Goal: Communication & Community: Answer question/provide support

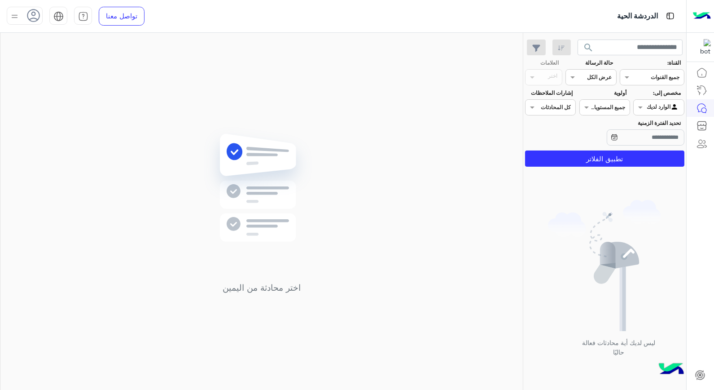
click at [29, 15] on icon at bounding box center [33, 15] width 13 height 13
click at [216, 78] on div "اختر محادثة من اليمين" at bounding box center [261, 213] width 523 height 361
click at [30, 15] on icon at bounding box center [33, 15] width 13 height 13
click at [89, 51] on span "[EMAIL_ADDRESS][DOMAIN_NAME]" at bounding box center [50, 48] width 81 height 9
click at [73, 48] on span "[EMAIL_ADDRESS][DOMAIN_NAME]" at bounding box center [50, 48] width 81 height 9
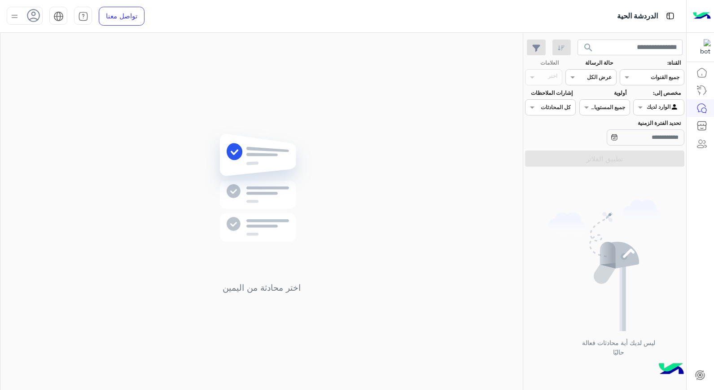
click at [14, 16] on img at bounding box center [14, 16] width 11 height 11
click at [33, 12] on icon at bounding box center [32, 15] width 13 height 13
click at [33, 14] on icon at bounding box center [33, 15] width 13 height 13
click at [91, 79] on div "حسابى" at bounding box center [62, 73] width 111 height 24
click at [90, 70] on link "حسابى" at bounding box center [90, 73] width 18 height 8
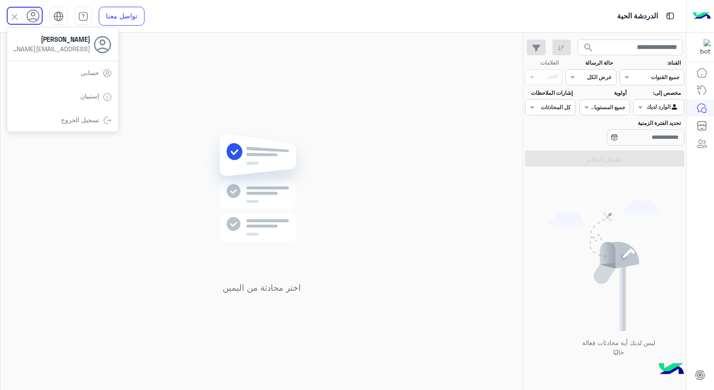
click at [90, 70] on link "حسابى" at bounding box center [90, 73] width 18 height 8
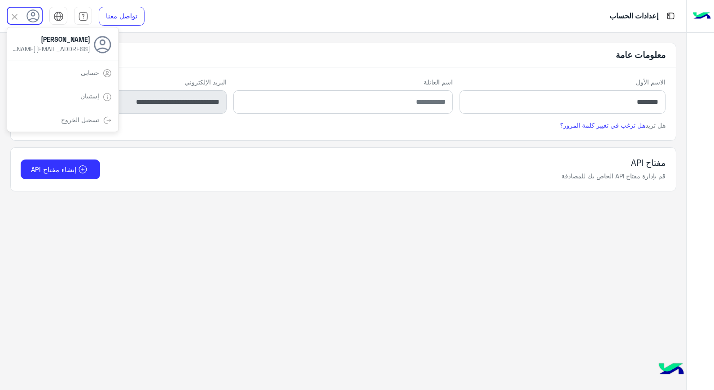
click at [389, 318] on app-account-settings-information "**********" at bounding box center [343, 211] width 687 height 357
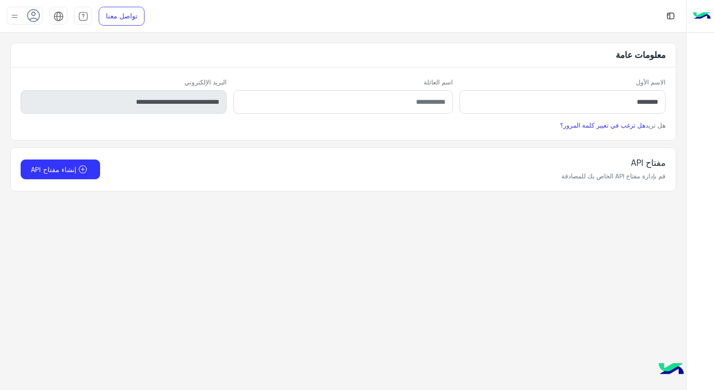
drag, startPoint x: 683, startPoint y: 0, endPoint x: 489, endPoint y: 325, distance: 377.6
click at [476, 321] on app-account-settings-information "**********" at bounding box center [343, 211] width 687 height 357
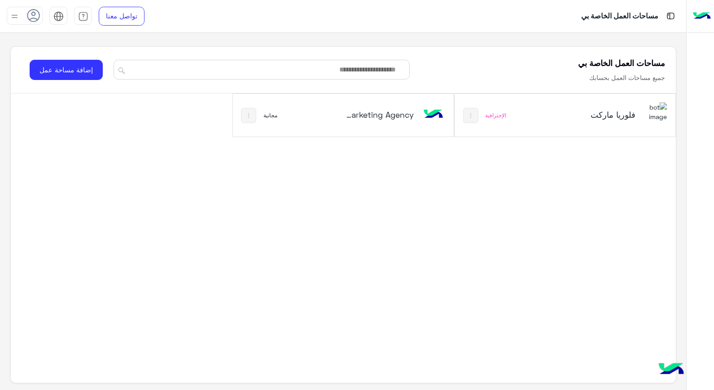
click at [577, 116] on h5 "فلوريا ماركت" at bounding box center [600, 114] width 74 height 11
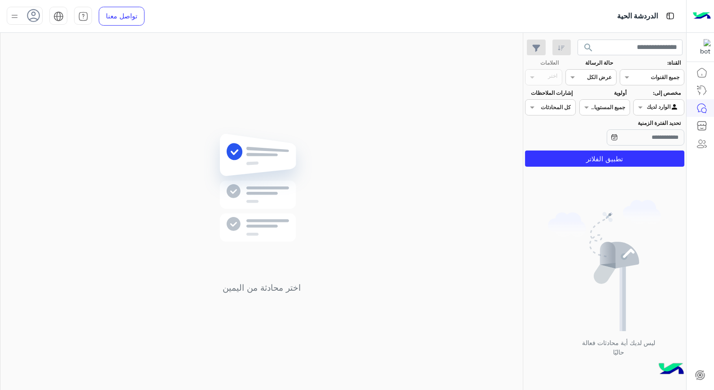
click at [36, 18] on icon at bounding box center [33, 15] width 13 height 13
click at [14, 18] on img at bounding box center [14, 17] width 10 height 10
click at [14, 18] on img at bounding box center [14, 16] width 11 height 11
click at [92, 117] on link "تسجيل الخروج" at bounding box center [81, 120] width 38 height 8
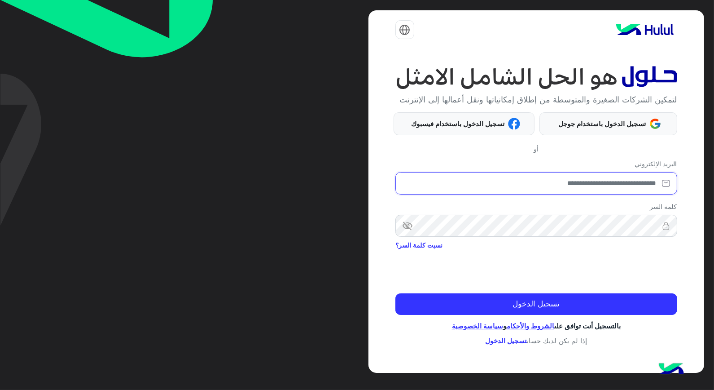
click at [637, 184] on input "email" at bounding box center [537, 183] width 282 height 22
type input "**********"
click at [409, 227] on span "visibility_off" at bounding box center [404, 226] width 16 height 16
click at [659, 224] on img at bounding box center [666, 225] width 22 height 9
click at [656, 228] on img at bounding box center [666, 225] width 22 height 9
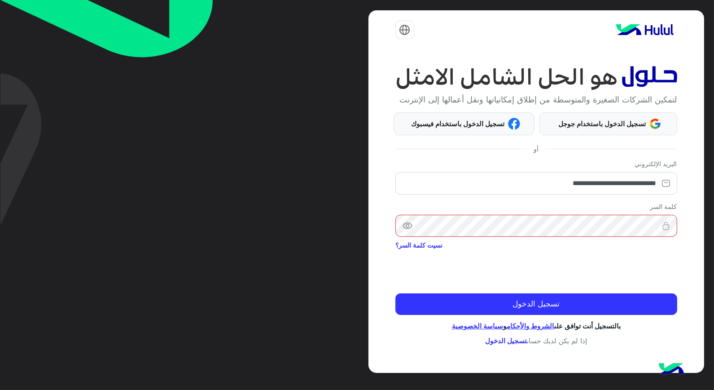
click at [681, 224] on div "**********" at bounding box center [537, 191] width 336 height 362
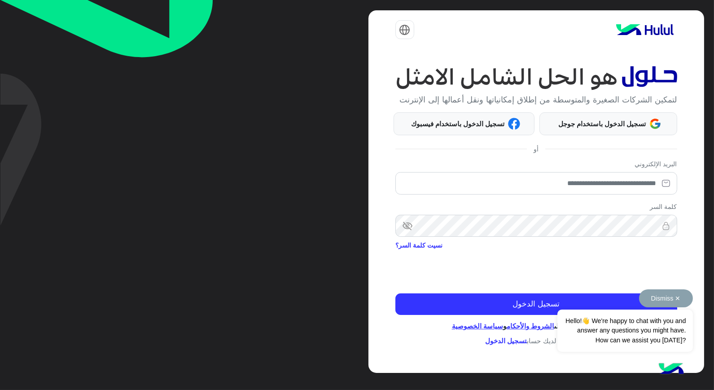
click at [684, 299] on button "Dismiss ✕" at bounding box center [666, 298] width 54 height 18
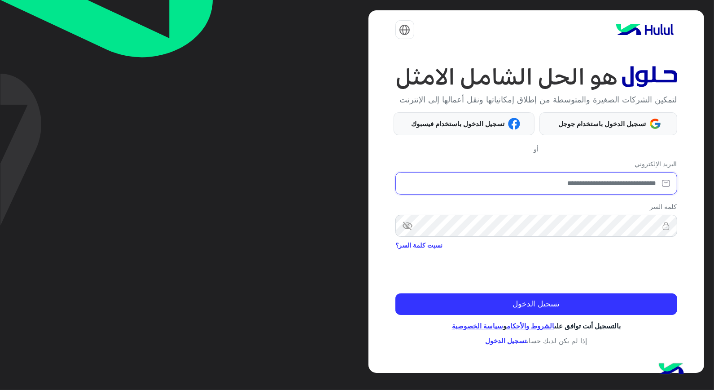
click at [636, 186] on input "email" at bounding box center [537, 183] width 282 height 22
type input "**********"
click at [403, 227] on span "visibility_off" at bounding box center [404, 226] width 16 height 16
click at [656, 227] on img at bounding box center [666, 225] width 22 height 9
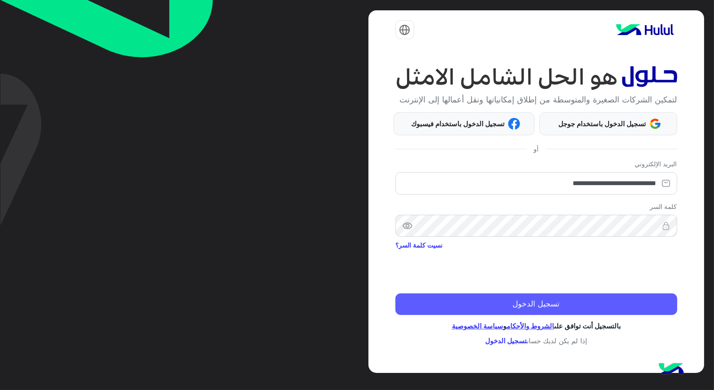
click at [630, 299] on button "تسجيل الدخول" at bounding box center [537, 304] width 282 height 22
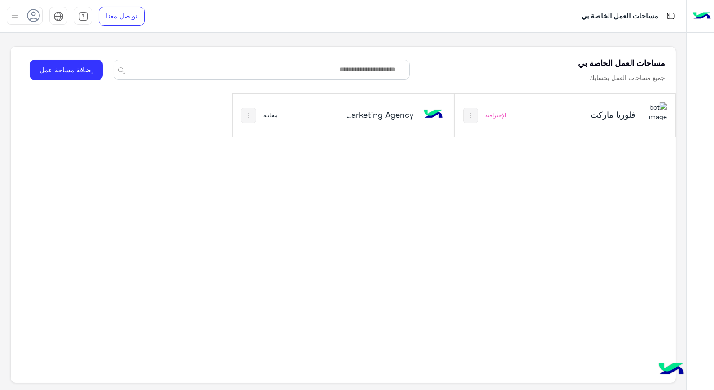
click at [569, 119] on h5 "فلوريا ماركت" at bounding box center [600, 114] width 74 height 11
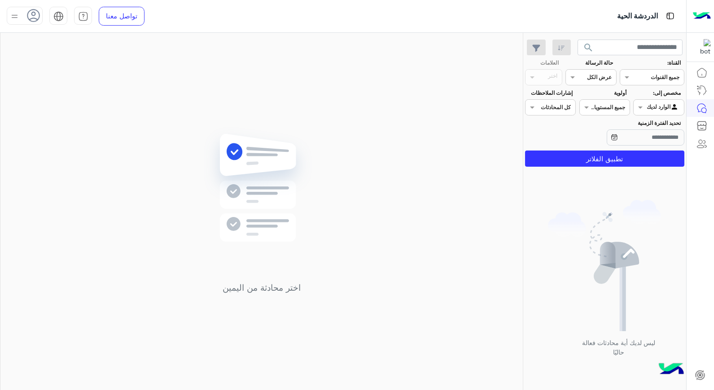
click at [13, 17] on img at bounding box center [14, 16] width 11 height 11
click at [30, 16] on icon at bounding box center [32, 15] width 13 height 13
click at [30, 16] on icon at bounding box center [33, 15] width 13 height 13
click at [33, 18] on icon at bounding box center [32, 15] width 13 height 13
click at [33, 18] on use at bounding box center [33, 15] width 13 height 13
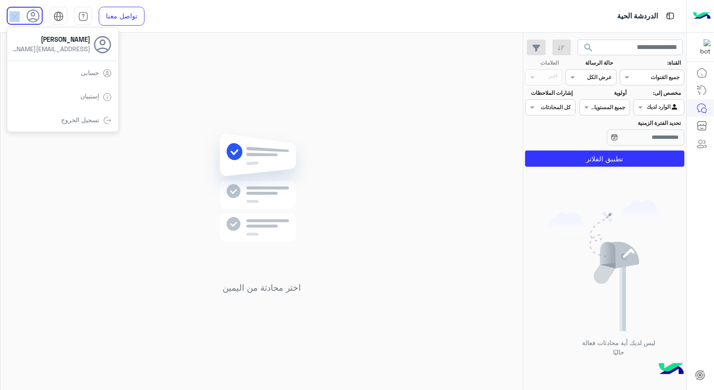
click at [33, 18] on use at bounding box center [33, 15] width 13 height 13
drag, startPoint x: 33, startPoint y: 18, endPoint x: 220, endPoint y: 102, distance: 204.6
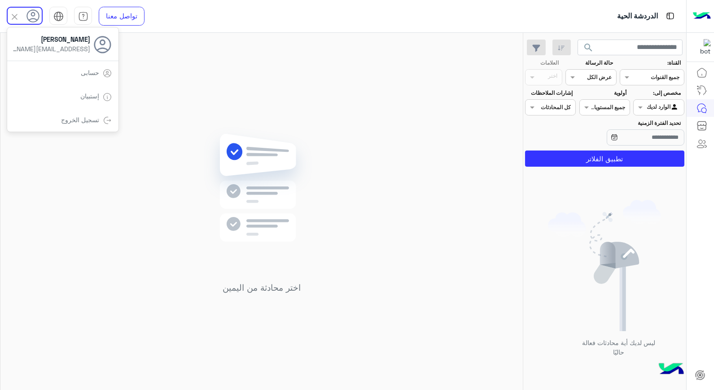
click at [220, 102] on div "اختر محادثة من اليمين" at bounding box center [261, 213] width 523 height 361
click at [34, 17] on icon at bounding box center [33, 15] width 13 height 13
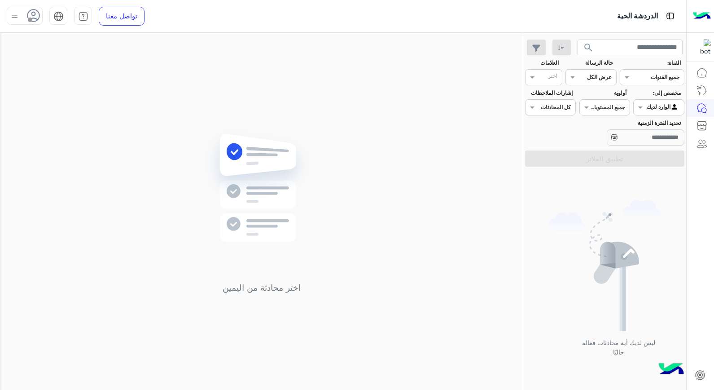
click at [35, 15] on use at bounding box center [33, 15] width 13 height 13
click at [59, 70] on label "متصل" at bounding box center [63, 69] width 98 height 16
click at [243, 96] on div "اختر محادثة من اليمين" at bounding box center [261, 213] width 523 height 361
click at [33, 17] on icon at bounding box center [33, 15] width 13 height 13
drag, startPoint x: 167, startPoint y: 74, endPoint x: 484, endPoint y: 184, distance: 336.1
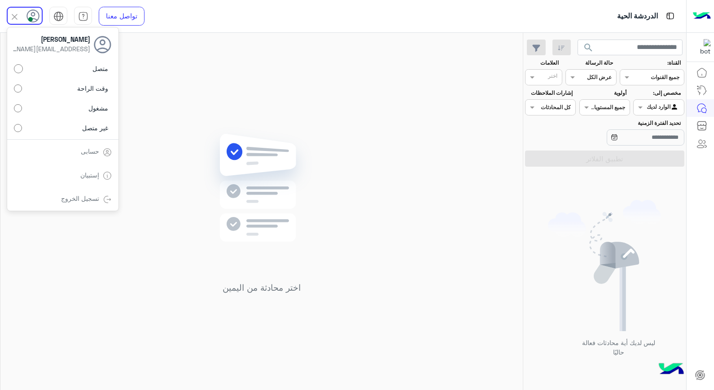
click at [167, 74] on div "اختر محادثة من اليمين" at bounding box center [261, 213] width 523 height 361
click at [674, 102] on input "text" at bounding box center [669, 106] width 21 height 8
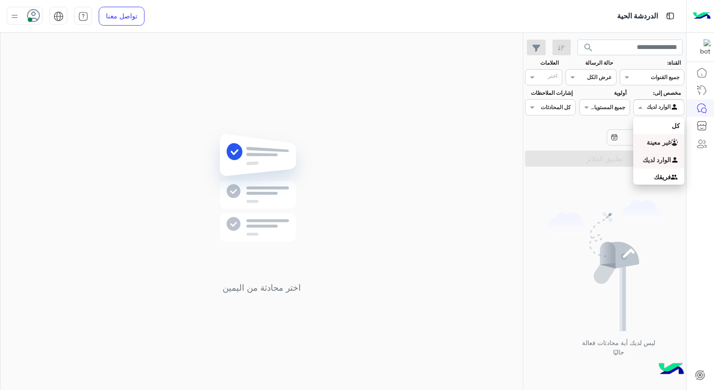
click at [663, 145] on b "غير معينة" at bounding box center [659, 142] width 24 height 8
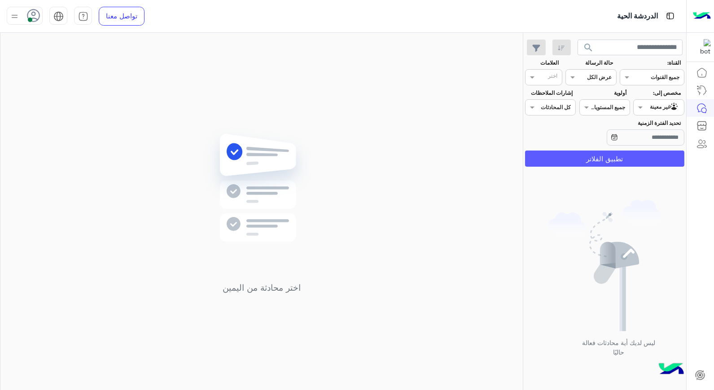
click at [649, 162] on button "تطبيق الفلاتر" at bounding box center [604, 158] width 159 height 16
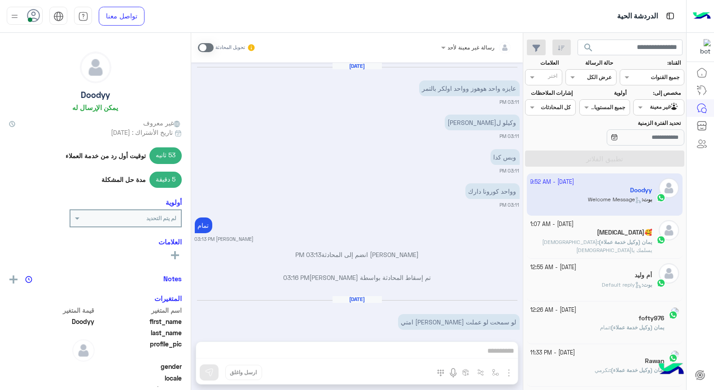
scroll to position [439, 0]
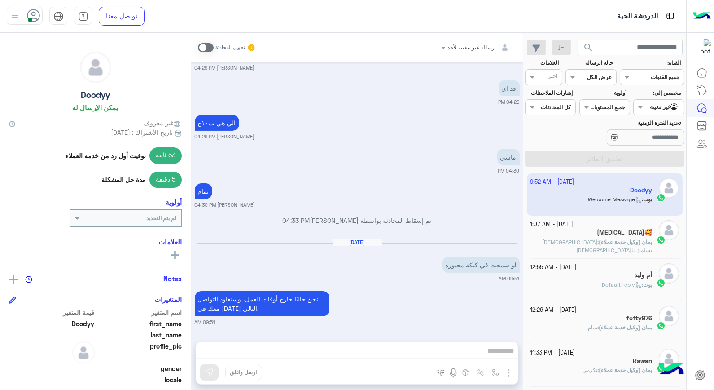
click at [204, 48] on span at bounding box center [206, 47] width 16 height 9
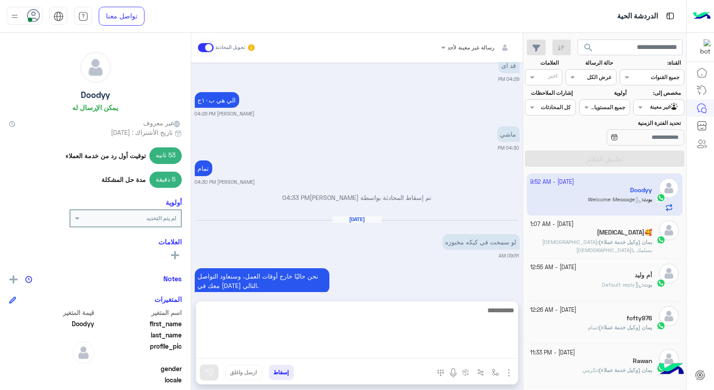
click at [493, 348] on textarea at bounding box center [357, 331] width 322 height 54
type textarea "*"
type textarea "*********"
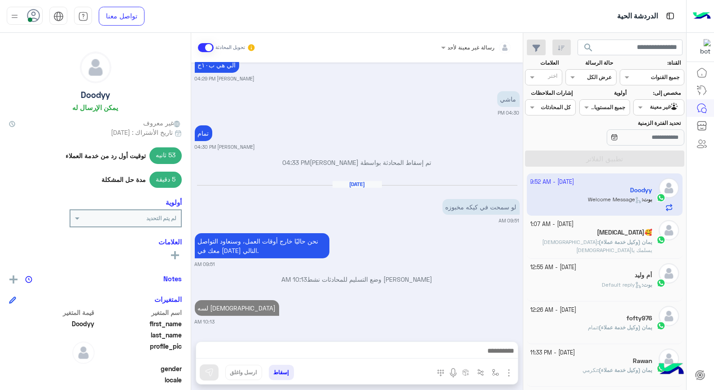
click at [614, 236] on div "[MEDICAL_DATA]🥰" at bounding box center [592, 233] width 122 height 9
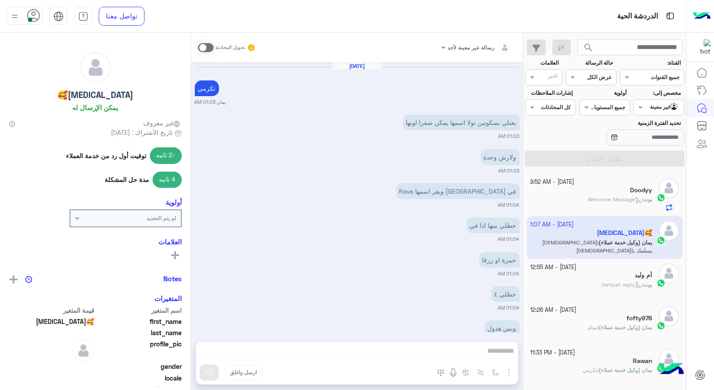
scroll to position [439, 0]
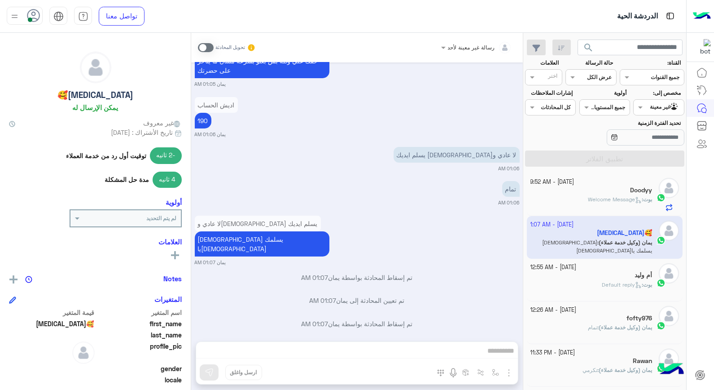
click at [622, 275] on div "أم وليد" at bounding box center [592, 275] width 122 height 9
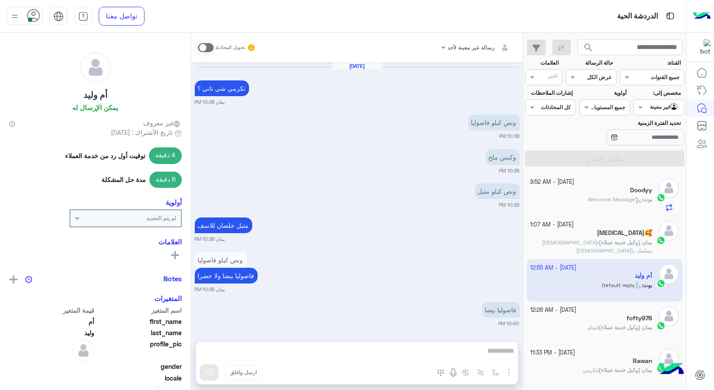
scroll to position [471, 0]
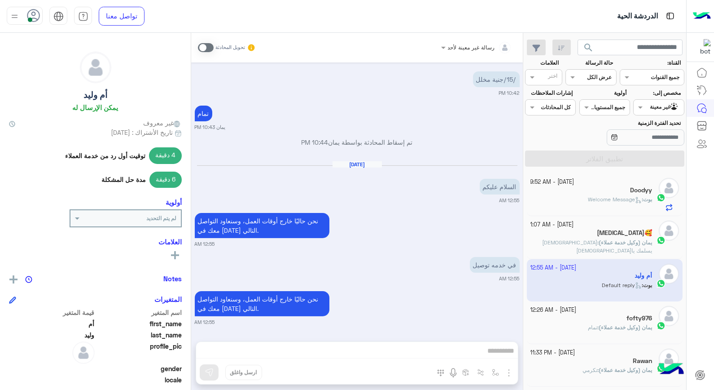
click at [492, 349] on div "رسالة غير معينة لأحد تحويل المحادثة [DATE] تكرمي شي تاني ؟ يمان 10:38 PM ونص كي…" at bounding box center [357, 213] width 332 height 361
click at [205, 47] on span at bounding box center [206, 47] width 16 height 9
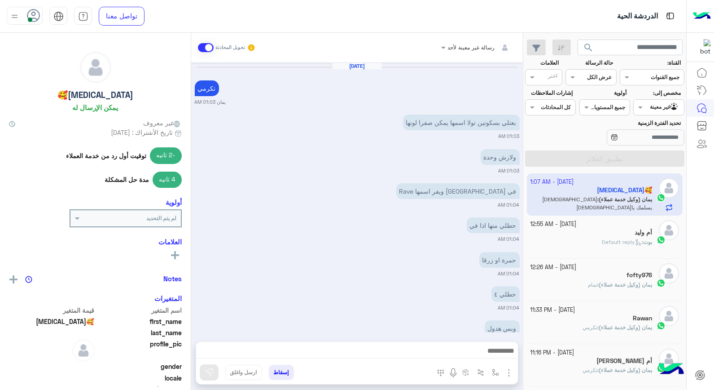
scroll to position [439, 0]
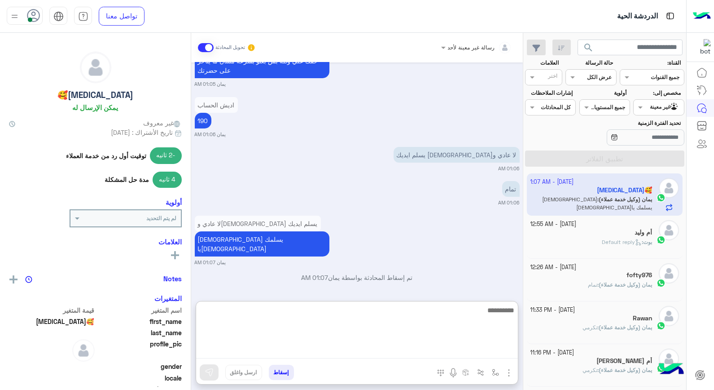
click at [454, 347] on textarea at bounding box center [357, 331] width 322 height 54
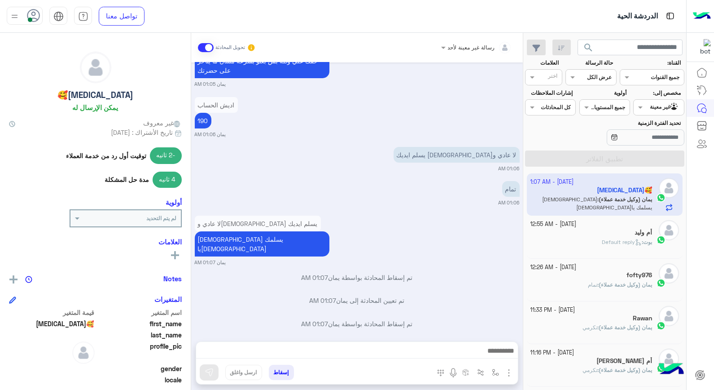
drag, startPoint x: 454, startPoint y: 347, endPoint x: 609, endPoint y: 231, distance: 194.2
click at [609, 231] on div "أم وليد" at bounding box center [592, 233] width 122 height 9
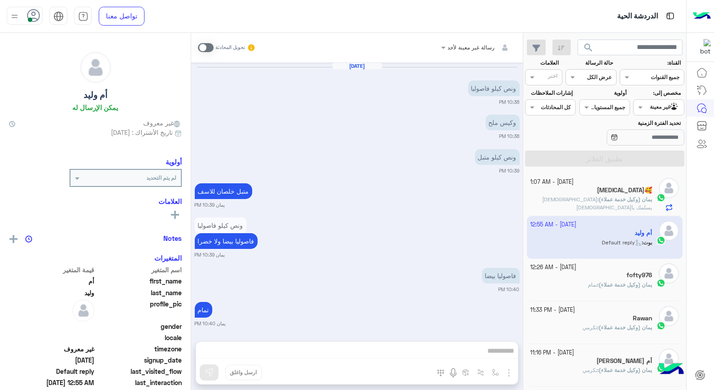
scroll to position [459, 0]
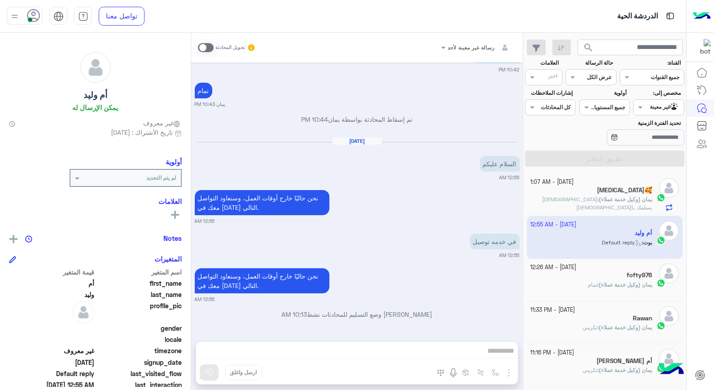
click at [203, 48] on span at bounding box center [206, 47] width 16 height 9
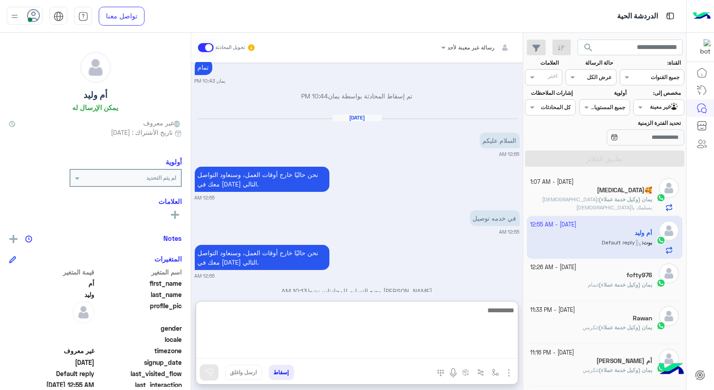
click at [474, 351] on textarea at bounding box center [357, 331] width 322 height 54
type textarea "**********"
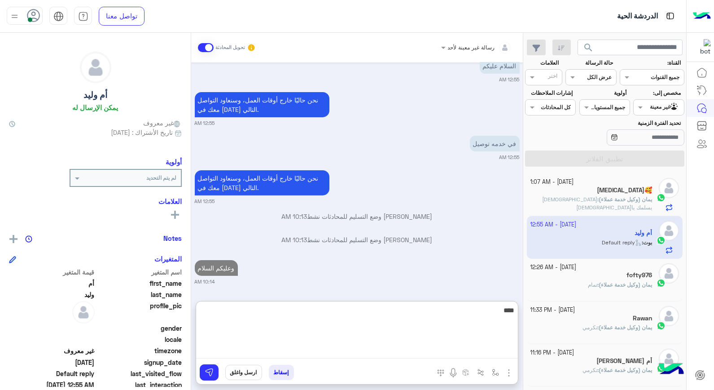
type textarea "*****"
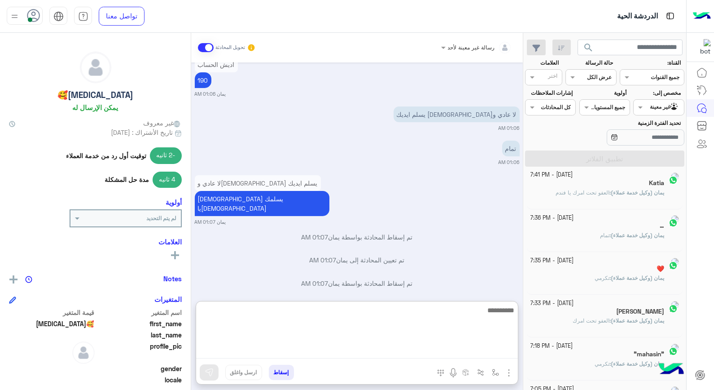
scroll to position [4, 0]
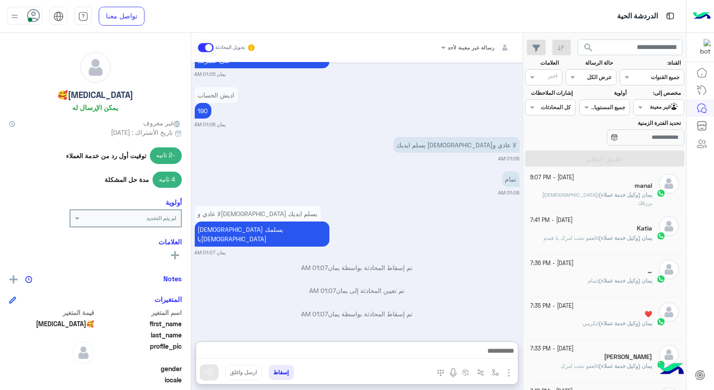
click at [672, 110] on input "text" at bounding box center [669, 106] width 21 height 8
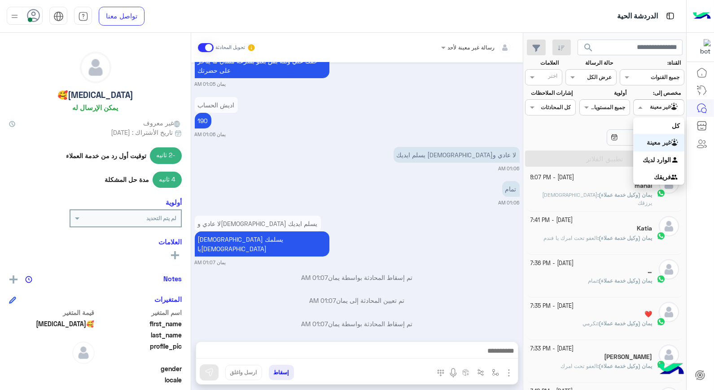
click at [661, 161] on b "الوارد لديك" at bounding box center [657, 160] width 28 height 8
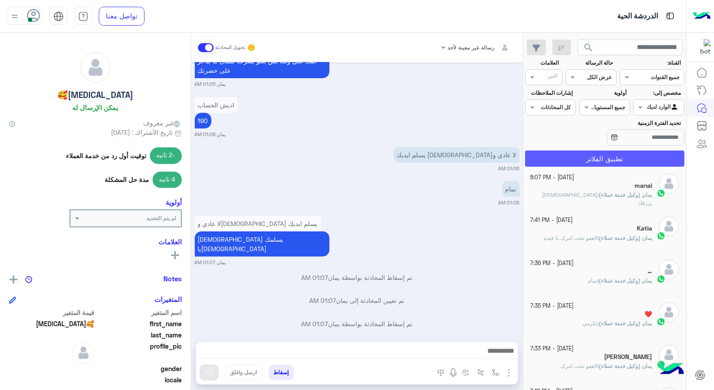
click at [660, 161] on button "تطبيق الفلاتر" at bounding box center [604, 158] width 159 height 16
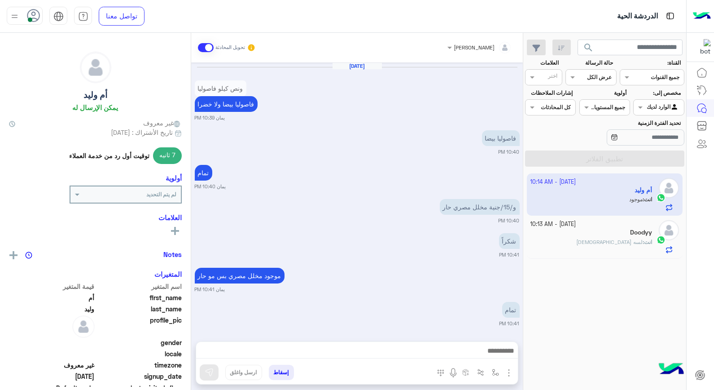
scroll to position [437, 0]
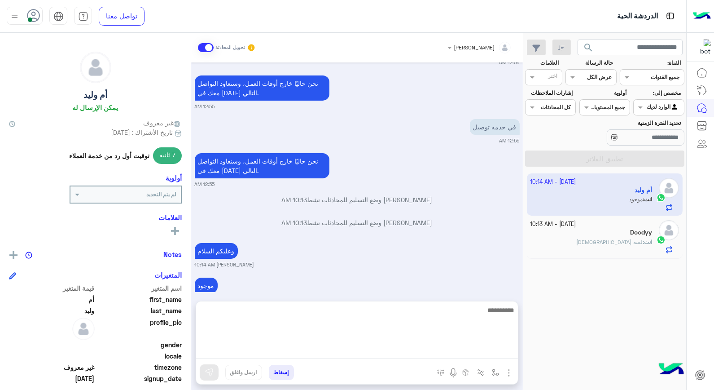
click at [432, 352] on textarea at bounding box center [357, 331] width 322 height 54
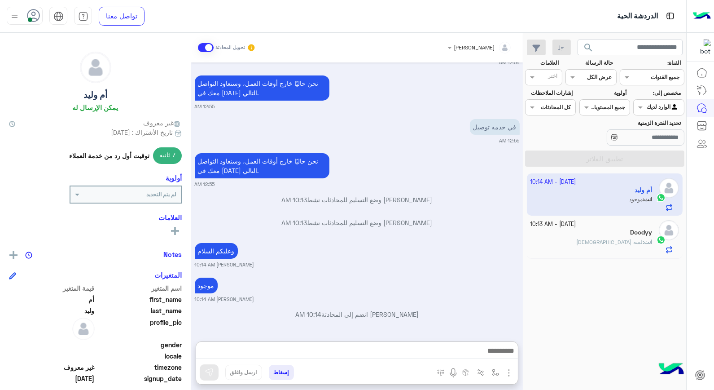
click at [433, 256] on div "وعليكم السلام [PERSON_NAME] 10:14 AM" at bounding box center [357, 254] width 325 height 27
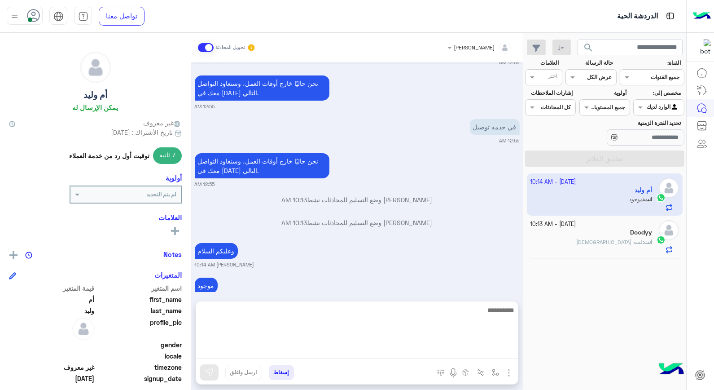
click at [452, 353] on textarea at bounding box center [357, 331] width 322 height 54
type textarea "*"
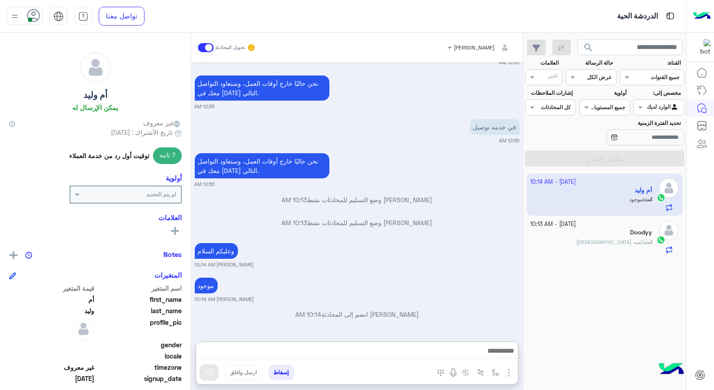
click at [376, 284] on div "موجود [PERSON_NAME] 10:14 AM" at bounding box center [357, 288] width 325 height 27
click at [280, 374] on button "إسقاط" at bounding box center [281, 372] width 25 height 15
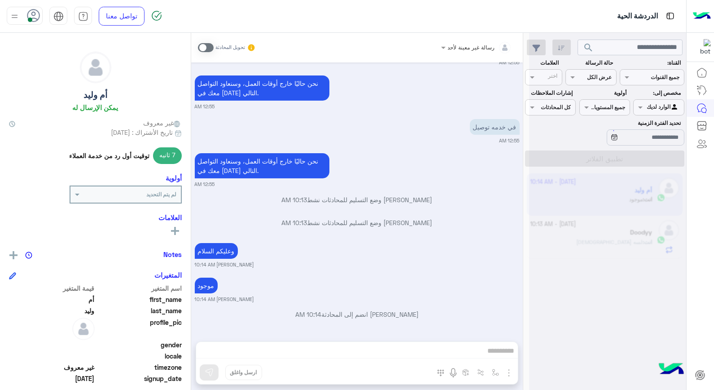
scroll to position [460, 0]
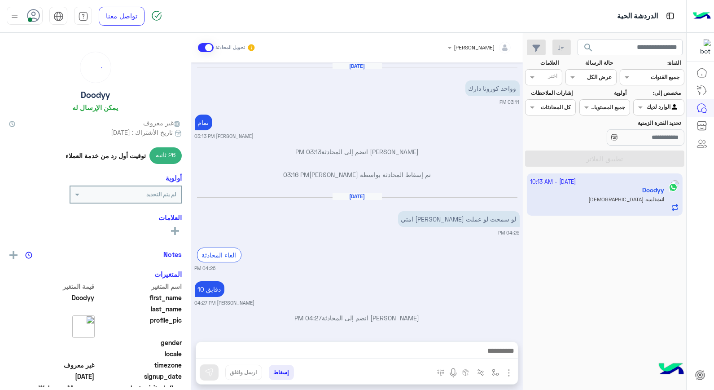
scroll to position [416, 0]
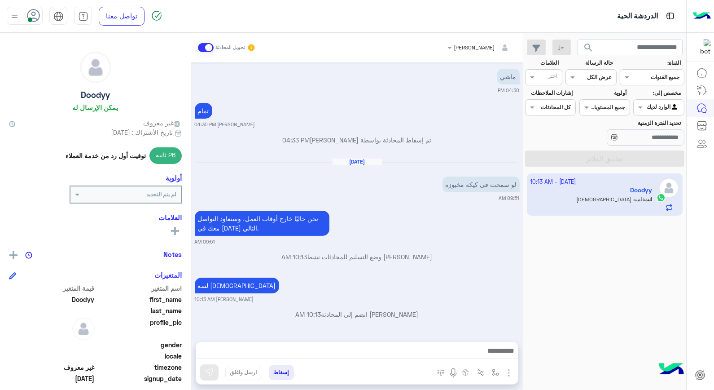
click at [279, 369] on button "إسقاط" at bounding box center [281, 372] width 25 height 15
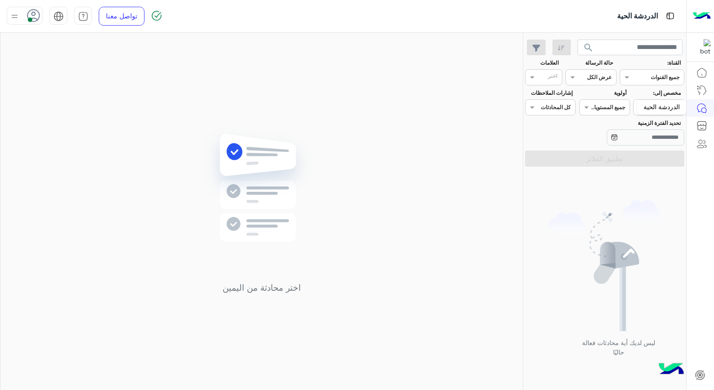
click at [652, 110] on div "الدردشة الحية" at bounding box center [662, 107] width 50 height 14
click at [641, 109] on span at bounding box center [639, 106] width 11 height 9
click at [660, 142] on b "غير معينة" at bounding box center [659, 142] width 24 height 8
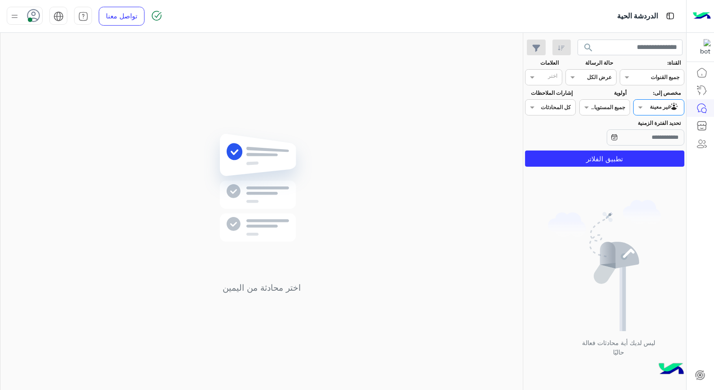
click at [658, 169] on app-inbox-users-filters "search القناة: القناه جميع القنوات حالة الرسالة القناه عرض الكل العلامات اختر م…" at bounding box center [605, 101] width 163 height 137
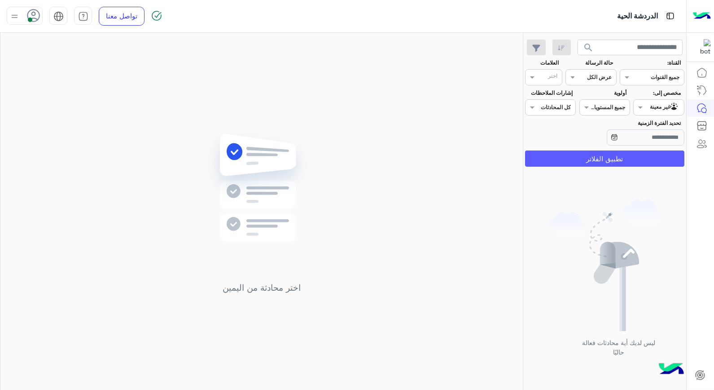
click at [651, 155] on button "تطبيق الفلاتر" at bounding box center [604, 158] width 159 height 16
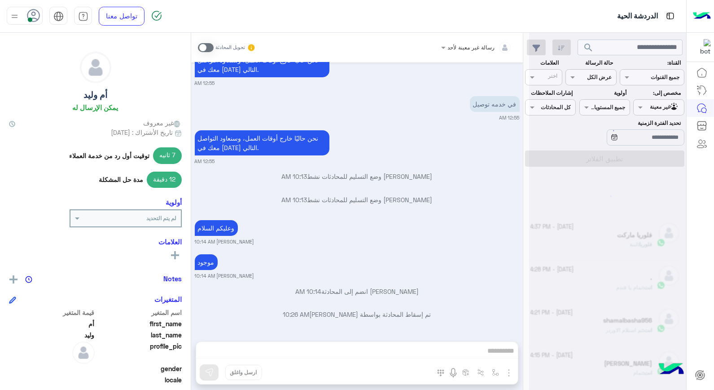
scroll to position [4, 0]
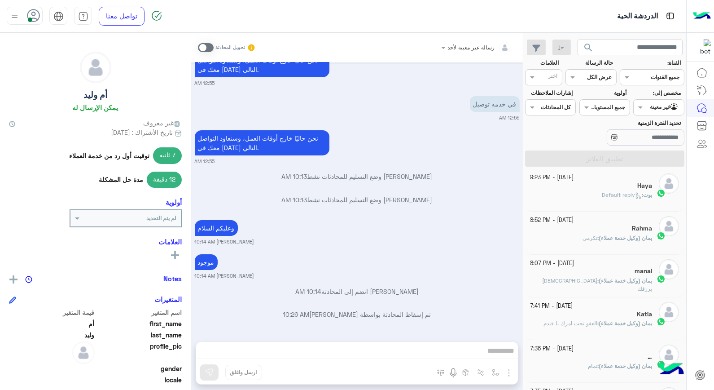
click at [632, 183] on div "Haya" at bounding box center [592, 186] width 122 height 9
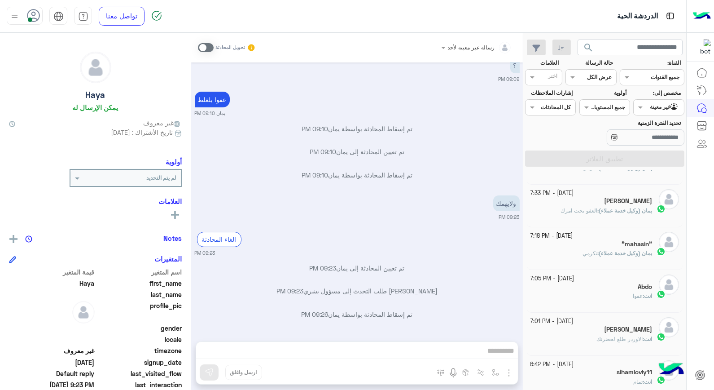
scroll to position [254, 0]
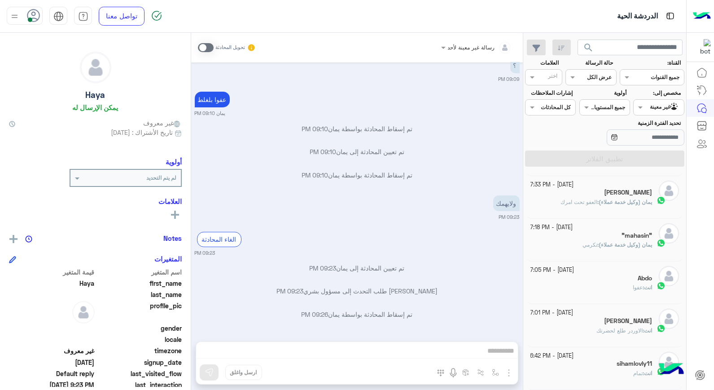
click at [608, 322] on div "[PERSON_NAME]" at bounding box center [592, 321] width 122 height 9
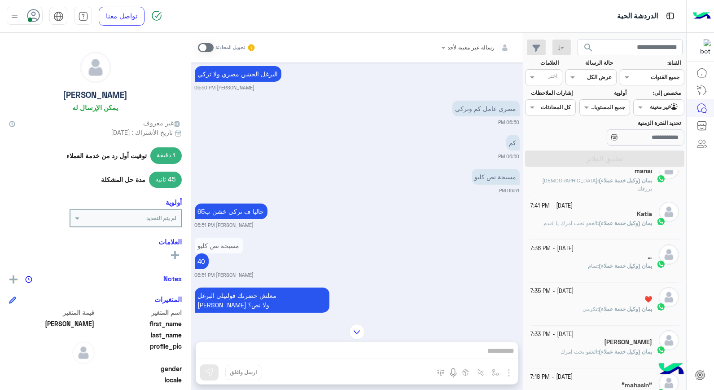
scroll to position [55, 0]
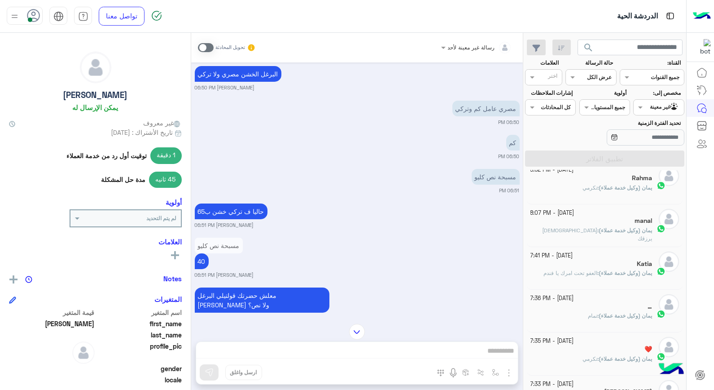
click at [612, 237] on div "يمان (وكيل خدمة عملاء) : الله يرزقك" at bounding box center [592, 234] width 122 height 16
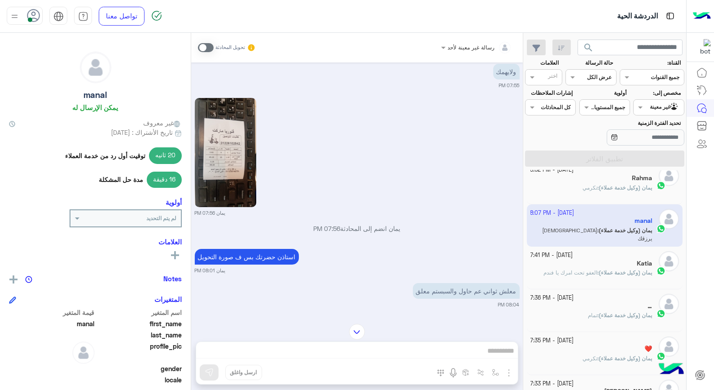
scroll to position [474, 0]
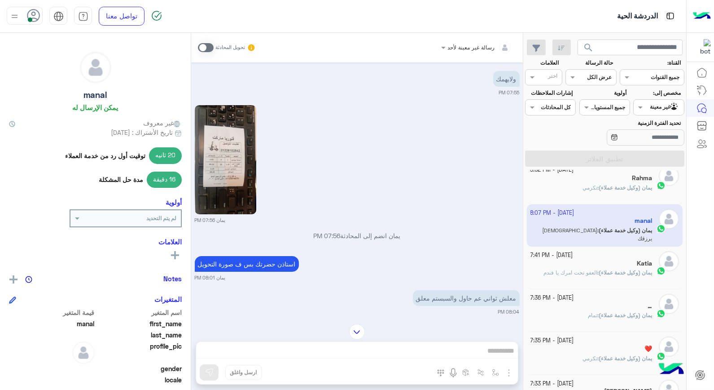
click at [246, 159] on img at bounding box center [226, 159] width 62 height 109
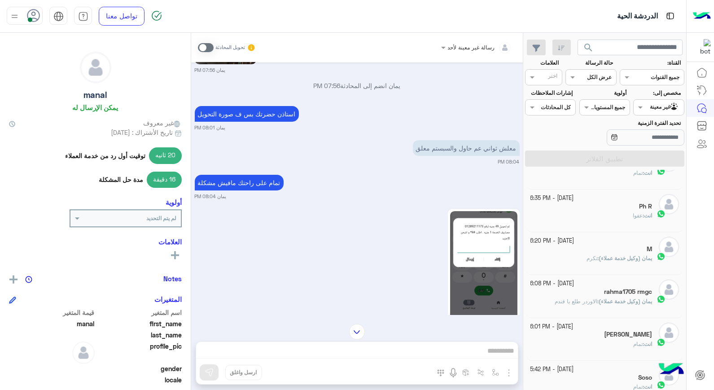
scroll to position [688, 0]
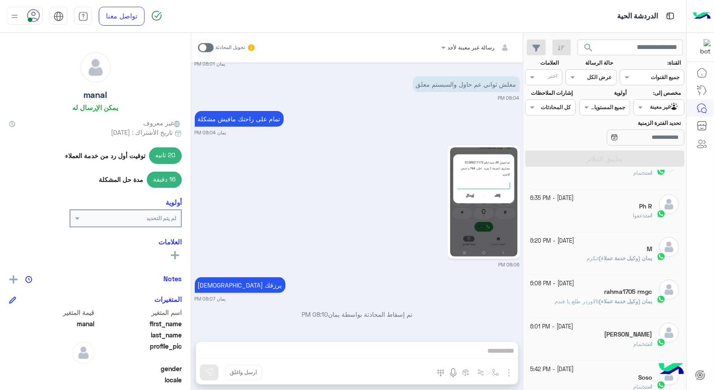
click at [667, 110] on div "غير معينة" at bounding box center [665, 107] width 30 height 9
click at [652, 159] on b "الوارد لديك" at bounding box center [657, 160] width 28 height 8
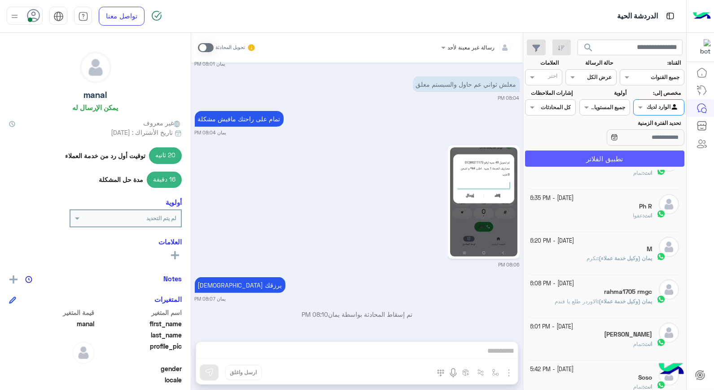
click at [649, 159] on button "تطبيق الفلاتر" at bounding box center [604, 158] width 159 height 16
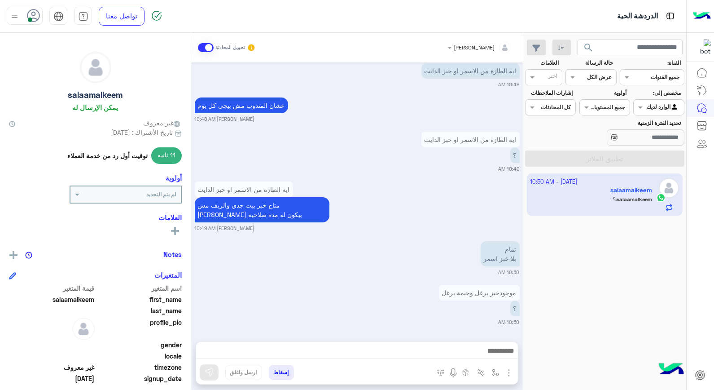
scroll to position [406, 0]
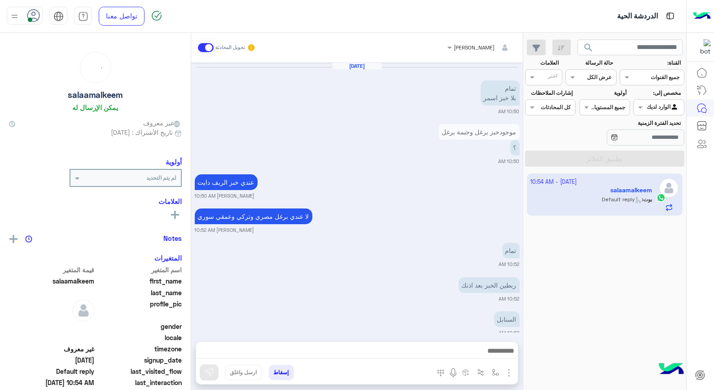
scroll to position [647, 0]
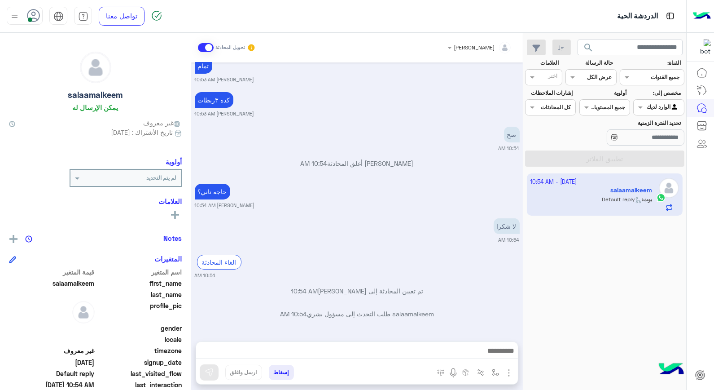
drag, startPoint x: 621, startPoint y: 203, endPoint x: 553, endPoint y: 198, distance: 68.0
click at [566, 203] on app-inbox-user "[DATE] - 10:54 AM [PERSON_NAME] : Default reply" at bounding box center [605, 194] width 156 height 42
click at [458, 208] on small "[PERSON_NAME] 10:54 AM" at bounding box center [357, 205] width 325 height 7
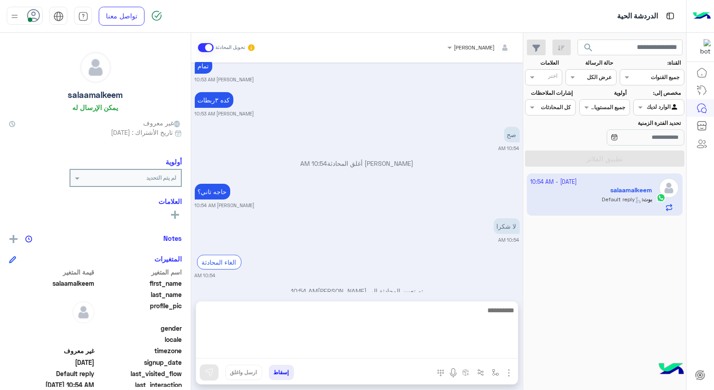
click at [477, 352] on textarea at bounding box center [357, 331] width 322 height 54
type textarea "****"
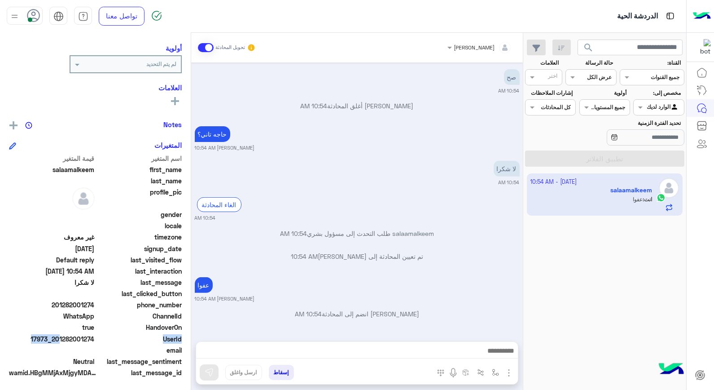
scroll to position [130, 0]
drag, startPoint x: 57, startPoint y: 338, endPoint x: 95, endPoint y: 338, distance: 37.7
click at [95, 338] on span "17973_201282001274" at bounding box center [52, 338] width 86 height 9
copy span "01282001274"
click at [283, 377] on button "إسقاط" at bounding box center [281, 372] width 25 height 15
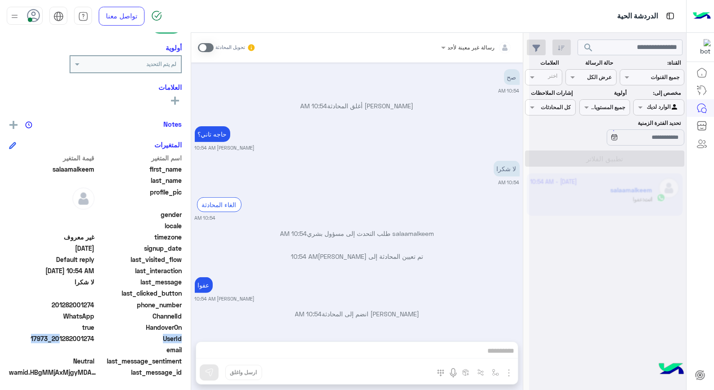
scroll to position [728, 0]
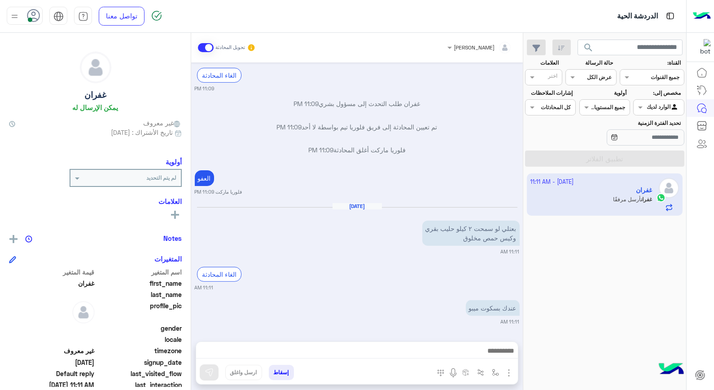
scroll to position [698, 0]
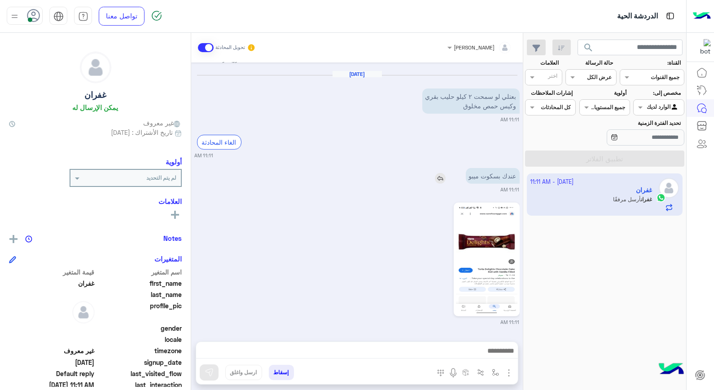
click at [438, 180] on img at bounding box center [440, 178] width 11 height 11
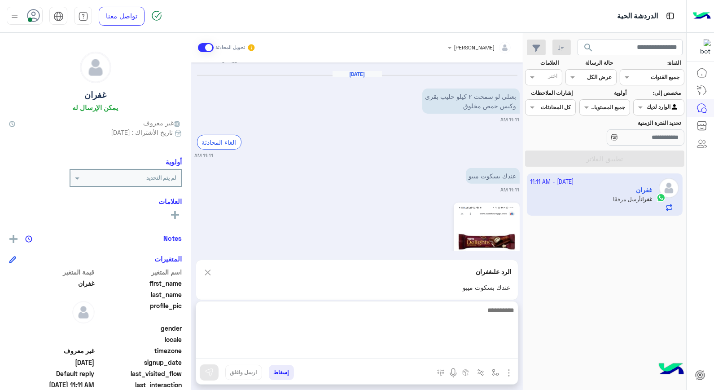
click at [465, 348] on textarea at bounding box center [357, 331] width 322 height 54
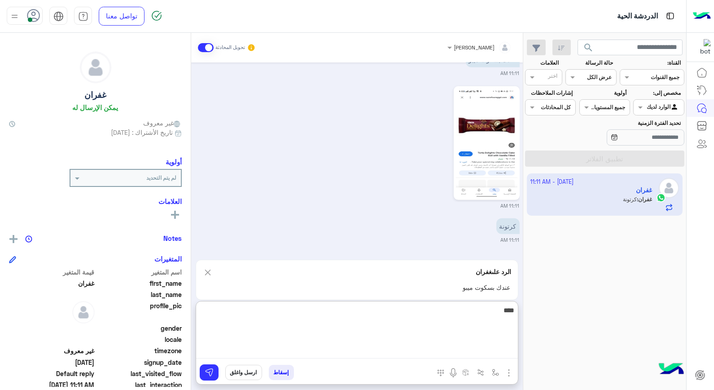
type textarea "*****"
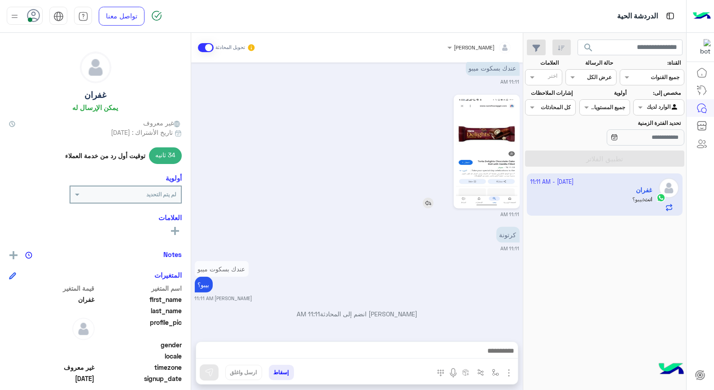
scroll to position [825, 0]
click at [502, 125] on img at bounding box center [487, 151] width 62 height 109
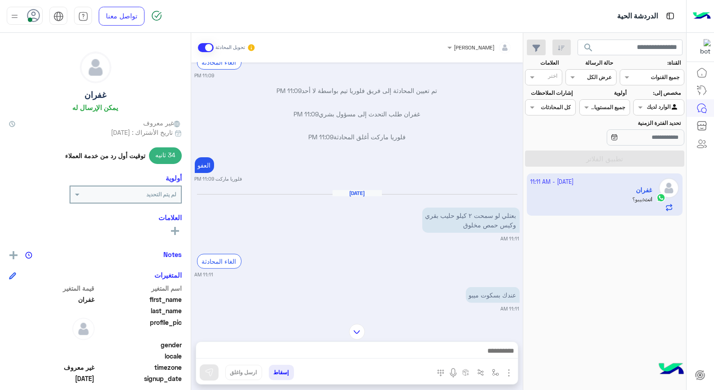
scroll to position [586, 0]
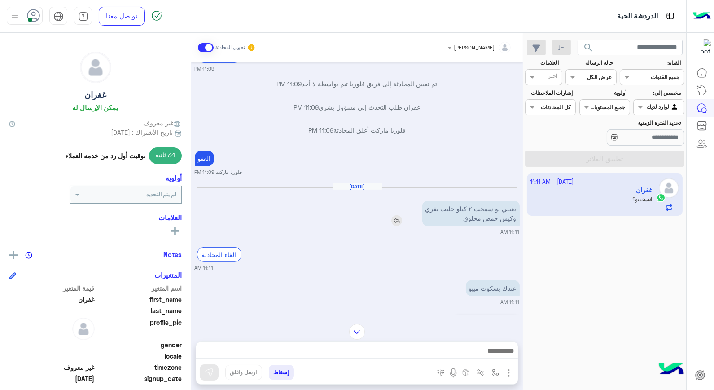
click at [400, 220] on img at bounding box center [397, 220] width 11 height 11
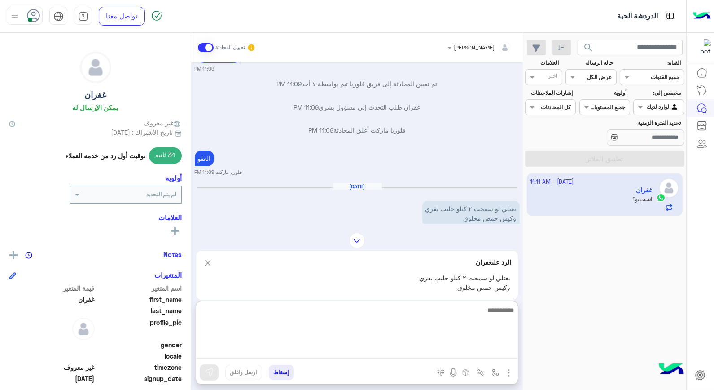
click at [495, 349] on textarea at bounding box center [357, 331] width 322 height 54
type textarea "**********"
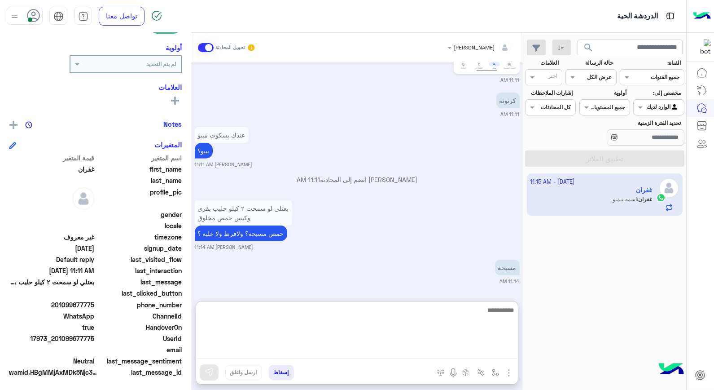
scroll to position [1663, 0]
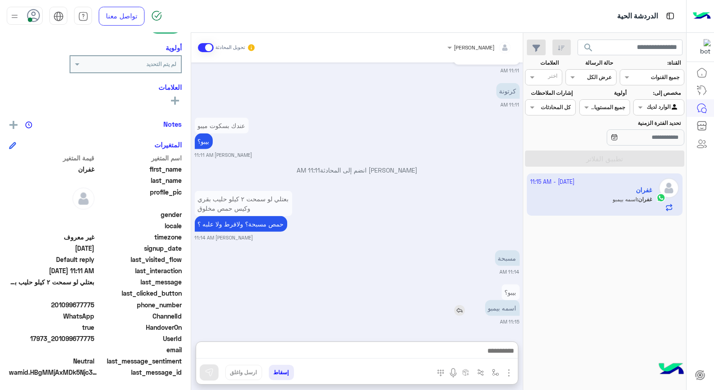
click at [451, 300] on div "اسمه بيمبو" at bounding box center [477, 308] width 86 height 16
click at [456, 312] on img at bounding box center [459, 310] width 11 height 11
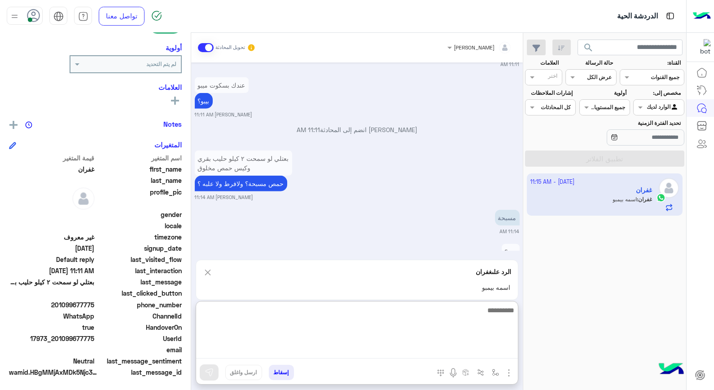
click at [479, 348] on textarea at bounding box center [357, 331] width 322 height 54
type textarea "**********"
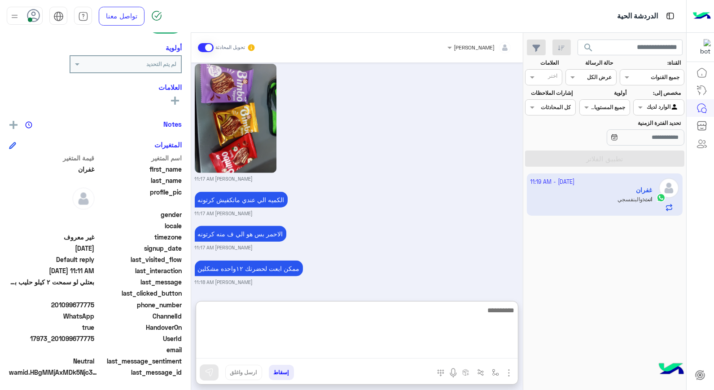
scroll to position [2160, 0]
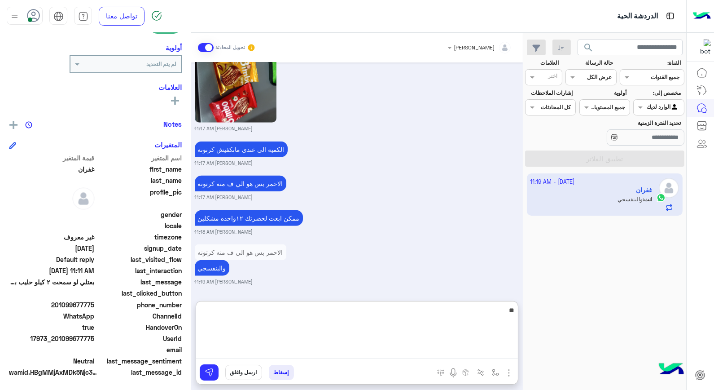
type textarea "*"
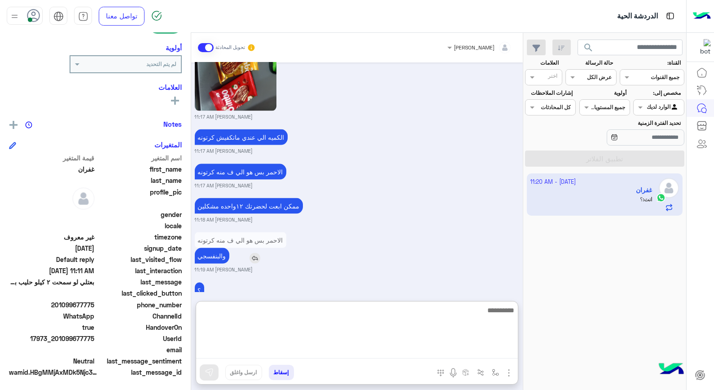
scroll to position [2476, 0]
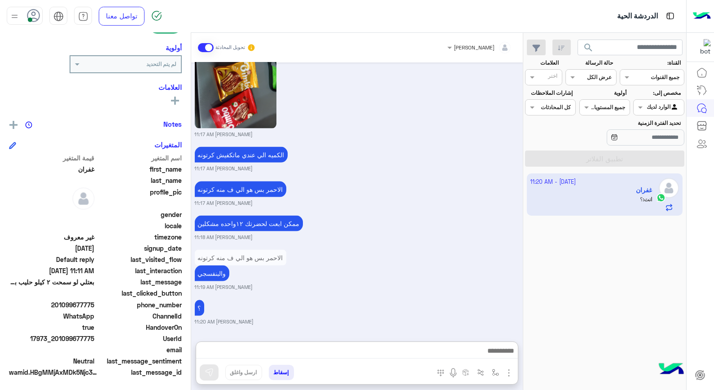
click at [280, 374] on button "إسقاط" at bounding box center [281, 372] width 25 height 15
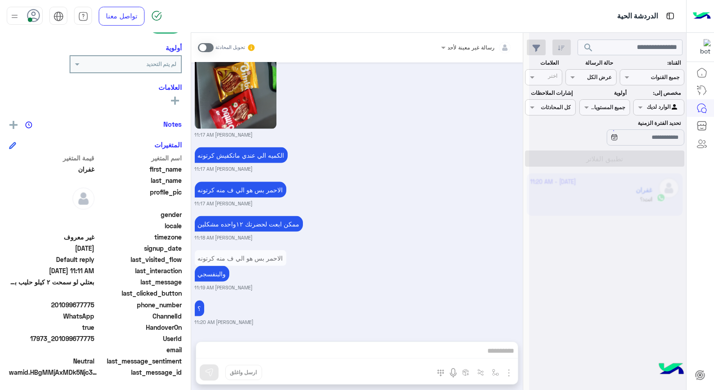
scroll to position [2458, 0]
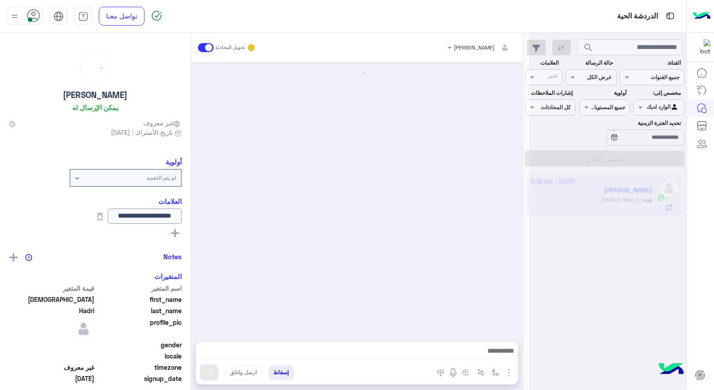
scroll to position [463, 0]
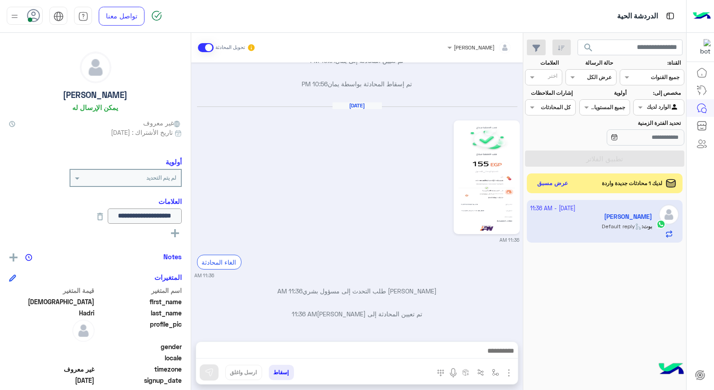
drag, startPoint x: 456, startPoint y: 296, endPoint x: 262, endPoint y: 209, distance: 212.2
click at [270, 210] on div "[DATE] يمان انضم إلى المحادثة 09:50 PM و عليكم السلام 09:50 PM ممكن صورة التحوي…" at bounding box center [357, 197] width 332 height 270
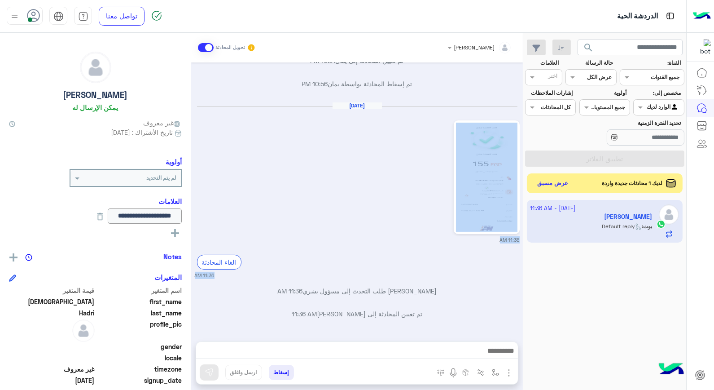
click at [388, 236] on small "11:36 AM" at bounding box center [357, 239] width 325 height 7
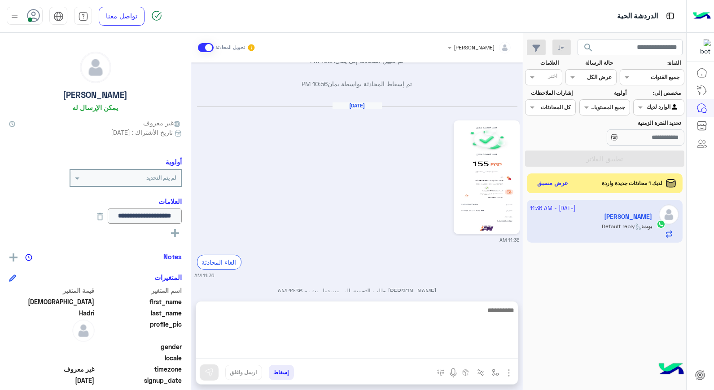
click at [462, 352] on textarea at bounding box center [357, 331] width 322 height 54
type textarea "****"
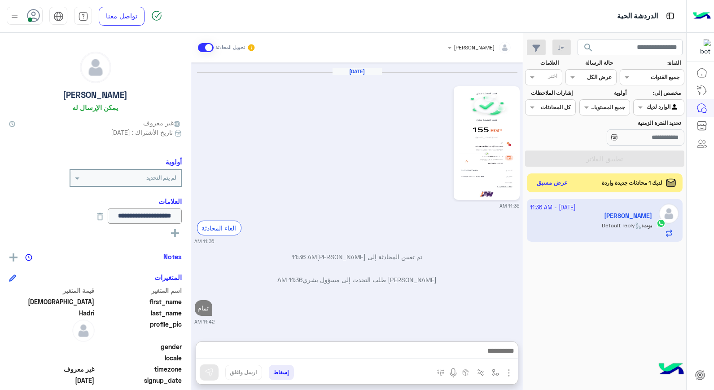
click at [556, 185] on button "عرض مسبق" at bounding box center [553, 183] width 38 height 12
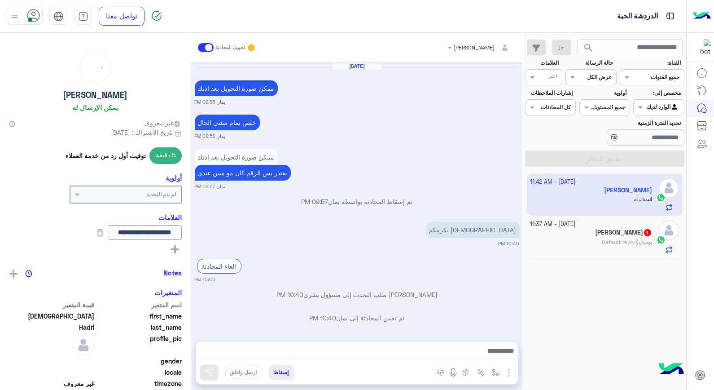
scroll to position [463, 0]
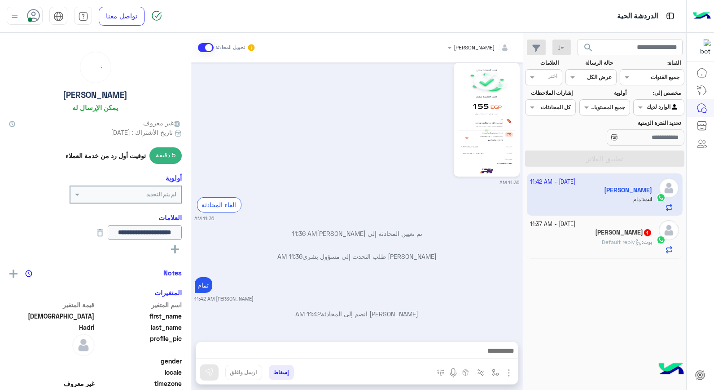
click at [600, 251] on div "[PERSON_NAME] : Default reply" at bounding box center [592, 246] width 122 height 16
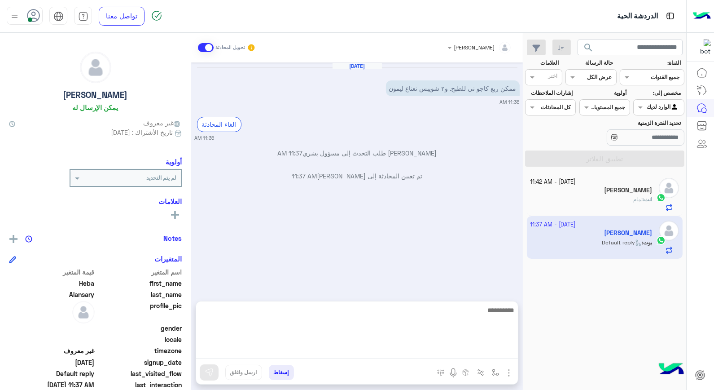
click at [468, 350] on textarea at bounding box center [357, 331] width 322 height 54
type textarea "**********"
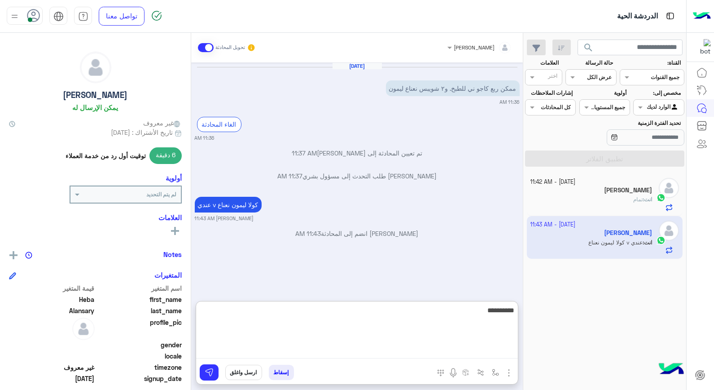
type textarea "**********"
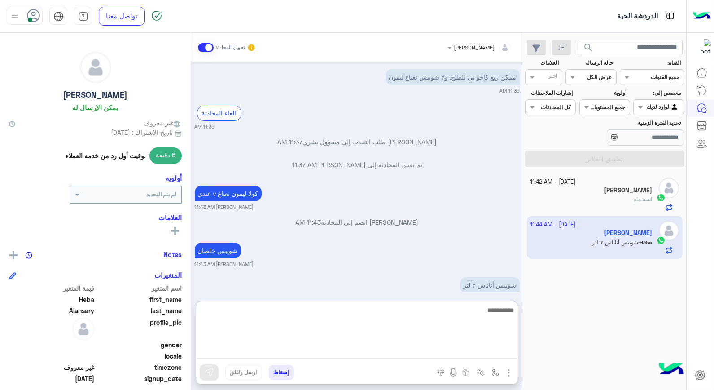
scroll to position [38, 0]
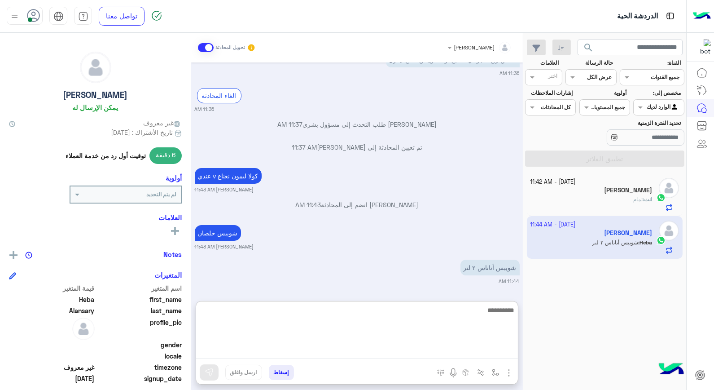
click at [484, 306] on textarea at bounding box center [357, 331] width 322 height 54
type textarea "*"
type textarea "**********"
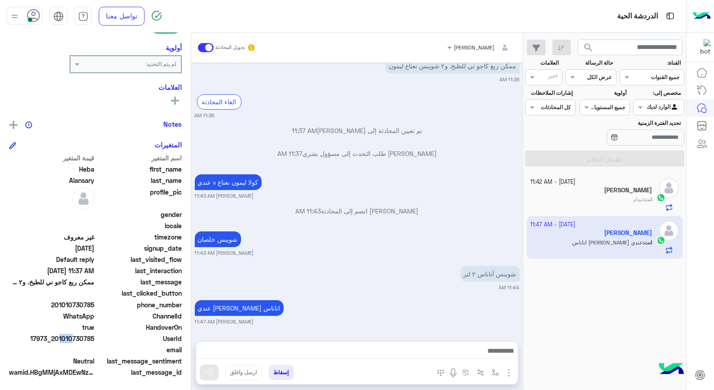
scroll to position [32, 0]
drag, startPoint x: 57, startPoint y: 336, endPoint x: 96, endPoint y: 337, distance: 39.1
click at [96, 337] on div "UserId 17973_201010730785" at bounding box center [95, 339] width 173 height 11
copy span "01010730785"
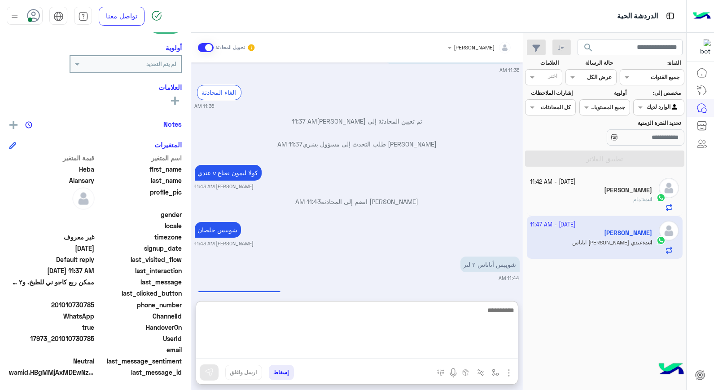
click at [414, 352] on textarea at bounding box center [357, 331] width 322 height 54
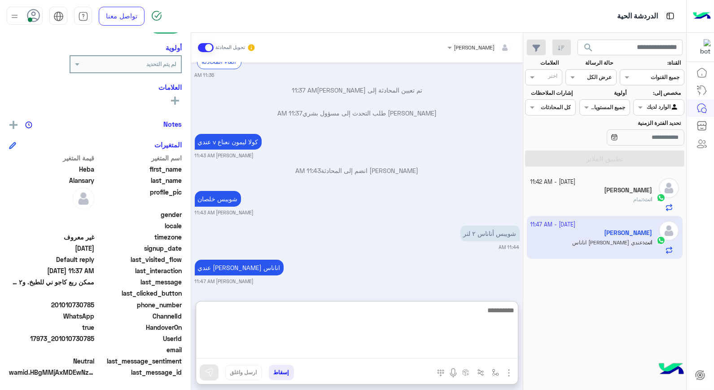
scroll to position [72, 0]
type textarea "**********"
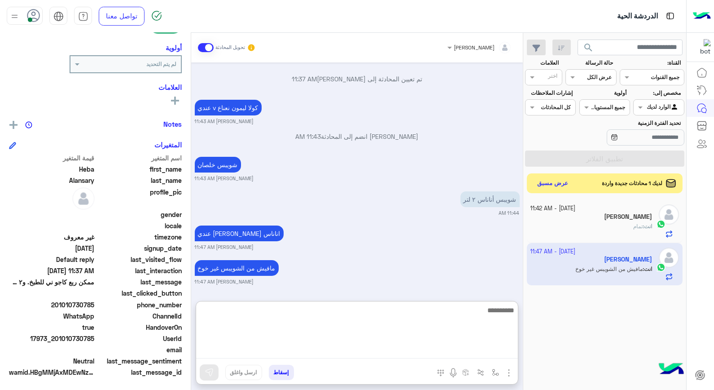
scroll to position [0, 0]
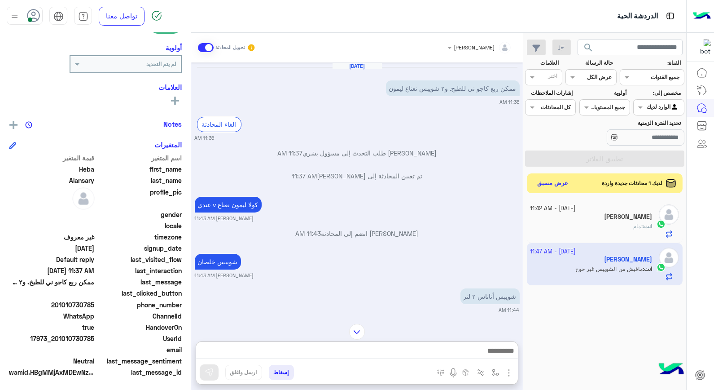
click at [611, 186] on span "لديك 1 محادثات جديدة واردة" at bounding box center [633, 183] width 61 height 8
click at [546, 186] on button "عرض مسبق" at bounding box center [553, 183] width 38 height 12
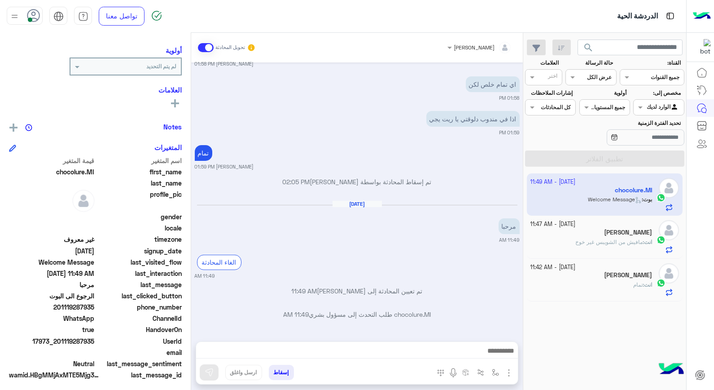
scroll to position [114, 0]
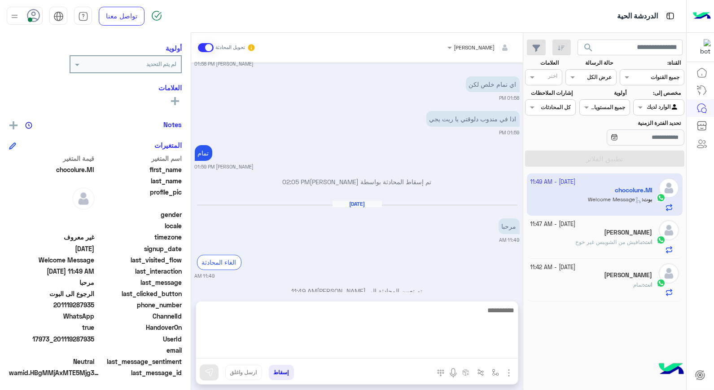
click at [475, 352] on textarea at bounding box center [357, 331] width 322 height 54
type textarea "*****"
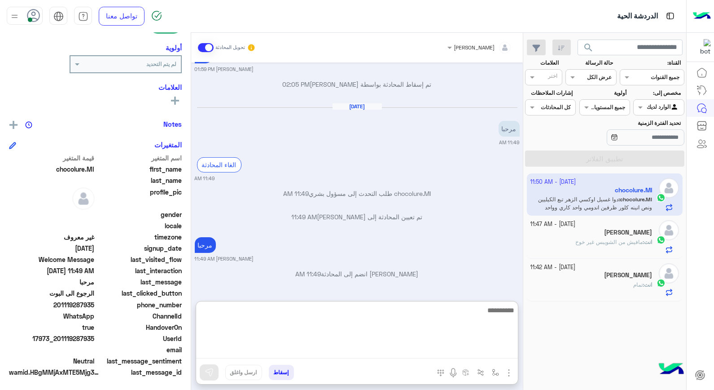
scroll to position [596, 0]
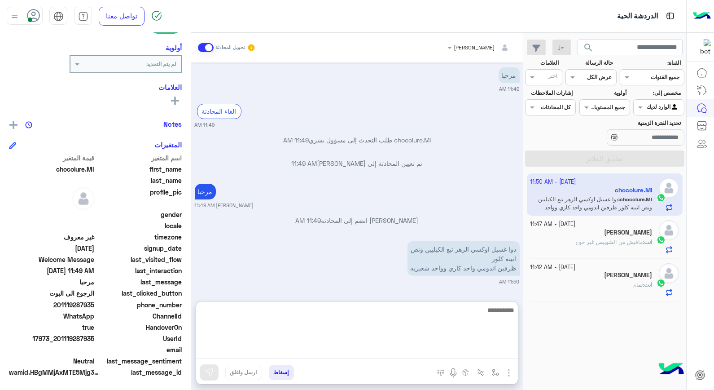
click at [487, 315] on textarea at bounding box center [357, 331] width 322 height 54
type textarea "**********"
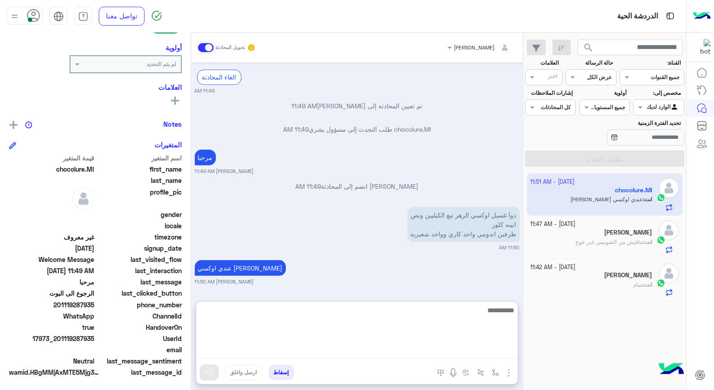
click at [487, 315] on textarea at bounding box center [357, 331] width 322 height 54
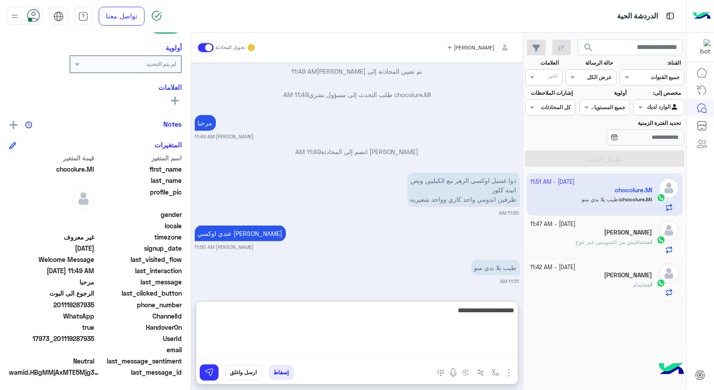
type textarea "**********"
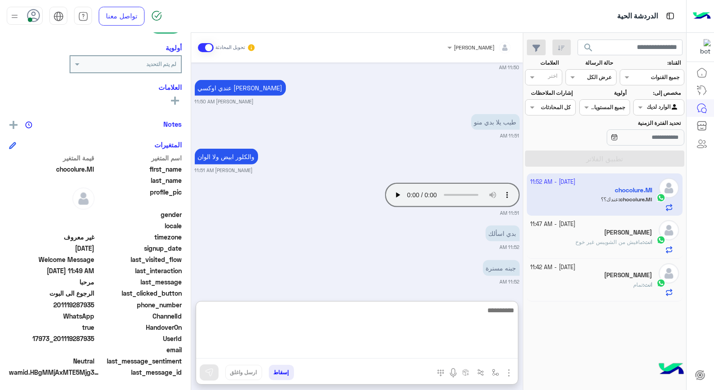
scroll to position [845, 0]
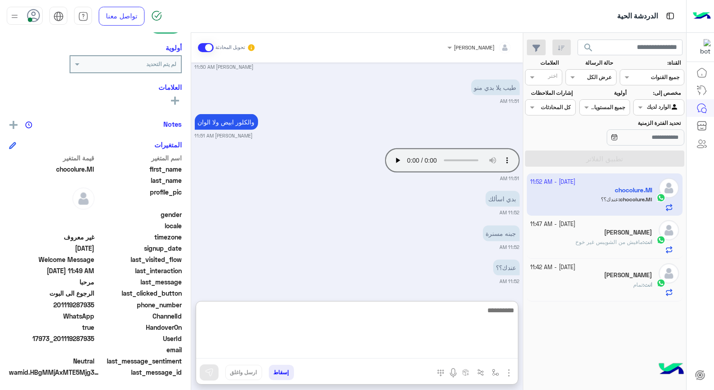
click at [487, 315] on textarea at bounding box center [357, 331] width 322 height 54
type textarea "*******"
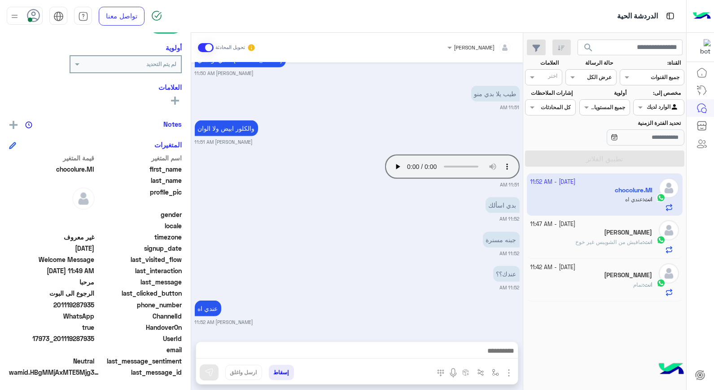
click at [604, 241] on span "مافيش من الشويبس غير خوخ" at bounding box center [609, 241] width 67 height 7
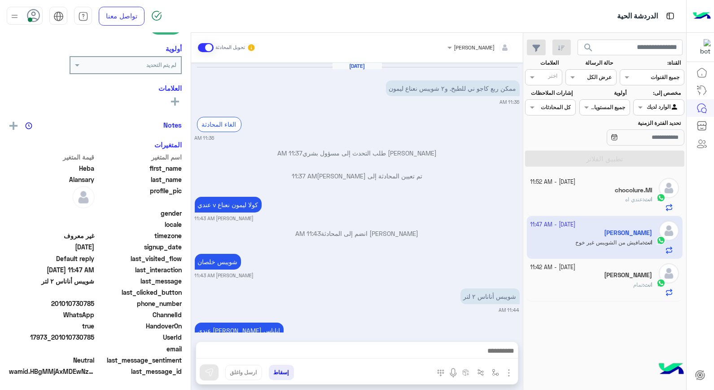
scroll to position [128, 0]
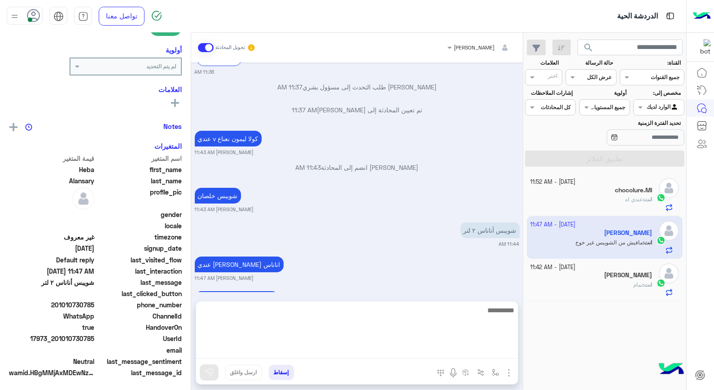
click at [474, 347] on textarea at bounding box center [357, 331] width 322 height 54
type textarea "*"
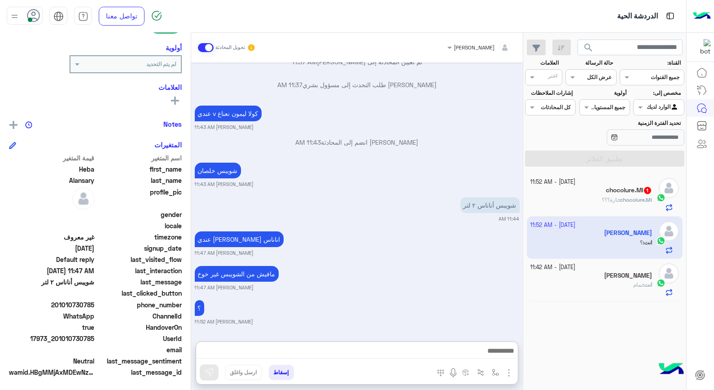
click at [636, 203] on span "chocolure.MI" at bounding box center [636, 199] width 32 height 7
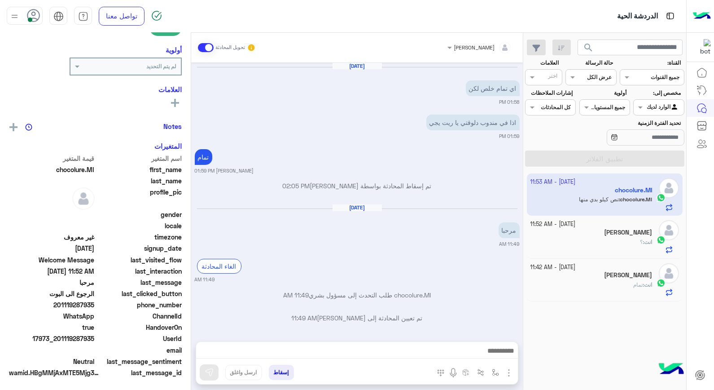
scroll to position [466, 0]
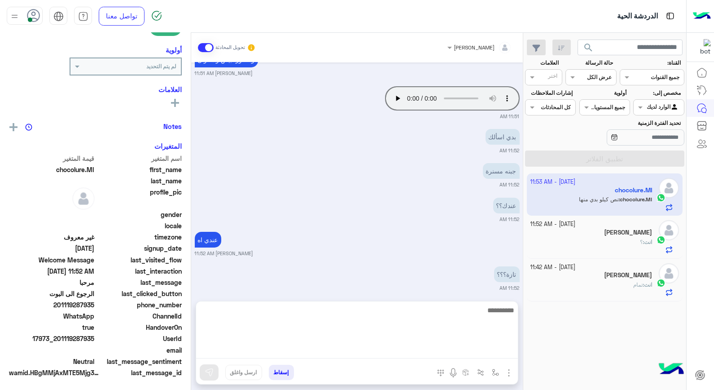
click at [499, 351] on textarea at bounding box center [357, 331] width 322 height 54
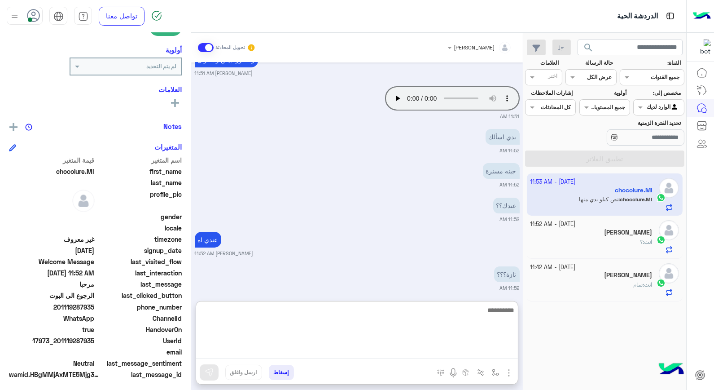
scroll to position [130, 0]
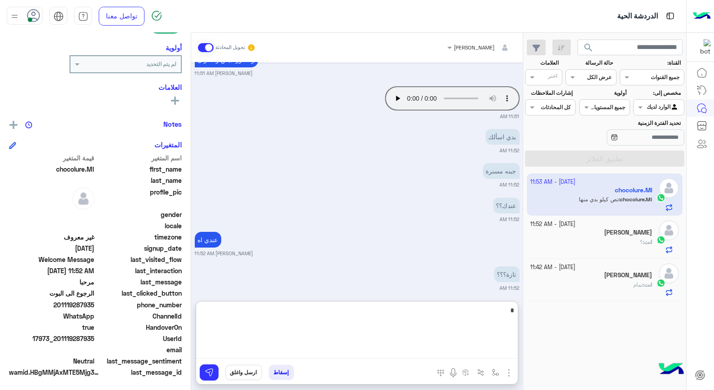
type textarea "**"
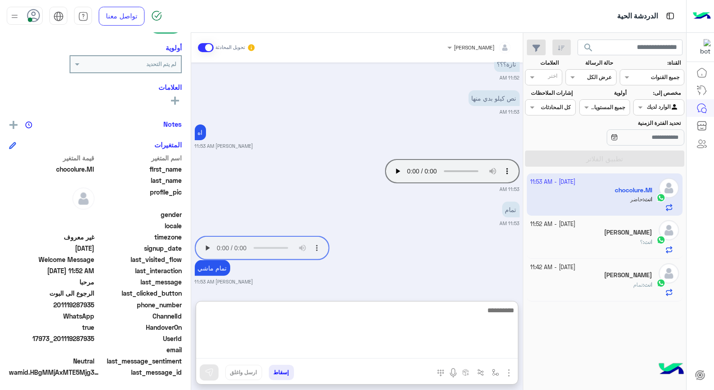
scroll to position [735, 0]
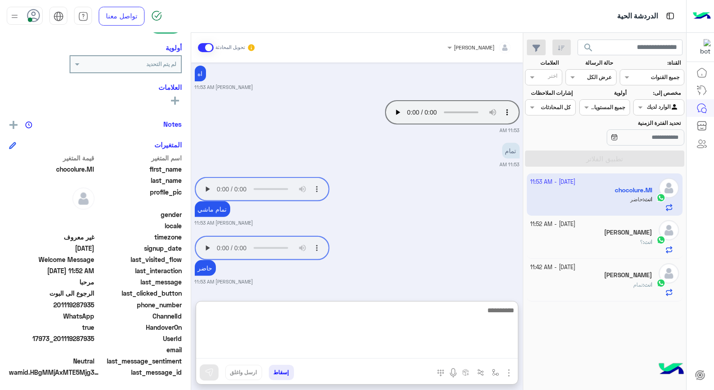
click at [489, 310] on textarea at bounding box center [357, 331] width 322 height 54
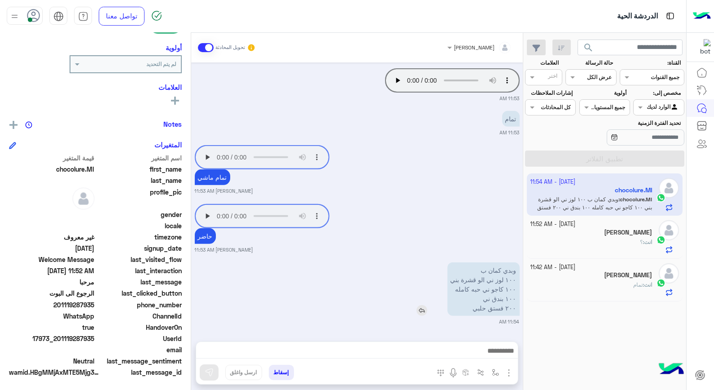
scroll to position [766, 0]
click at [512, 238] on div "[DATE] اي تمام خلص لكن 01:58 PM اذا في مندوب دلوقتي يا ريت يجي 01:59 PM تمام [P…" at bounding box center [357, 197] width 332 height 270
drag, startPoint x: 477, startPoint y: 308, endPoint x: 519, endPoint y: 275, distance: 53.7
click at [519, 275] on p "وبدي كمان ب ١٠٠ لوز ني الو قشرة بني ١٠٠ كاجو ني حبه كامله ١٠٠ بندق ني ٢٠٠ فستق …" at bounding box center [484, 289] width 72 height 53
copy p "١٠٠ لوز ني الو قشرة بني ١٠٠ كاجو ني حبه كامله ١٠٠ بندق ني ٢٠٠ فستق حلبي"
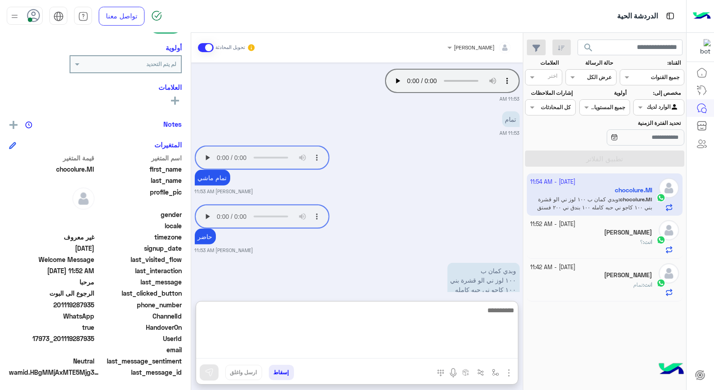
click at [503, 353] on textarea at bounding box center [357, 331] width 322 height 54
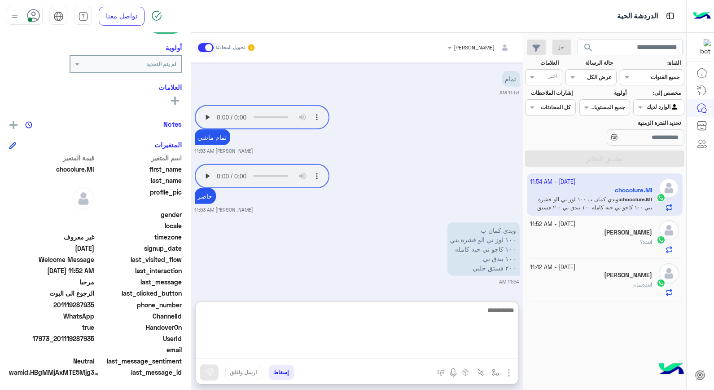
scroll to position [806, 0]
type textarea "**********"
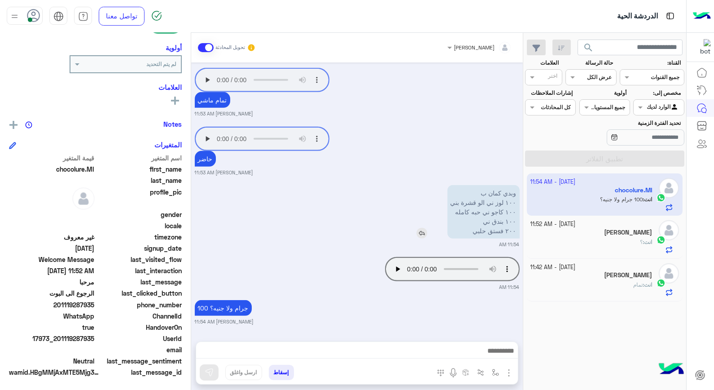
scroll to position [843, 0]
drag, startPoint x: 515, startPoint y: 189, endPoint x: 494, endPoint y: 232, distance: 47.6
click at [494, 229] on p "وبدي كمان ب ١٠٠ لوز ني الو قشرة بني ١٠٠ كاجو ني حبه كامله ١٠٠ بندق ني ٢٠٠ فستق …" at bounding box center [484, 211] width 72 height 53
drag, startPoint x: 494, startPoint y: 232, endPoint x: 361, endPoint y: 232, distance: 133.8
click at [358, 233] on div "وبدي كمان ب ١٠٠ لوز ني الو قشرة بني ١٠٠ كاجو ني حبه كامله ١٠٠ بندق ني ٢٠٠ فستق …" at bounding box center [357, 215] width 325 height 65
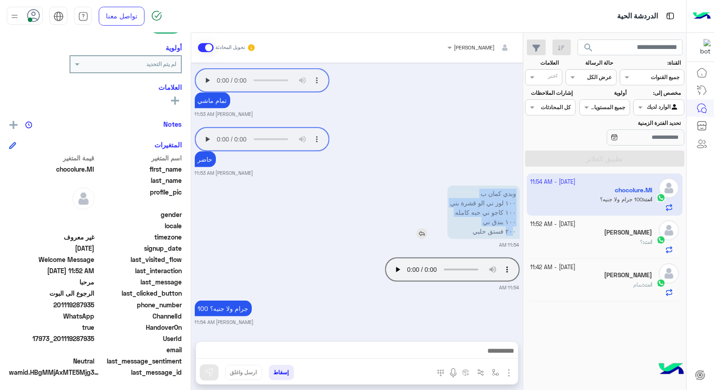
drag, startPoint x: 515, startPoint y: 230, endPoint x: 464, endPoint y: 195, distance: 61.8
click at [465, 194] on p "وبدي كمان ب ١٠٠ لوز ني الو قشرة بني ١٠٠ كاجو ني حبه كامله ١٠٠ بندق ني ٢٠٠ فستق …" at bounding box center [484, 211] width 72 height 53
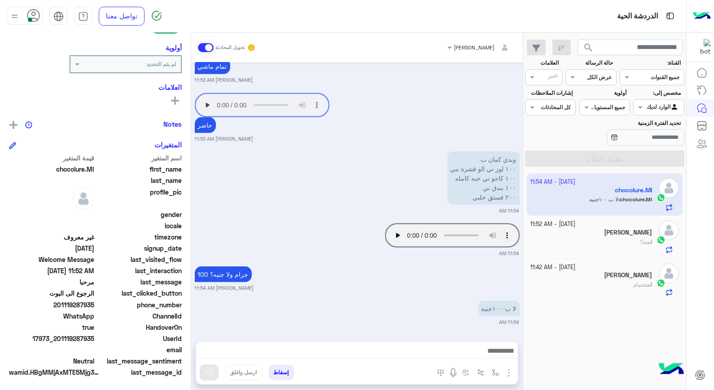
drag, startPoint x: 464, startPoint y: 195, endPoint x: 439, endPoint y: 286, distance: 94.4
click at [439, 286] on small "[PERSON_NAME] 11:54 AM" at bounding box center [357, 287] width 325 height 7
click at [477, 197] on p "وبدي كمان ب ١٠٠ لوز ني الو قشرة بني ١٠٠ كاجو ني حبه كامله ١٠٠ بندق ني ٢٠٠ فستق …" at bounding box center [484, 177] width 72 height 53
drag, startPoint x: 477, startPoint y: 198, endPoint x: 517, endPoint y: 168, distance: 49.7
click at [517, 168] on p "وبدي كمان ب ١٠٠ لوز ني الو قشرة بني ١٠٠ كاجو ني حبه كامله ١٠٠ بندق ني ٢٠٠ فستق …" at bounding box center [484, 177] width 72 height 53
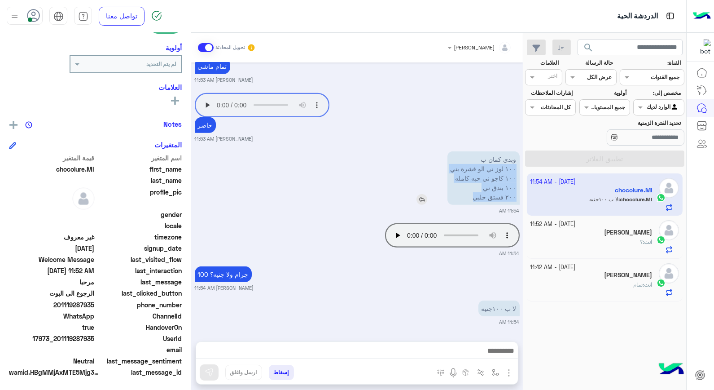
copy p "١٠٠ لوز ني الو قشرة بني ١٠٠ كاجو ني حبه كامله ١٠٠ بندق ني ٢٠٠ فستق حلبي"
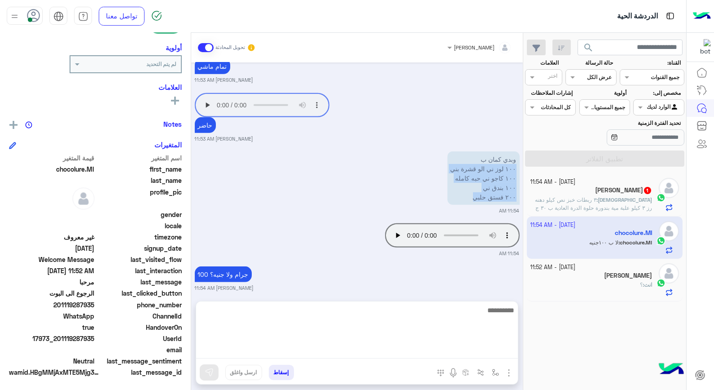
click at [394, 351] on textarea at bounding box center [357, 331] width 322 height 54
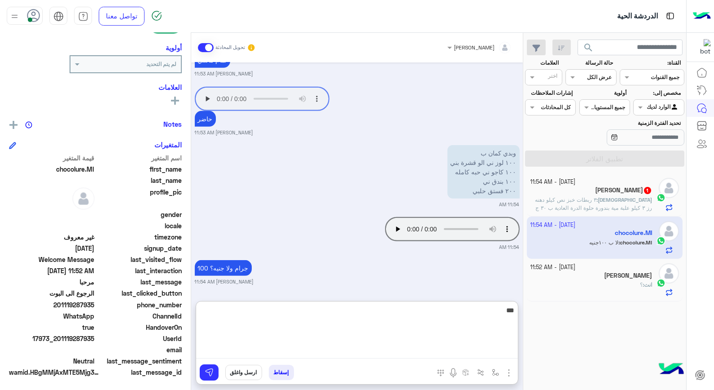
type textarea "****"
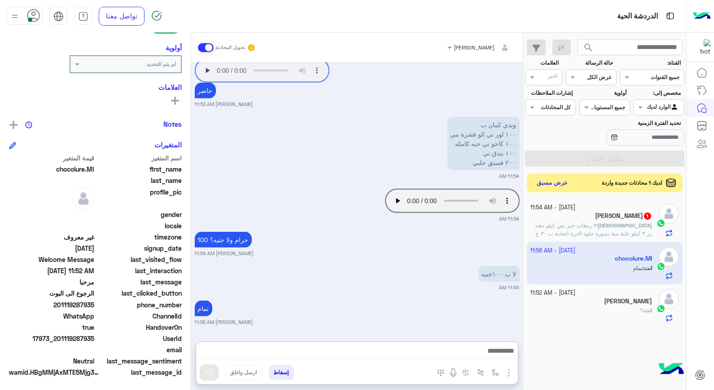
click at [555, 188] on button "عرض مسبق" at bounding box center [553, 183] width 38 height 12
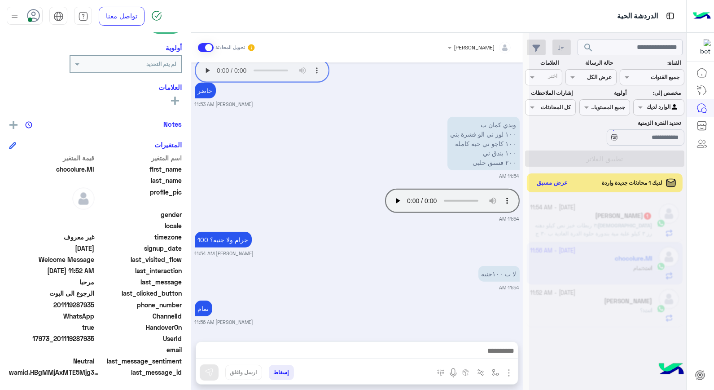
scroll to position [912, 0]
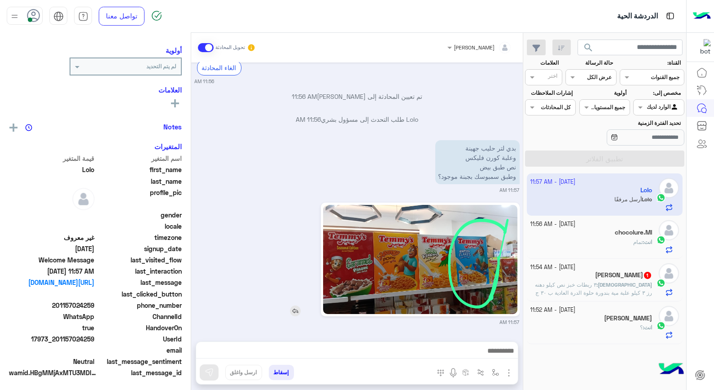
scroll to position [114, 0]
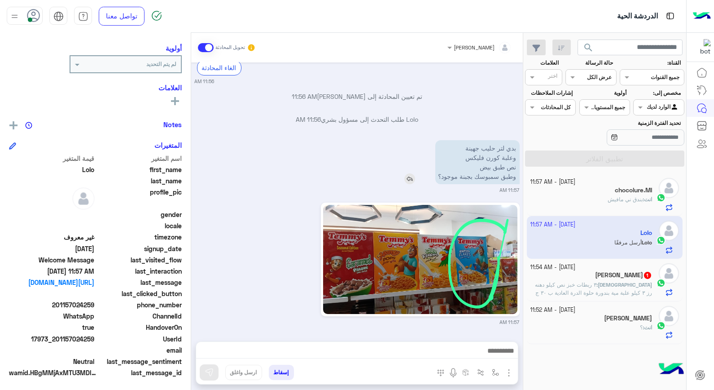
click at [409, 177] on img at bounding box center [410, 178] width 11 height 11
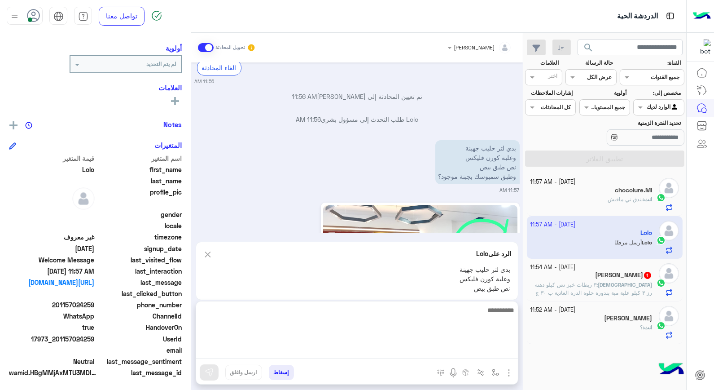
click at [486, 352] on textarea at bounding box center [357, 331] width 322 height 54
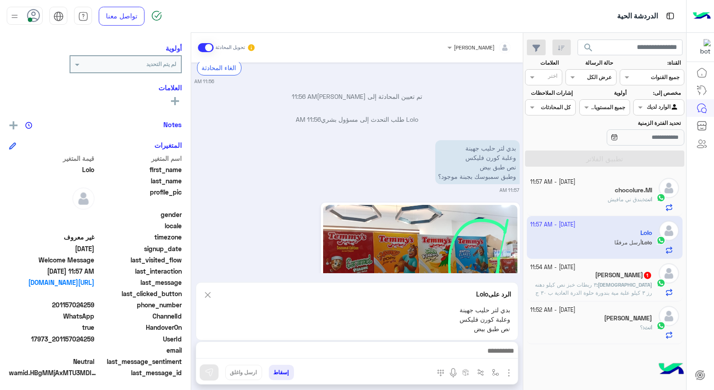
click at [376, 127] on div "Lolo طلب التحدث إلى مسؤول بشري 11:56 AM" at bounding box center [357, 123] width 325 height 16
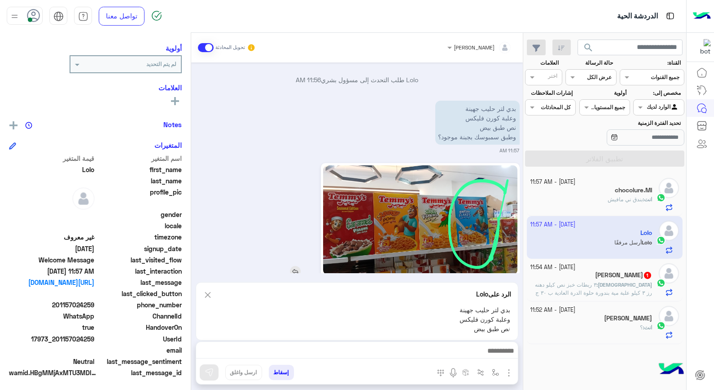
scroll to position [116, 0]
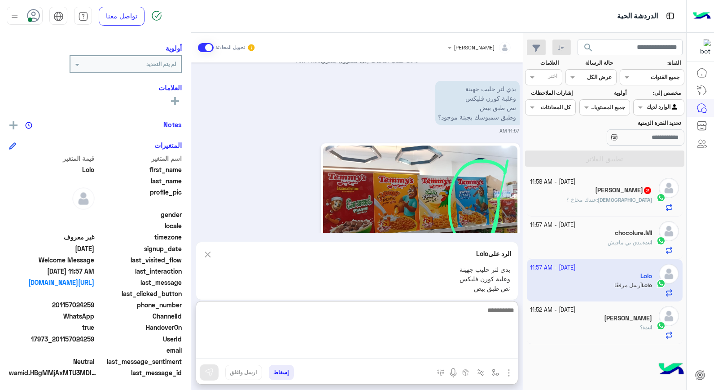
click at [494, 352] on textarea at bounding box center [357, 331] width 322 height 54
type textarea "*****"
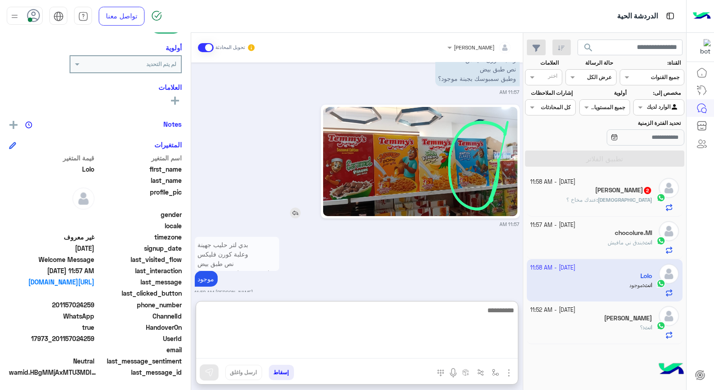
scroll to position [138, 0]
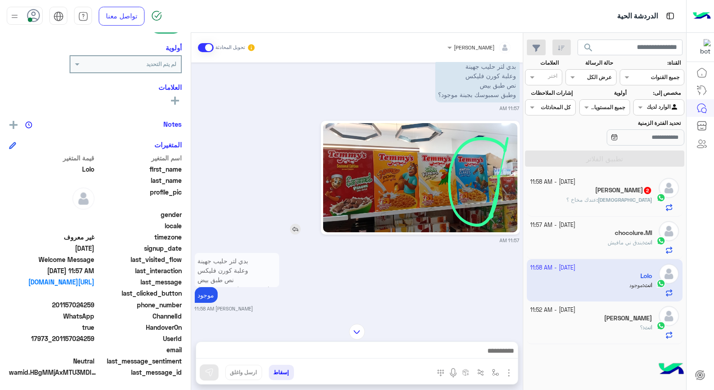
click at [474, 186] on img at bounding box center [420, 177] width 194 height 109
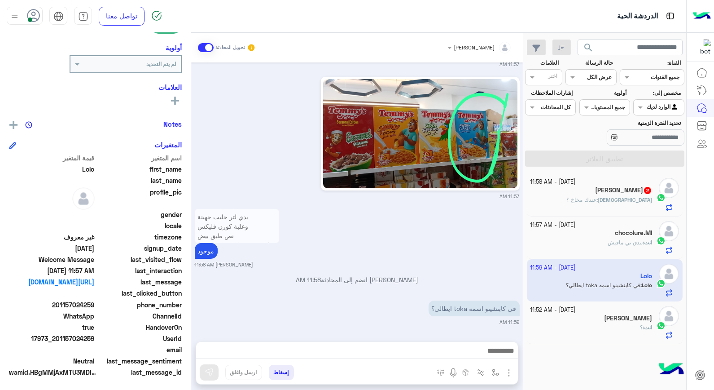
click at [611, 326] on div "انت : ؟" at bounding box center [592, 331] width 122 height 16
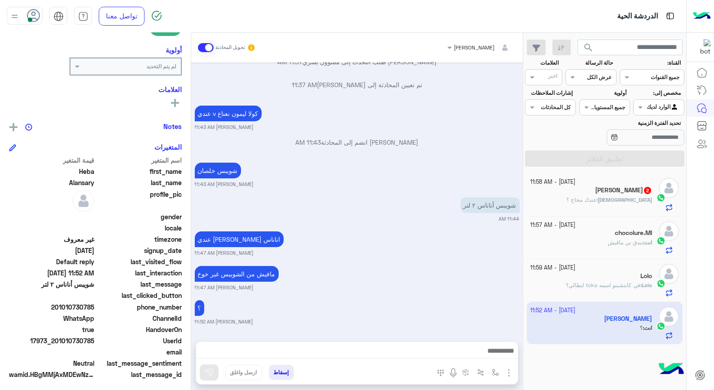
scroll to position [130, 0]
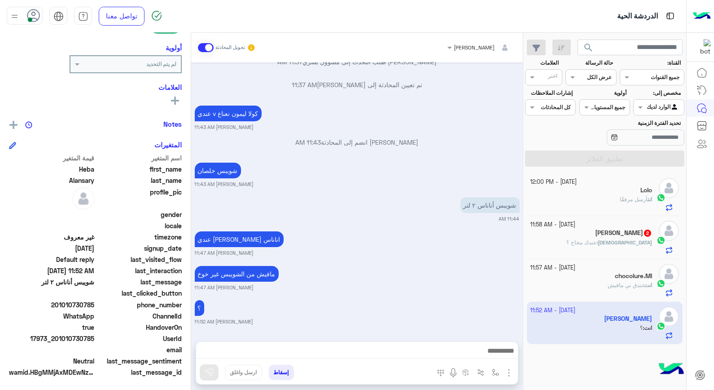
click at [632, 289] on p "انت : بندق ني مافيش" at bounding box center [630, 285] width 44 height 8
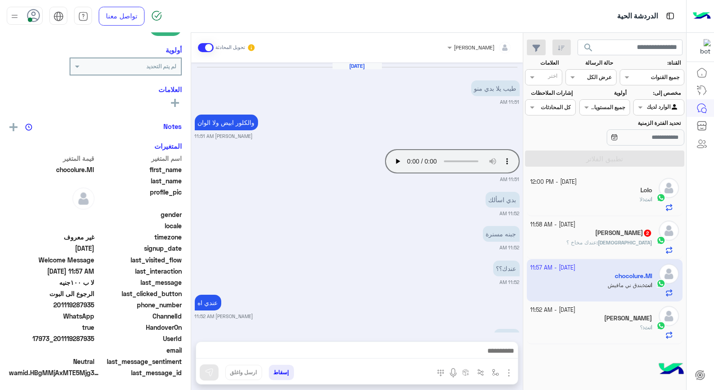
scroll to position [543, 0]
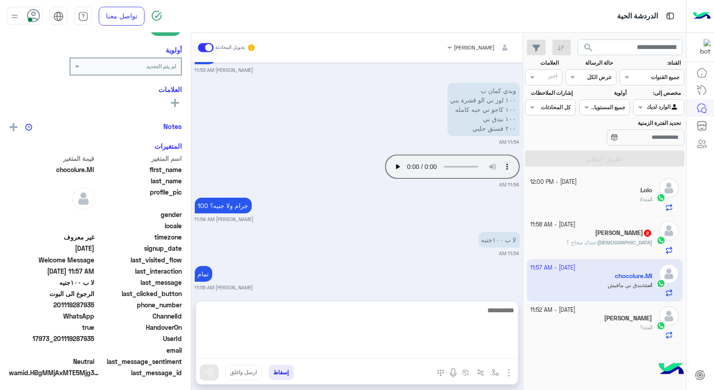
click at [477, 349] on textarea at bounding box center [357, 331] width 322 height 54
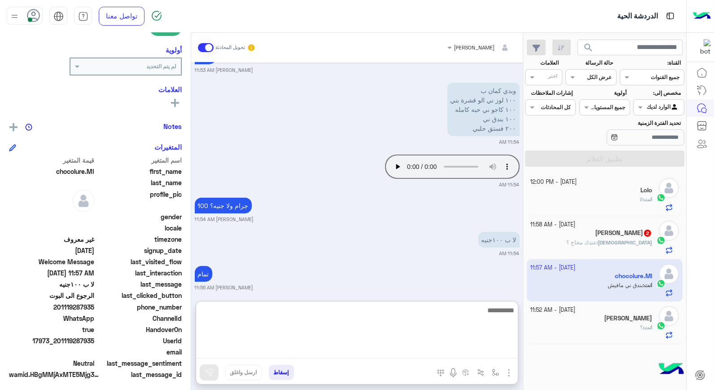
scroll to position [130, 0]
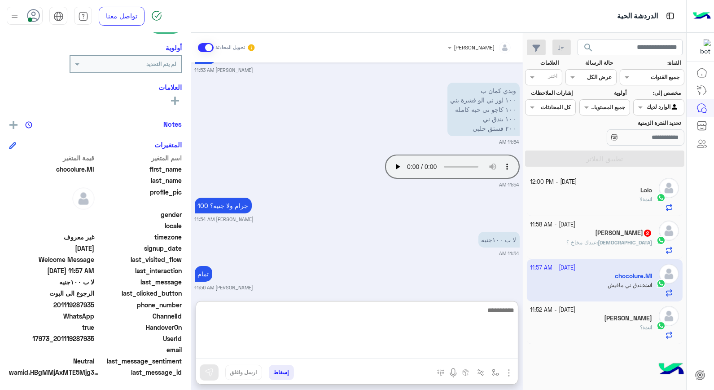
type textarea "*"
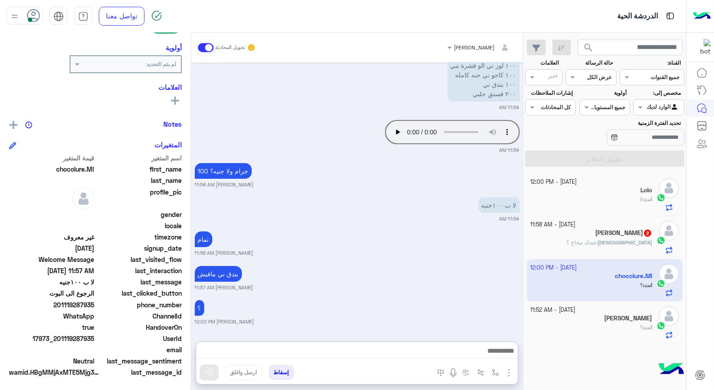
click at [630, 234] on h5 "[PERSON_NAME] 2" at bounding box center [623, 233] width 57 height 8
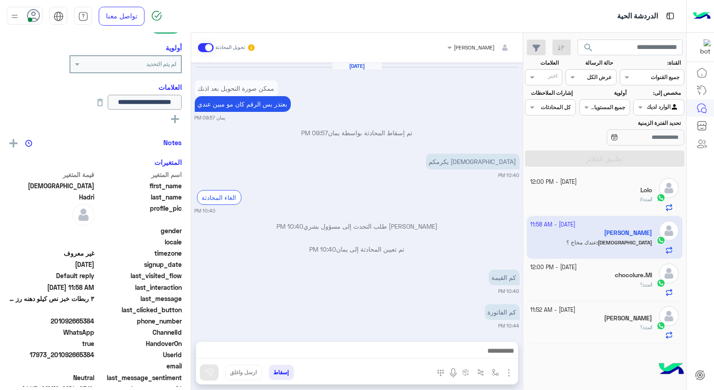
scroll to position [548, 0]
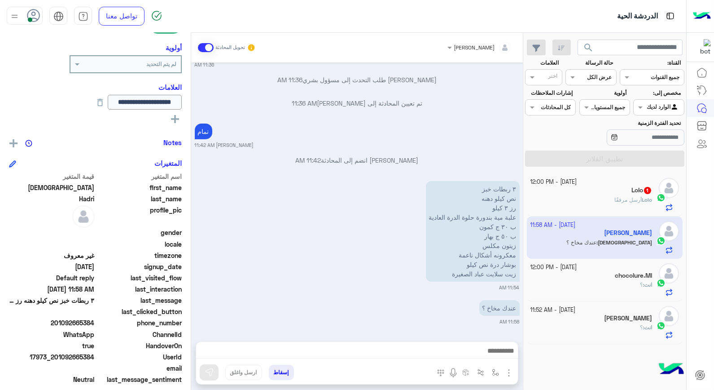
click at [609, 194] on div "Lolo 1" at bounding box center [592, 190] width 122 height 9
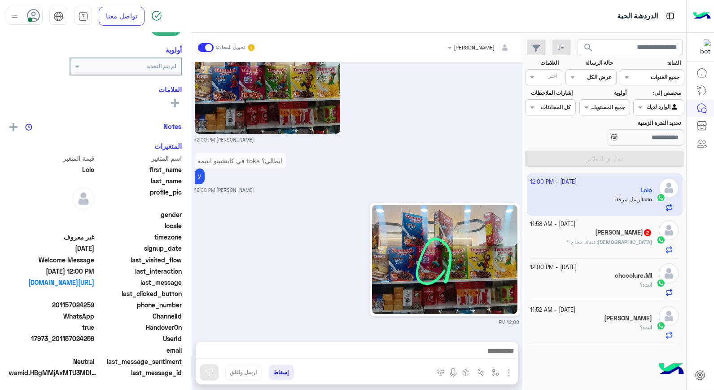
scroll to position [130, 0]
click at [438, 259] on img at bounding box center [444, 259] width 145 height 109
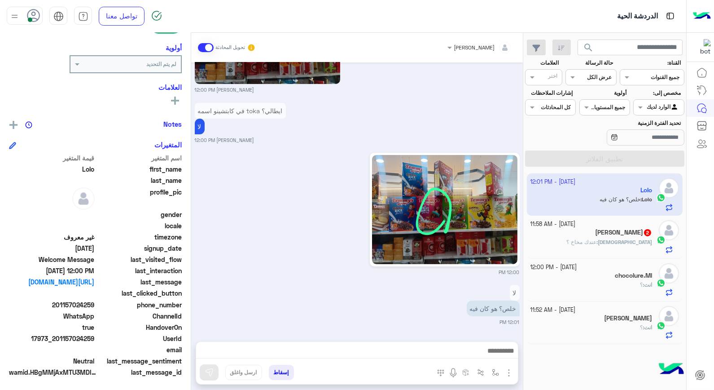
click at [636, 198] on app-inbox-user "[DATE] - 12:01 PM [PERSON_NAME] : خلص؟ هو كان فيه" at bounding box center [605, 194] width 156 height 42
click at [616, 198] on app-inbox-user "[DATE] - 12:01 PM [PERSON_NAME] : خلص؟ هو كان فيه" at bounding box center [605, 194] width 156 height 42
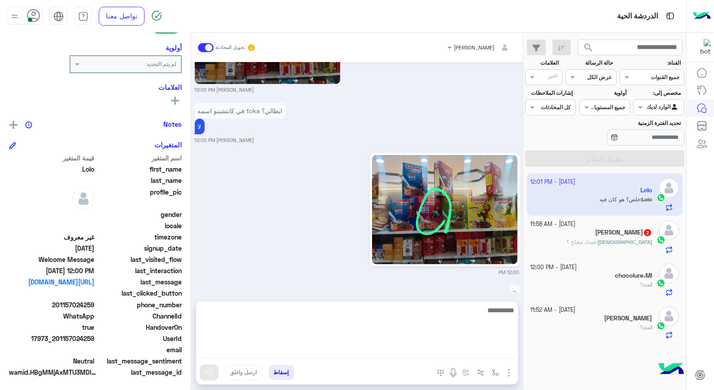
click at [492, 349] on textarea at bounding box center [357, 331] width 322 height 54
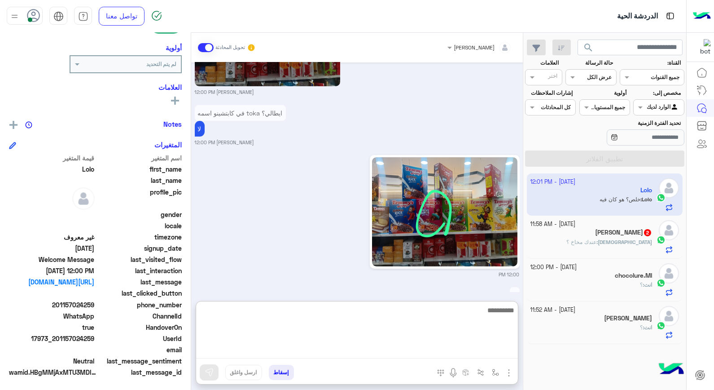
scroll to position [582, 0]
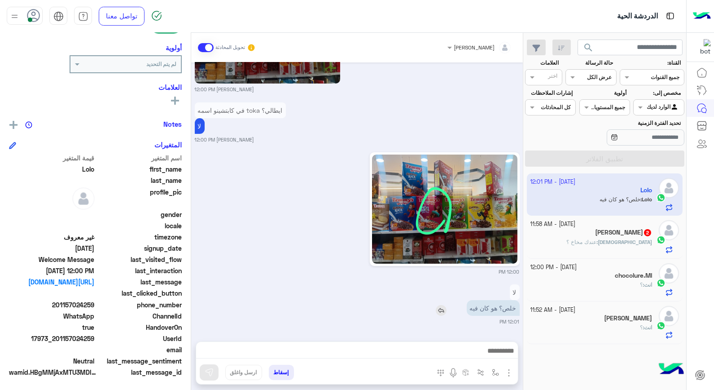
click at [439, 305] on img at bounding box center [441, 310] width 11 height 11
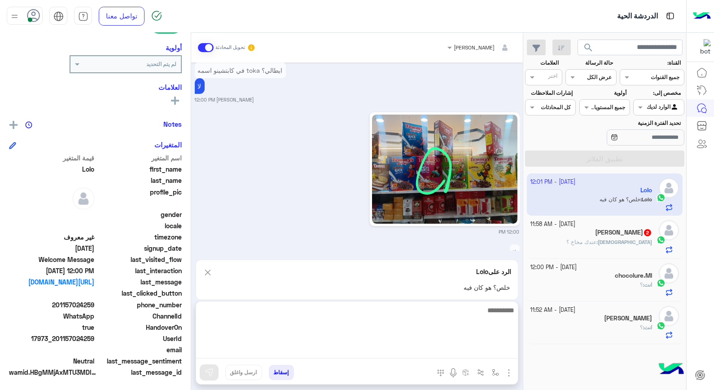
click at [484, 353] on textarea at bounding box center [357, 331] width 322 height 54
type textarea "***"
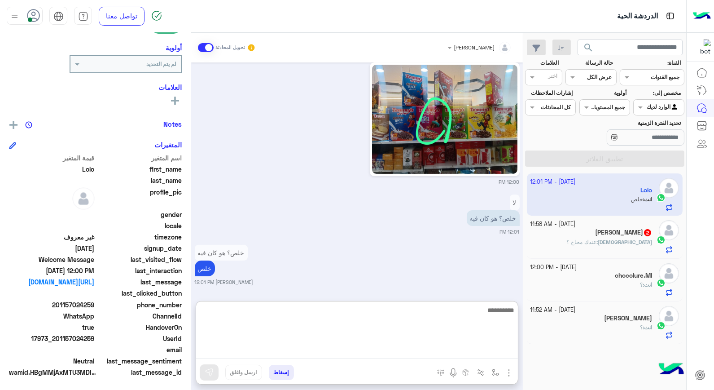
scroll to position [667, 0]
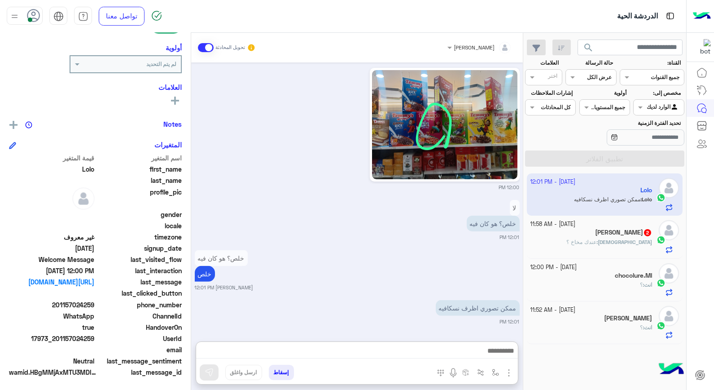
click at [597, 240] on span "عندك مخاخ ؟" at bounding box center [582, 241] width 30 height 7
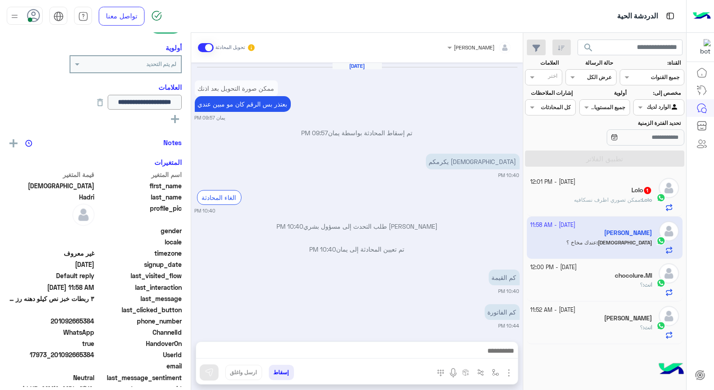
scroll to position [548, 0]
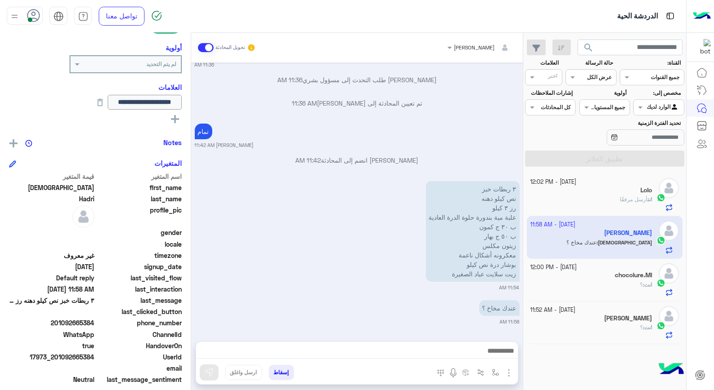
click at [620, 203] on span "أرسل مرفقًا" at bounding box center [634, 199] width 28 height 7
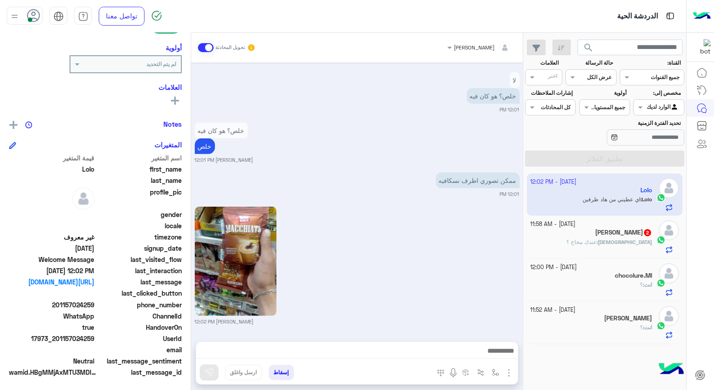
scroll to position [902, 0]
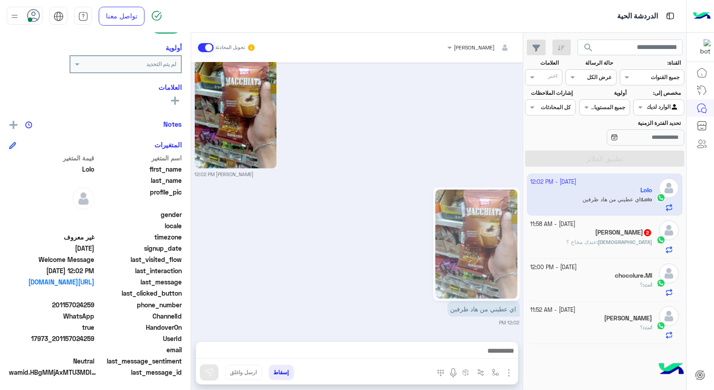
click at [612, 323] on div "[PERSON_NAME]" at bounding box center [592, 318] width 122 height 9
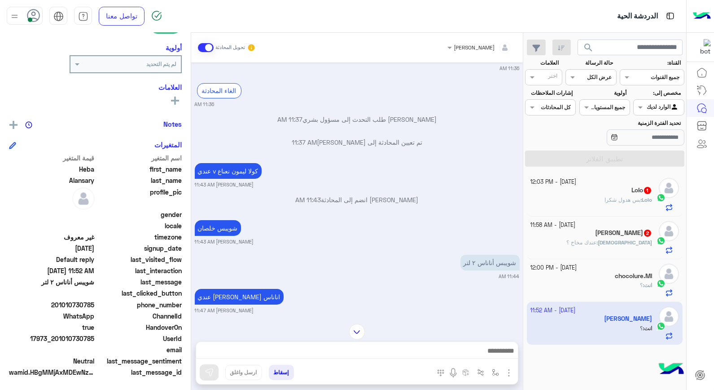
scroll to position [50, 0]
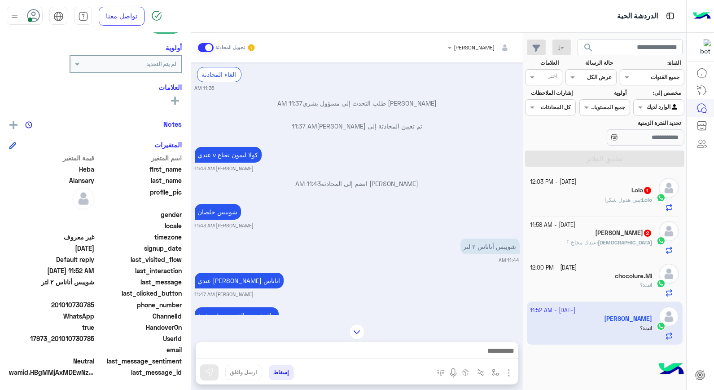
click at [616, 204] on div "Lolo : بس هدول شكرا" at bounding box center [592, 204] width 122 height 16
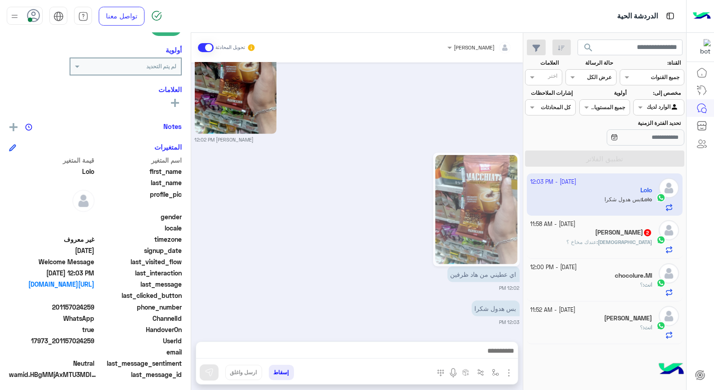
scroll to position [130, 0]
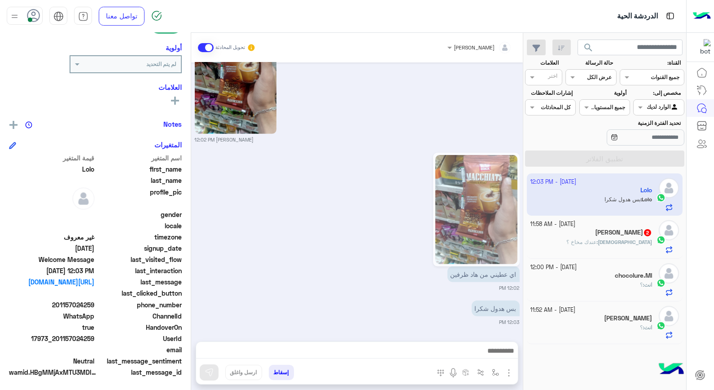
click at [594, 320] on div "[PERSON_NAME]" at bounding box center [592, 318] width 122 height 9
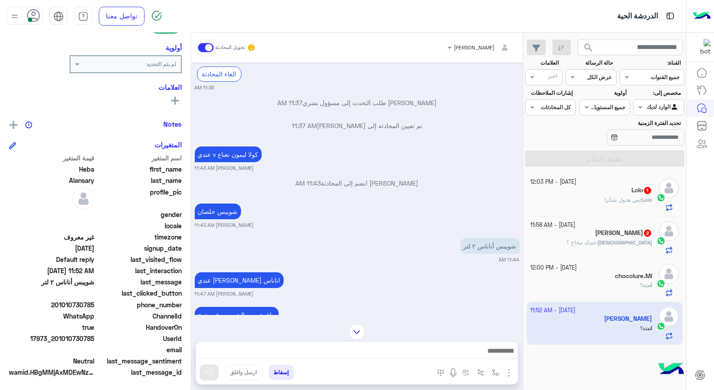
scroll to position [100, 0]
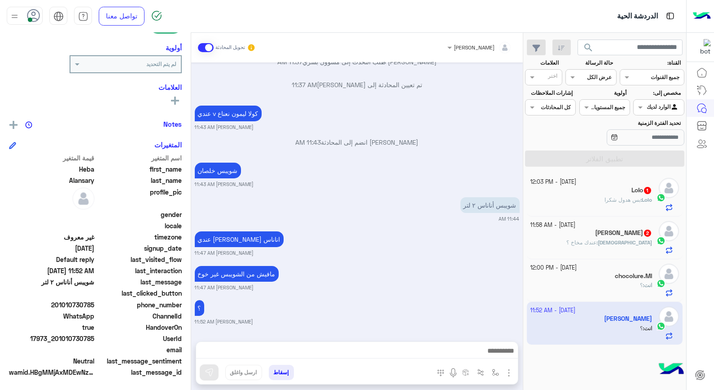
click at [625, 200] on span "بس هدول شكرا" at bounding box center [623, 199] width 36 height 7
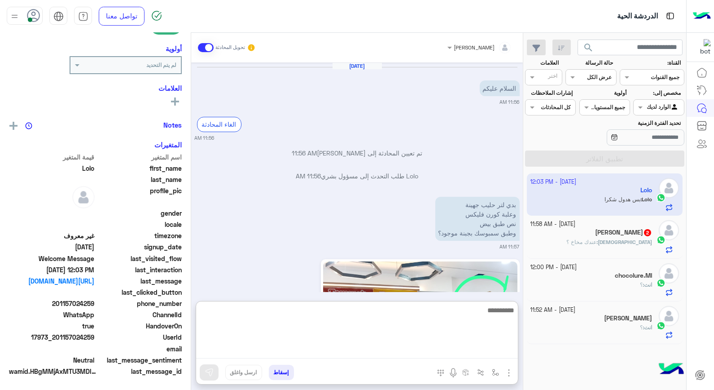
click at [448, 348] on textarea at bounding box center [357, 331] width 322 height 54
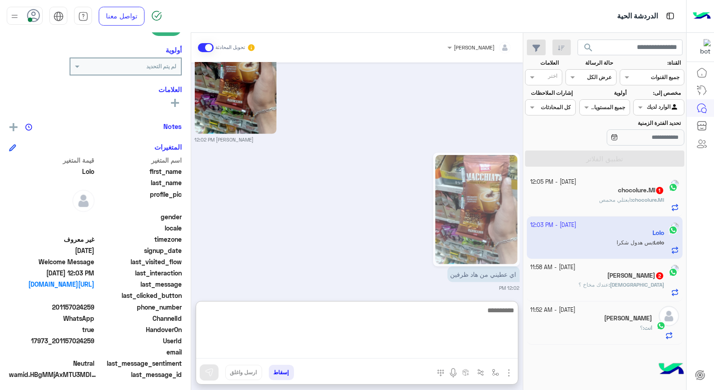
scroll to position [130, 0]
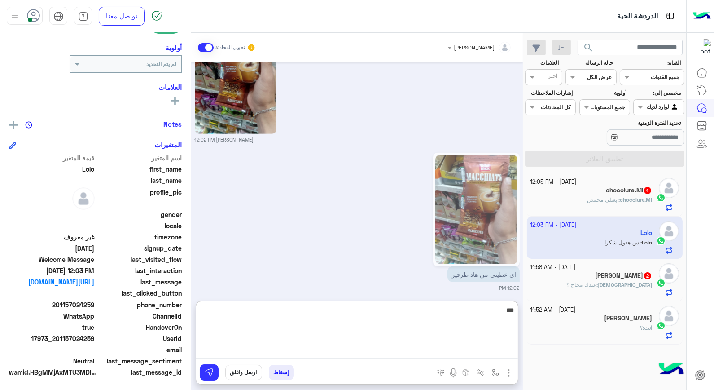
type textarea "****"
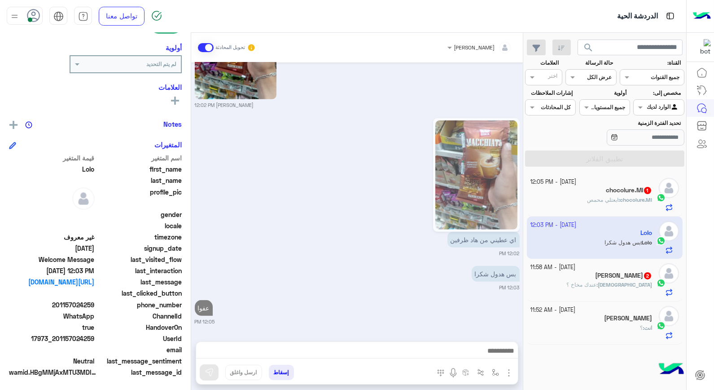
click at [625, 197] on span "chocolure.MI" at bounding box center [636, 199] width 32 height 7
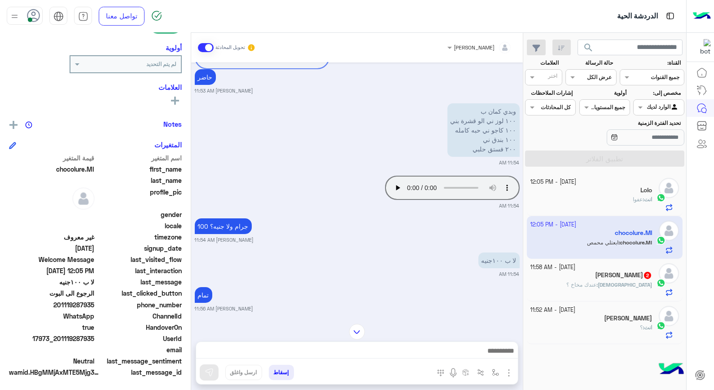
scroll to position [443, 0]
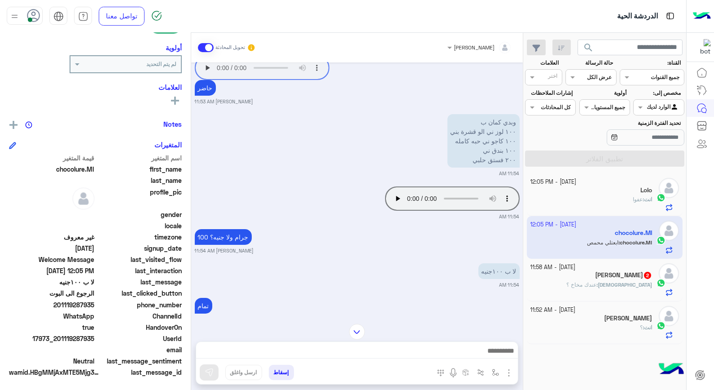
click at [613, 321] on h5 "[PERSON_NAME]" at bounding box center [628, 318] width 48 height 8
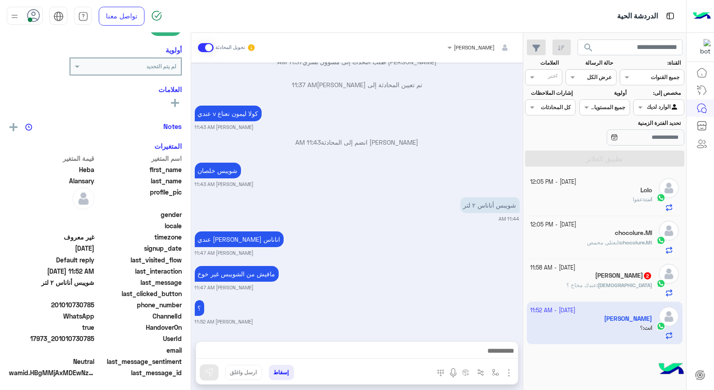
scroll to position [130, 0]
drag, startPoint x: 58, startPoint y: 339, endPoint x: 96, endPoint y: 339, distance: 37.3
click at [95, 339] on span "17973_201010730785" at bounding box center [52, 338] width 86 height 9
copy span "01010730785"
click at [288, 374] on button "إسقاط" at bounding box center [281, 372] width 25 height 15
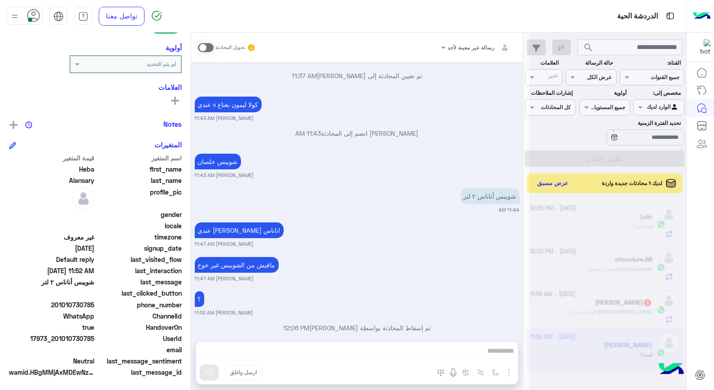
scroll to position [123, 0]
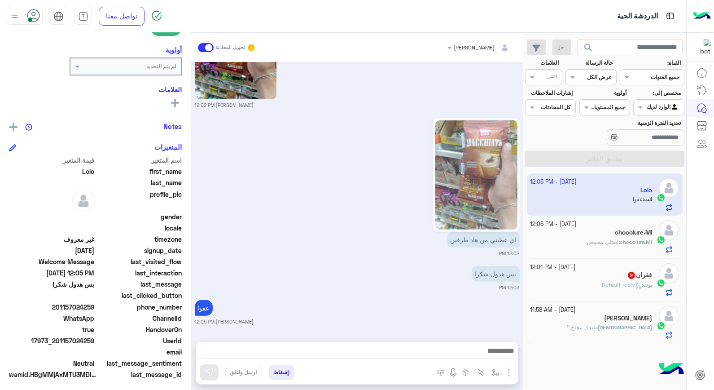
scroll to position [130, 0]
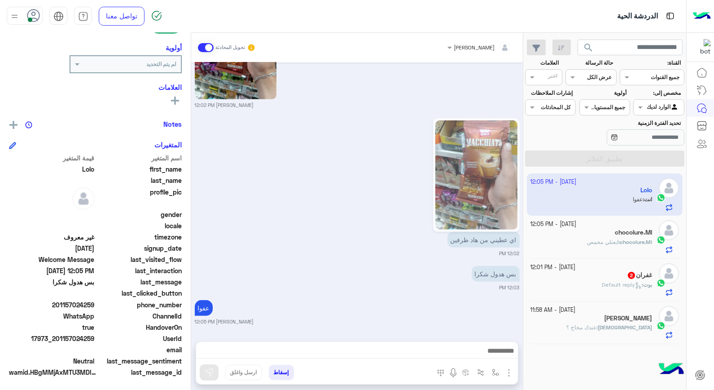
click at [620, 286] on span "Default reply" at bounding box center [622, 284] width 40 height 7
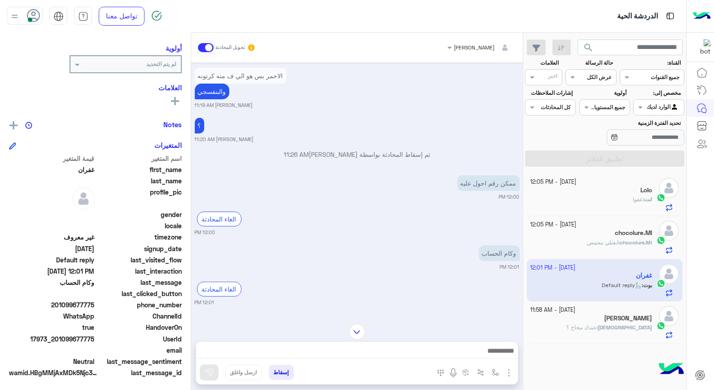
scroll to position [544, 0]
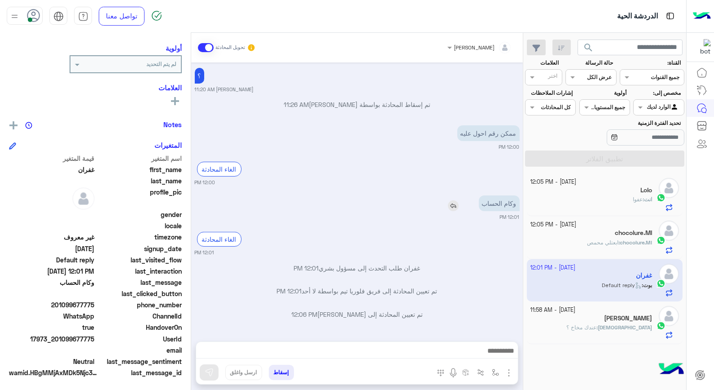
click at [451, 205] on img at bounding box center [453, 205] width 11 height 11
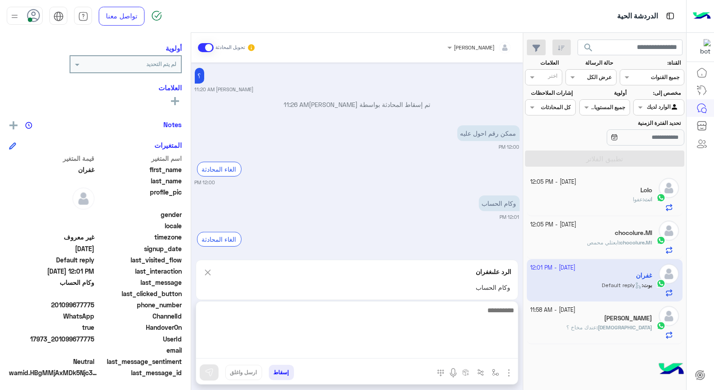
click at [513, 354] on textarea at bounding box center [357, 331] width 322 height 54
type textarea "*"
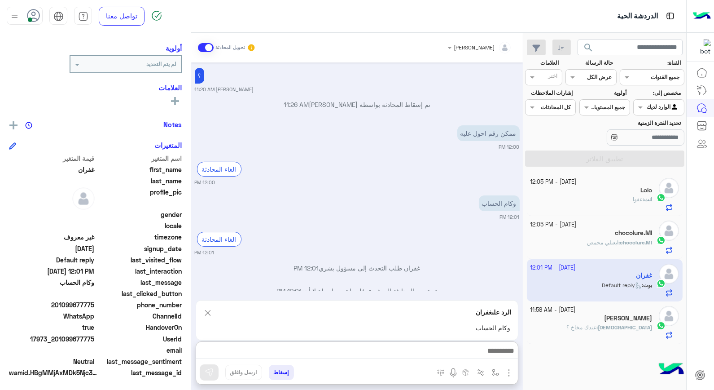
click at [209, 307] on img at bounding box center [208, 312] width 10 height 11
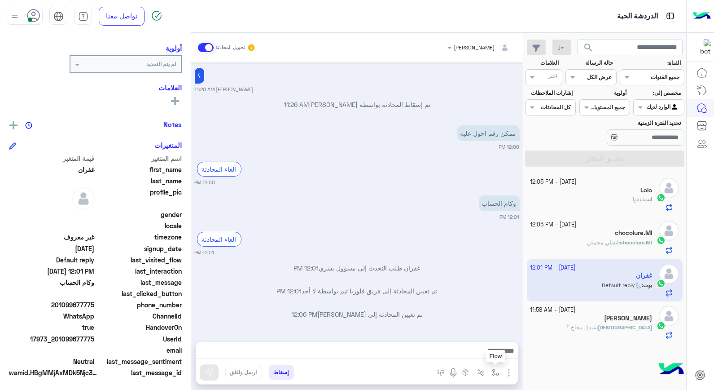
click at [492, 376] on button "button" at bounding box center [496, 372] width 15 height 15
click at [478, 355] on div "أدخل اسم مجموعة الرسائل" at bounding box center [468, 352] width 62 height 8
type input "**"
click at [486, 337] on span "فودافون كاش" at bounding box center [478, 336] width 39 height 8
type textarea "**********"
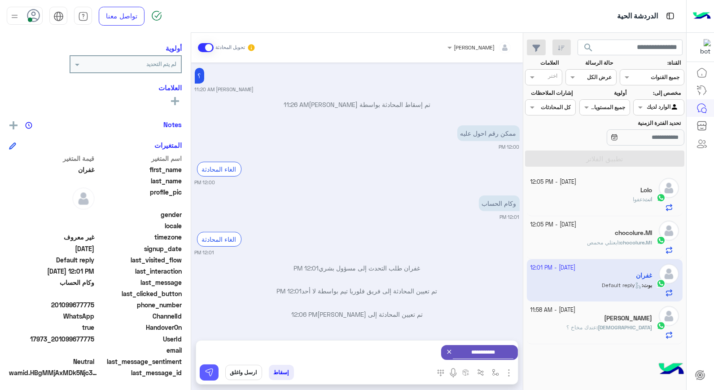
click at [207, 370] on img at bounding box center [209, 372] width 9 height 9
click at [453, 205] on div "[DATE] [PERSON_NAME] انضم إلى المحادثة 11:11 AM بعتلي لو سمحت ٢ كيلو حليب بقري …" at bounding box center [357, 197] width 332 height 270
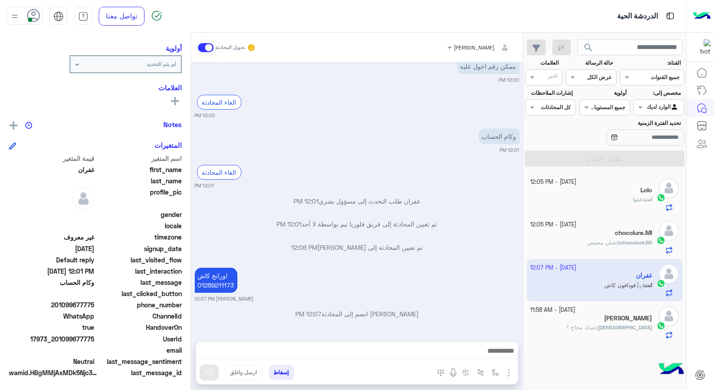
scroll to position [130, 0]
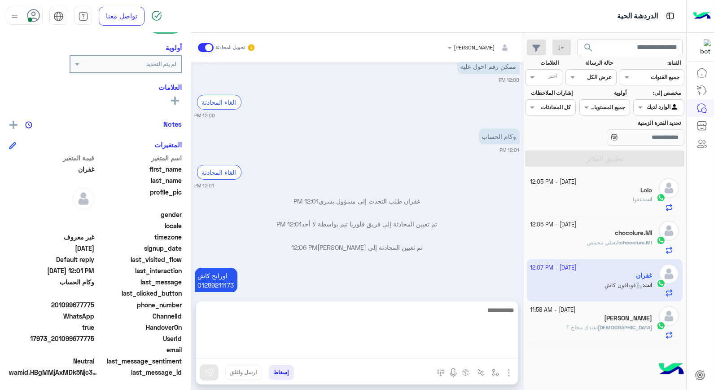
click at [476, 353] on textarea at bounding box center [357, 331] width 322 height 54
type textarea "***"
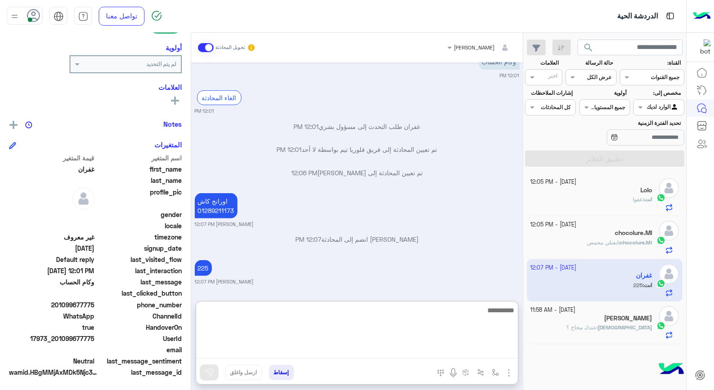
click at [370, 318] on textarea at bounding box center [357, 331] width 322 height 54
type textarea "*"
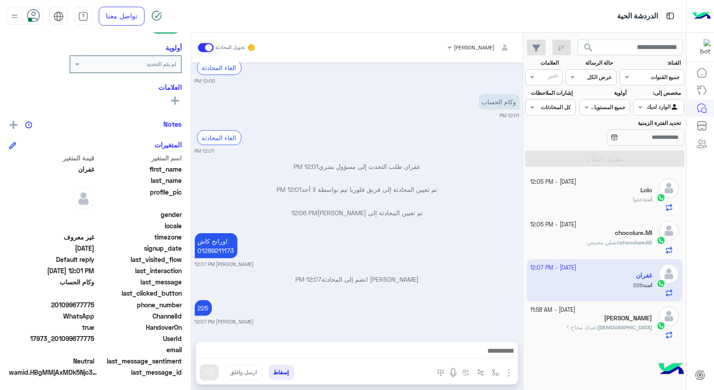
click at [621, 197] on div "انت : عفوا" at bounding box center [592, 203] width 122 height 16
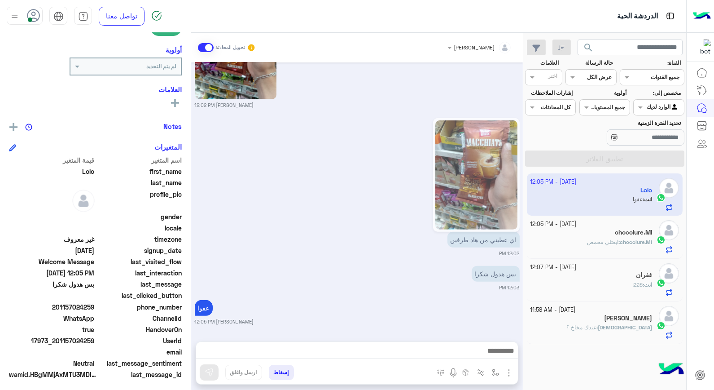
scroll to position [130, 0]
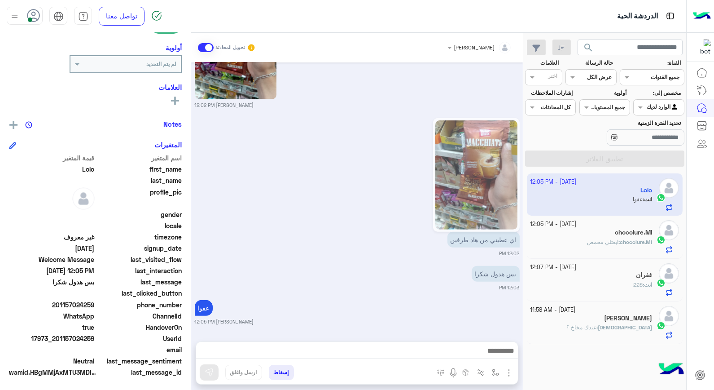
click at [613, 236] on div "chocolure.MI" at bounding box center [592, 233] width 122 height 9
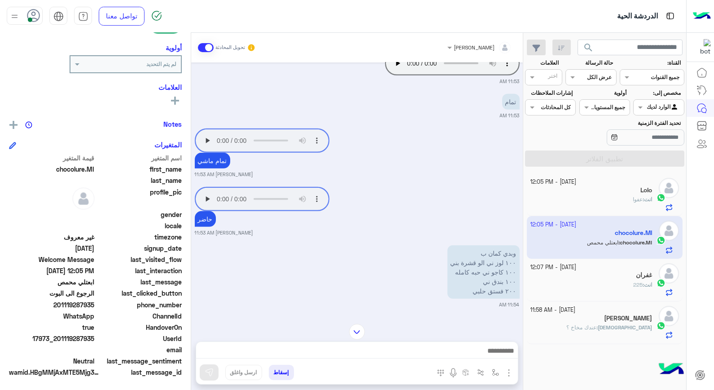
scroll to position [1038, 0]
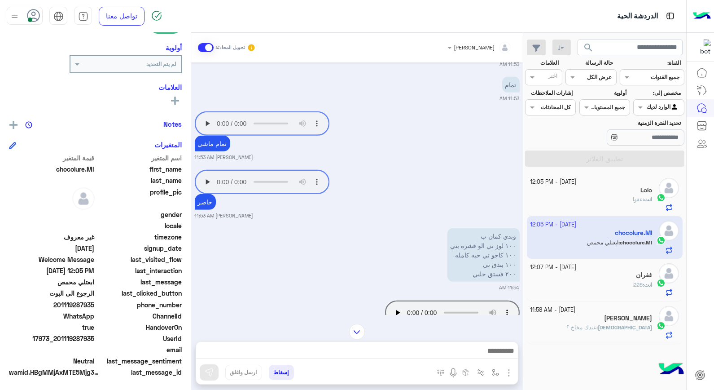
drag, startPoint x: 57, startPoint y: 337, endPoint x: 96, endPoint y: 335, distance: 38.7
click at [96, 335] on div "UserId 17973_201119287935" at bounding box center [95, 339] width 173 height 11
copy span "01119287935"
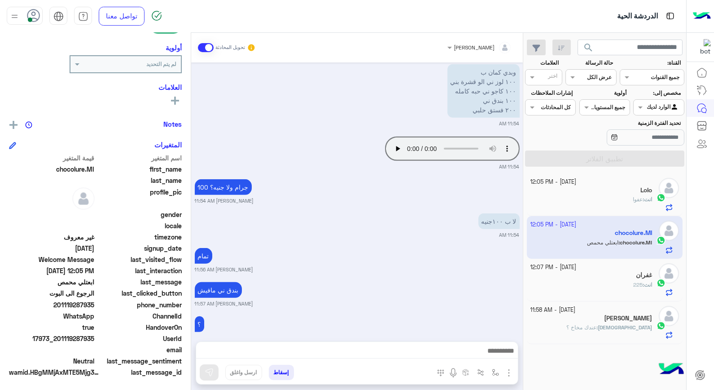
scroll to position [1251, 0]
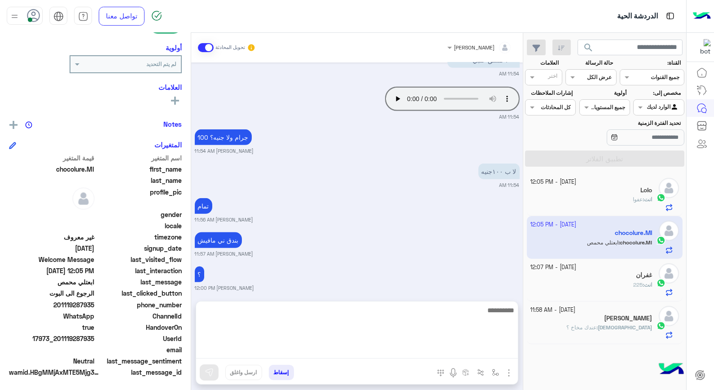
click at [445, 355] on textarea at bounding box center [357, 331] width 322 height 54
type textarea "****"
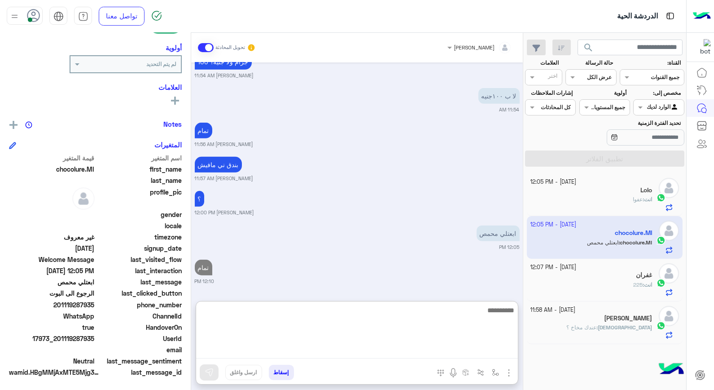
scroll to position [1326, 0]
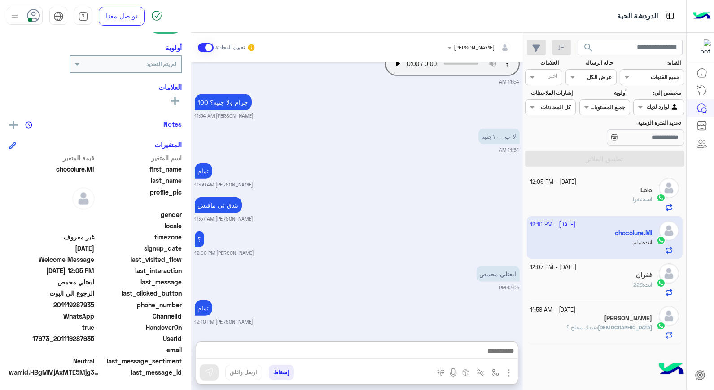
click at [278, 295] on div "[PERSON_NAME] تحويل المحادثة [DATE] واذا عندك كالون مي نسلة 01:56 PM في عندي ما…" at bounding box center [357, 213] width 332 height 361
click at [291, 376] on button "إسقاط" at bounding box center [281, 372] width 25 height 15
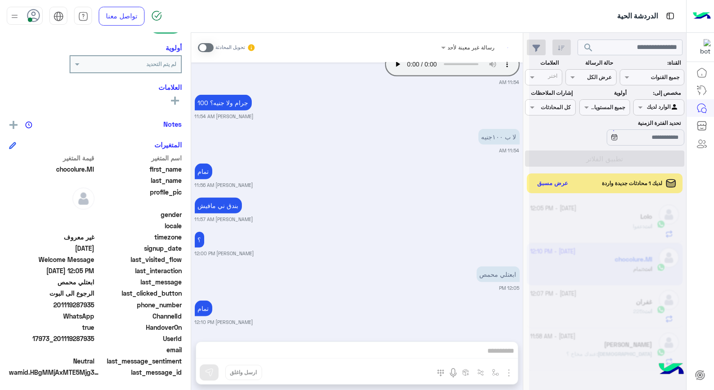
scroll to position [1309, 0]
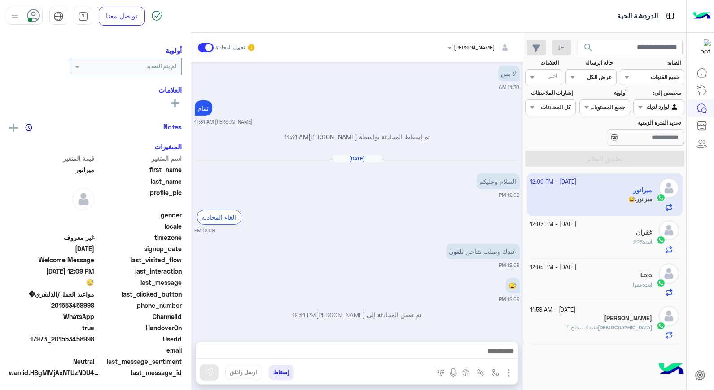
scroll to position [114, 0]
click at [384, 343] on div at bounding box center [357, 353] width 322 height 22
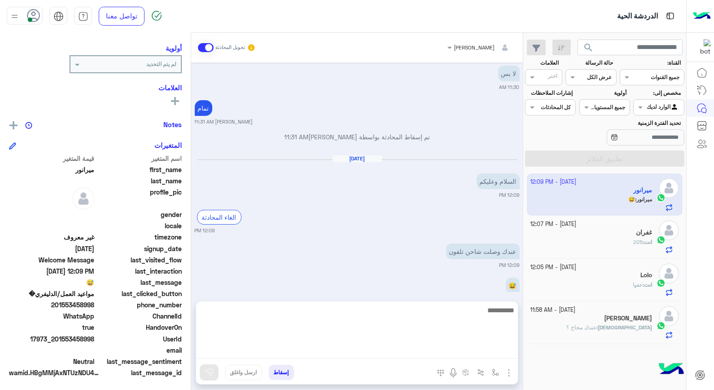
click at [383, 350] on textarea at bounding box center [357, 331] width 322 height 54
type textarea "**********"
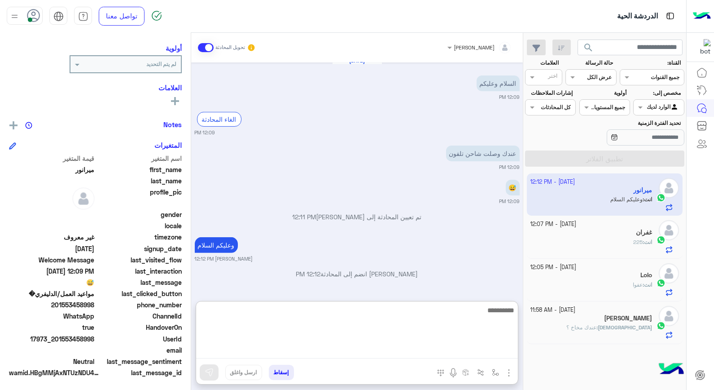
scroll to position [130, 0]
type textarea "*"
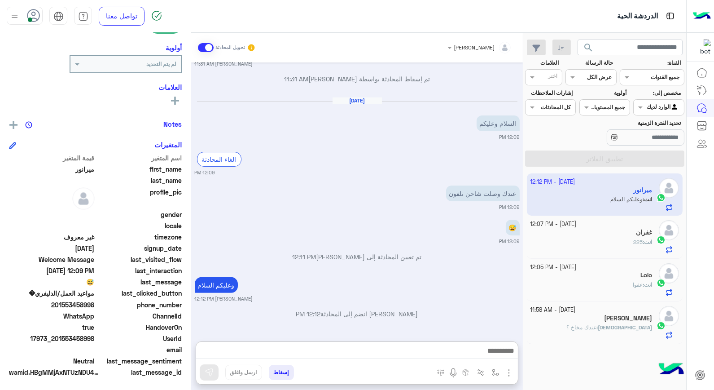
click at [586, 240] on div "انت : 225" at bounding box center [592, 246] width 122 height 16
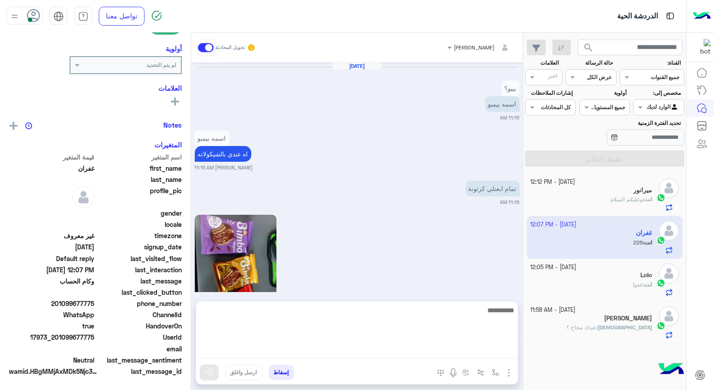
scroll to position [528, 0]
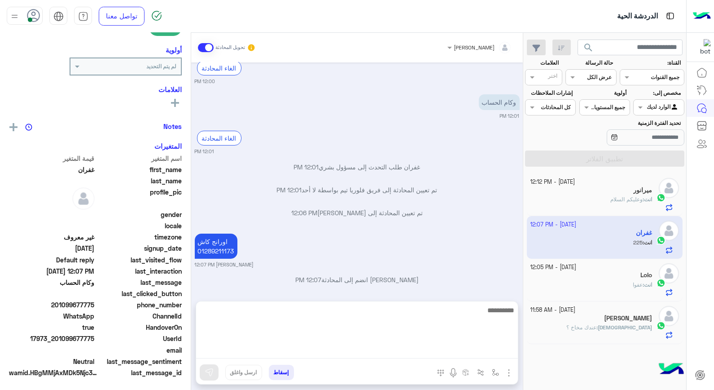
click at [454, 344] on textarea at bounding box center [357, 331] width 322 height 54
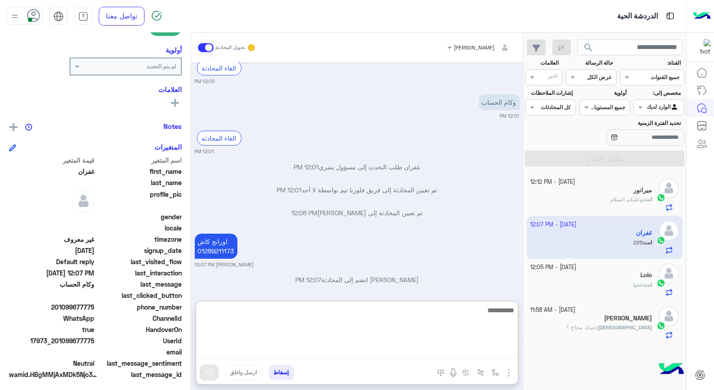
scroll to position [130, 0]
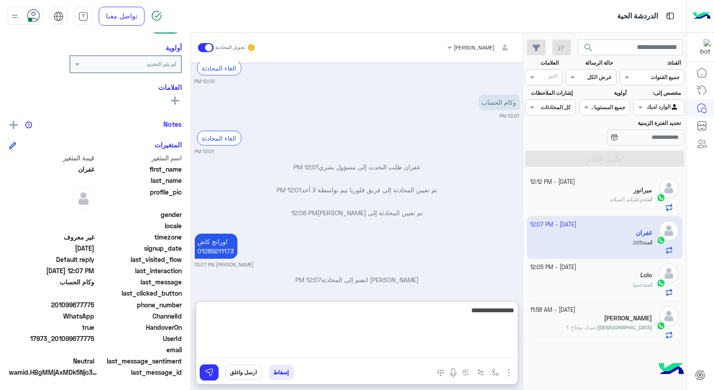
type textarea "**********"
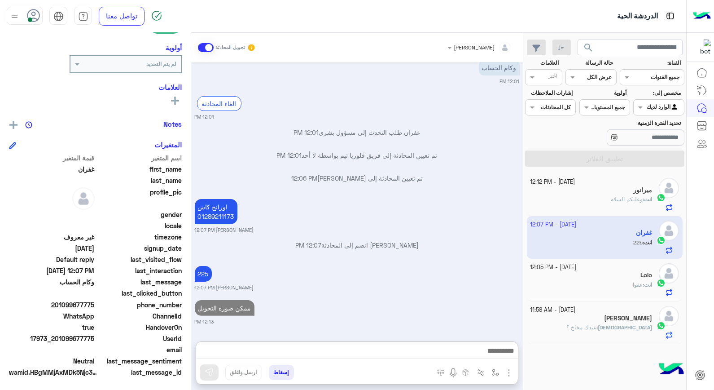
click at [621, 286] on div "انت : عفوا" at bounding box center [592, 289] width 122 height 16
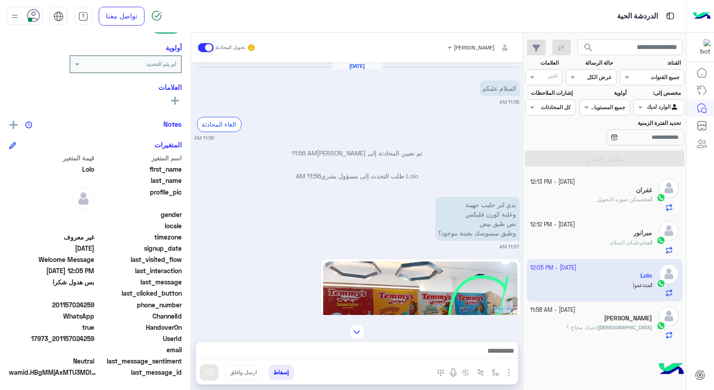
drag, startPoint x: 59, startPoint y: 338, endPoint x: 94, endPoint y: 339, distance: 35.5
click at [94, 339] on span "17973_201157024259" at bounding box center [52, 338] width 86 height 9
copy span "01157024259"
click at [279, 374] on button "إسقاط" at bounding box center [281, 372] width 25 height 15
click at [631, 325] on div "[DATE] - 12:13 PM غفران انت : ممكن صوره التحويل [DATE] - 12:12 PM ميرانور انت :…" at bounding box center [605, 281] width 163 height 223
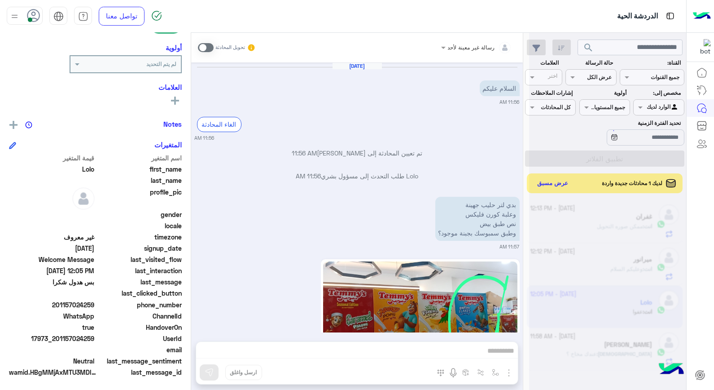
scroll to position [994, 0]
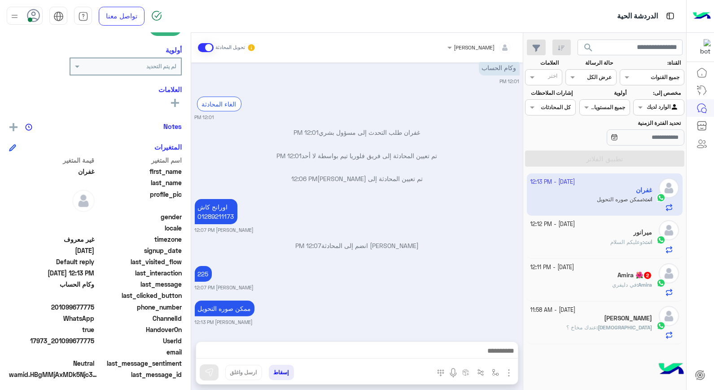
scroll to position [130, 0]
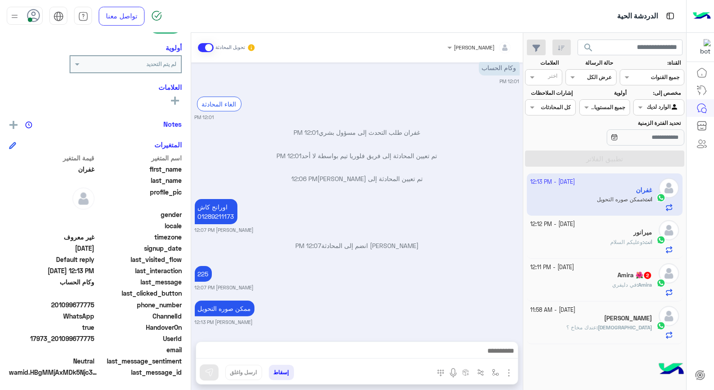
click at [582, 325] on div "[DEMOGRAPHIC_DATA] : عندك مخاخ ؟" at bounding box center [592, 331] width 122 height 16
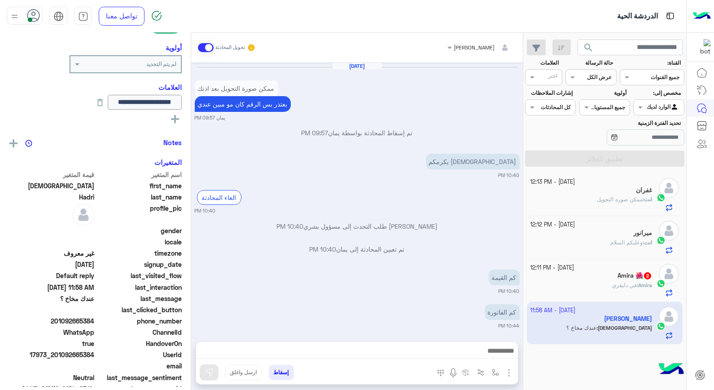
scroll to position [548, 0]
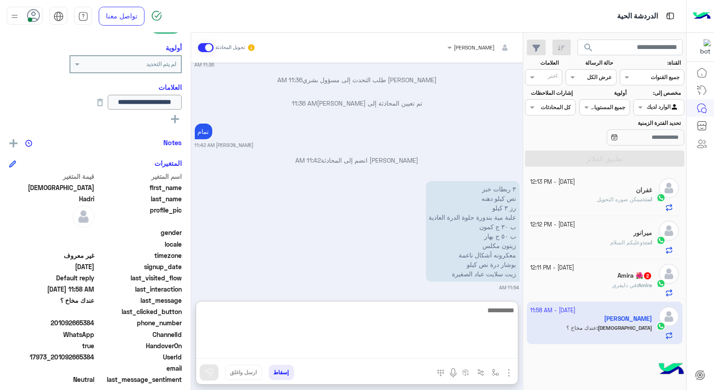
click at [474, 356] on textarea at bounding box center [357, 331] width 322 height 54
type textarea "**********"
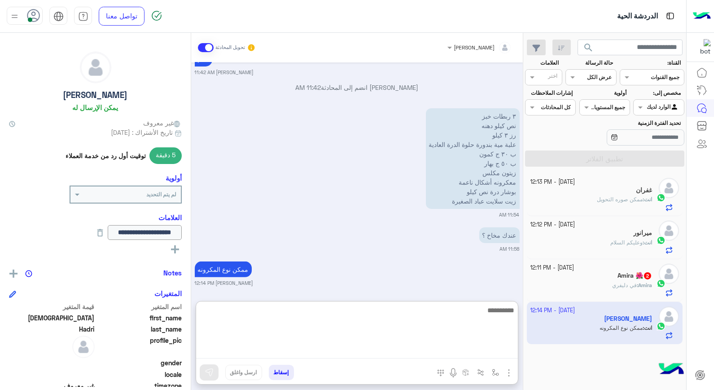
scroll to position [623, 0]
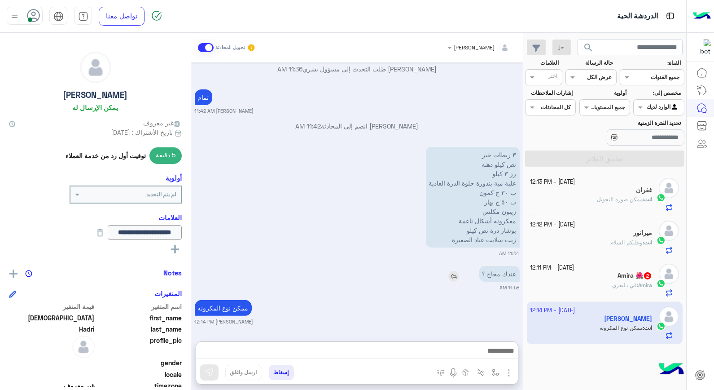
click at [454, 271] on img at bounding box center [454, 276] width 11 height 11
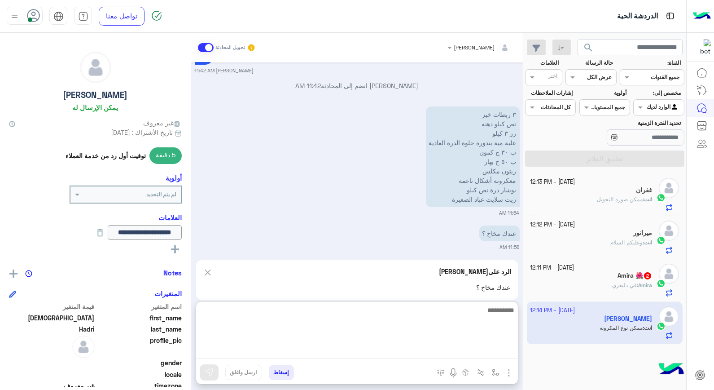
click at [464, 352] on textarea at bounding box center [357, 331] width 322 height 54
type textarea "********"
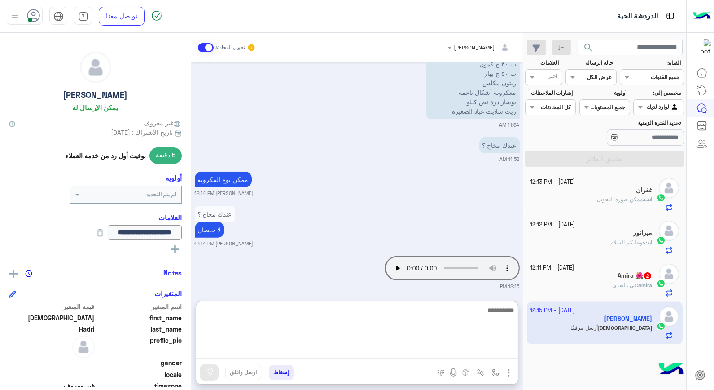
scroll to position [716, 0]
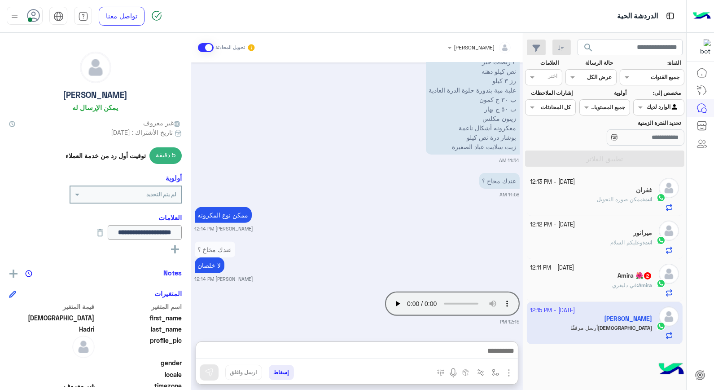
click at [621, 244] on span "وعليكم السلام" at bounding box center [627, 242] width 32 height 7
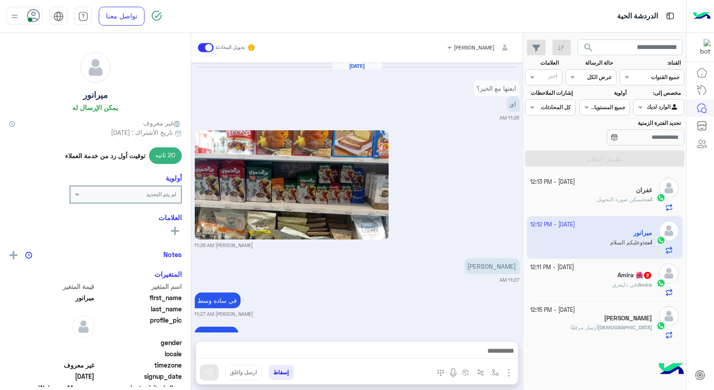
scroll to position [524, 0]
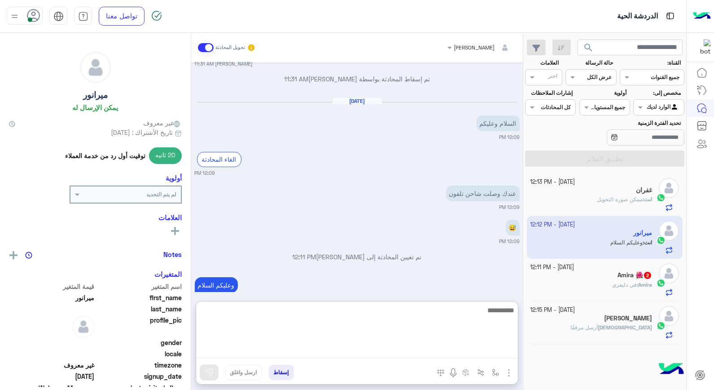
click at [483, 352] on textarea at bounding box center [357, 331] width 322 height 54
type textarea "**"
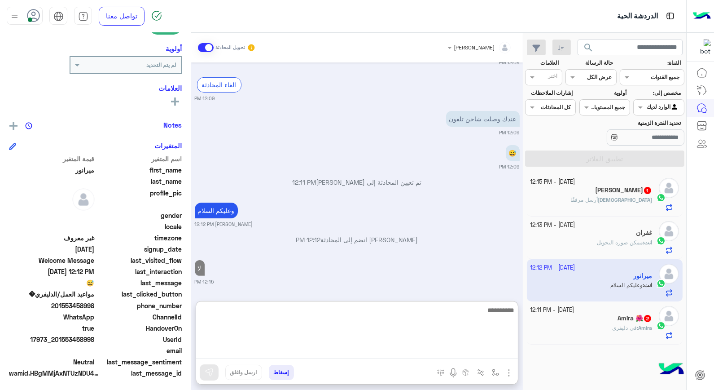
scroll to position [130, 0]
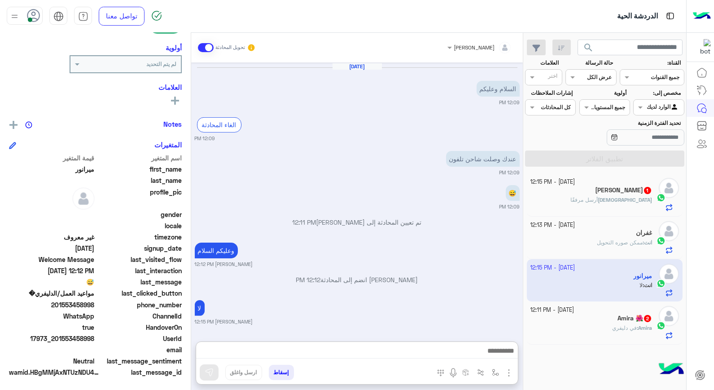
click at [588, 315] on div "Amira 🌺 2" at bounding box center [592, 318] width 122 height 9
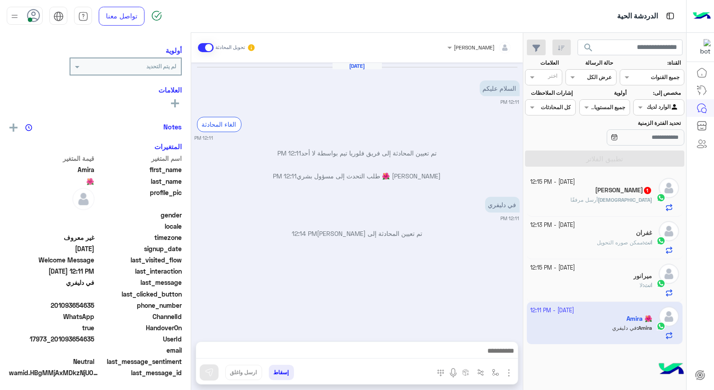
scroll to position [114, 0]
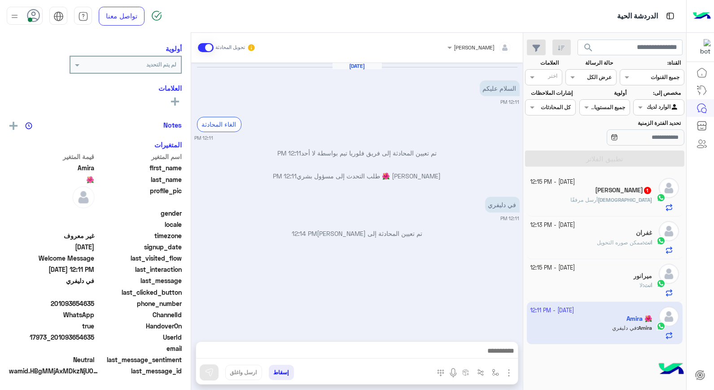
click at [470, 344] on div at bounding box center [357, 353] width 322 height 22
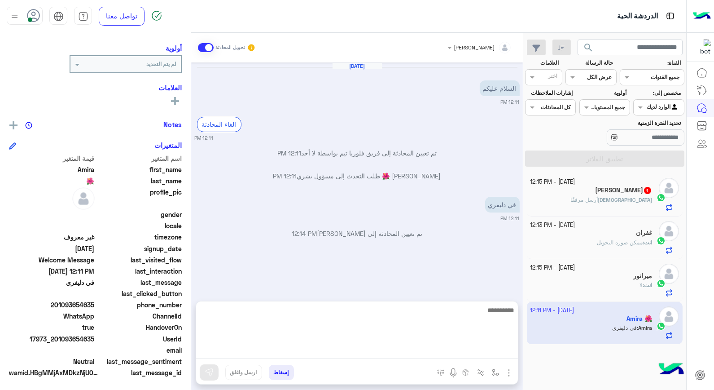
click at [471, 349] on textarea at bounding box center [357, 331] width 322 height 54
type textarea "**********"
type textarea "*****"
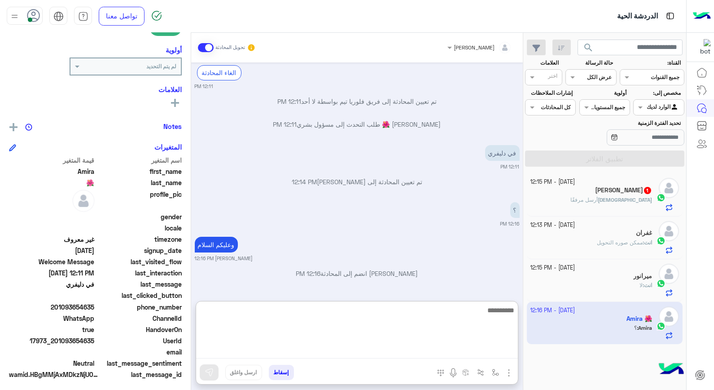
scroll to position [86, 0]
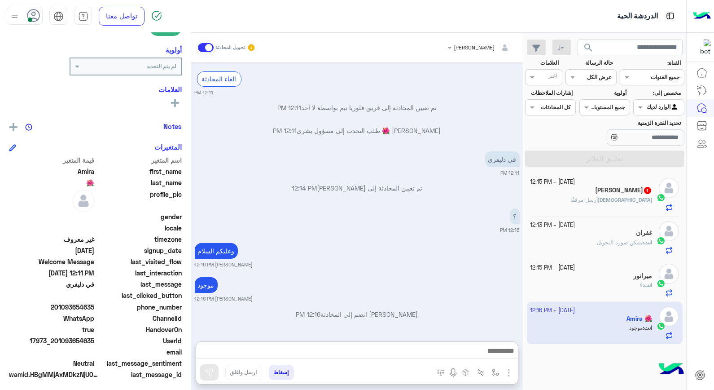
click at [611, 279] on div "ميرانور" at bounding box center [592, 276] width 122 height 9
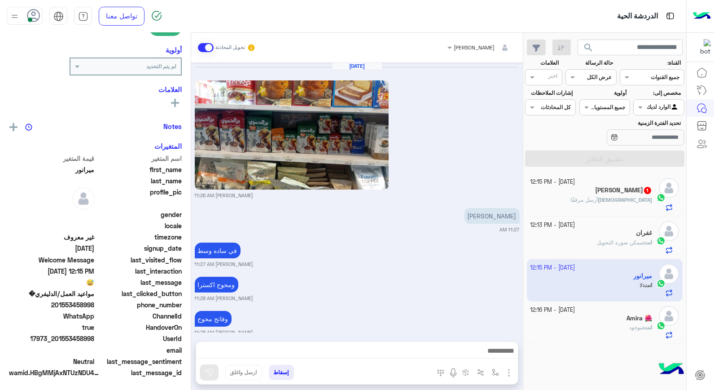
scroll to position [509, 0]
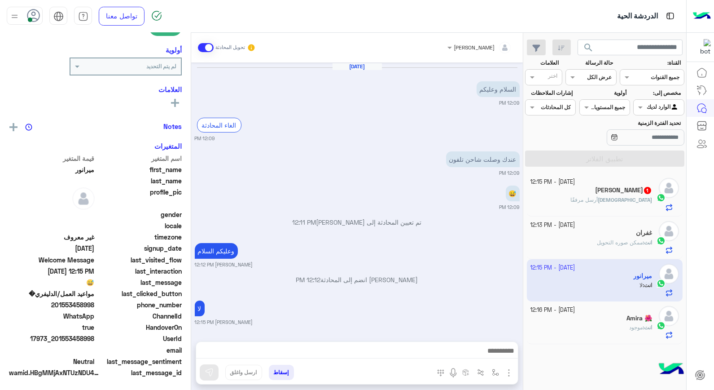
click at [277, 370] on button "إسقاط" at bounding box center [281, 372] width 25 height 15
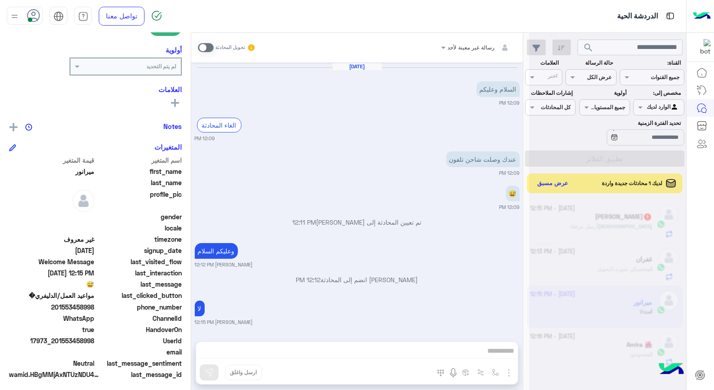
scroll to position [532, 0]
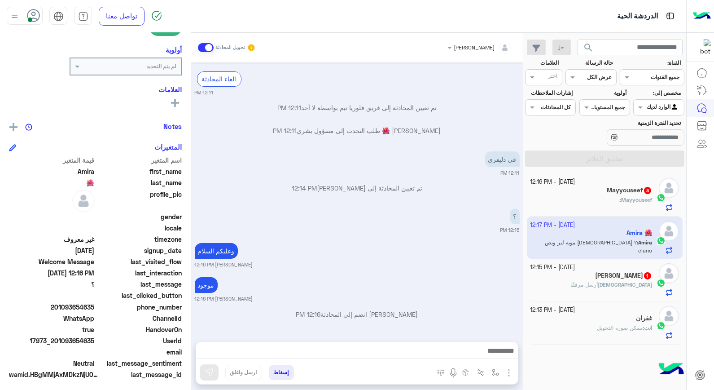
scroll to position [79, 0]
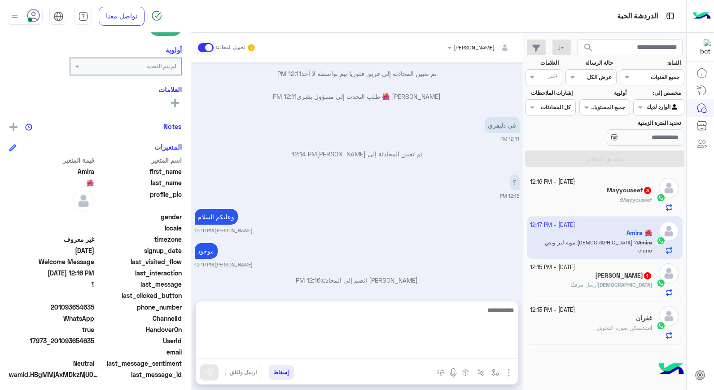
click at [502, 348] on textarea at bounding box center [357, 331] width 322 height 54
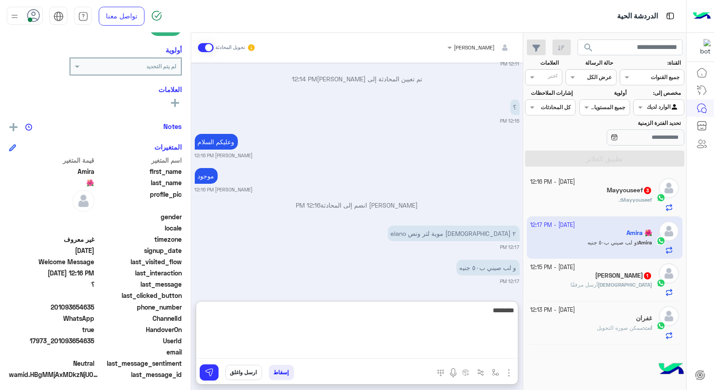
type textarea "*********"
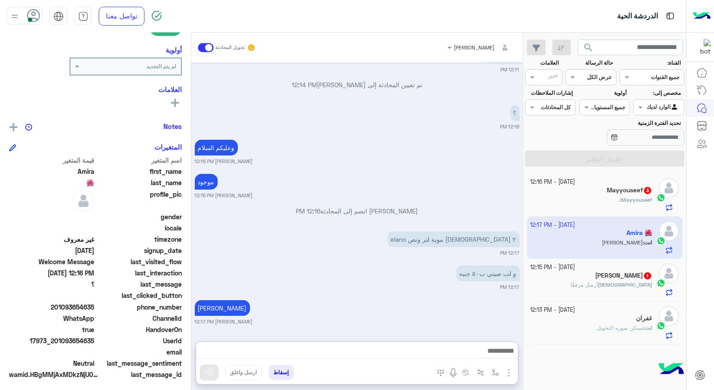
click at [614, 326] on span "ممكن صوره التحويل" at bounding box center [620, 327] width 46 height 7
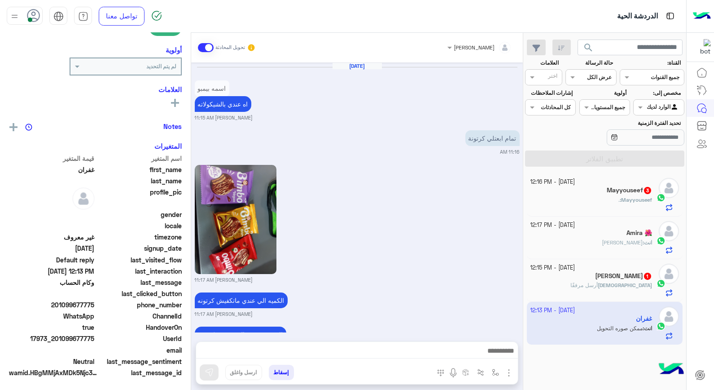
scroll to position [513, 0]
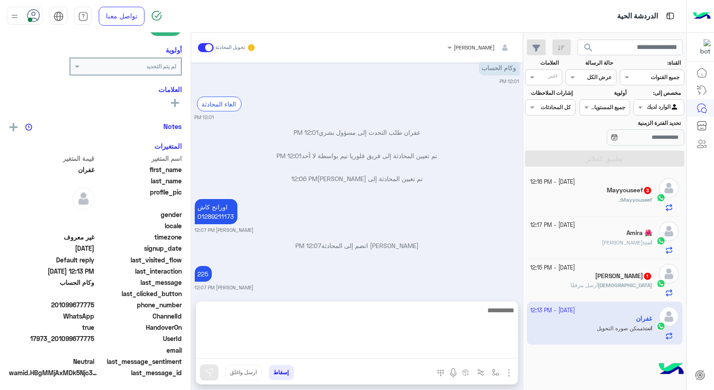
click at [477, 351] on textarea at bounding box center [357, 331] width 322 height 54
type textarea "*"
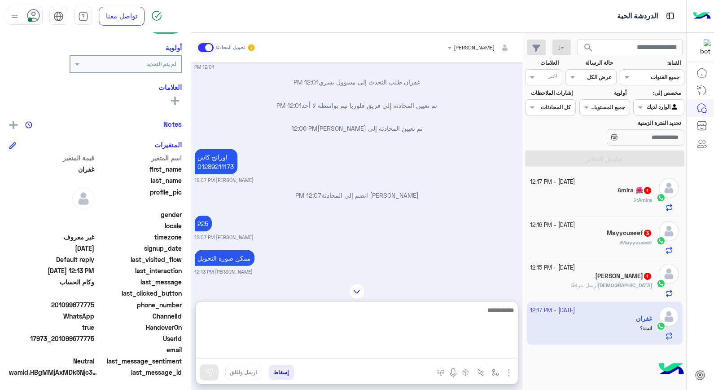
scroll to position [1464, 0]
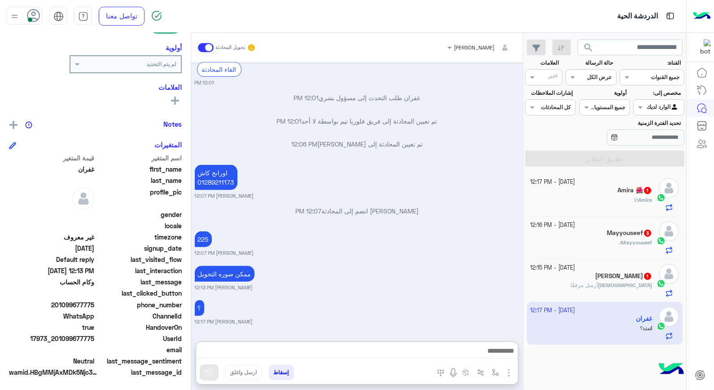
click at [592, 246] on div "Mayyouseef : ." at bounding box center [592, 246] width 122 height 16
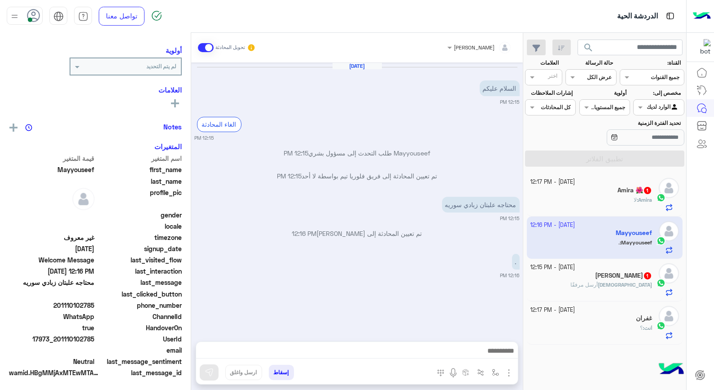
scroll to position [114, 0]
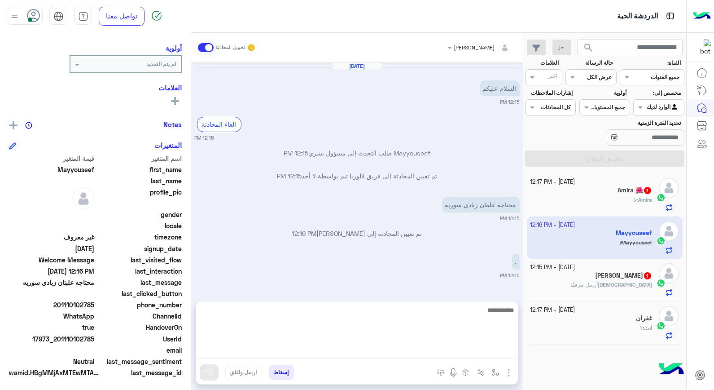
click at [465, 354] on textarea at bounding box center [357, 331] width 322 height 54
type textarea "**********"
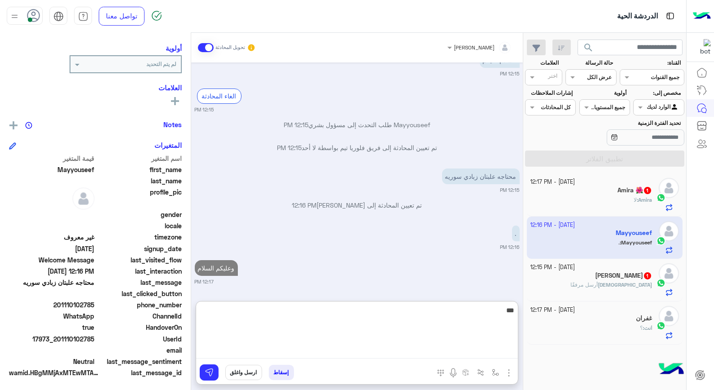
type textarea "****"
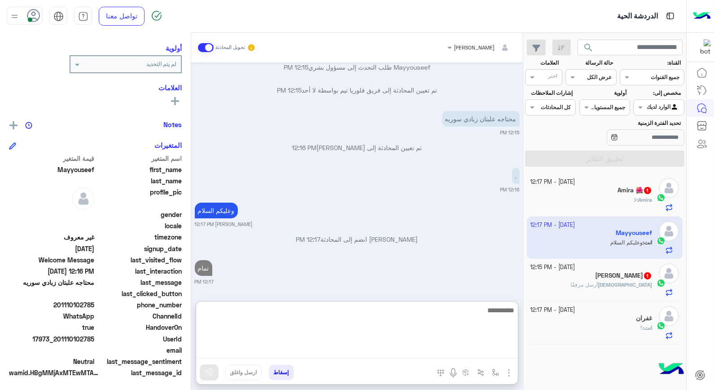
scroll to position [130, 0]
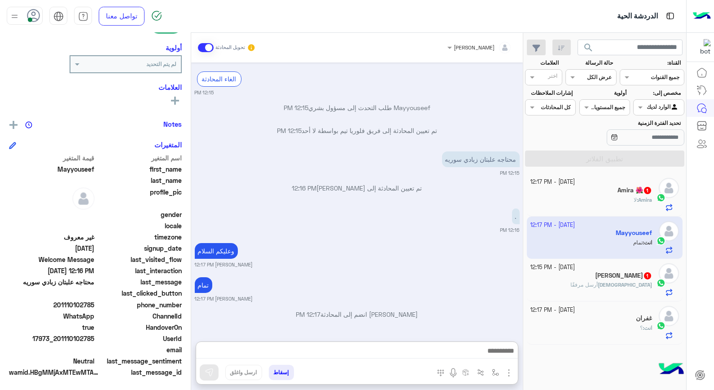
click at [603, 206] on div "Amira : لا" at bounding box center [592, 204] width 122 height 16
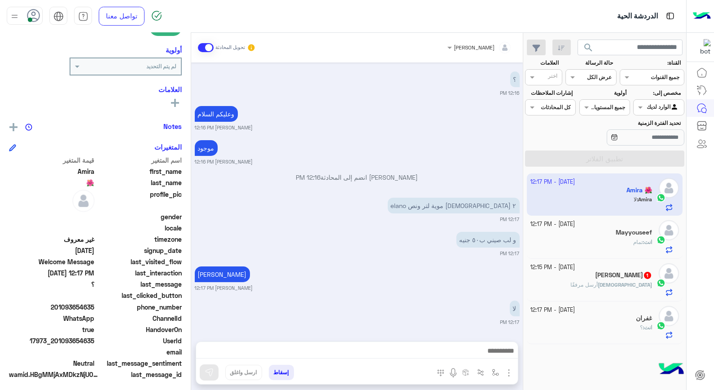
scroll to position [130, 0]
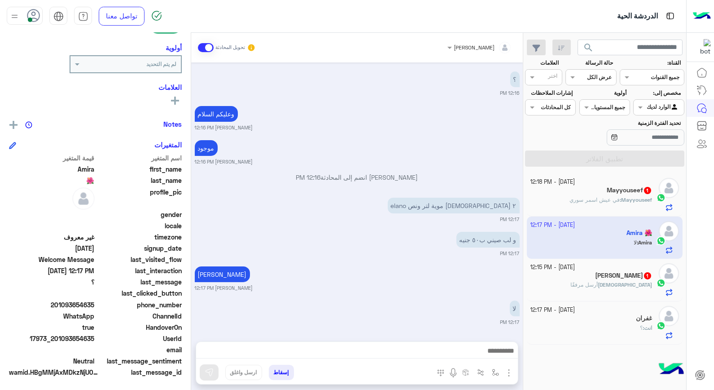
click at [634, 189] on h5 "Mayyouseef 1" at bounding box center [629, 190] width 45 height 8
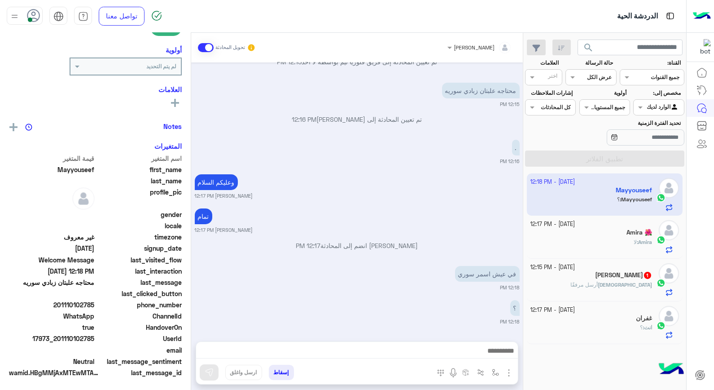
scroll to position [130, 0]
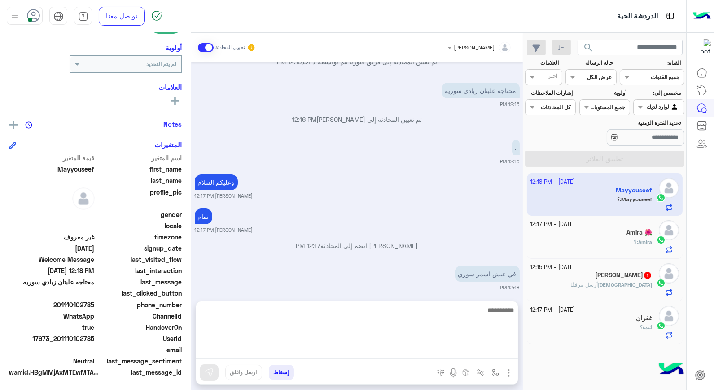
click at [468, 358] on textarea at bounding box center [357, 331] width 322 height 54
type textarea "**"
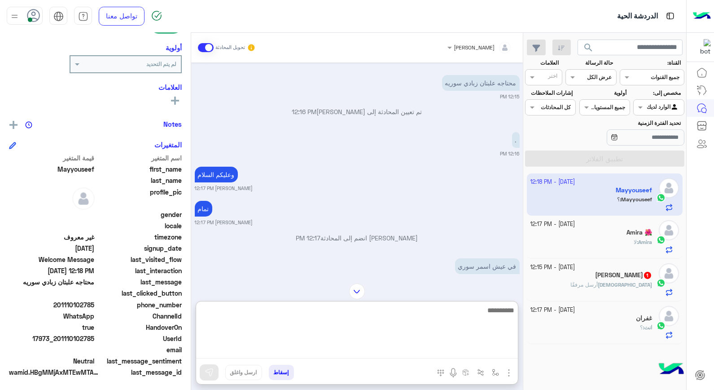
scroll to position [189, 0]
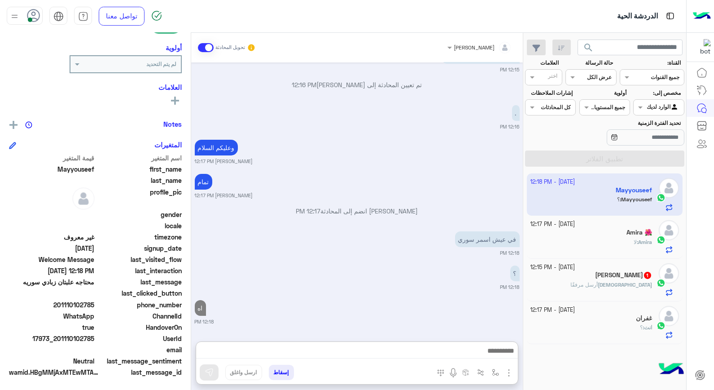
click at [563, 226] on small "[DATE] - 12:17 PM" at bounding box center [553, 224] width 45 height 9
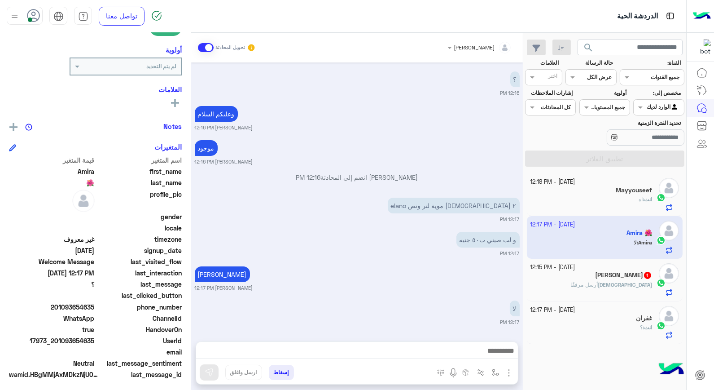
scroll to position [130, 0]
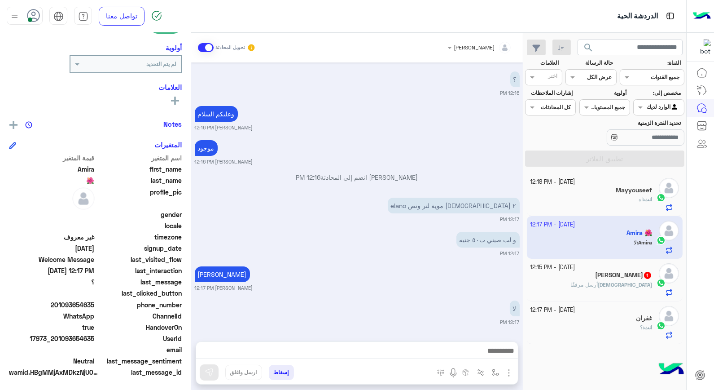
drag, startPoint x: 59, startPoint y: 336, endPoint x: 95, endPoint y: 339, distance: 36.5
click at [95, 339] on span "17973_201093654635" at bounding box center [52, 338] width 86 height 9
copy span "1093654635"
click at [274, 372] on button "إسقاط" at bounding box center [281, 372] width 25 height 15
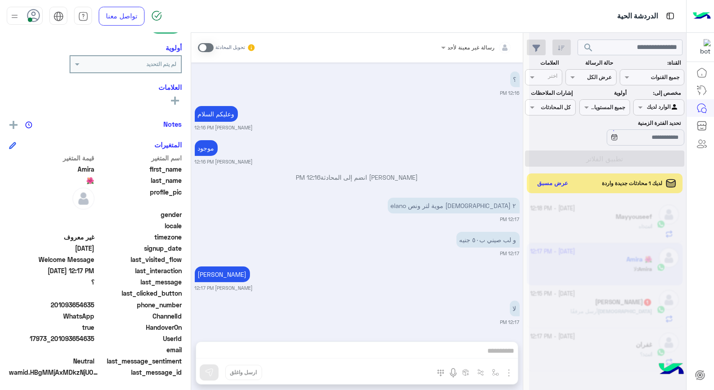
scroll to position [205, 0]
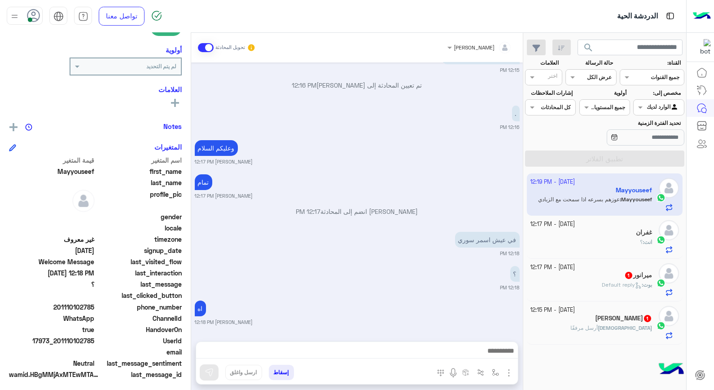
scroll to position [130, 0]
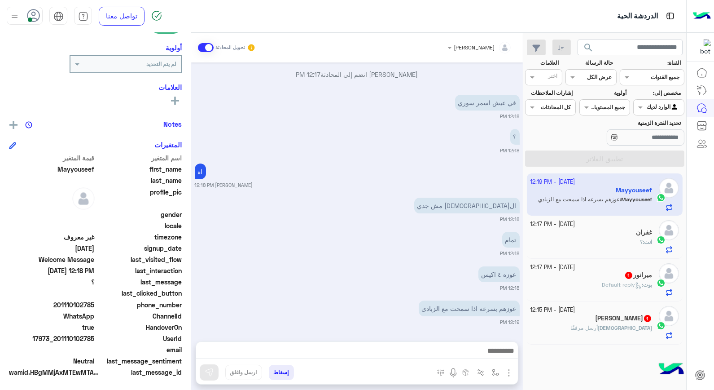
click at [626, 317] on h5 "[PERSON_NAME] 1" at bounding box center [623, 318] width 57 height 8
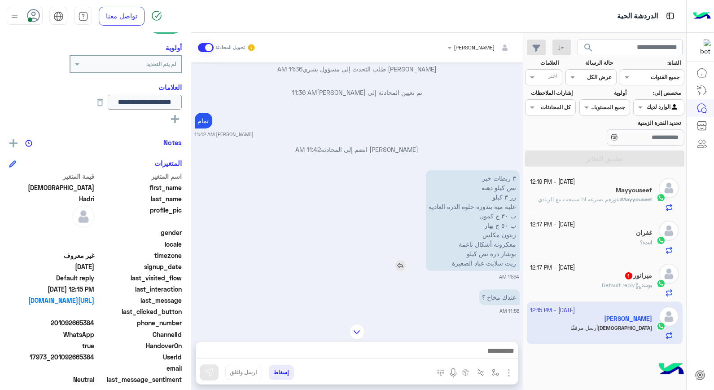
scroll to position [425, 0]
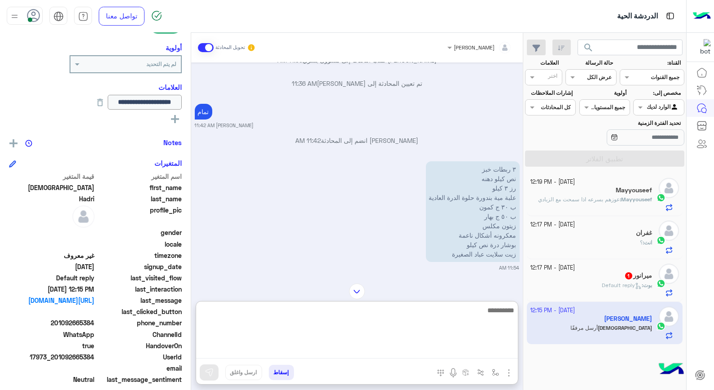
click at [501, 350] on textarea at bounding box center [357, 331] width 322 height 54
type textarea "**********"
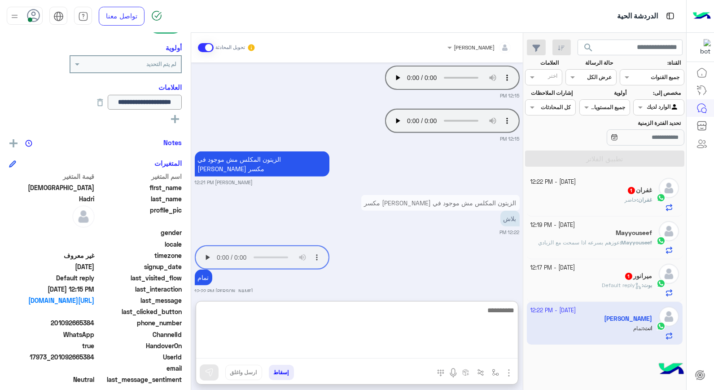
scroll to position [886, 0]
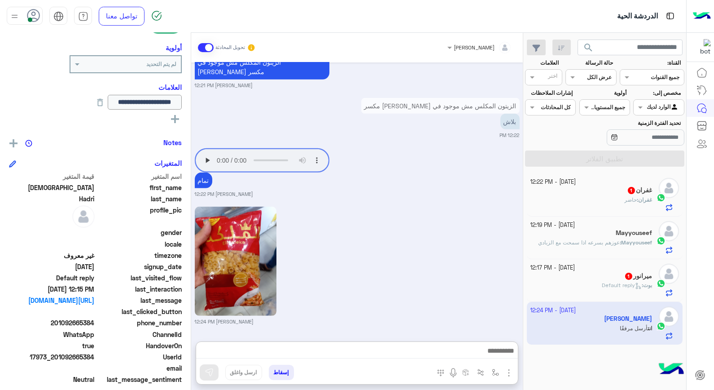
click at [613, 242] on span "عوزهم بسرعه اذا سمحت مع الزبادي" at bounding box center [579, 242] width 82 height 7
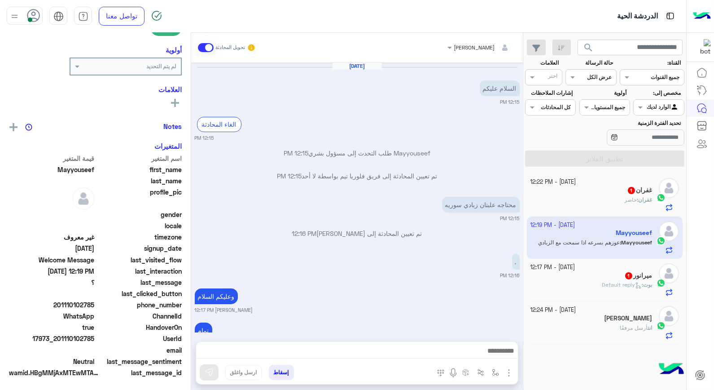
scroll to position [285, 0]
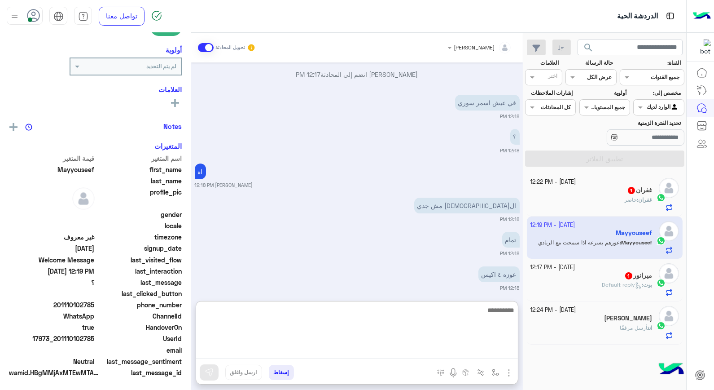
click at [471, 352] on textarea at bounding box center [357, 331] width 322 height 54
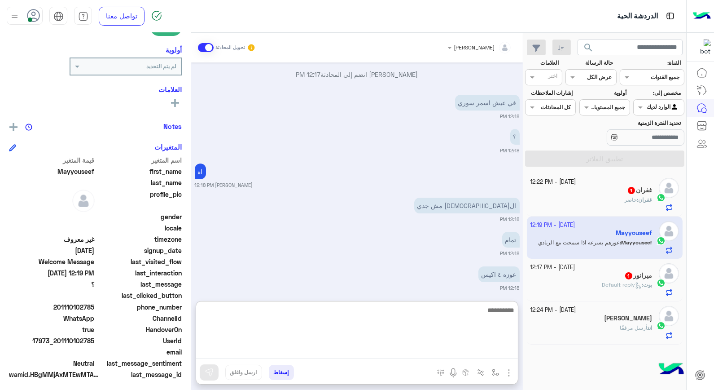
scroll to position [130, 0]
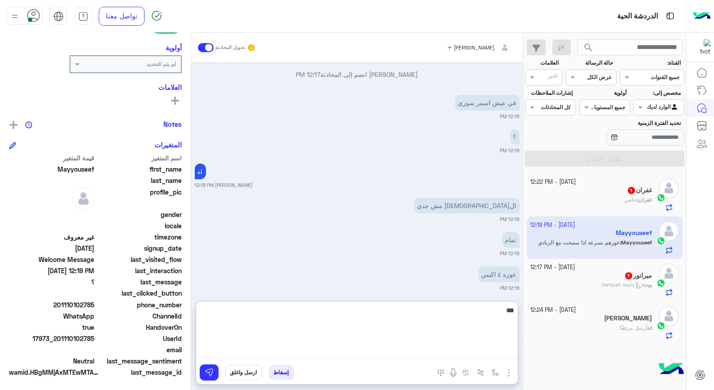
type textarea "****"
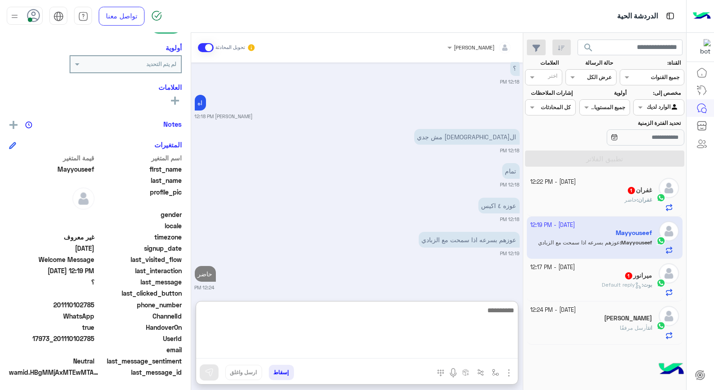
scroll to position [360, 0]
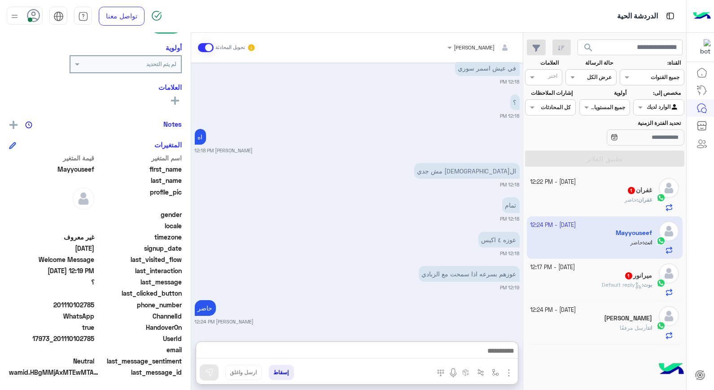
click at [625, 325] on span "أرسل مرفقًا" at bounding box center [634, 327] width 28 height 7
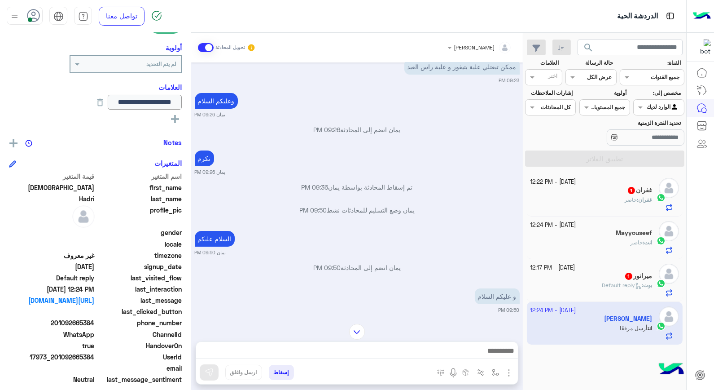
scroll to position [57, 0]
click at [616, 244] on div "انت : حاضر" at bounding box center [592, 246] width 122 height 16
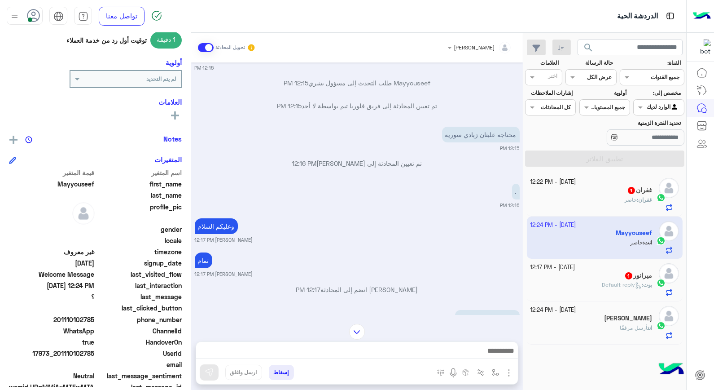
scroll to position [130, 0]
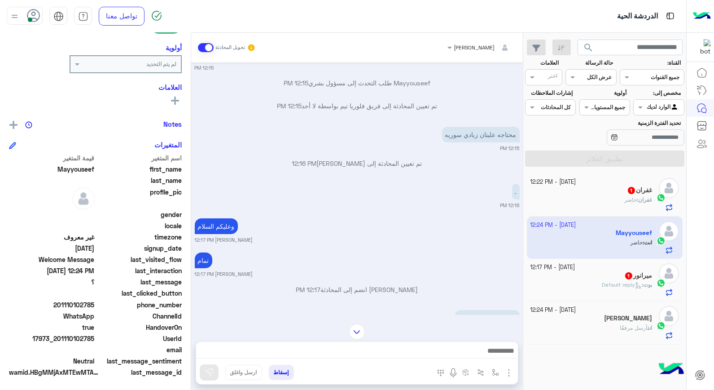
drag, startPoint x: 59, startPoint y: 339, endPoint x: 96, endPoint y: 339, distance: 36.8
click at [95, 339] on span "17973_201110102785" at bounding box center [52, 338] width 86 height 9
copy span "01110102785"
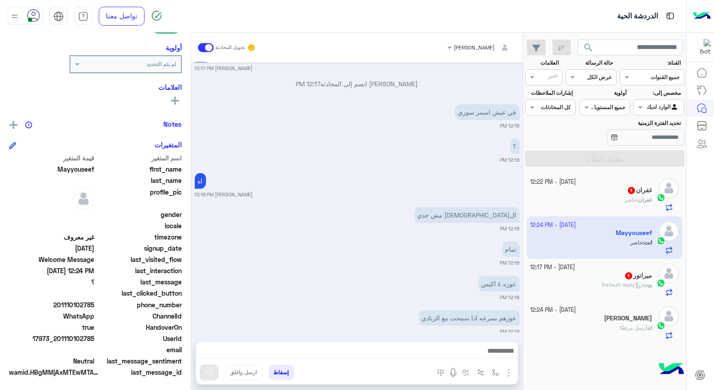
scroll to position [320, 0]
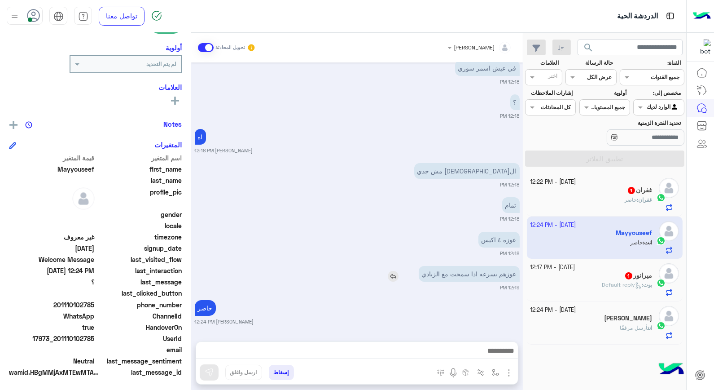
click at [395, 273] on img at bounding box center [393, 276] width 11 height 11
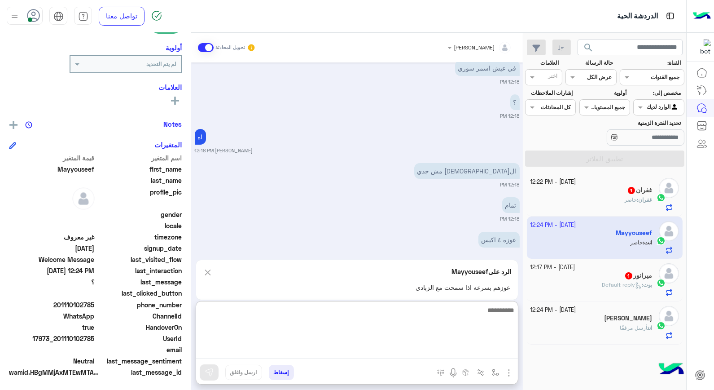
click at [451, 353] on textarea at bounding box center [357, 331] width 322 height 54
type textarea "**********"
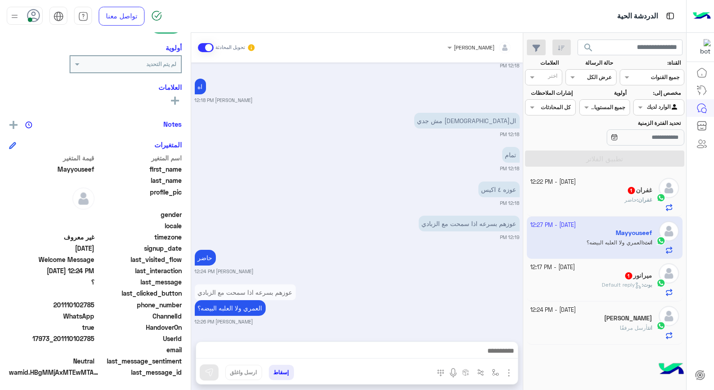
click at [605, 189] on div "غفران 1" at bounding box center [592, 190] width 122 height 9
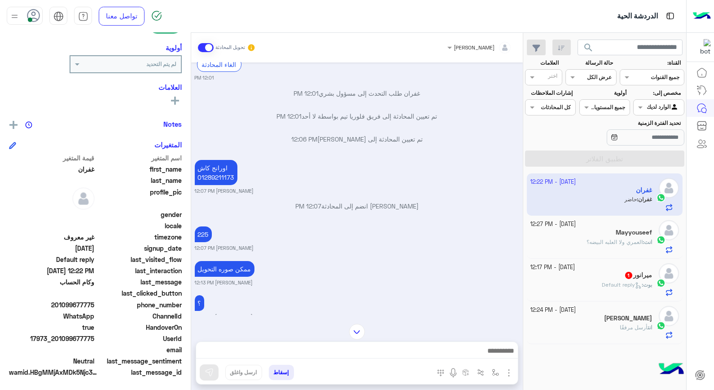
scroll to position [497, 0]
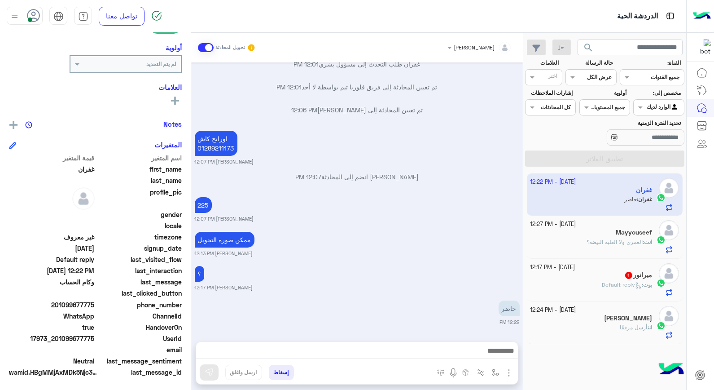
click at [639, 234] on h5 "Mayyouseef" at bounding box center [634, 233] width 36 height 8
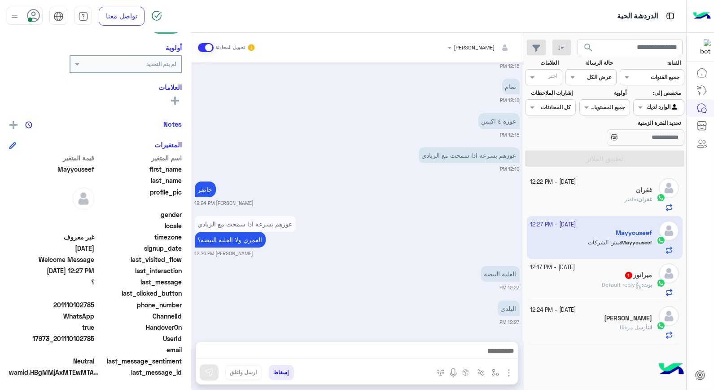
scroll to position [472, 0]
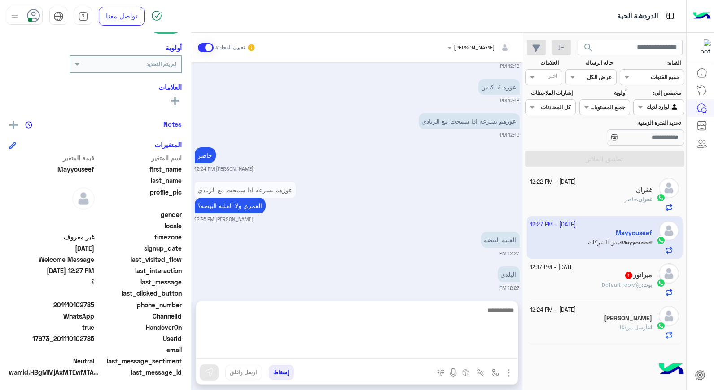
click at [466, 353] on textarea at bounding box center [357, 331] width 322 height 54
type textarea "****"
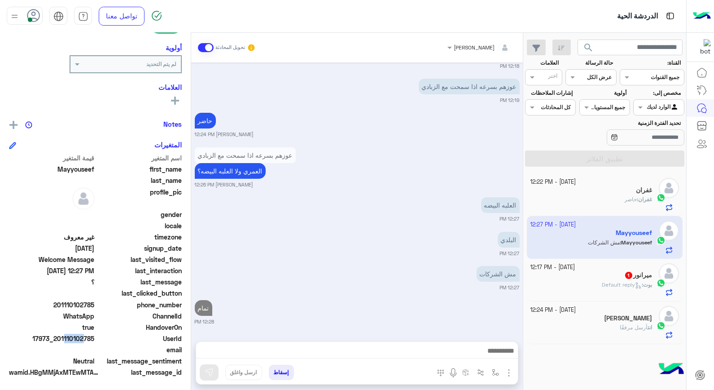
scroll to position [506, 0]
drag, startPoint x: 61, startPoint y: 335, endPoint x: 95, endPoint y: 335, distance: 34.1
click at [95, 335] on span "17973_201110102785" at bounding box center [52, 338] width 86 height 9
copy span "1110102785"
click at [291, 376] on button "إسقاط" at bounding box center [281, 372] width 25 height 15
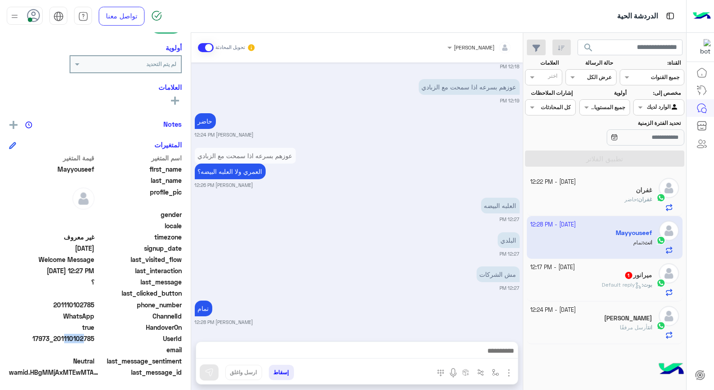
scroll to position [530, 0]
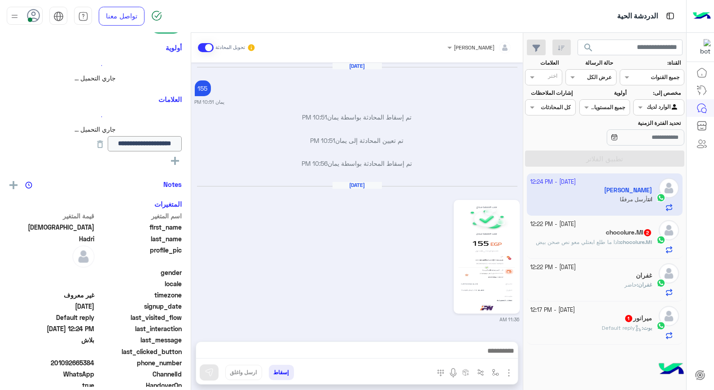
scroll to position [731, 0]
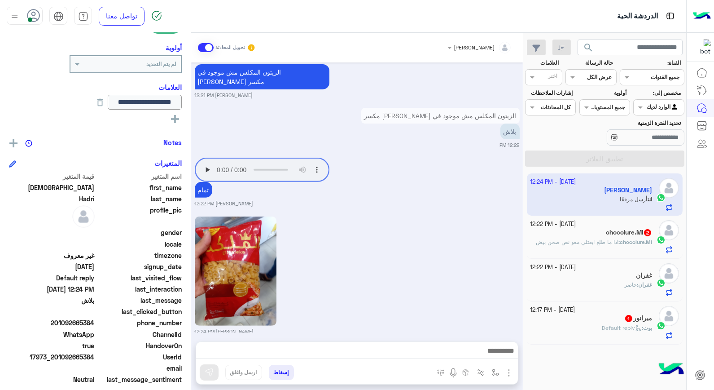
click at [621, 243] on span "chocolure.MI" at bounding box center [636, 241] width 32 height 7
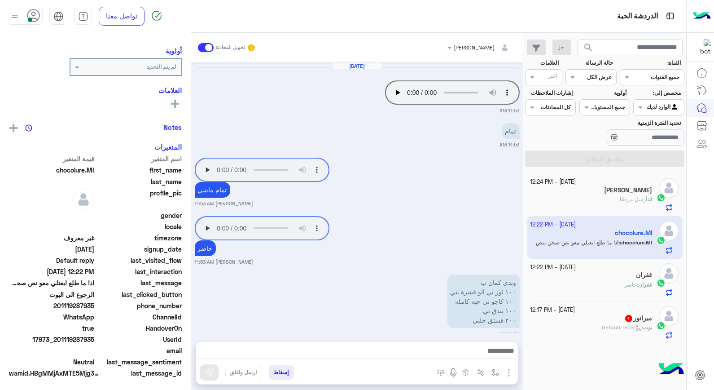
scroll to position [491, 0]
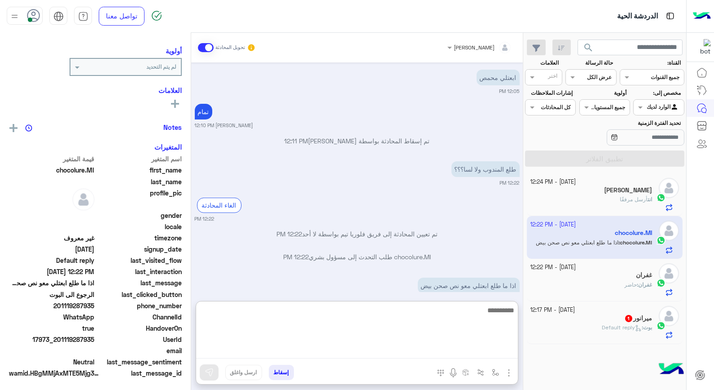
click at [455, 352] on textarea at bounding box center [357, 331] width 322 height 54
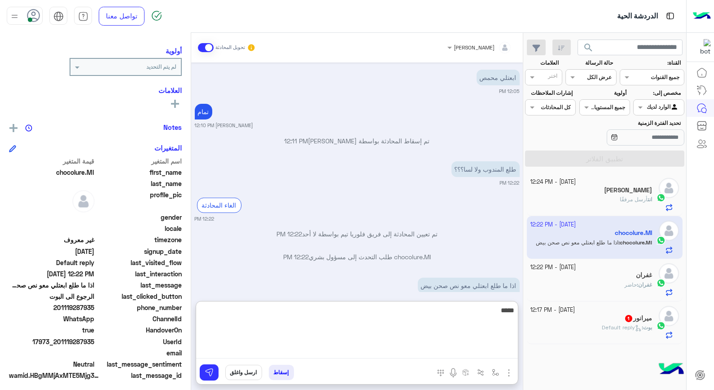
type textarea "******"
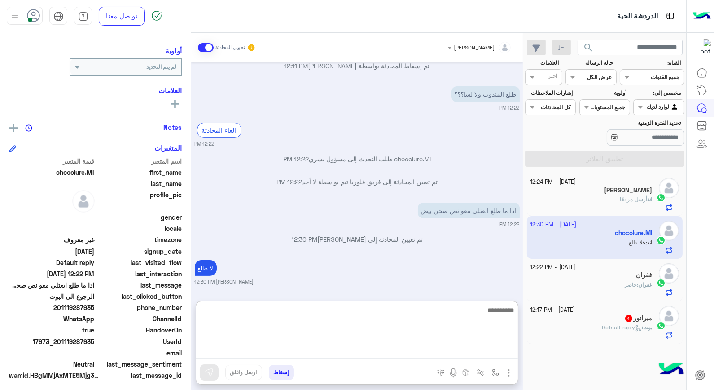
scroll to position [589, 0]
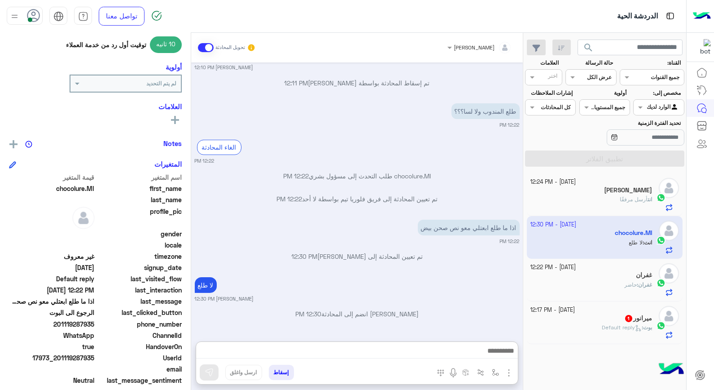
click at [281, 374] on button "إسقاط" at bounding box center [281, 372] width 25 height 15
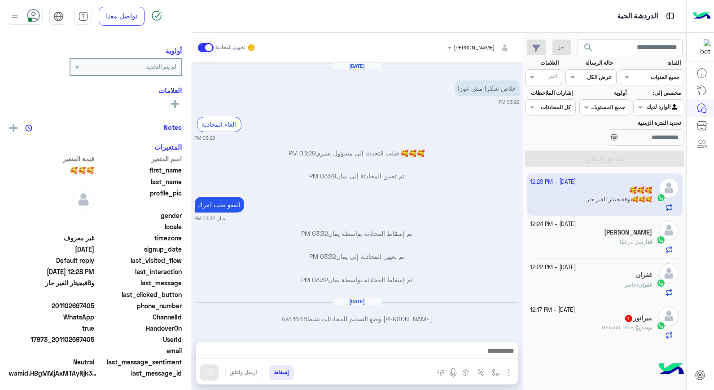
scroll to position [366, 0]
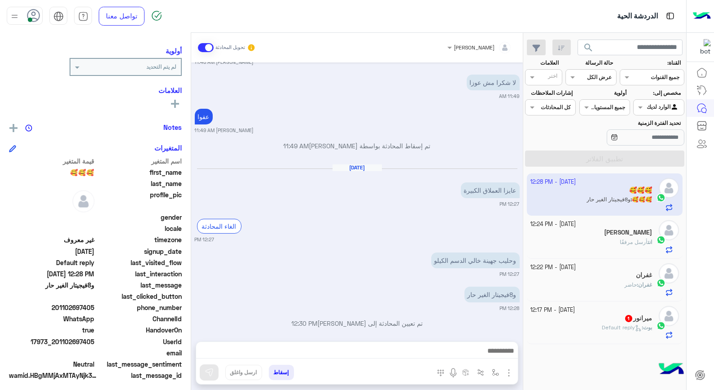
click at [598, 204] on app-inbox-user "[DATE] - 12:28 PM 🥰🥰🥰 🥰🥰🥰 : و8فيجيتار الغير حار" at bounding box center [605, 194] width 156 height 42
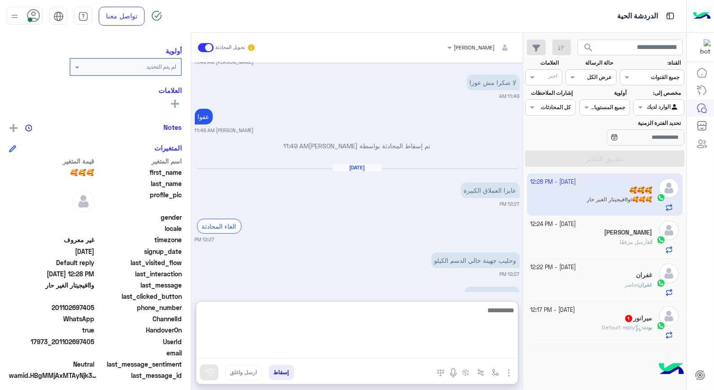
click at [482, 358] on textarea at bounding box center [357, 331] width 322 height 54
type textarea "****"
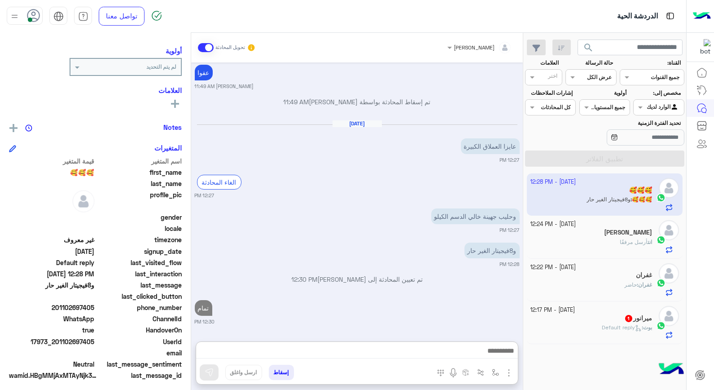
click at [612, 284] on div "غفران : حاضر" at bounding box center [592, 289] width 122 height 16
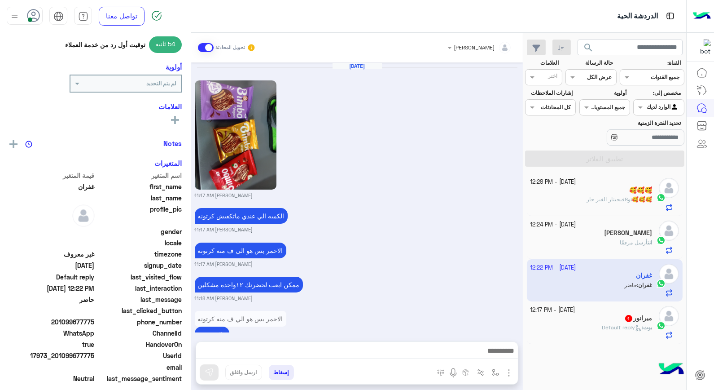
scroll to position [497, 0]
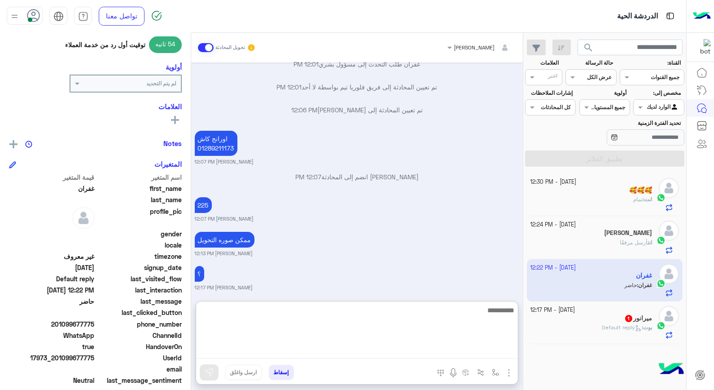
click at [466, 352] on textarea at bounding box center [357, 331] width 322 height 54
type textarea "**********"
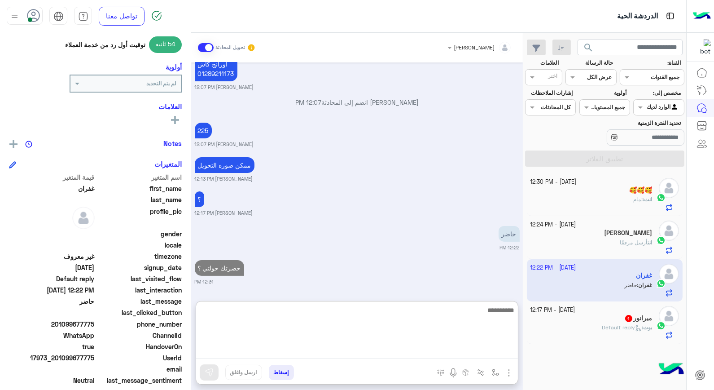
click at [443, 311] on textarea at bounding box center [357, 331] width 322 height 54
type textarea "*"
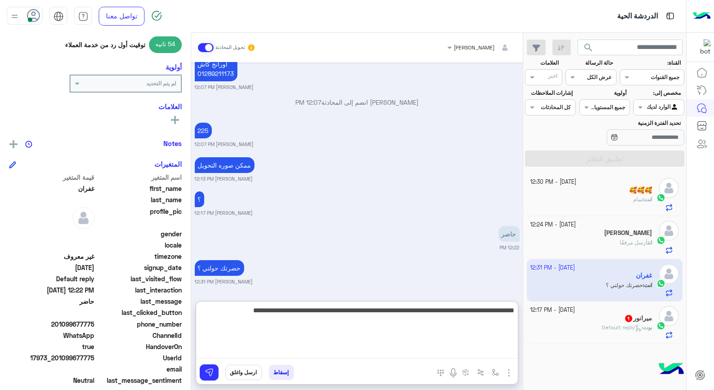
type textarea "**********"
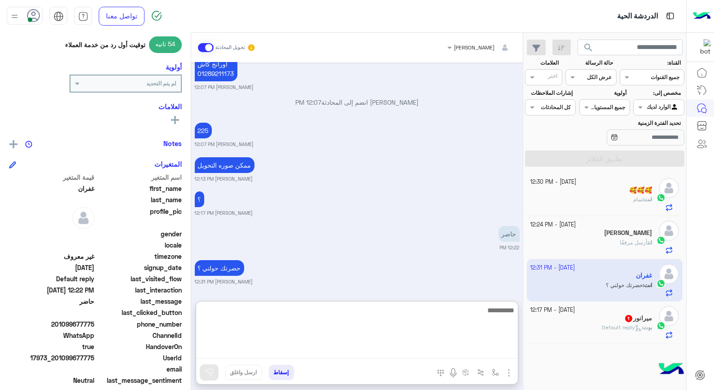
scroll to position [625, 0]
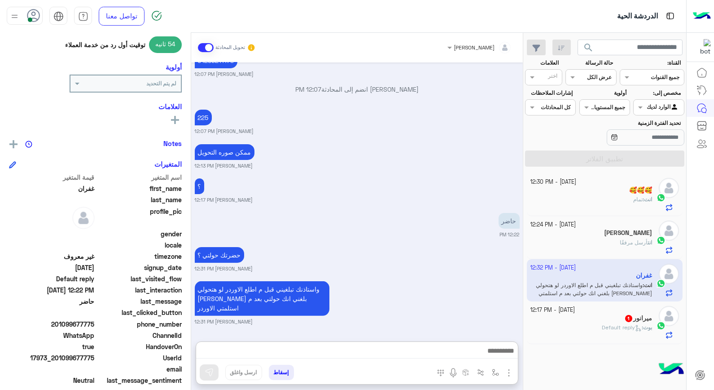
click at [591, 243] on div "انت أرسل مرفقًا" at bounding box center [592, 246] width 122 height 16
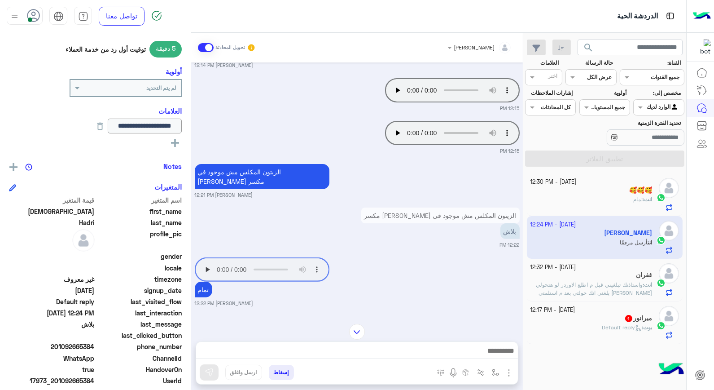
scroll to position [99, 0]
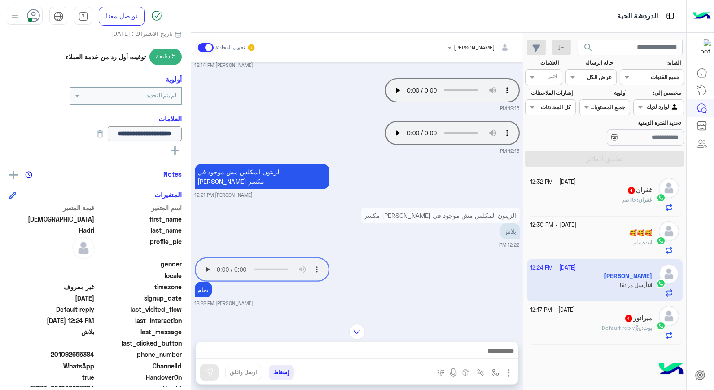
click at [551, 184] on small "[DATE] - 12:32 PM" at bounding box center [554, 182] width 46 height 9
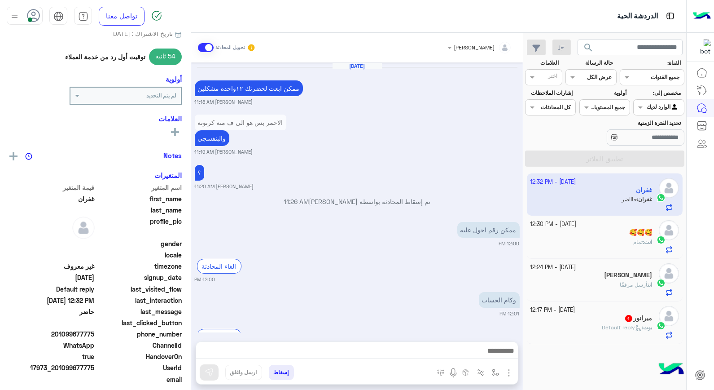
scroll to position [423, 0]
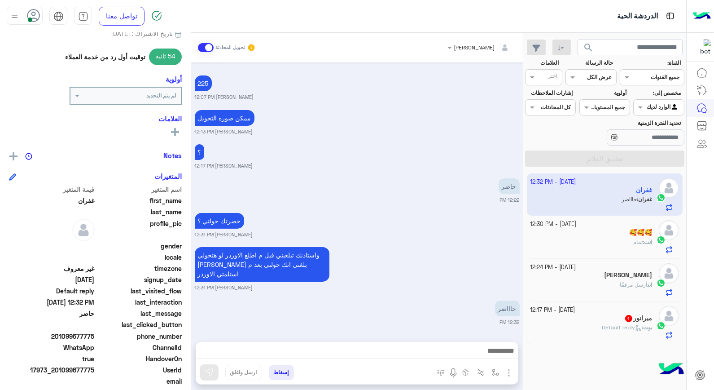
click at [616, 236] on div "🥰🥰🥰" at bounding box center [592, 233] width 122 height 9
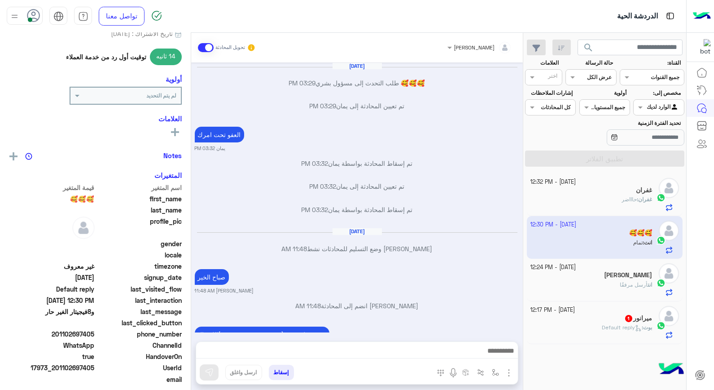
scroll to position [352, 0]
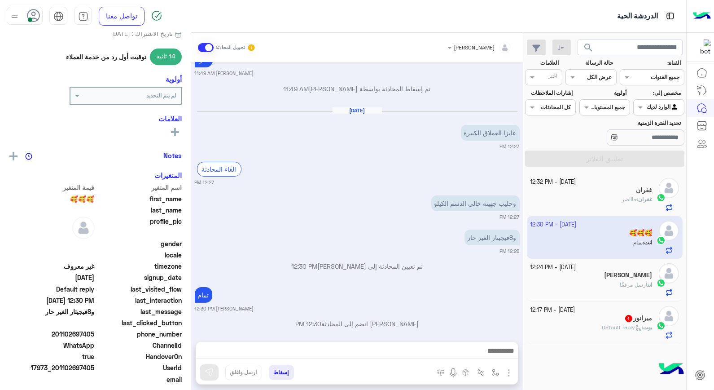
click at [596, 277] on div "[PERSON_NAME]" at bounding box center [592, 275] width 122 height 9
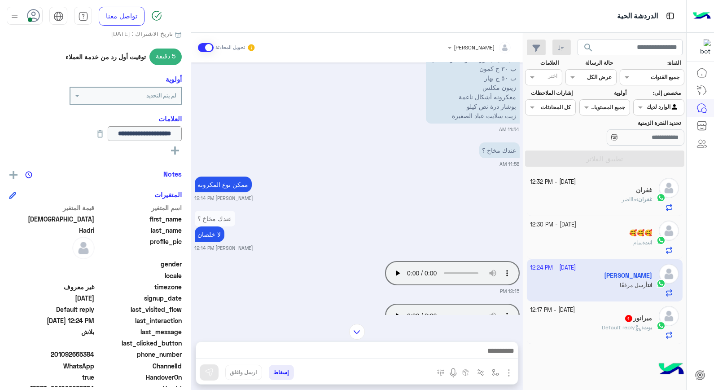
scroll to position [382, 0]
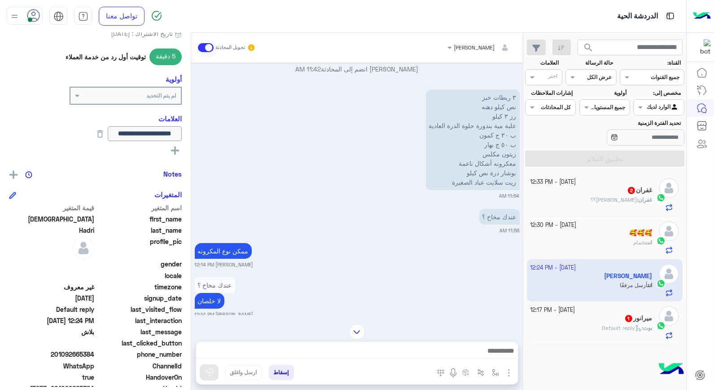
click at [585, 190] on div "غفران 2" at bounding box center [592, 190] width 122 height 9
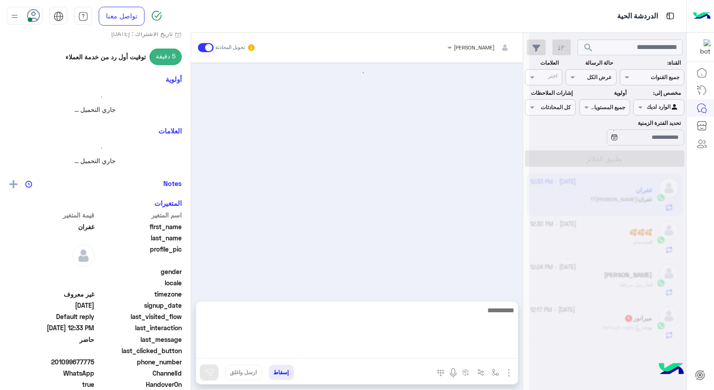
click at [469, 353] on textarea at bounding box center [357, 331] width 322 height 54
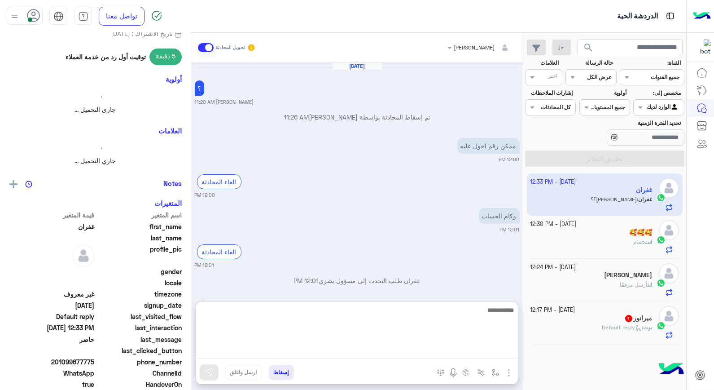
scroll to position [439, 0]
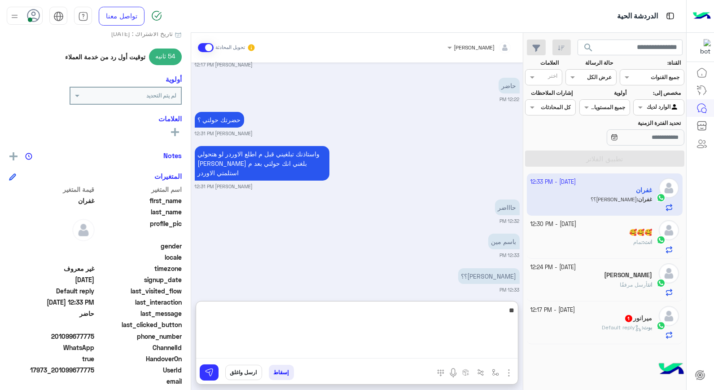
type textarea "*"
type textarea "*****"
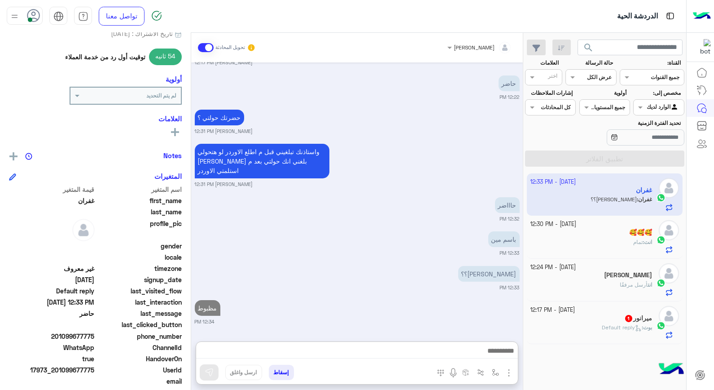
click at [620, 278] on h5 "[PERSON_NAME]" at bounding box center [628, 275] width 48 height 8
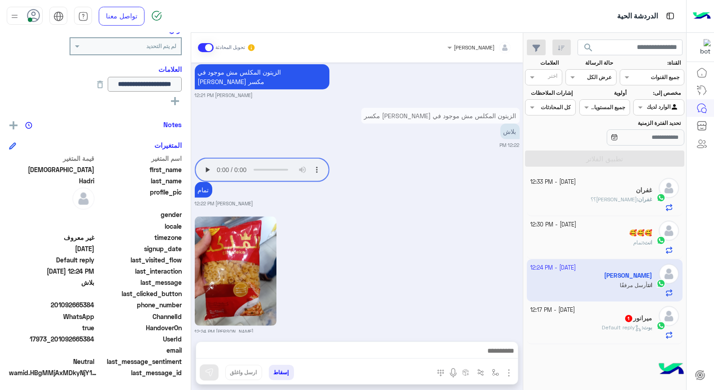
scroll to position [149, 0]
drag, startPoint x: 57, startPoint y: 335, endPoint x: 95, endPoint y: 336, distance: 38.2
click at [95, 336] on span "17973_201092665384" at bounding box center [52, 338] width 86 height 9
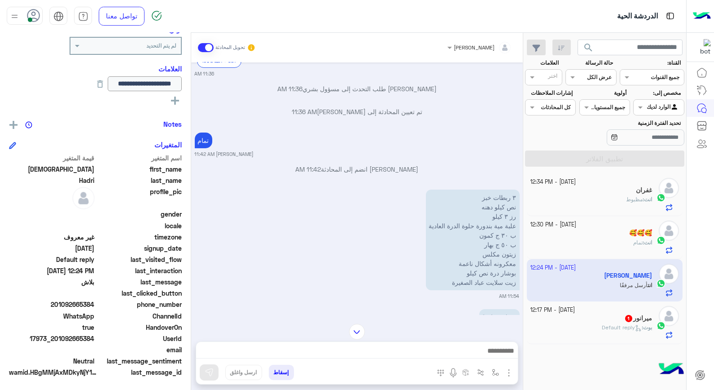
scroll to position [331, 0]
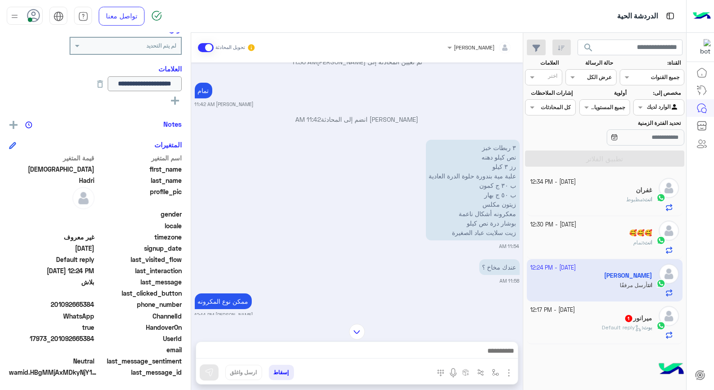
click at [289, 369] on button "إسقاط" at bounding box center [281, 372] width 25 height 15
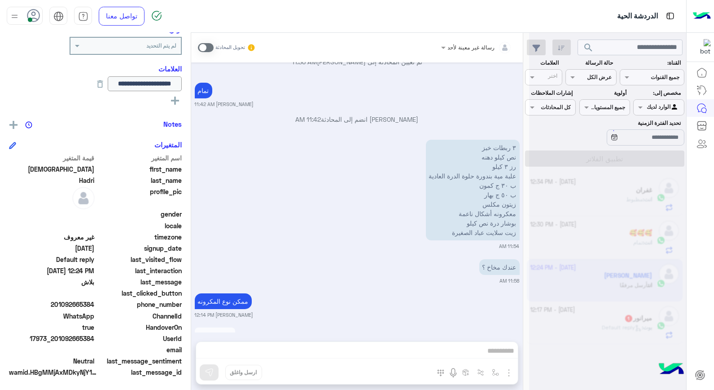
scroll to position [753, 0]
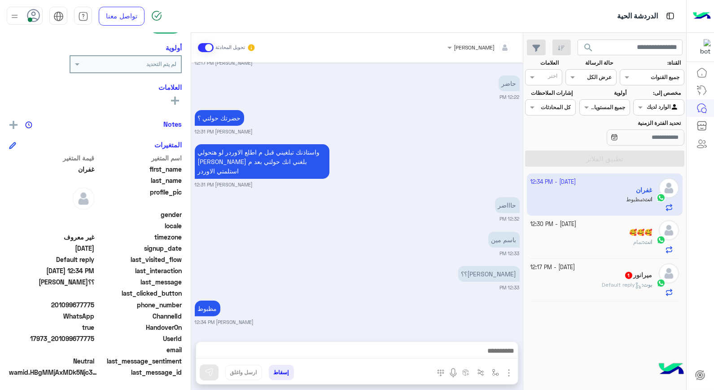
scroll to position [80, 0]
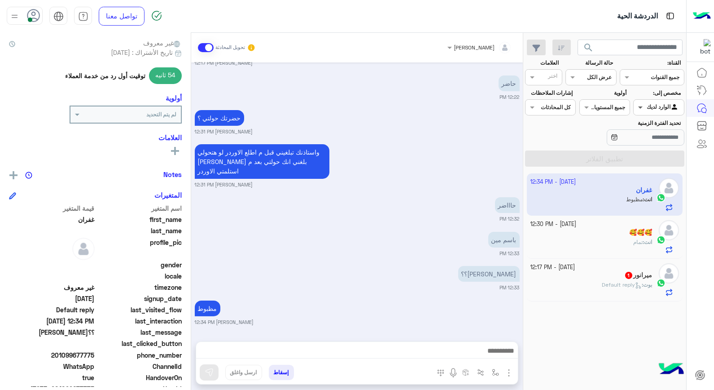
click at [639, 106] on span at bounding box center [639, 106] width 11 height 9
click at [657, 142] on b "غير معينة" at bounding box center [659, 142] width 24 height 8
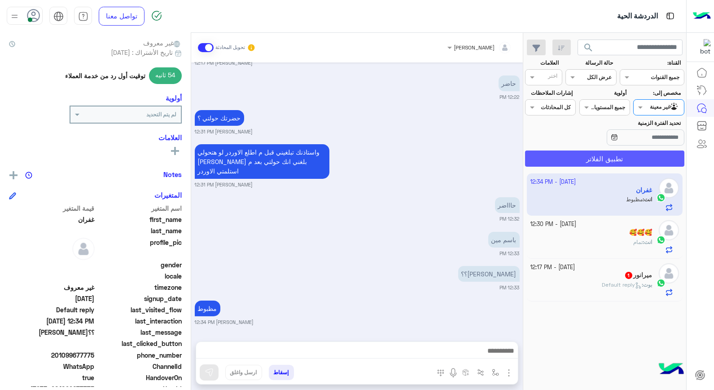
click at [634, 163] on button "تطبيق الفلاتر" at bounding box center [604, 158] width 159 height 16
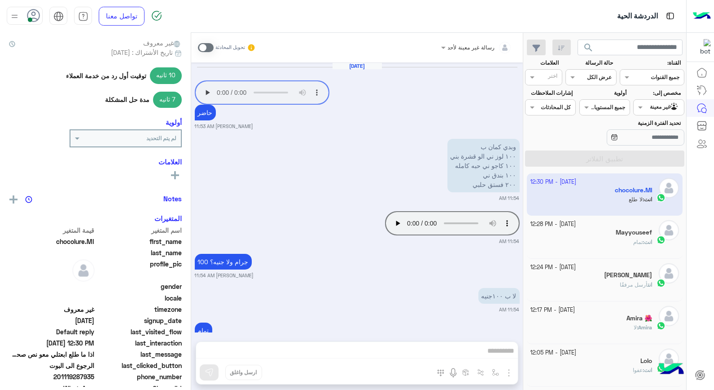
scroll to position [436, 0]
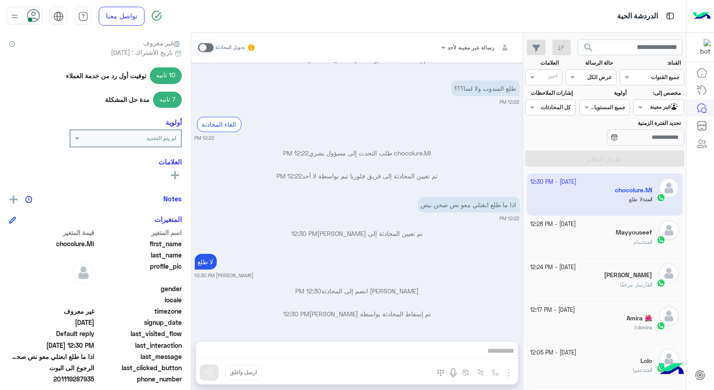
click at [620, 285] on span "أرسل مرفقًا" at bounding box center [634, 284] width 28 height 7
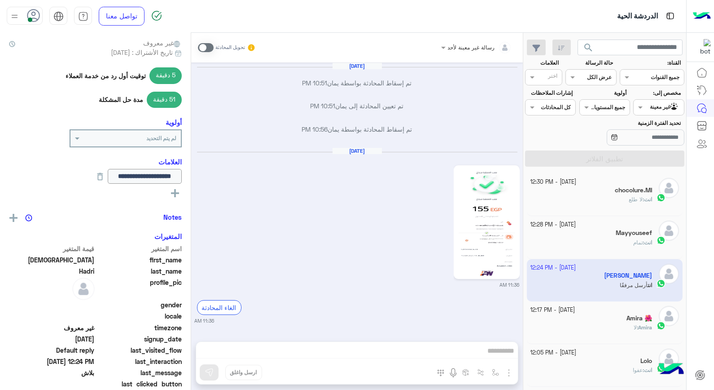
scroll to position [719, 0]
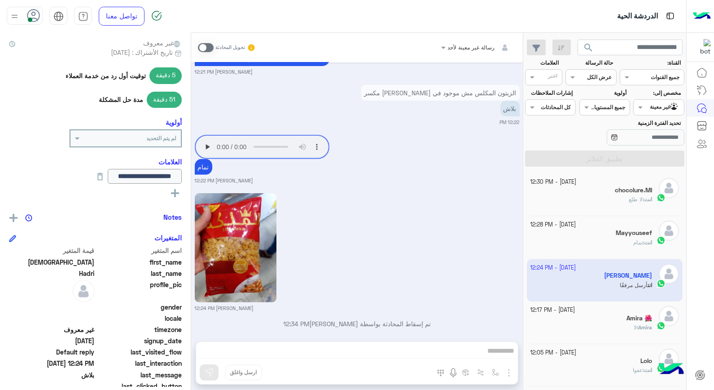
click at [661, 100] on div "Agent Filter غير معينة" at bounding box center [659, 107] width 51 height 16
click at [660, 158] on b "الوارد لديك" at bounding box center [657, 160] width 28 height 8
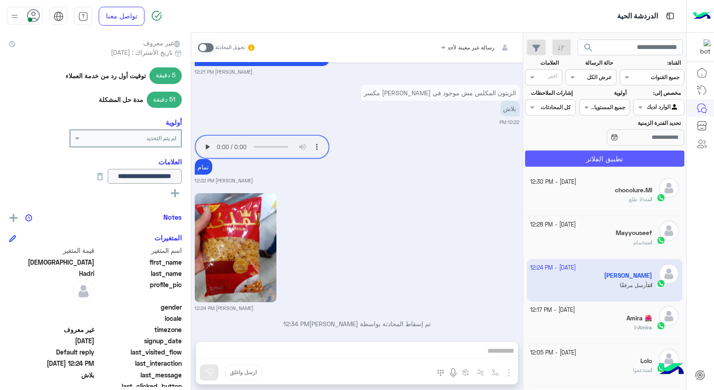
click at [614, 163] on button "تطبيق الفلاتر" at bounding box center [604, 158] width 159 height 16
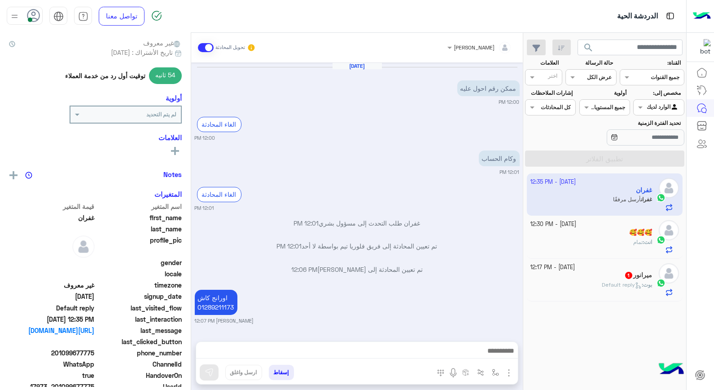
scroll to position [516, 0]
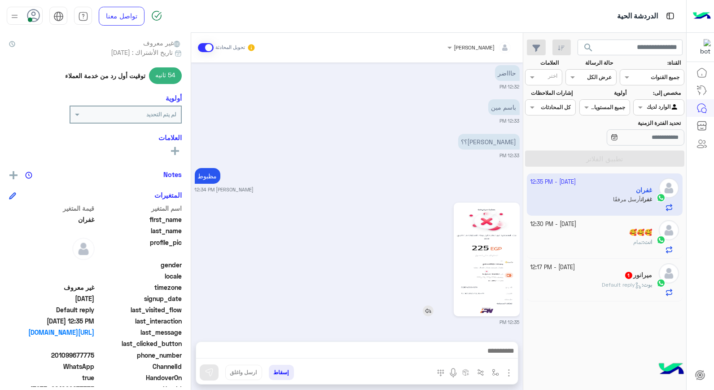
click at [483, 257] on img at bounding box center [487, 259] width 62 height 109
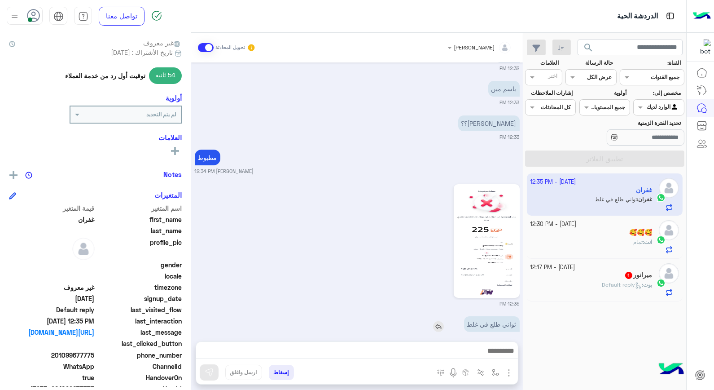
scroll to position [550, 0]
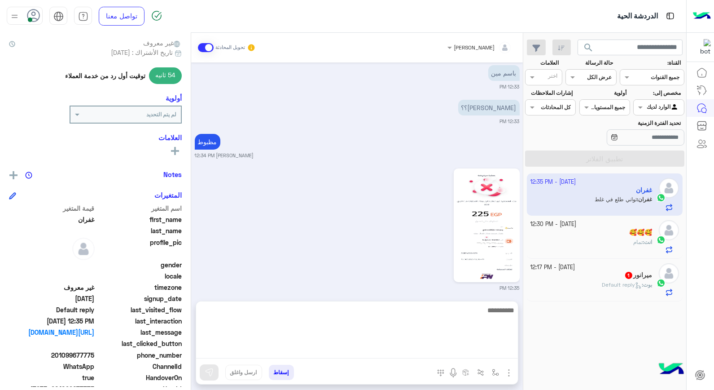
click at [387, 349] on textarea at bounding box center [357, 331] width 322 height 54
type textarea "**********"
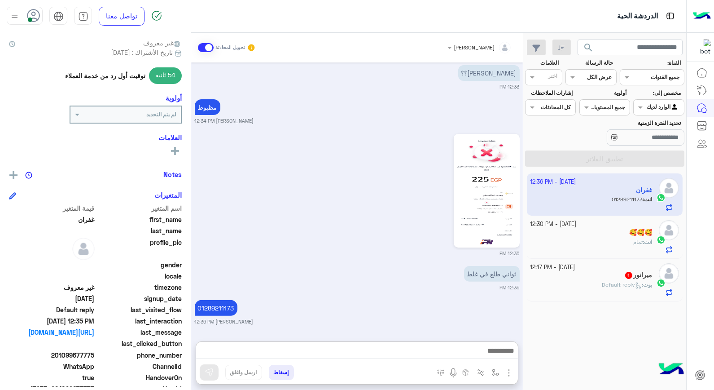
click at [592, 237] on div "🥰🥰🥰" at bounding box center [592, 233] width 122 height 9
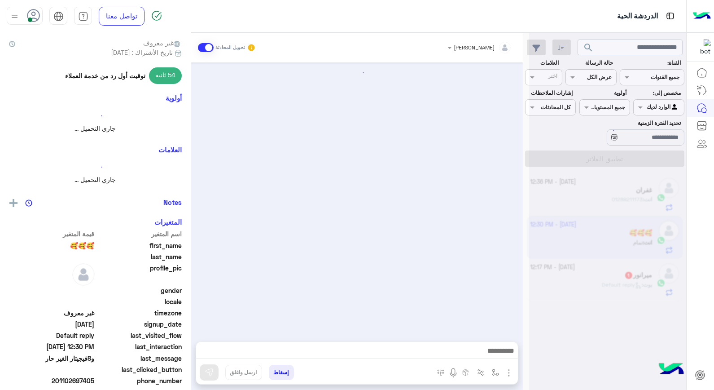
scroll to position [352, 0]
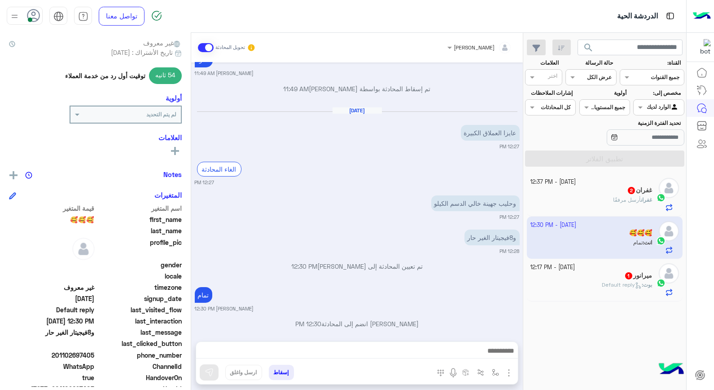
click at [605, 192] on div "غفران 2" at bounding box center [592, 190] width 122 height 9
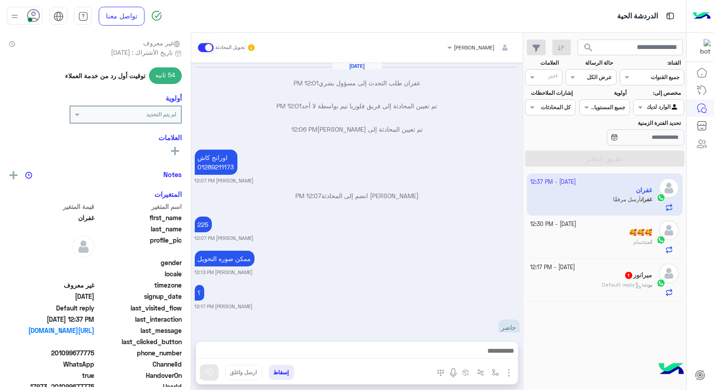
scroll to position [530, 0]
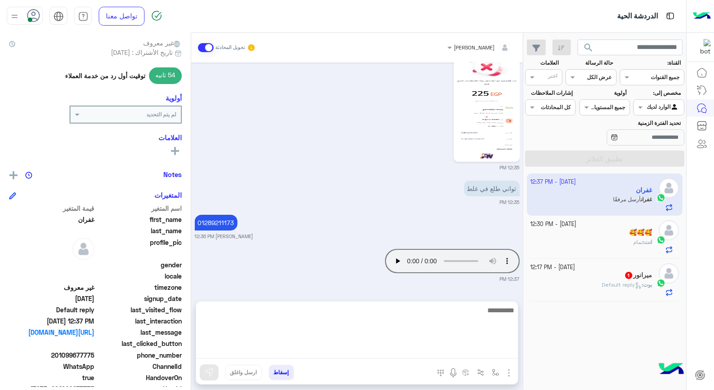
click at [476, 352] on textarea at bounding box center [357, 331] width 322 height 54
type textarea "*"
click at [490, 321] on textarea at bounding box center [357, 331] width 322 height 54
type textarea "**********"
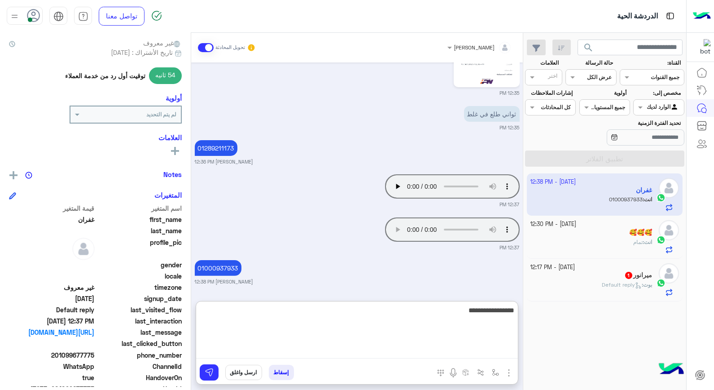
type textarea "**********"
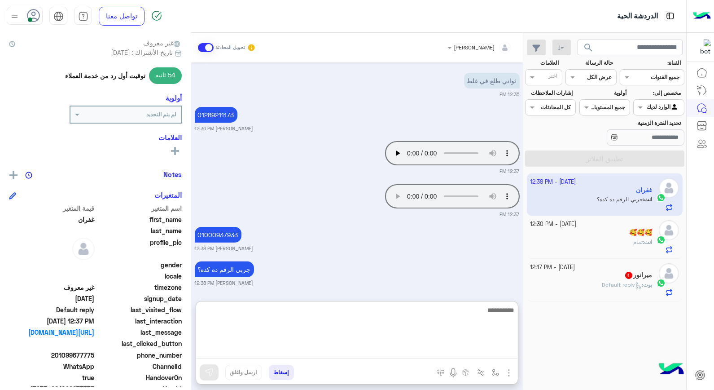
scroll to position [639, 0]
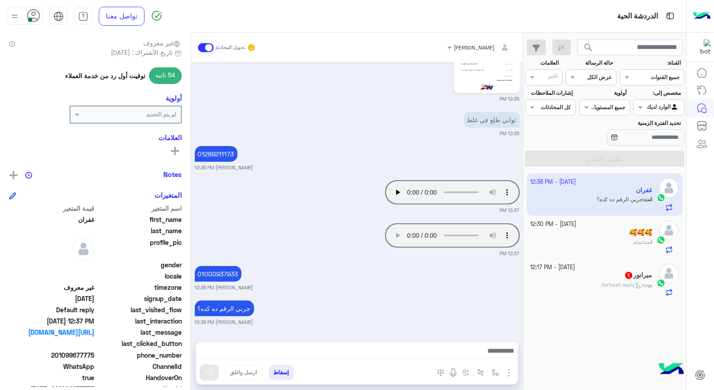
click at [611, 242] on div "انت : تمام" at bounding box center [592, 246] width 122 height 16
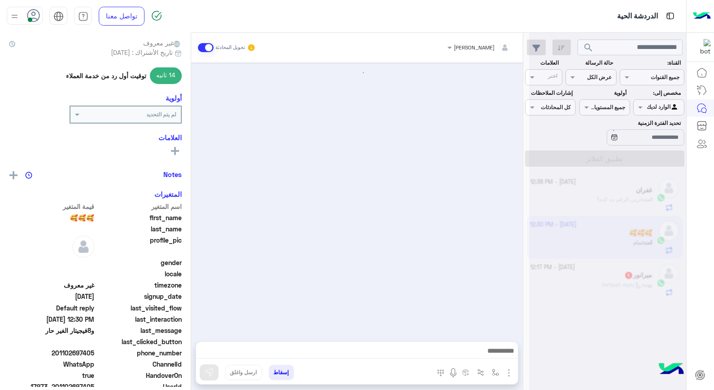
scroll to position [352, 0]
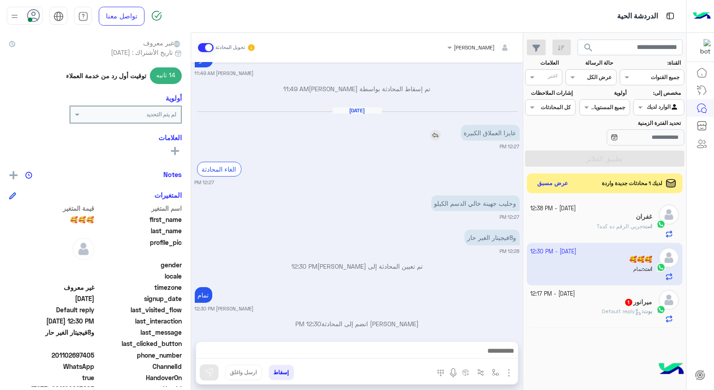
click at [436, 130] on img at bounding box center [435, 135] width 11 height 11
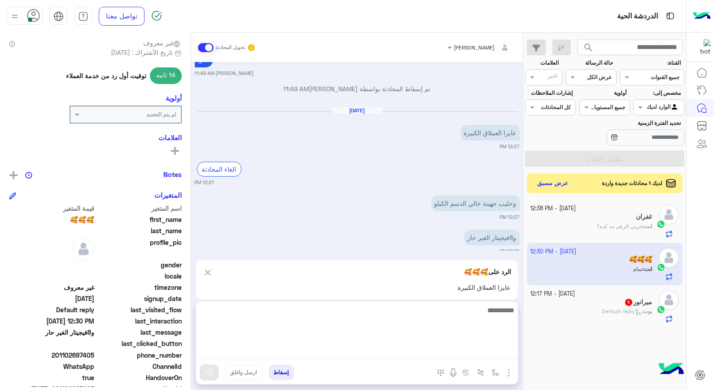
click at [476, 357] on textarea at bounding box center [357, 331] width 322 height 54
type textarea "**********"
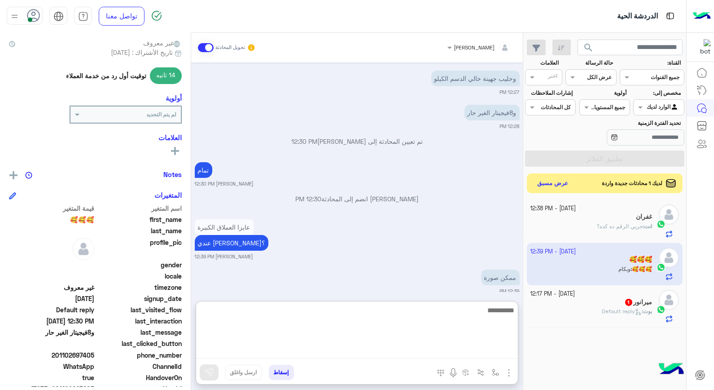
scroll to position [512, 0]
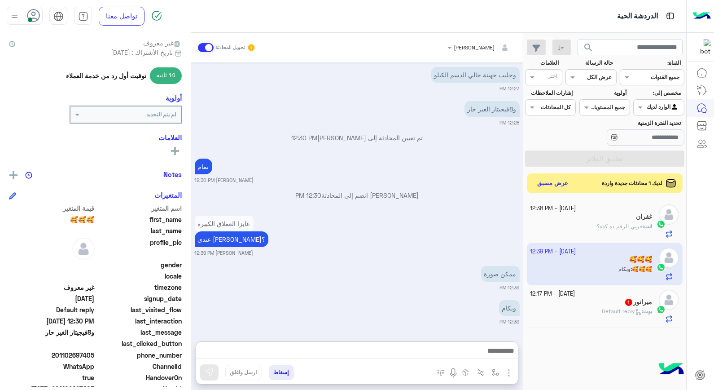
click at [583, 262] on app-inbox-user "[DATE] - 12:39 PM 🥰🥰🥰 🥰🥰🥰 : وبكام" at bounding box center [605, 264] width 156 height 42
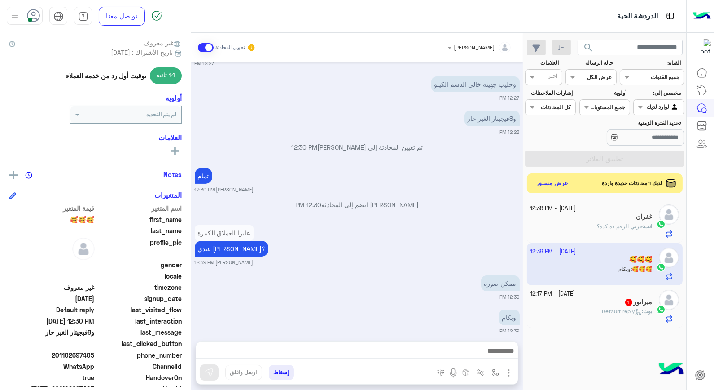
click at [607, 258] on app-inbox-user "[DATE] - 12:39 PM 🥰🥰🥰 🥰🥰🥰 : وبكام" at bounding box center [605, 264] width 156 height 42
click at [605, 266] on app-inbox-user "[DATE] - 12:39 PM 🥰🥰🥰 🥰🥰🥰 : وبكام" at bounding box center [605, 264] width 156 height 42
click at [593, 299] on div "ميرانور 1" at bounding box center [592, 302] width 122 height 9
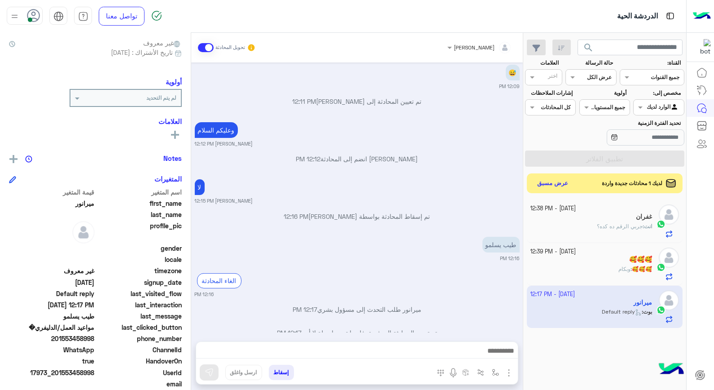
scroll to position [372, 0]
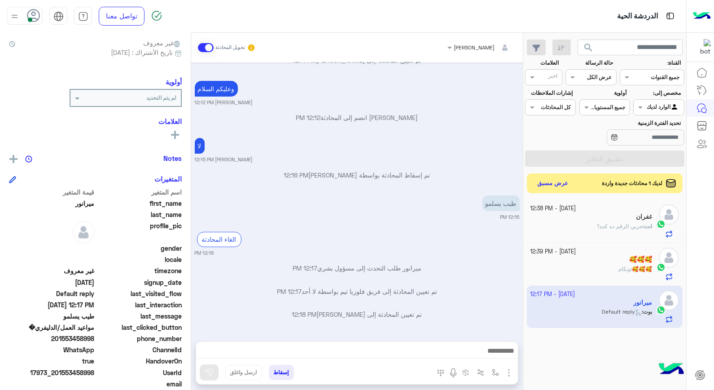
click at [283, 374] on button "إسقاط" at bounding box center [281, 372] width 25 height 15
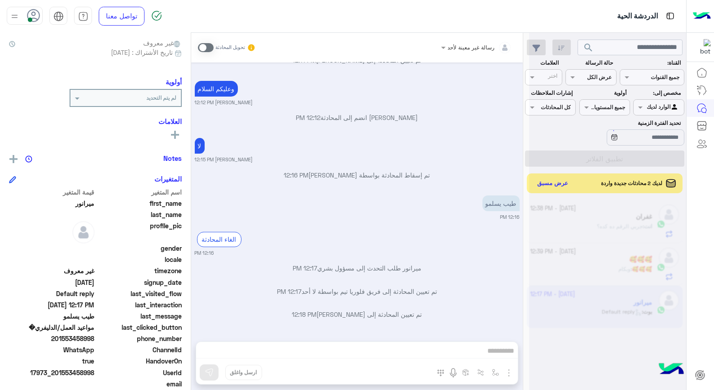
scroll to position [395, 0]
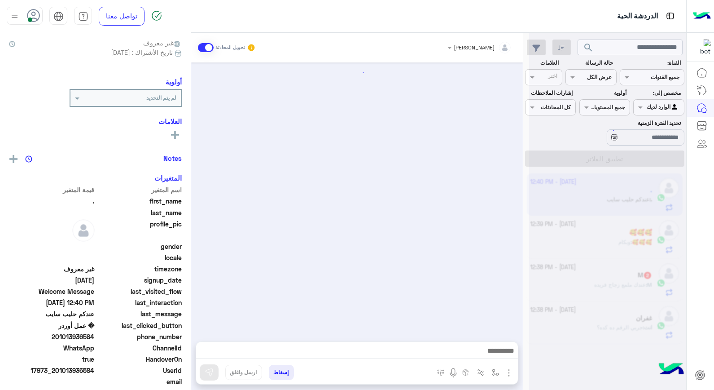
scroll to position [440, 0]
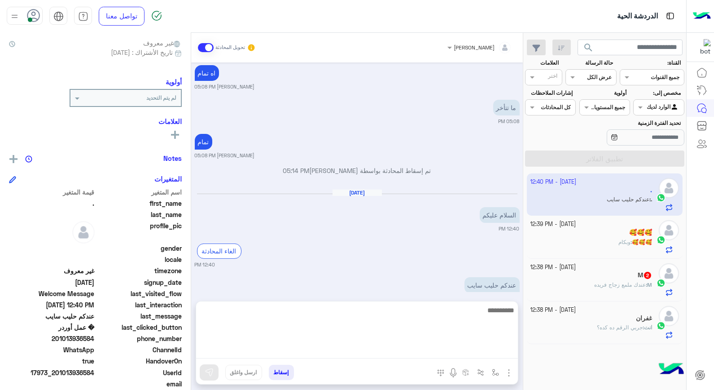
click at [495, 350] on textarea at bounding box center [357, 331] width 322 height 54
type textarea "**********"
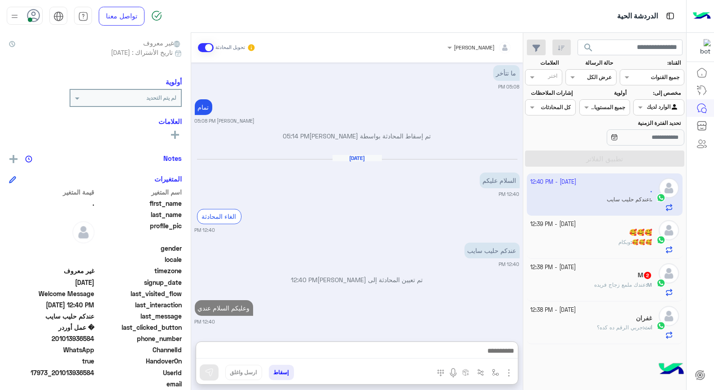
click at [612, 244] on div "🥰🥰🥰 : وبكام" at bounding box center [592, 246] width 122 height 16
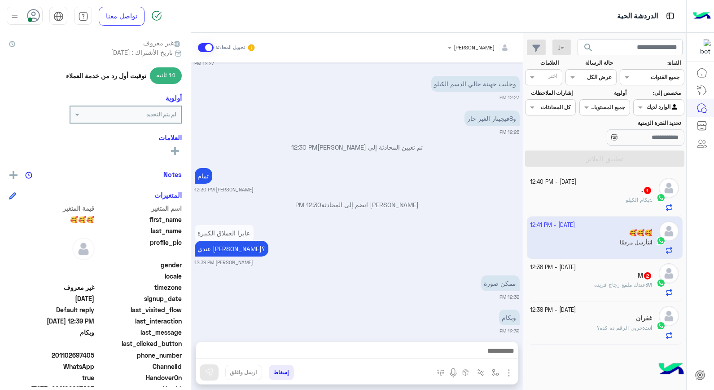
scroll to position [519, 0]
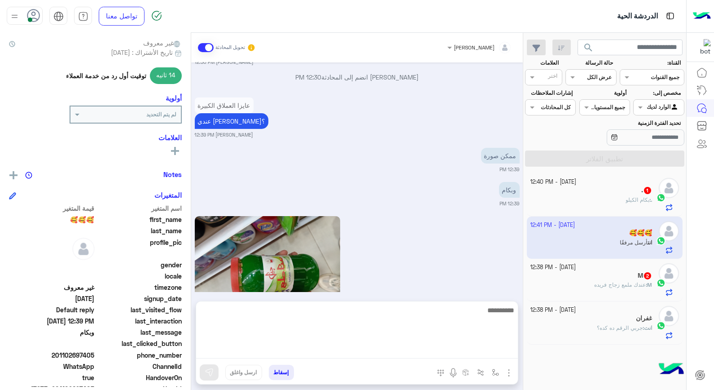
click at [437, 349] on textarea at bounding box center [357, 331] width 322 height 54
type textarea "**"
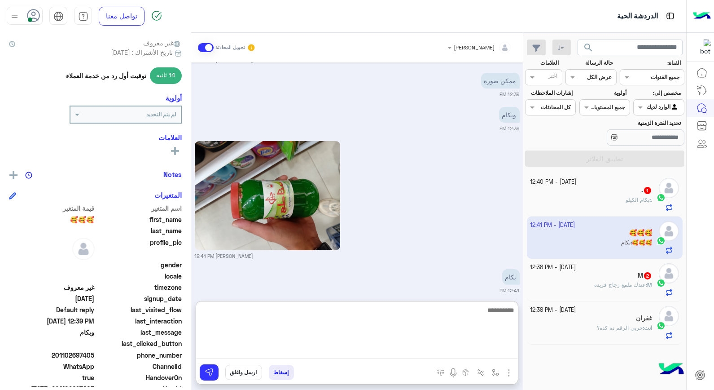
scroll to position [627, 0]
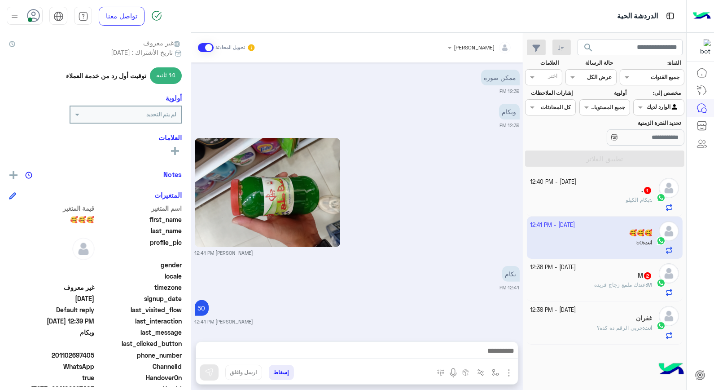
click at [595, 192] on div ". 1" at bounding box center [592, 190] width 122 height 9
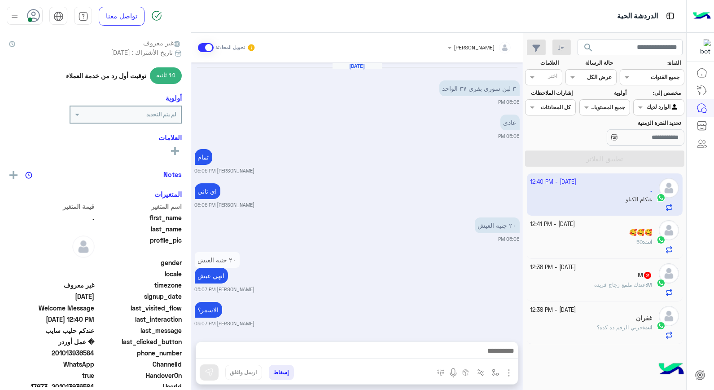
scroll to position [440, 0]
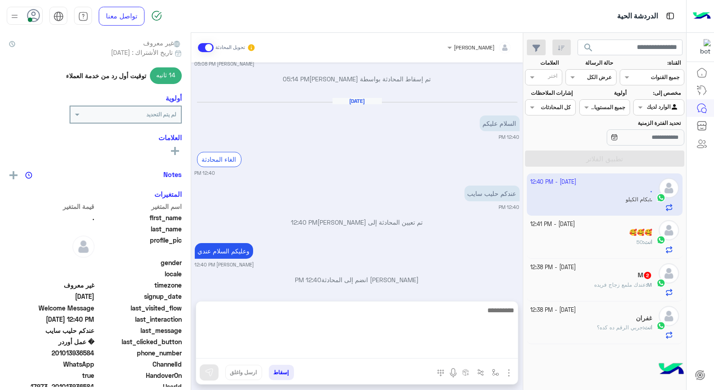
click at [452, 356] on textarea at bounding box center [357, 331] width 322 height 54
type textarea "**"
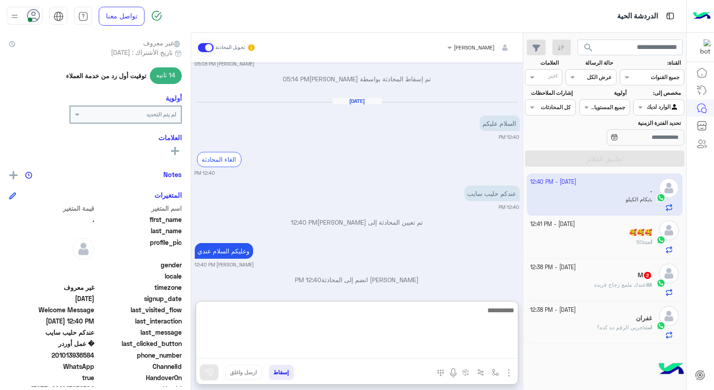
scroll to position [515, 0]
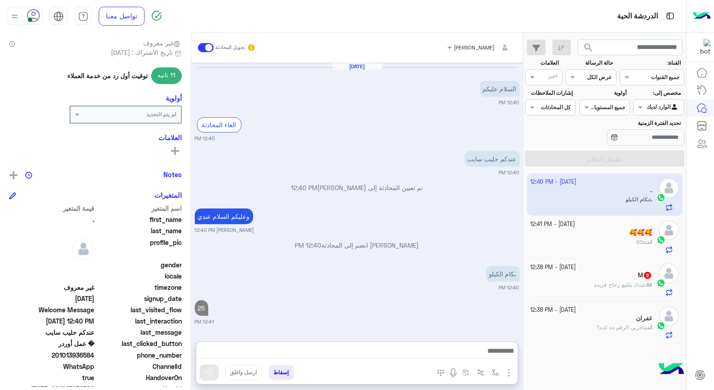
click at [631, 288] on span "عندك ملمع زجاج فريده" at bounding box center [621, 284] width 52 height 7
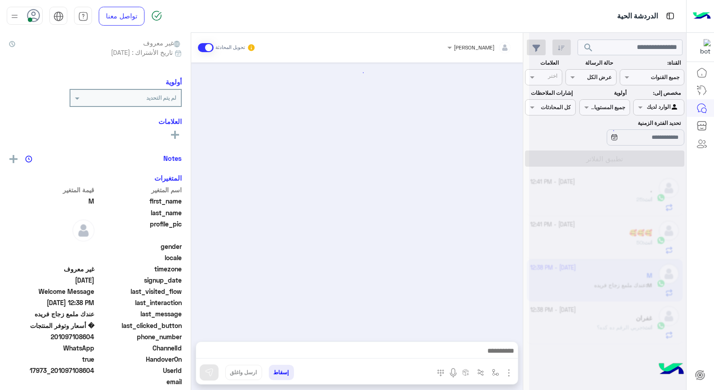
scroll to position [440, 0]
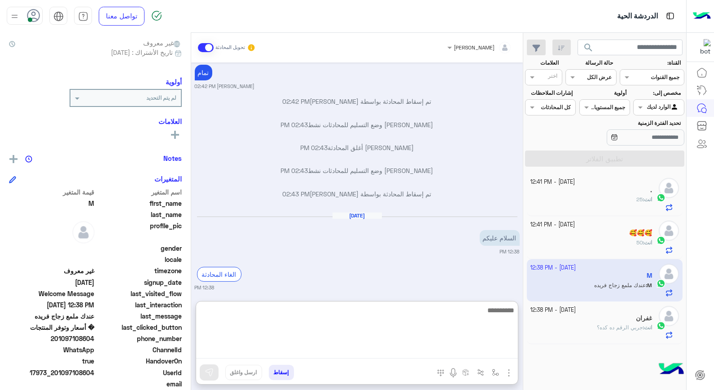
click at [445, 352] on textarea at bounding box center [357, 331] width 322 height 54
type textarea "**********"
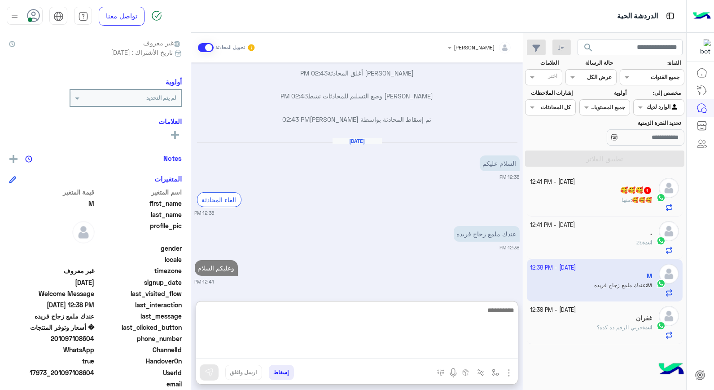
scroll to position [537, 0]
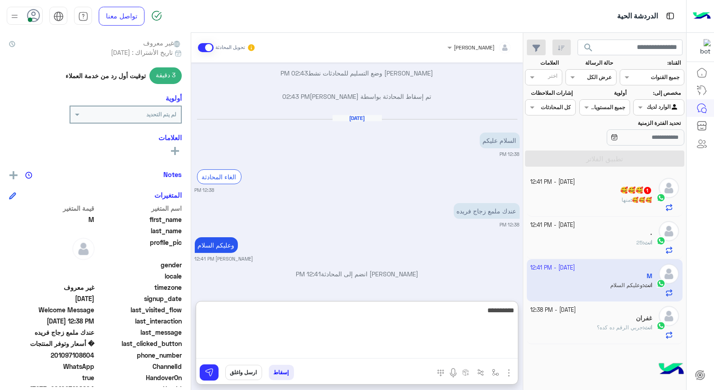
type textarea "**********"
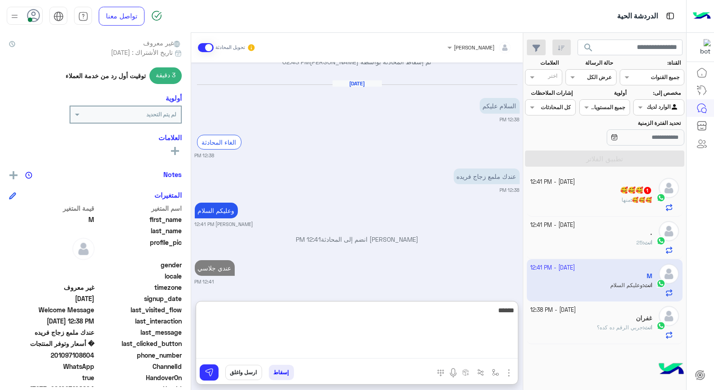
type textarea "*******"
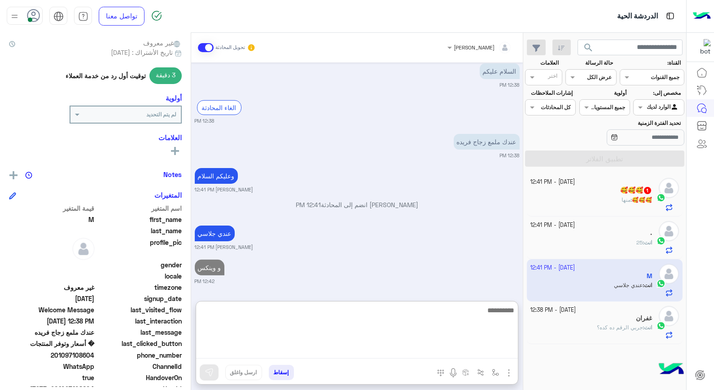
click at [432, 315] on textarea at bounding box center [357, 331] width 322 height 54
type textarea "*******"
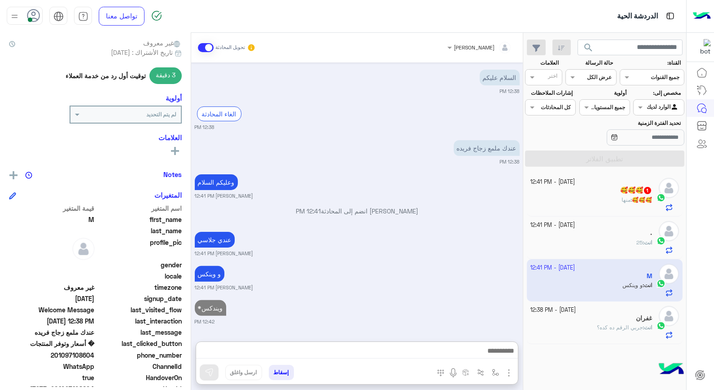
click at [578, 189] on div "🥰🥰🥰 1" at bounding box center [592, 190] width 122 height 9
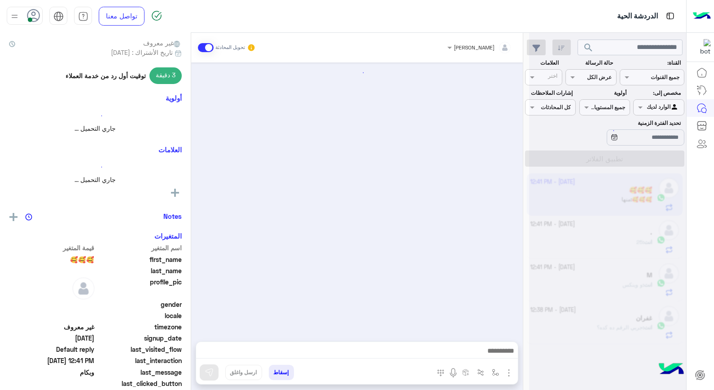
scroll to position [513, 0]
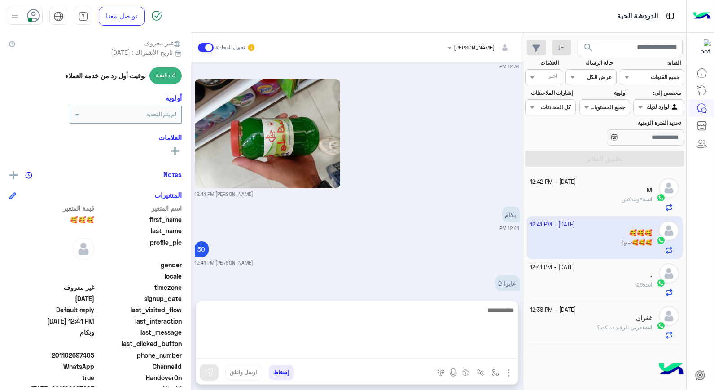
click at [382, 349] on textarea at bounding box center [357, 331] width 322 height 54
type textarea "****"
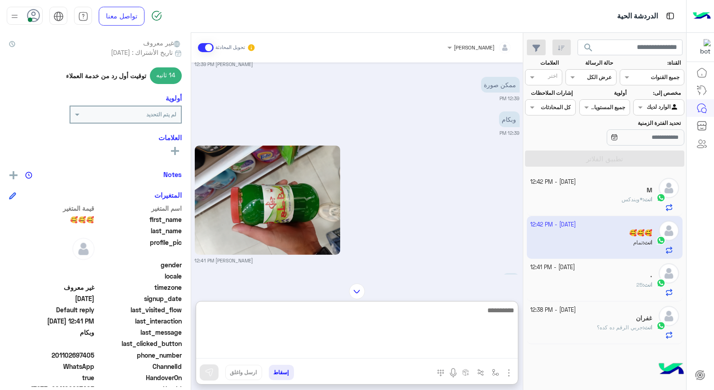
scroll to position [588, 0]
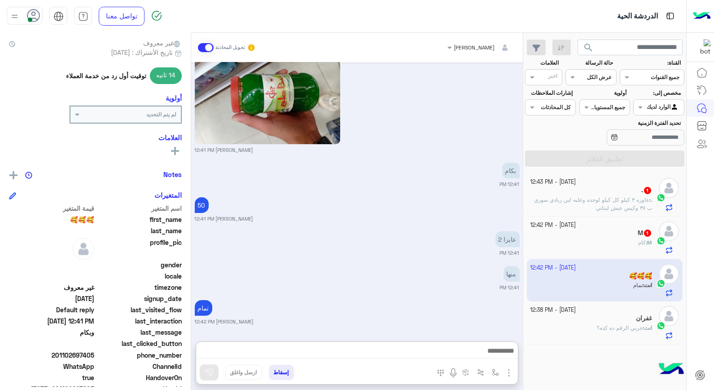
click at [629, 236] on div "M 1" at bounding box center [592, 233] width 122 height 9
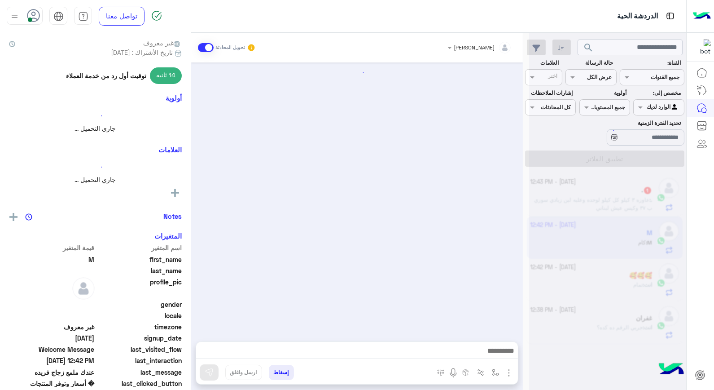
scroll to position [413, 0]
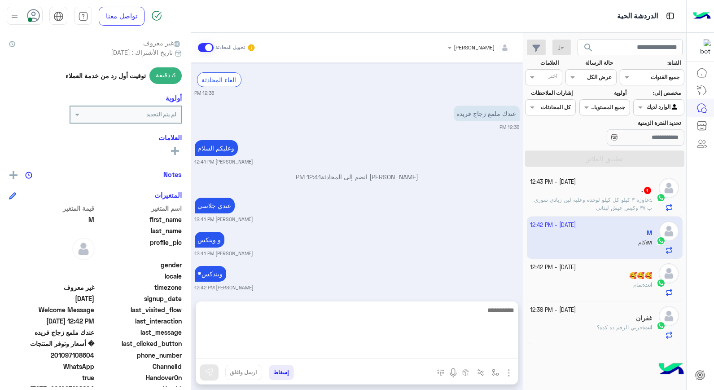
click at [489, 355] on textarea at bounding box center [357, 331] width 322 height 54
type textarea "**********"
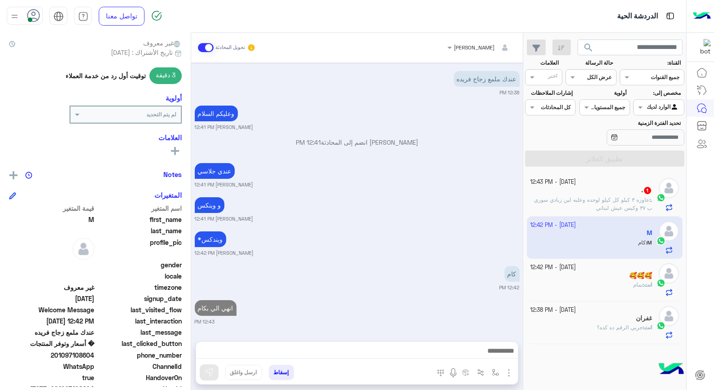
click at [630, 277] on h5 "🥰🥰🥰" at bounding box center [641, 276] width 23 height 8
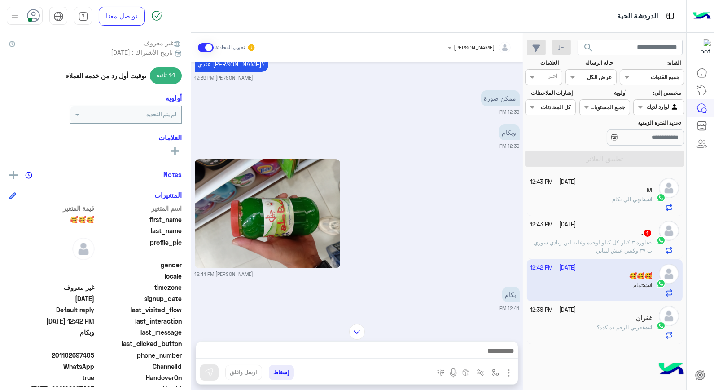
scroll to position [392, 0]
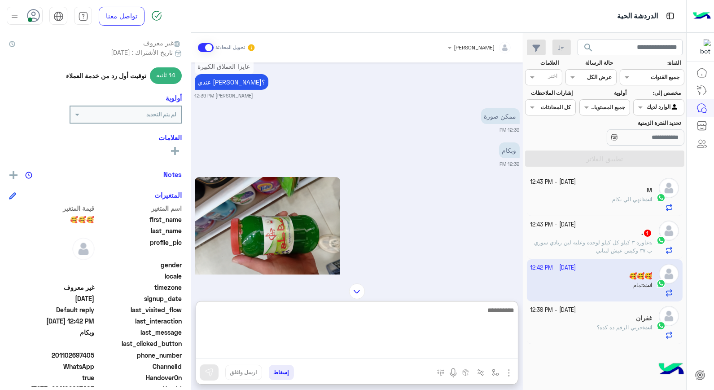
click at [455, 351] on textarea at bounding box center [357, 331] width 322 height 54
type textarea "**********"
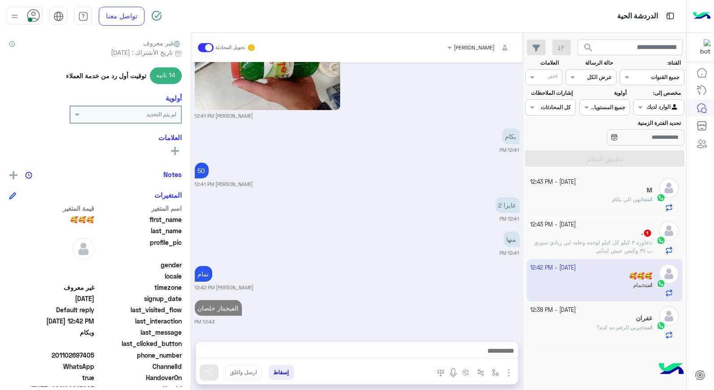
click at [632, 333] on div "انت : جربي الرقم ده كده؟" at bounding box center [592, 331] width 122 height 16
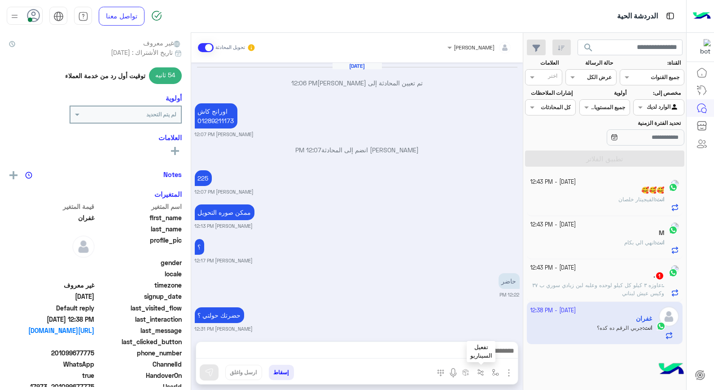
scroll to position [552, 0]
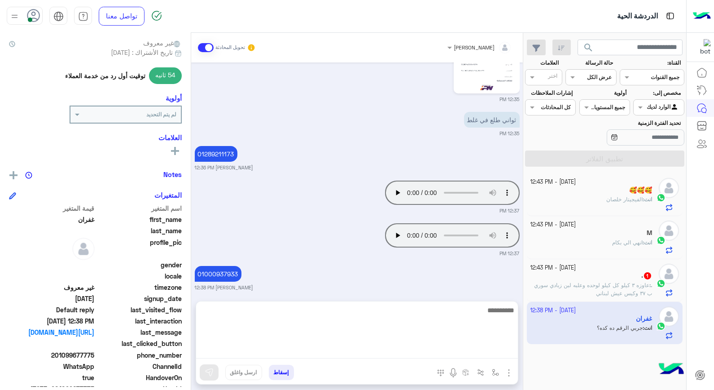
click at [489, 352] on textarea at bounding box center [357, 331] width 322 height 54
type textarea "*"
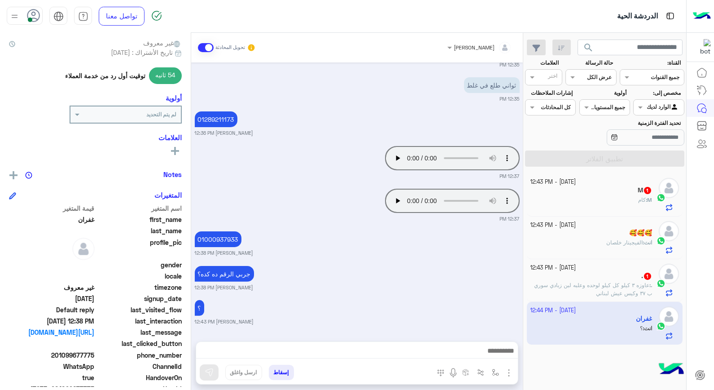
click at [624, 206] on div "M : كام" at bounding box center [592, 204] width 122 height 16
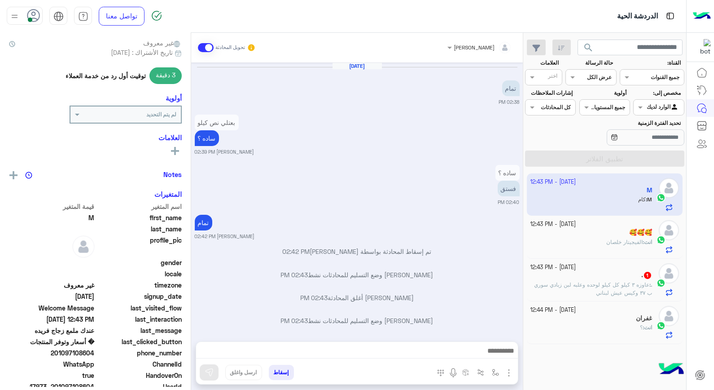
scroll to position [429, 0]
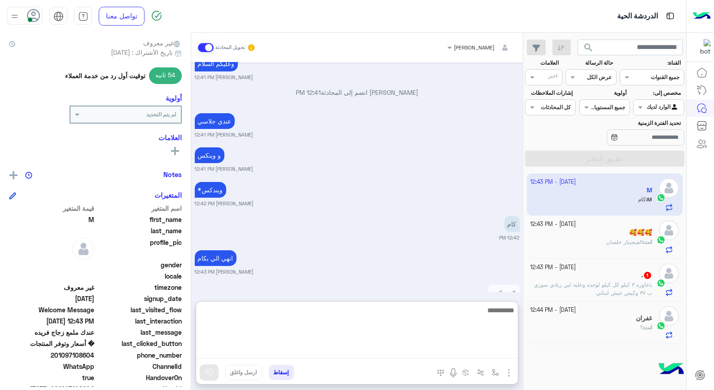
click at [465, 354] on textarea at bounding box center [357, 331] width 322 height 54
type textarea "**"
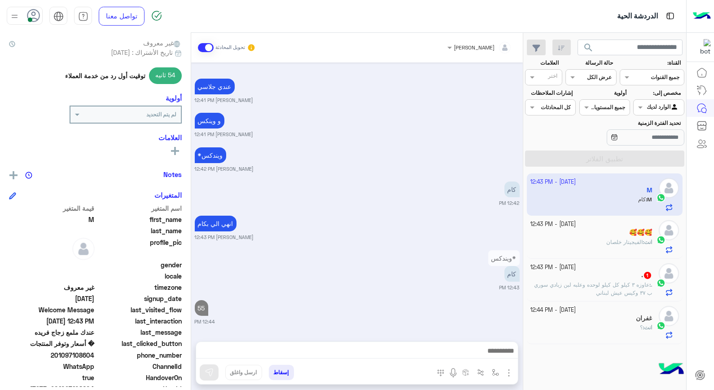
click at [581, 293] on span "عاوزه ٣ كيلو كل كيلو لوحده وعلبه لبن زبادي سوري ب ٣٧ وكيس عيش لبناني" at bounding box center [593, 288] width 118 height 15
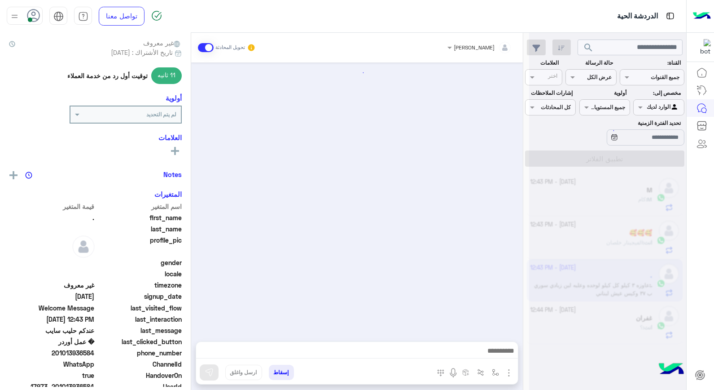
scroll to position [450, 0]
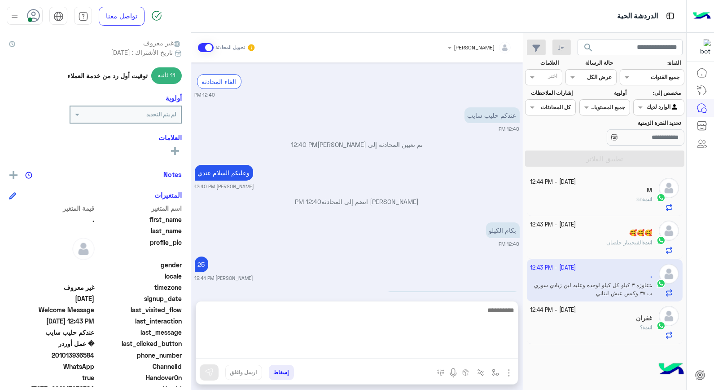
click at [470, 350] on textarea at bounding box center [357, 331] width 322 height 54
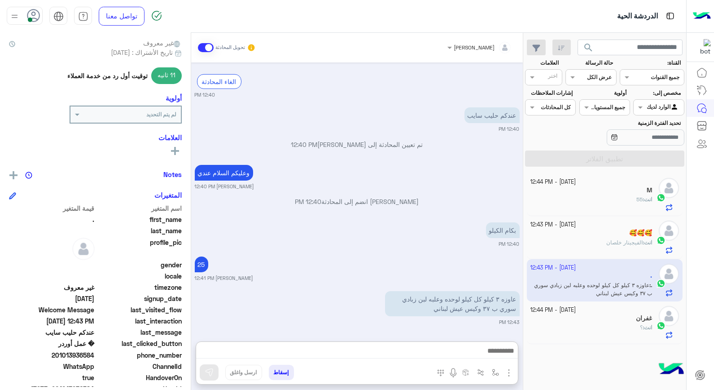
click at [400, 222] on div "بكام الكيلو 12:40 PM" at bounding box center [357, 233] width 325 height 27
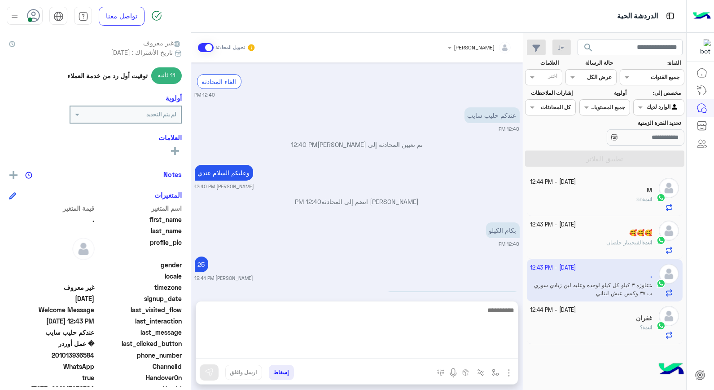
click at [474, 352] on textarea at bounding box center [357, 331] width 322 height 54
type textarea "****"
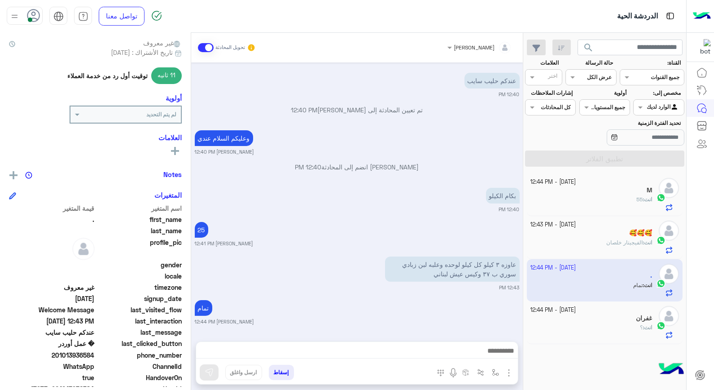
click at [607, 240] on span "الفيجيتار خلصان" at bounding box center [625, 242] width 36 height 7
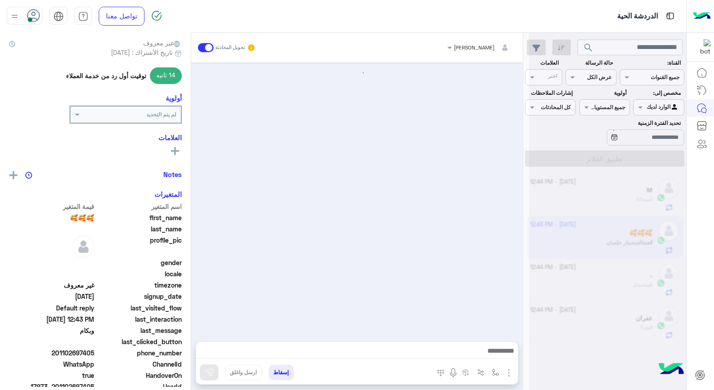
scroll to position [524, 0]
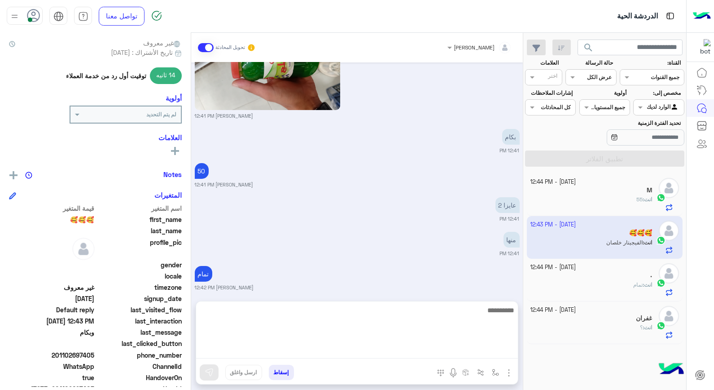
click at [427, 355] on textarea at bounding box center [357, 331] width 322 height 54
type textarea "*********"
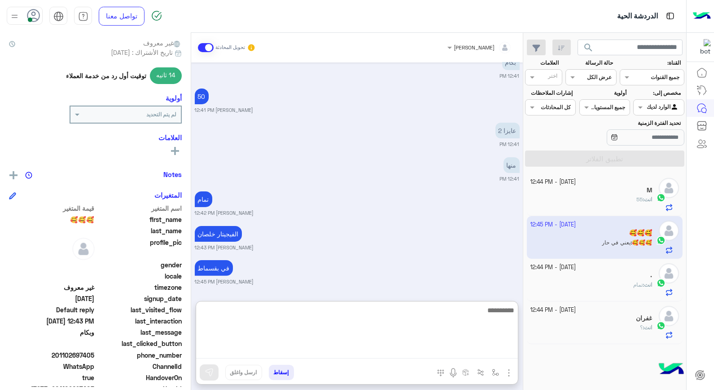
scroll to position [634, 0]
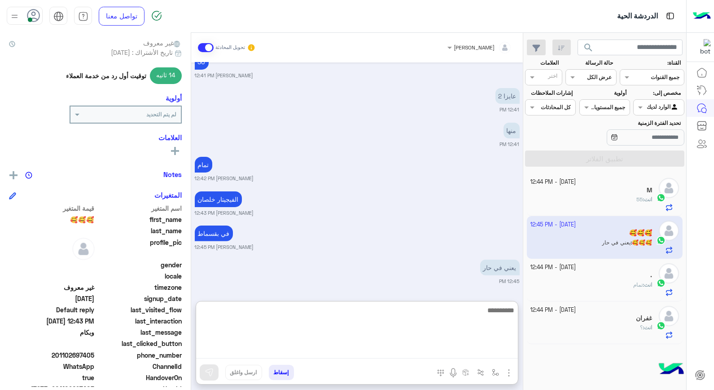
click at [429, 312] on textarea at bounding box center [357, 331] width 322 height 54
type textarea "**********"
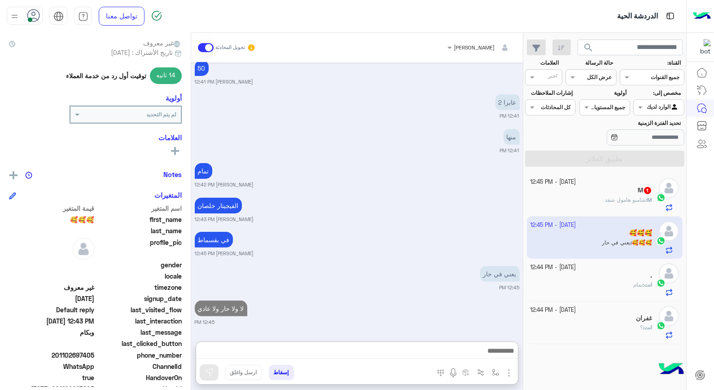
click at [629, 201] on span "شامبو هامول شقد" at bounding box center [625, 199] width 41 height 7
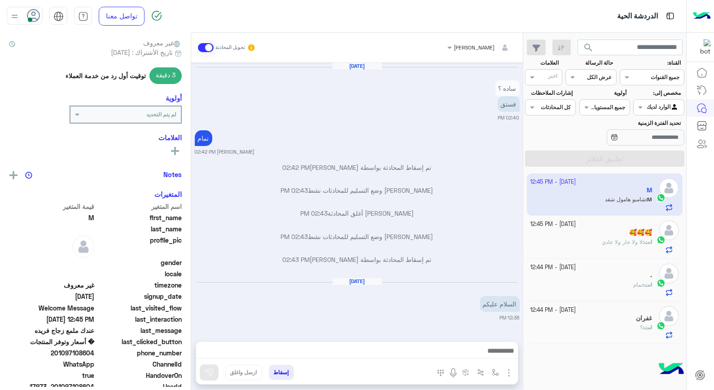
scroll to position [413, 0]
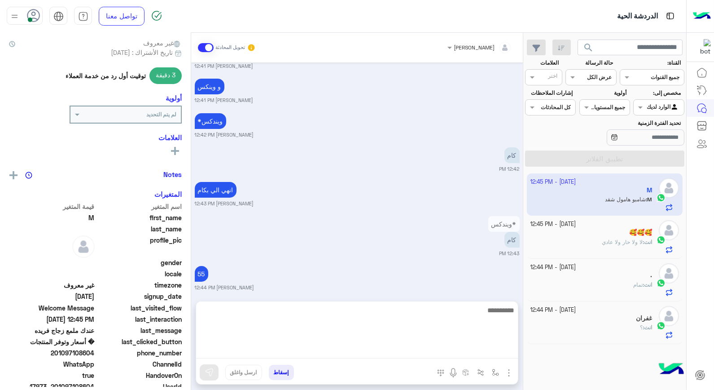
click at [483, 352] on textarea at bounding box center [357, 331] width 322 height 54
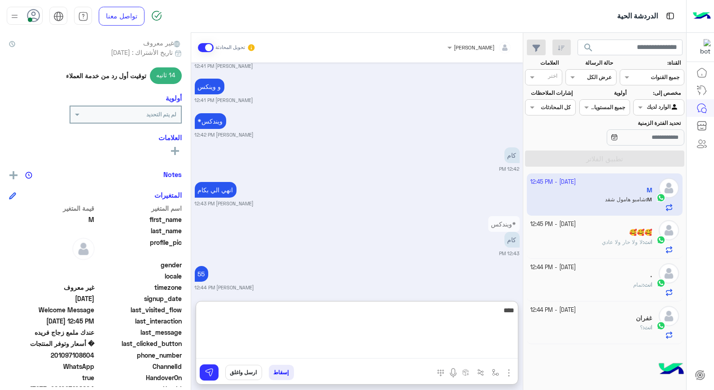
type textarea "*****"
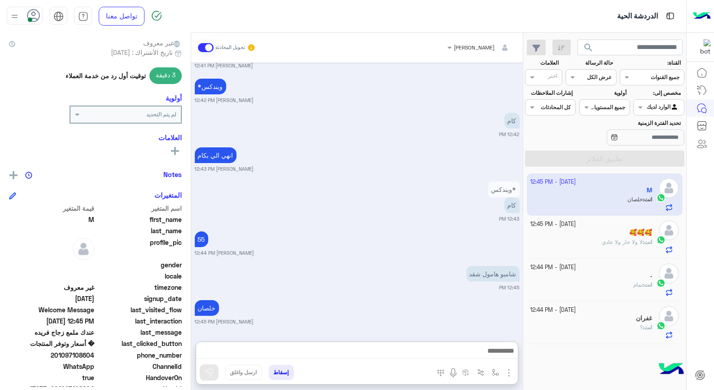
click at [609, 316] on div "غفران" at bounding box center [592, 318] width 122 height 9
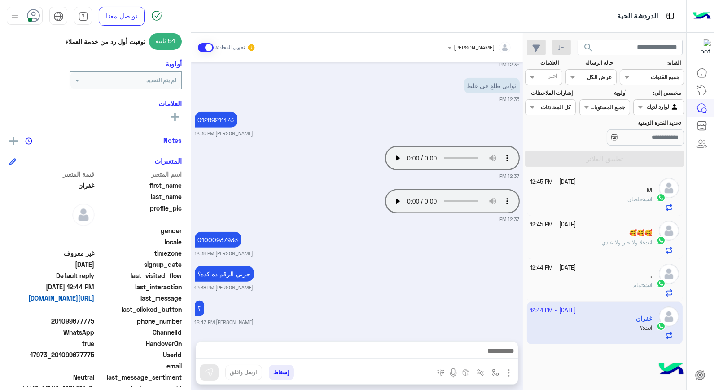
scroll to position [130, 0]
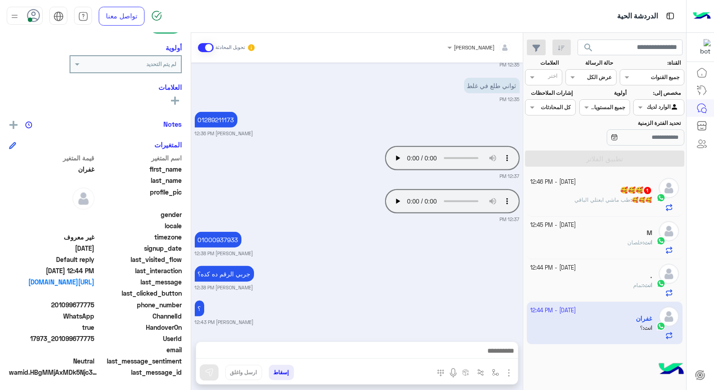
click at [589, 202] on span "طب ماشي ابعتلي الباقي" at bounding box center [603, 199] width 56 height 7
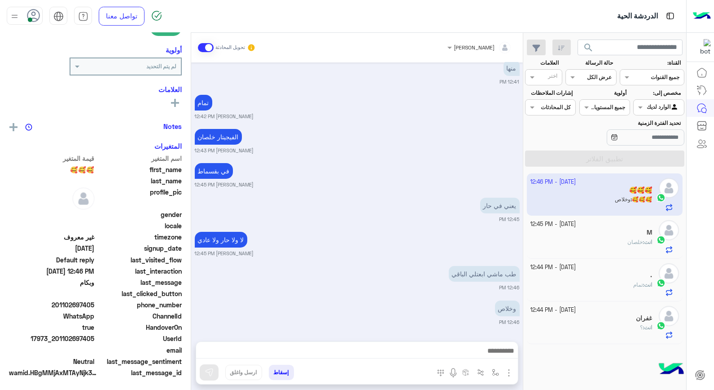
scroll to position [130, 0]
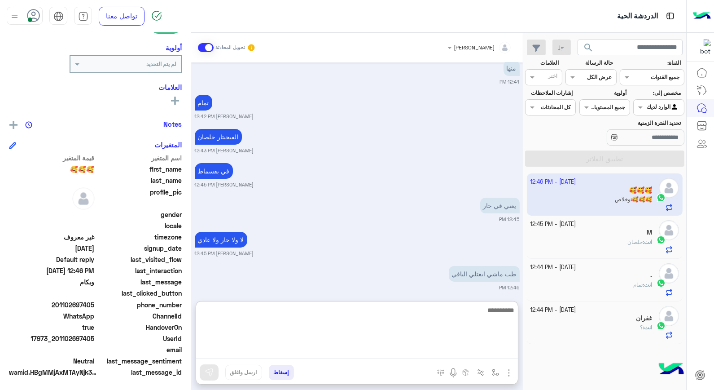
click at [415, 352] on textarea at bounding box center [357, 331] width 322 height 54
type textarea "****"
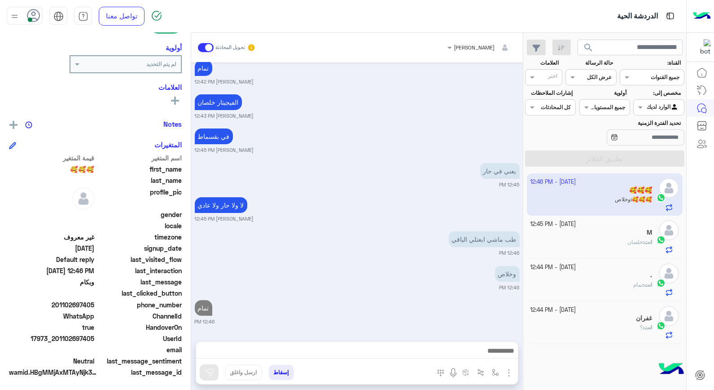
scroll to position [552, 0]
drag, startPoint x: 59, startPoint y: 336, endPoint x: 96, endPoint y: 337, distance: 36.8
click at [95, 337] on span "17973_201102697405" at bounding box center [52, 338] width 86 height 9
click at [282, 373] on button "إسقاط" at bounding box center [281, 372] width 25 height 15
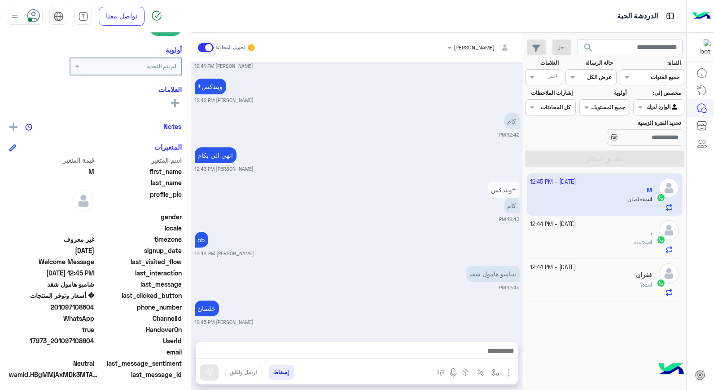
scroll to position [130, 0]
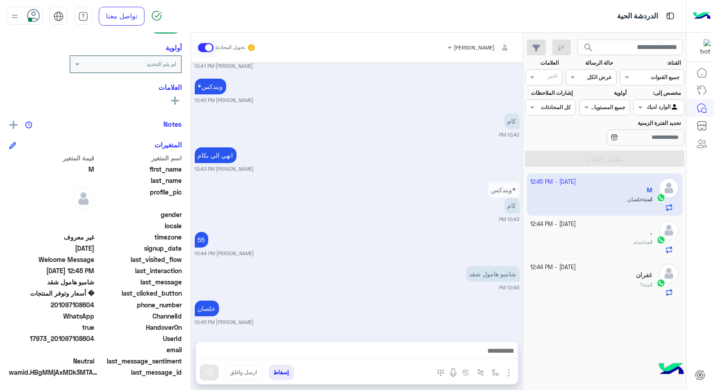
click at [612, 242] on div "انت : تمام" at bounding box center [592, 246] width 122 height 16
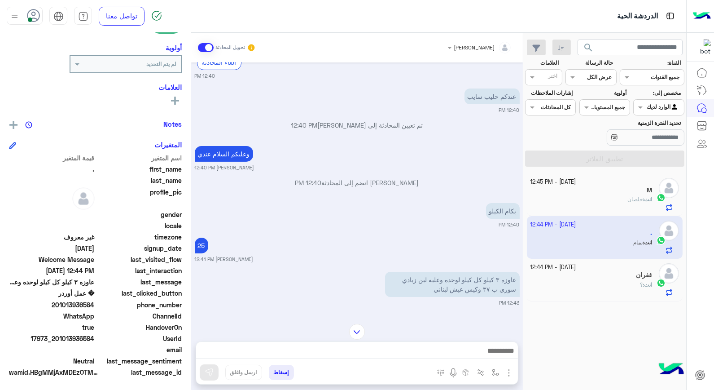
scroll to position [450, 0]
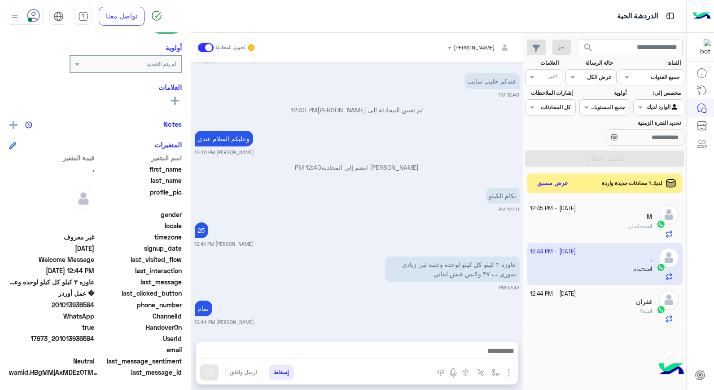
drag, startPoint x: 61, startPoint y: 337, endPoint x: 95, endPoint y: 338, distance: 34.1
click at [95, 338] on span "17973_201013936584" at bounding box center [52, 338] width 86 height 9
click at [275, 372] on button "إسقاط" at bounding box center [281, 372] width 25 height 15
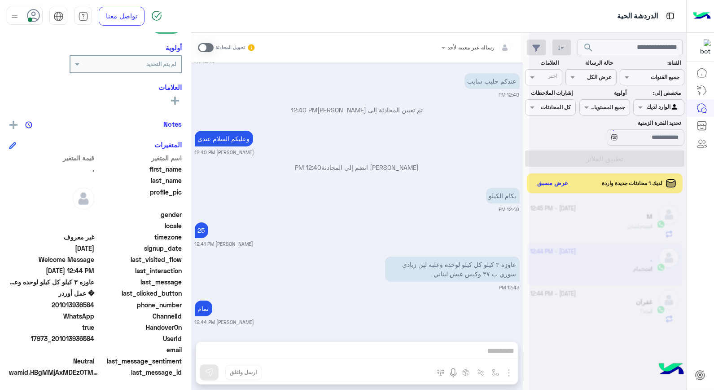
scroll to position [473, 0]
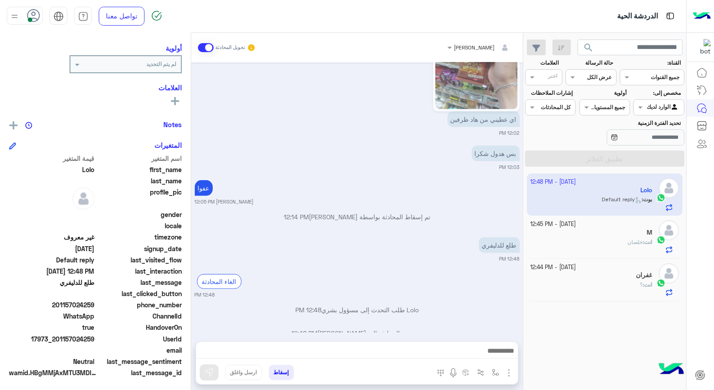
scroll to position [994, 0]
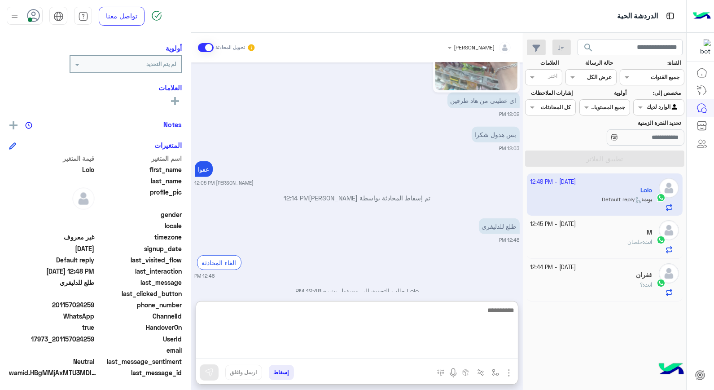
click at [472, 353] on textarea at bounding box center [357, 331] width 322 height 54
type textarea "**"
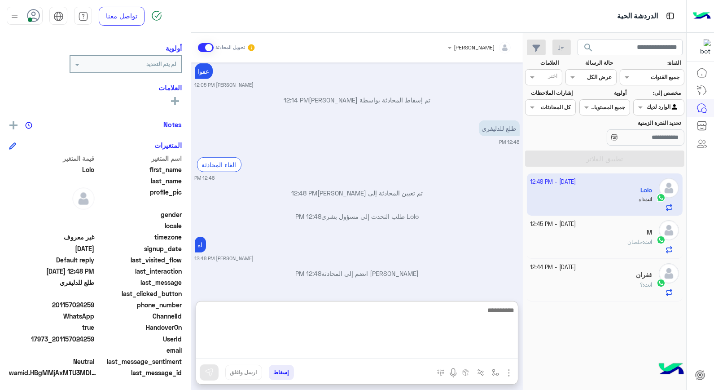
scroll to position [128, 0]
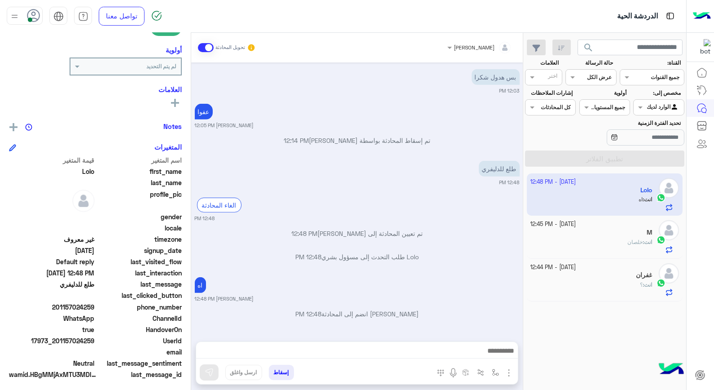
click at [285, 371] on button "إسقاط" at bounding box center [281, 372] width 25 height 15
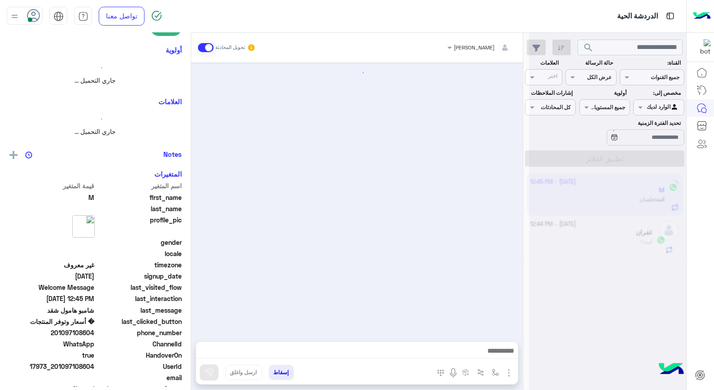
scroll to position [397, 0]
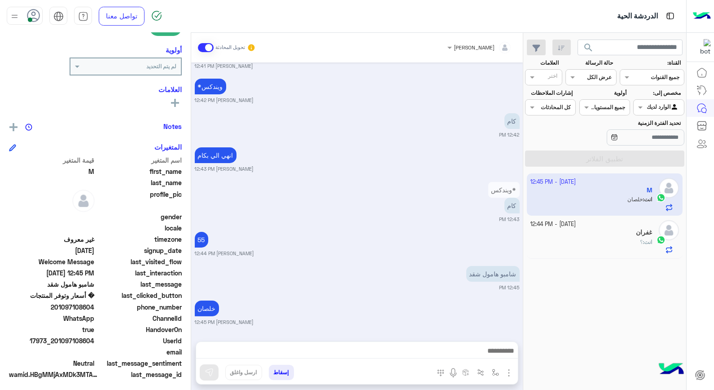
click at [623, 243] on div "انت : ؟" at bounding box center [592, 246] width 122 height 16
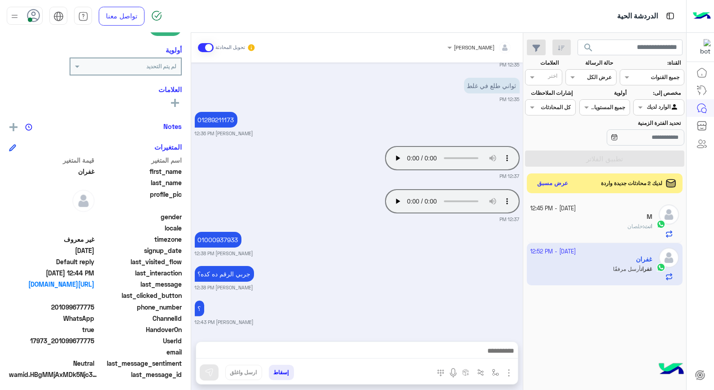
scroll to position [696, 0]
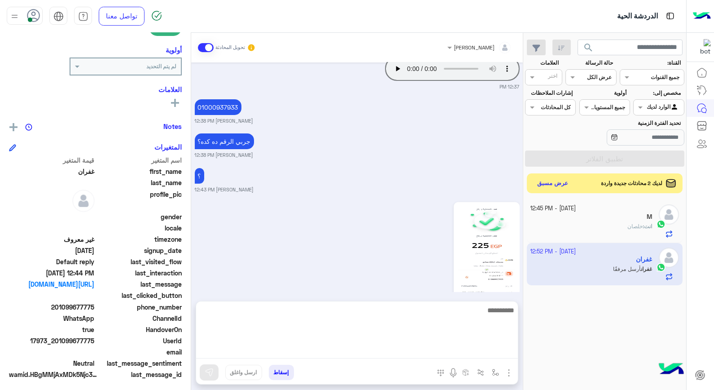
click at [465, 346] on textarea at bounding box center [357, 331] width 322 height 54
type textarea "****"
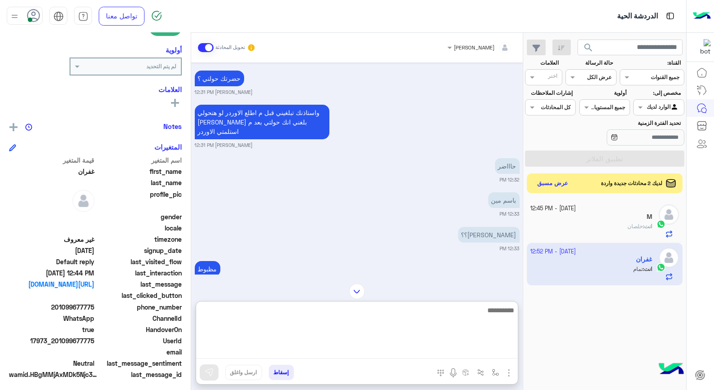
scroll to position [371, 0]
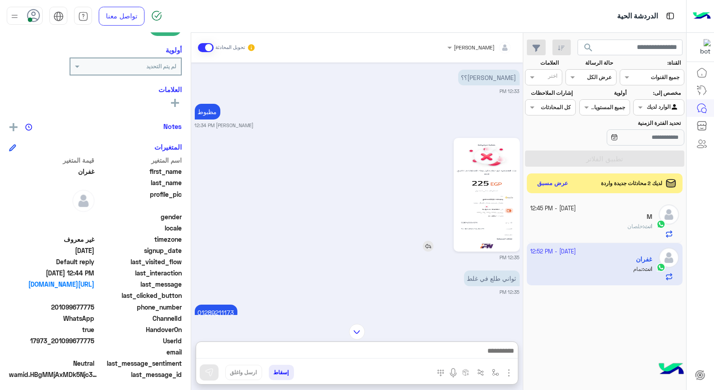
click at [493, 186] on img at bounding box center [487, 194] width 62 height 109
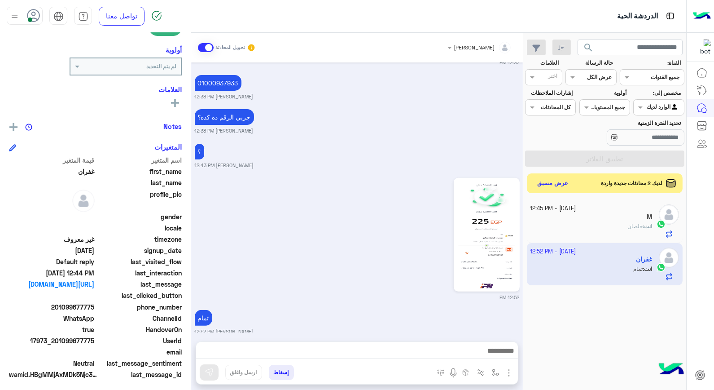
scroll to position [730, 0]
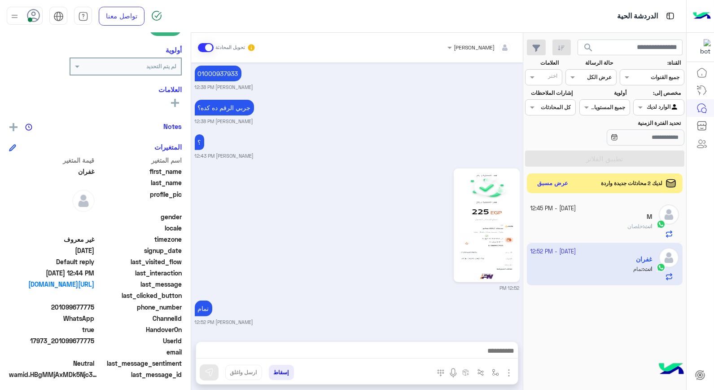
click at [285, 373] on button "إسقاط" at bounding box center [281, 372] width 25 height 15
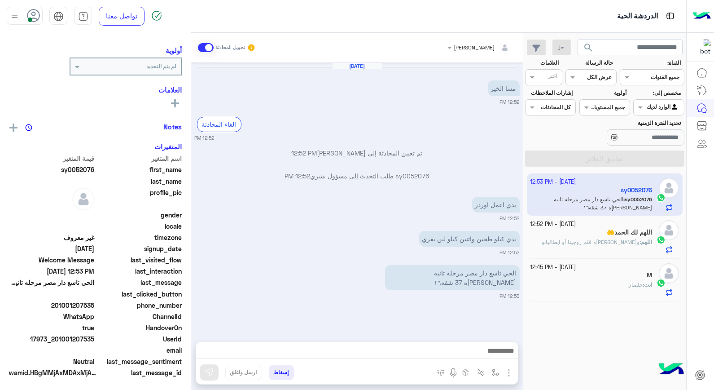
scroll to position [114, 0]
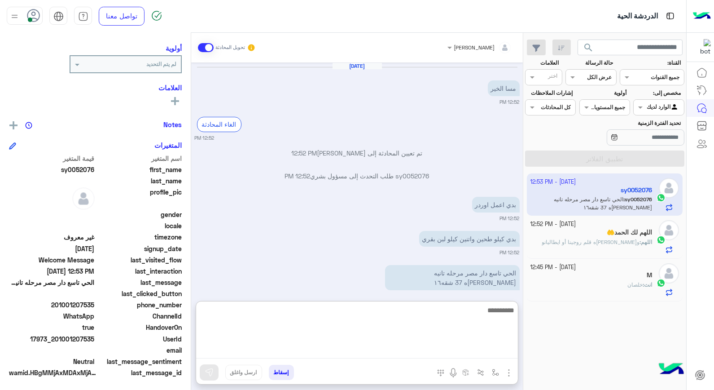
click at [477, 353] on textarea at bounding box center [357, 331] width 322 height 54
type textarea "****"
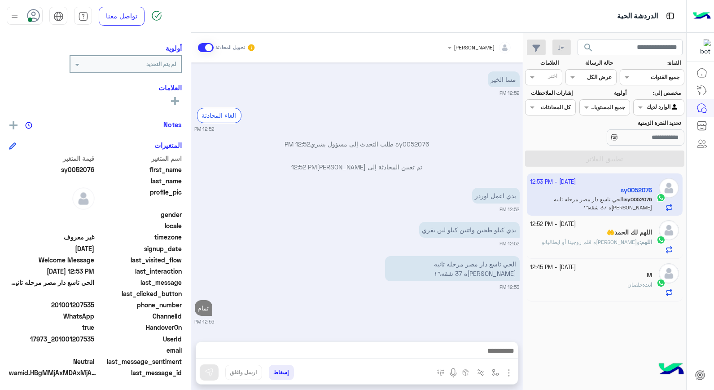
scroll to position [31, 0]
click at [549, 285] on div "انت : خلصان" at bounding box center [592, 289] width 122 height 16
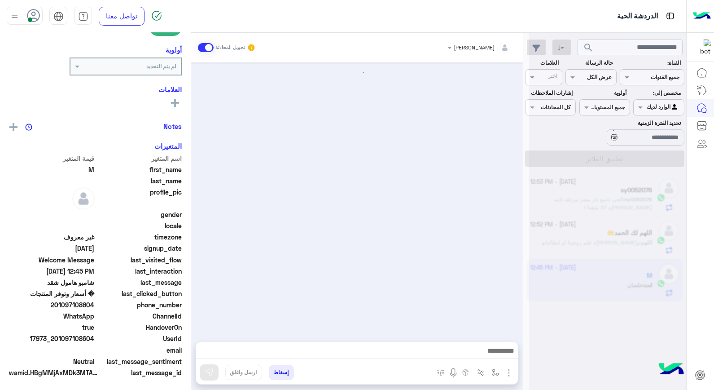
scroll to position [397, 0]
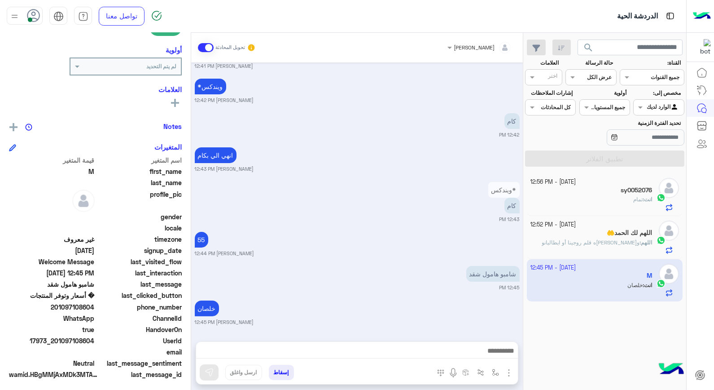
click at [290, 374] on button "إسقاط" at bounding box center [281, 372] width 25 height 15
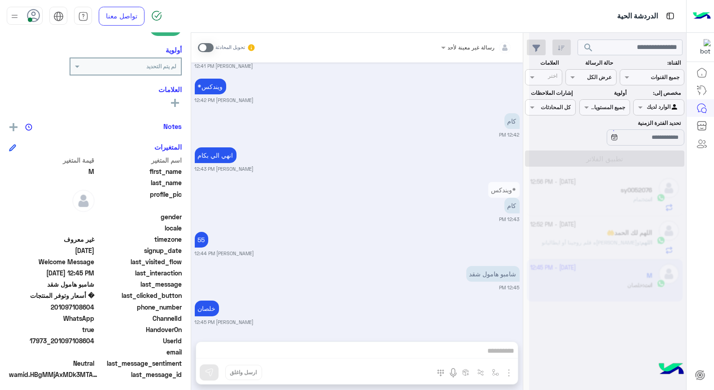
scroll to position [420, 0]
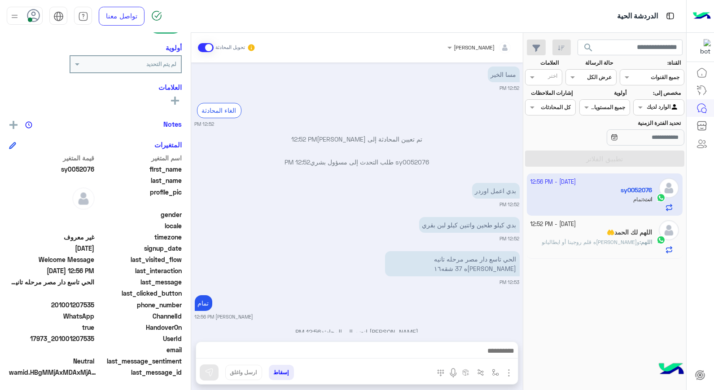
scroll to position [22, 0]
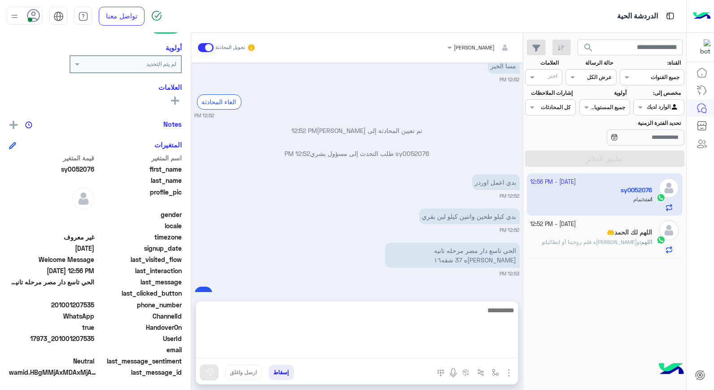
click at [467, 348] on textarea at bounding box center [357, 331] width 322 height 54
type textarea "**********"
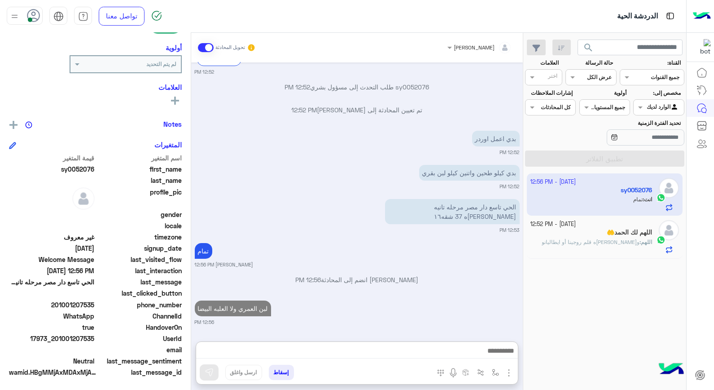
click at [596, 242] on span "و[PERSON_NAME]ه قلم روجينا أو ايطاليانو" at bounding box center [591, 241] width 98 height 7
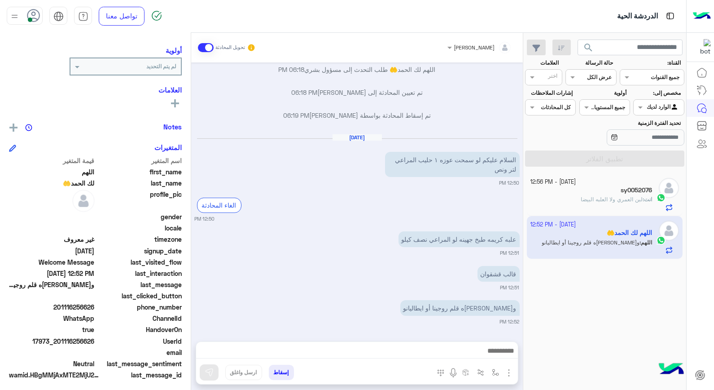
scroll to position [114, 0]
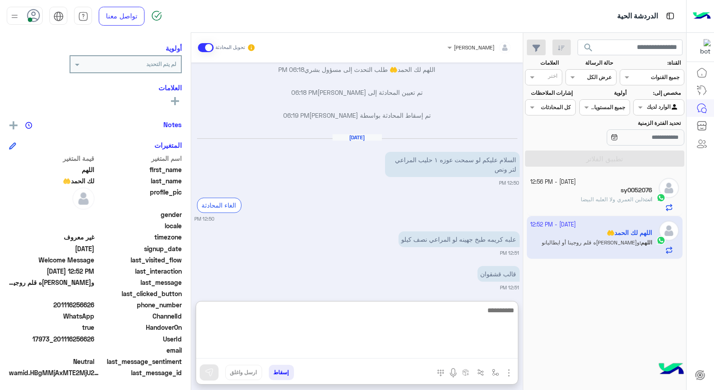
click at [486, 355] on textarea at bounding box center [357, 331] width 322 height 54
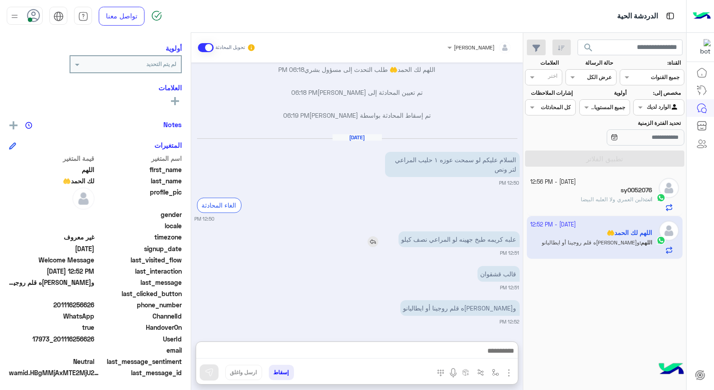
click at [370, 241] on img at bounding box center [373, 241] width 11 height 11
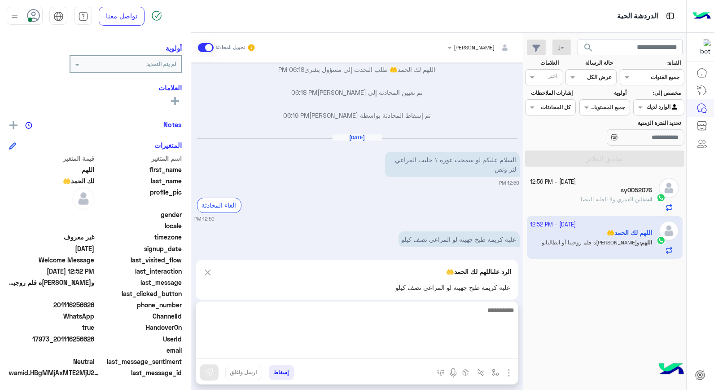
click at [478, 356] on textarea at bounding box center [357, 331] width 322 height 54
type textarea "******"
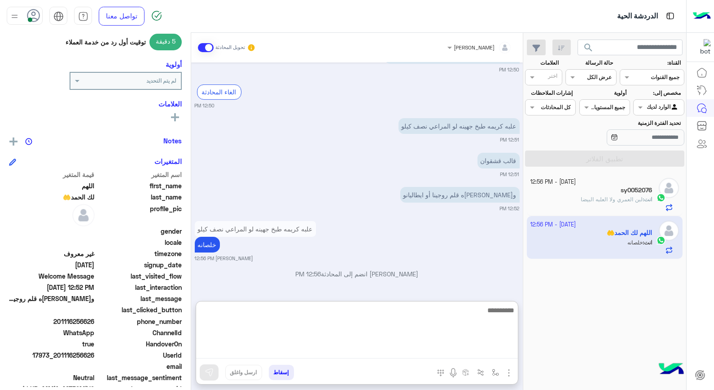
scroll to position [130, 0]
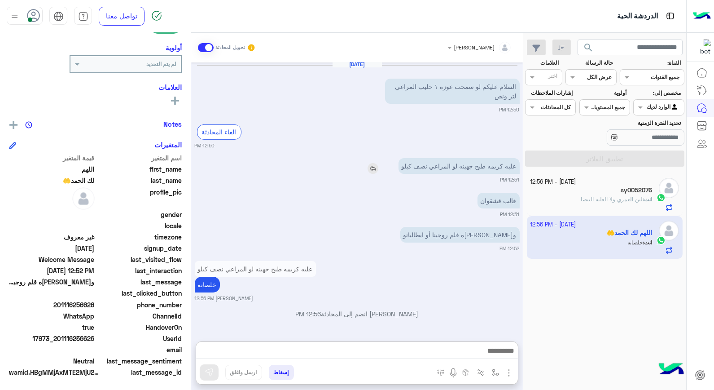
click at [371, 163] on img at bounding box center [373, 168] width 11 height 11
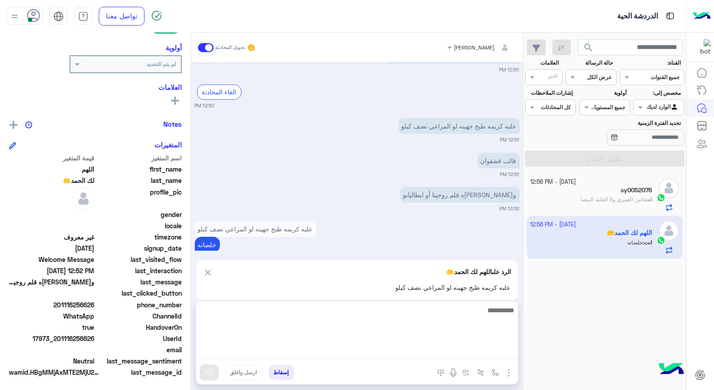
click at [463, 349] on textarea at bounding box center [357, 331] width 322 height 54
type textarea "*"
type textarea "**********"
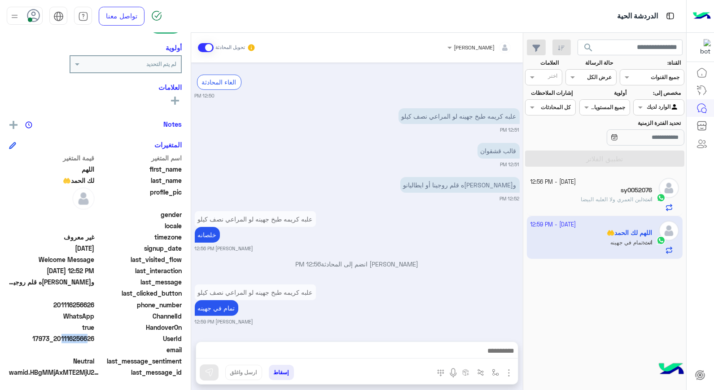
scroll to position [554, 0]
drag, startPoint x: 59, startPoint y: 336, endPoint x: 95, endPoint y: 338, distance: 35.5
click at [95, 338] on span "17973_201116256626" at bounding box center [52, 338] width 86 height 9
click at [288, 375] on button "إسقاط" at bounding box center [281, 372] width 25 height 15
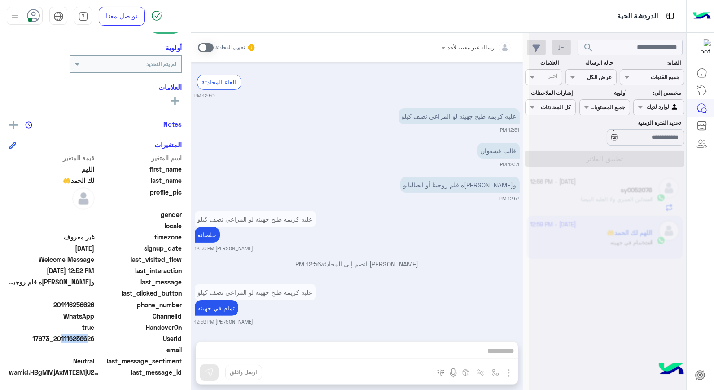
scroll to position [577, 0]
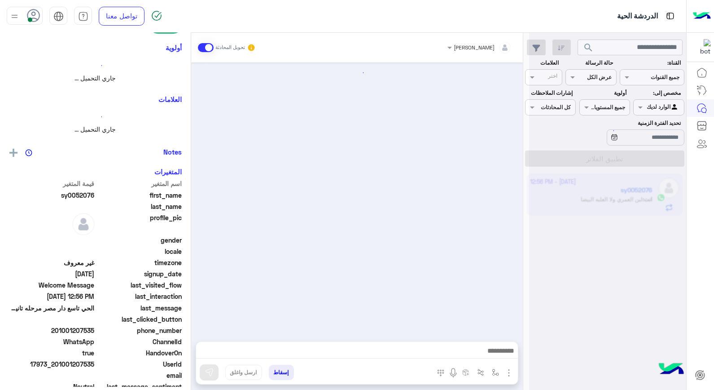
scroll to position [128, 0]
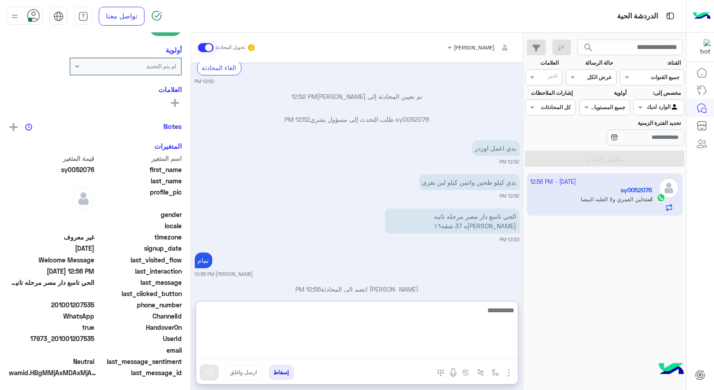
click at [437, 349] on textarea at bounding box center [357, 331] width 322 height 54
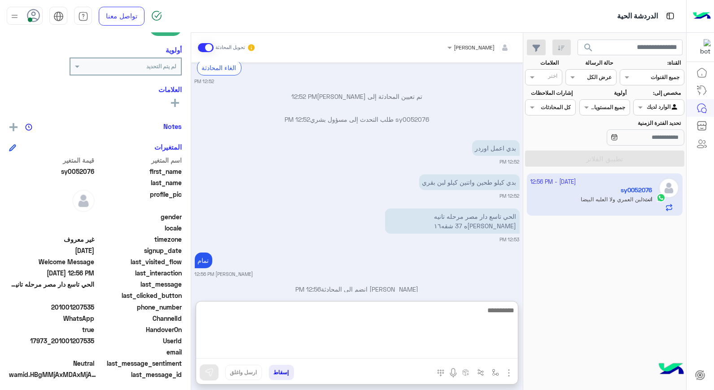
scroll to position [130, 0]
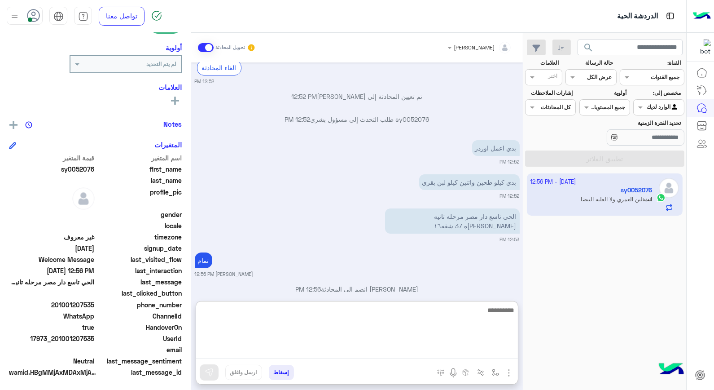
type textarea "*"
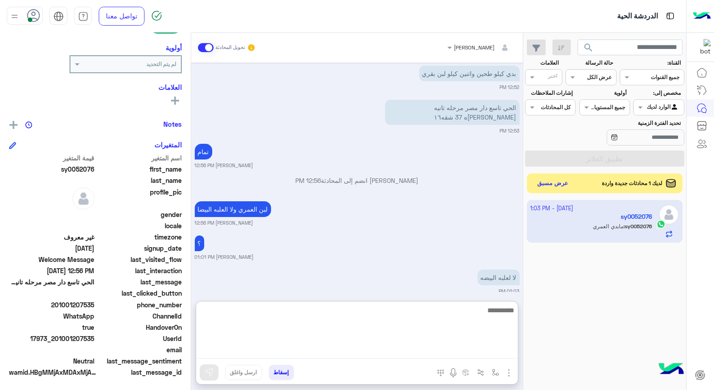
scroll to position [200, 0]
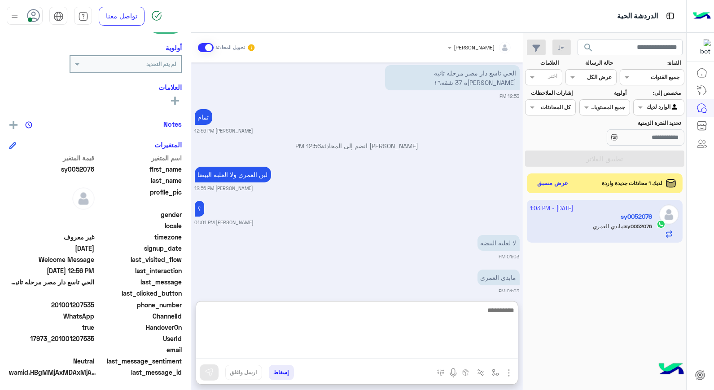
click at [466, 316] on textarea at bounding box center [357, 331] width 322 height 54
type textarea "****"
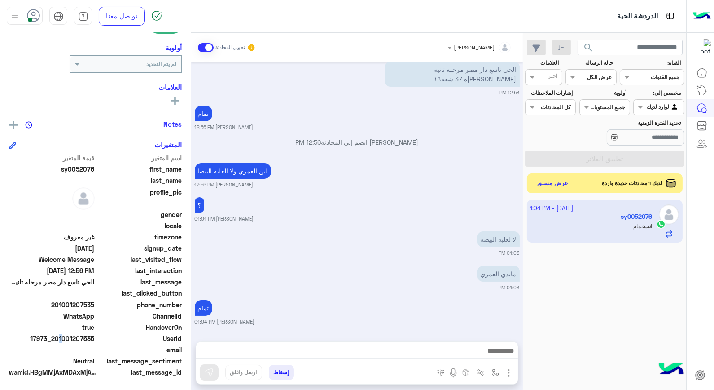
scroll to position [194, 0]
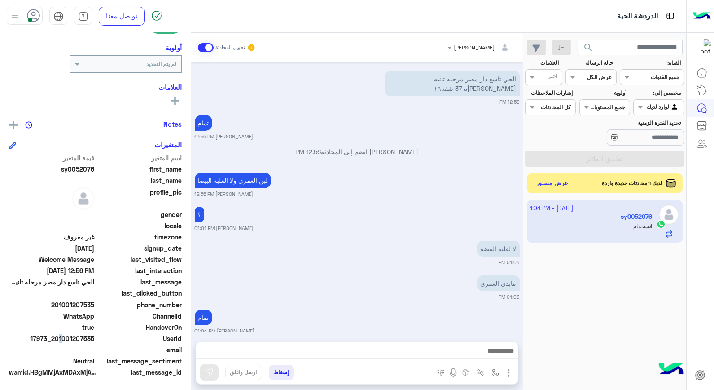
drag, startPoint x: 57, startPoint y: 337, endPoint x: 95, endPoint y: 338, distance: 37.7
click at [95, 338] on span "17973_201001207535" at bounding box center [52, 338] width 86 height 9
click at [279, 370] on button "إسقاط" at bounding box center [281, 372] width 25 height 15
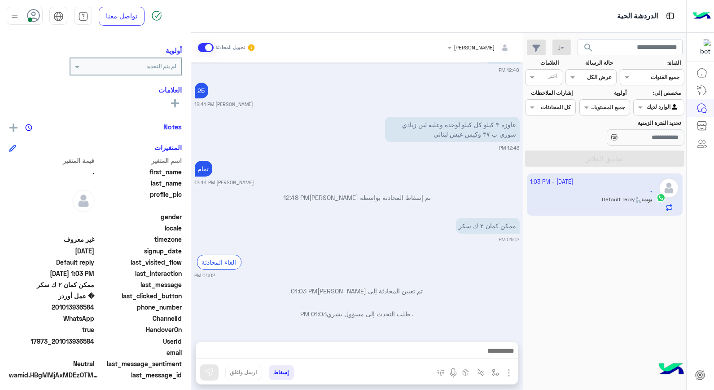
scroll to position [114, 0]
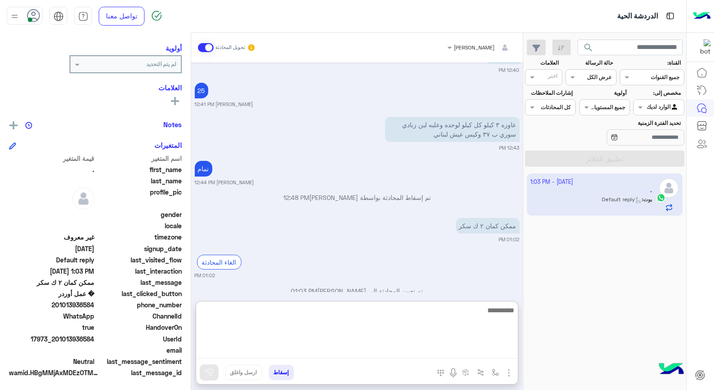
click at [485, 349] on textarea at bounding box center [357, 331] width 322 height 54
type textarea "****"
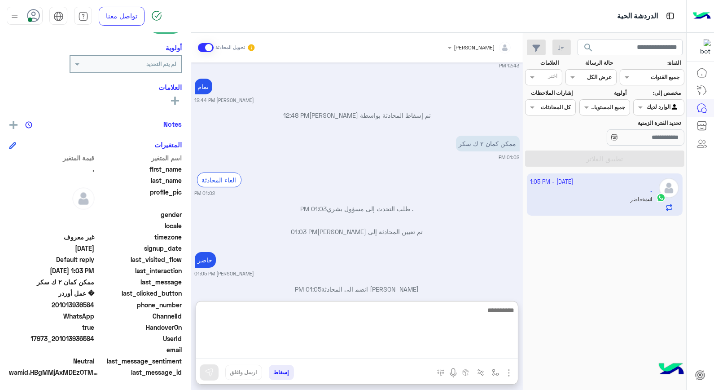
scroll to position [490, 0]
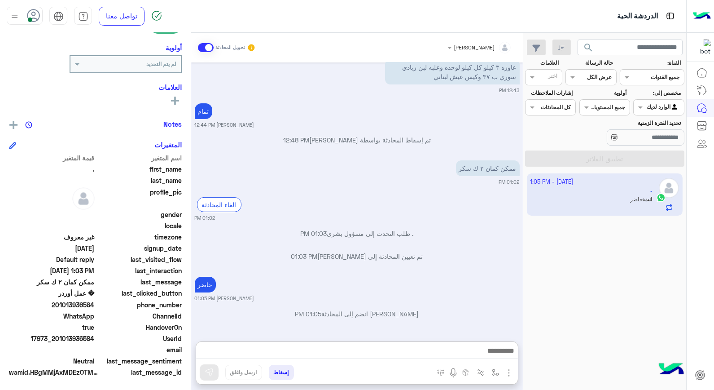
click at [284, 374] on button "إسقاط" at bounding box center [281, 372] width 25 height 15
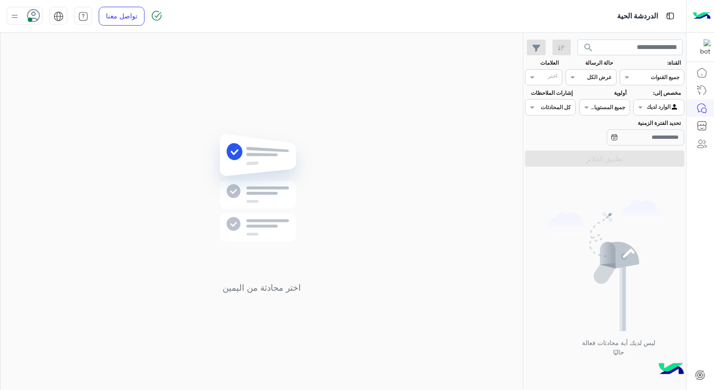
click at [36, 9] on icon at bounding box center [33, 15] width 13 height 13
click at [89, 88] on span "وقت الراحة" at bounding box center [93, 88] width 31 height 9
click at [145, 107] on div "اختر محادثة من اليمين" at bounding box center [261, 213] width 523 height 361
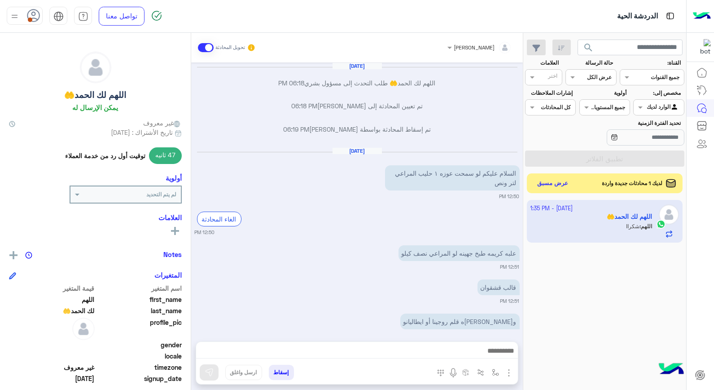
scroll to position [519, 0]
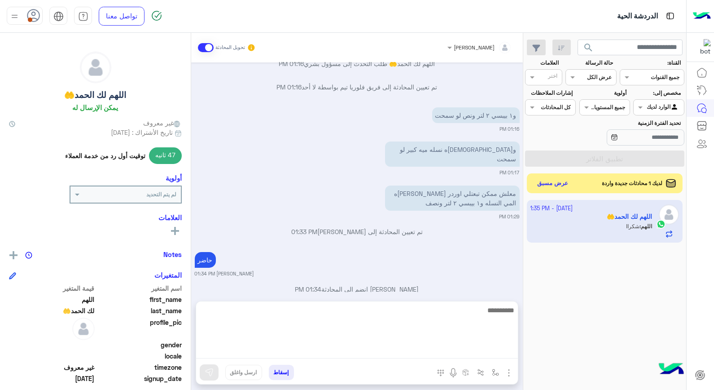
click at [483, 348] on textarea at bounding box center [357, 331] width 322 height 54
type textarea "****"
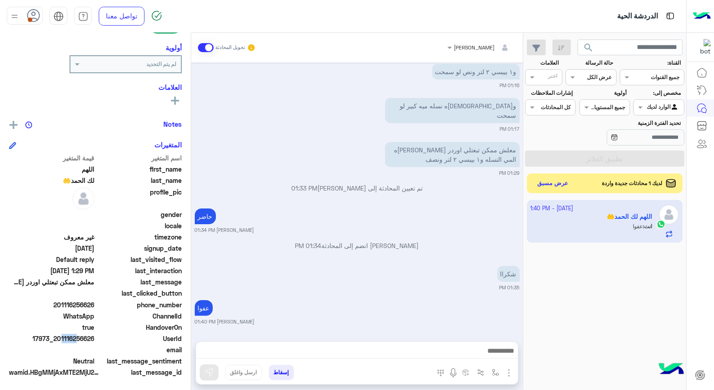
scroll to position [553, 0]
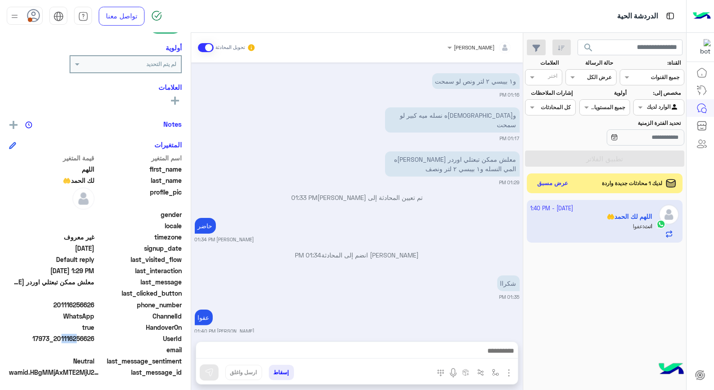
drag, startPoint x: 59, startPoint y: 339, endPoint x: 96, endPoint y: 338, distance: 37.3
click at [96, 338] on div "UserId 17973_201116256626" at bounding box center [95, 339] width 173 height 11
click at [286, 370] on button "إسقاط" at bounding box center [281, 372] width 25 height 15
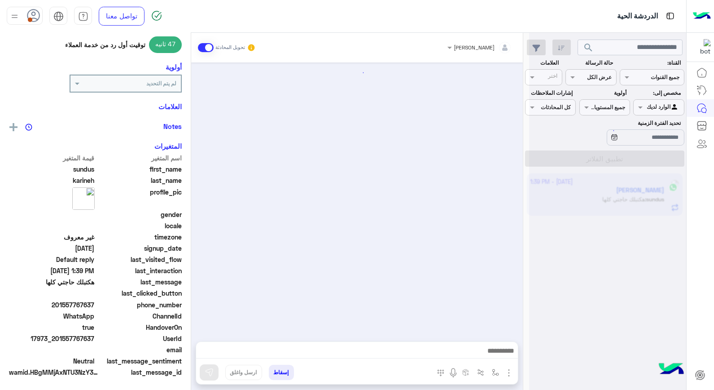
scroll to position [411, 0]
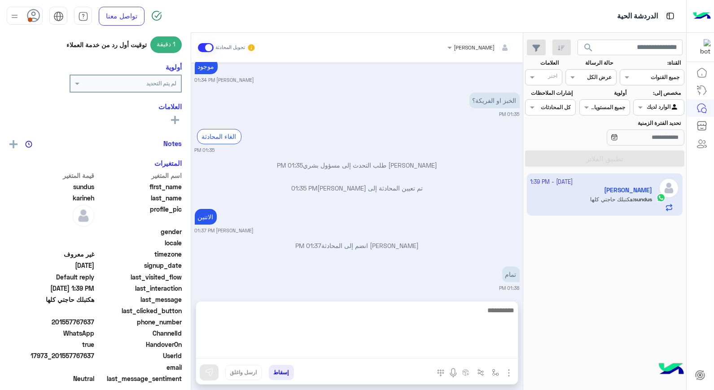
click at [470, 350] on textarea at bounding box center [357, 331] width 322 height 54
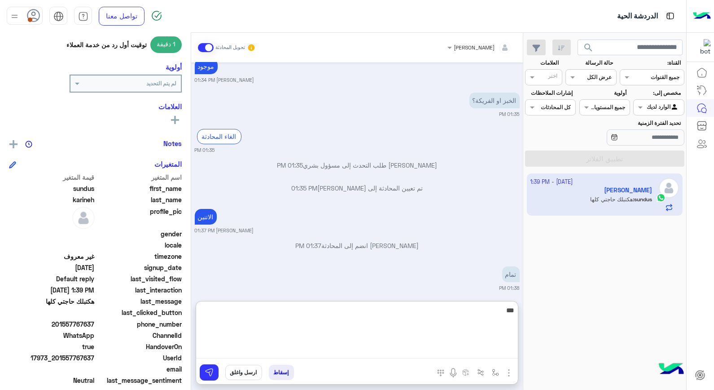
type textarea "****"
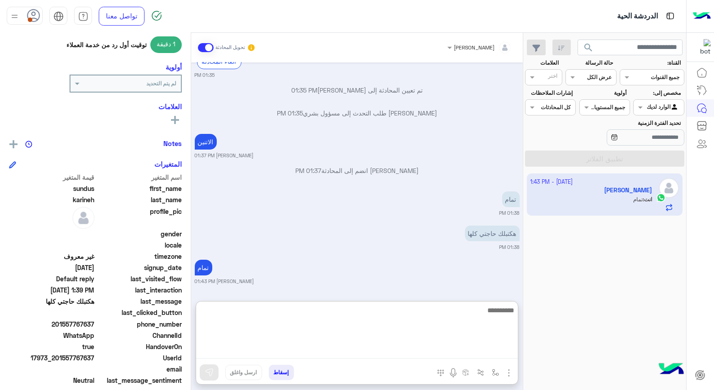
drag, startPoint x: 470, startPoint y: 350, endPoint x: 465, endPoint y: 351, distance: 5.0
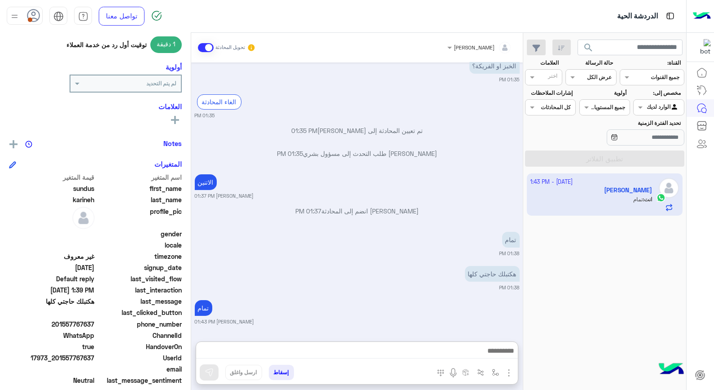
drag, startPoint x: 465, startPoint y: 351, endPoint x: 100, endPoint y: 349, distance: 364.6
click at [100, 349] on span "HandoverOn" at bounding box center [140, 346] width 86 height 9
drag, startPoint x: 57, startPoint y: 355, endPoint x: 95, endPoint y: 357, distance: 37.3
click at [95, 357] on span "17973_201557767637" at bounding box center [52, 357] width 86 height 9
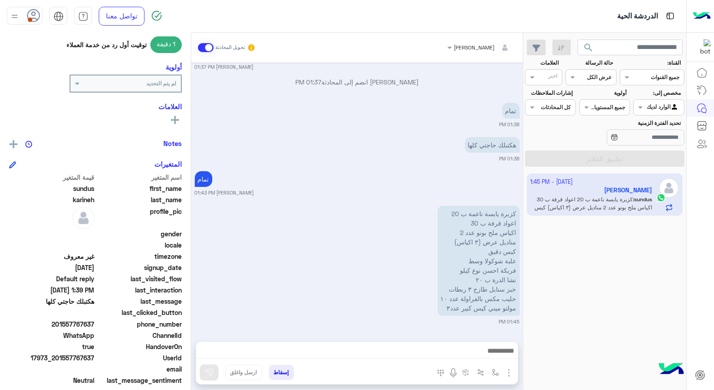
scroll to position [617, 0]
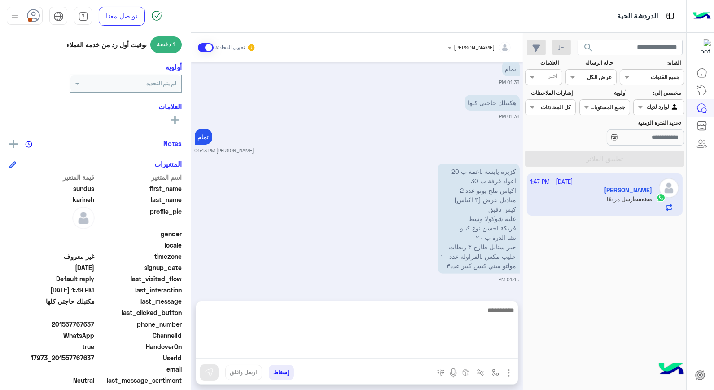
click at [485, 354] on textarea at bounding box center [357, 331] width 322 height 54
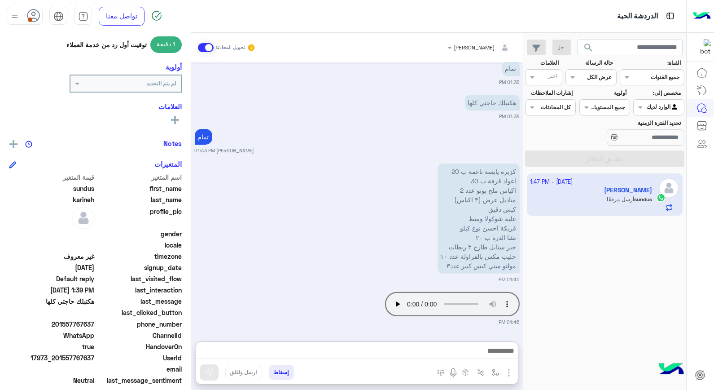
click at [374, 246] on div "كزبرة يابسة ناعمة ب 20 اعواد قرفة ب 30 اكياس ملح بونو عدد 2 مناديل عرض (٣ اكياس…" at bounding box center [357, 222] width 325 height 122
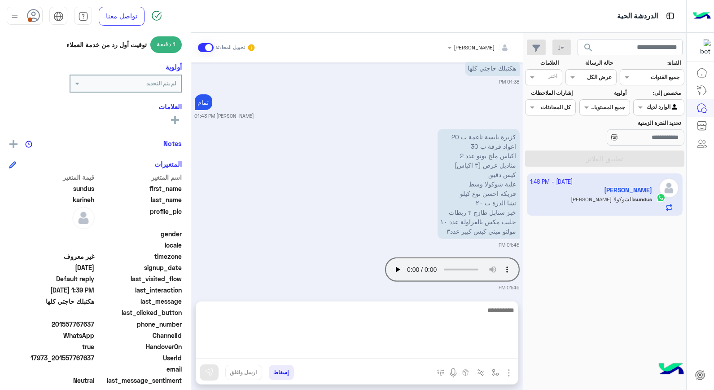
click at [478, 356] on textarea at bounding box center [357, 331] width 322 height 54
type textarea "****"
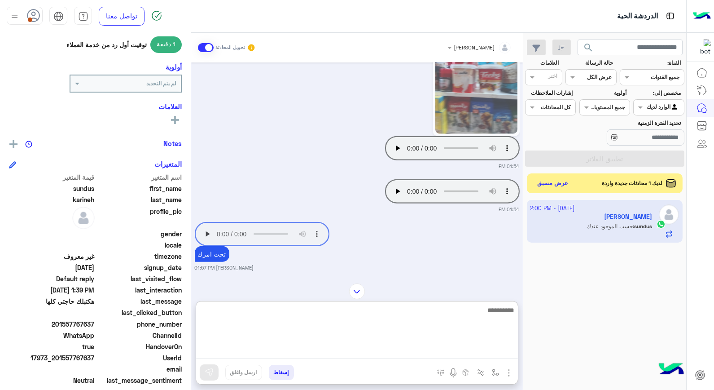
scroll to position [1904, 0]
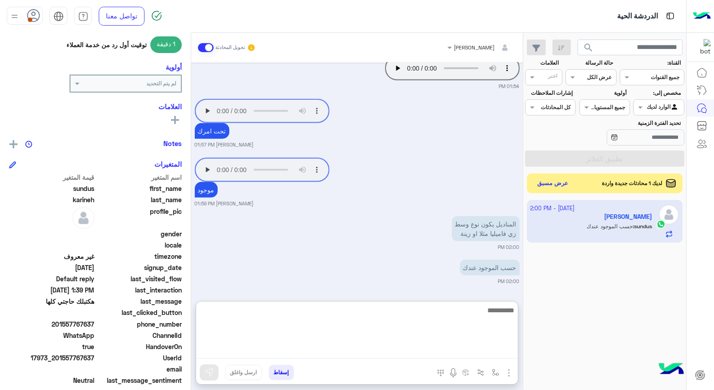
click at [499, 321] on textarea at bounding box center [357, 331] width 322 height 54
type textarea "****"
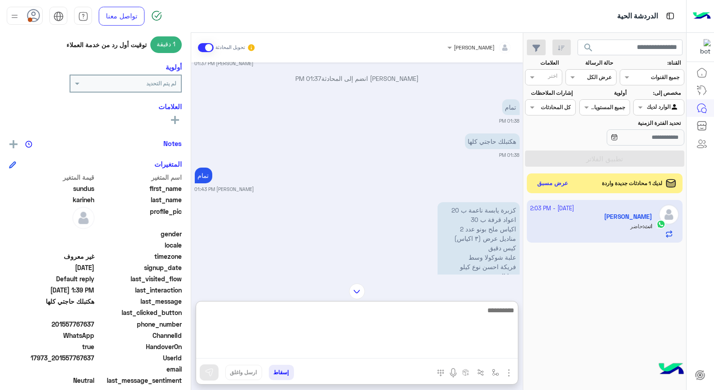
scroll to position [629, 0]
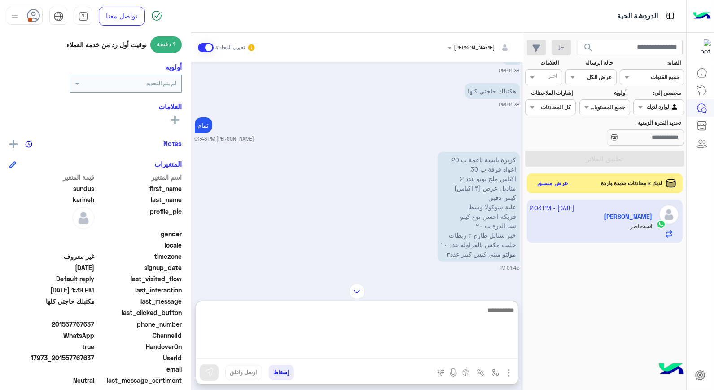
click at [489, 320] on textarea at bounding box center [357, 331] width 322 height 54
type textarea "**********"
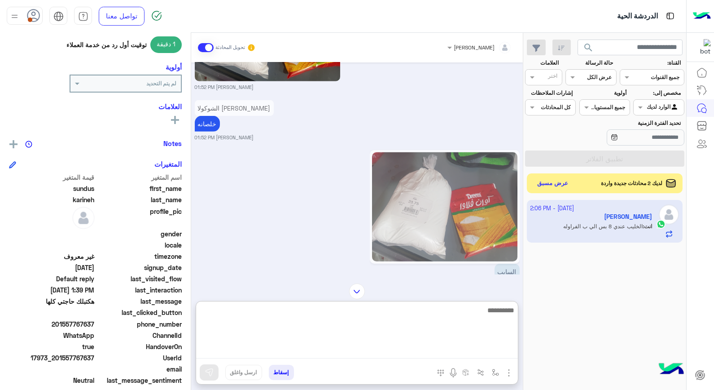
scroll to position [1423, 0]
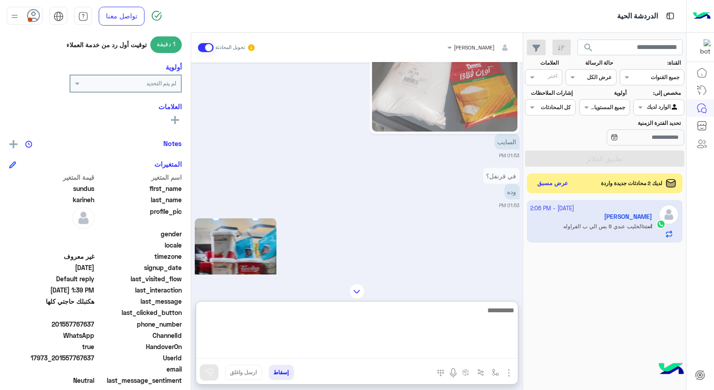
click at [473, 313] on textarea at bounding box center [357, 331] width 322 height 54
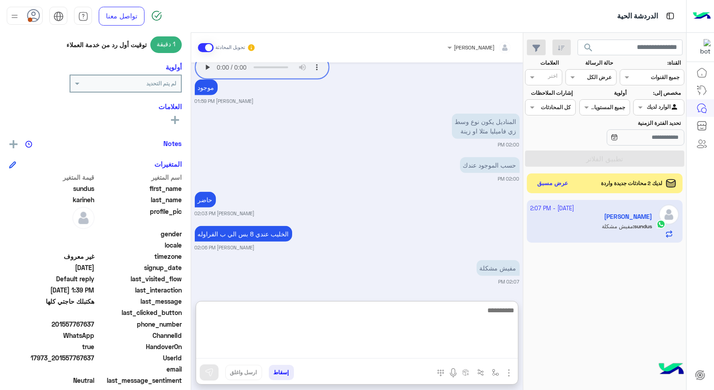
scroll to position [2041, 0]
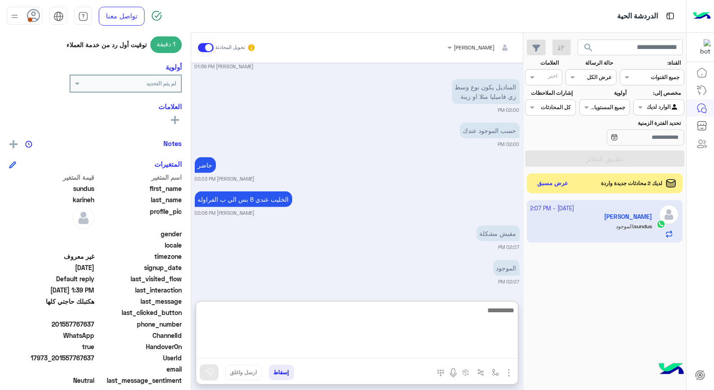
click at [462, 320] on textarea at bounding box center [357, 331] width 322 height 54
click at [486, 306] on textarea at bounding box center [357, 331] width 322 height 54
type textarea "**********"
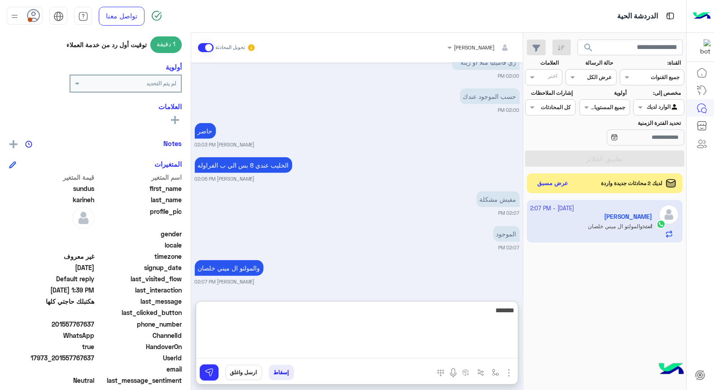
type textarea "********"
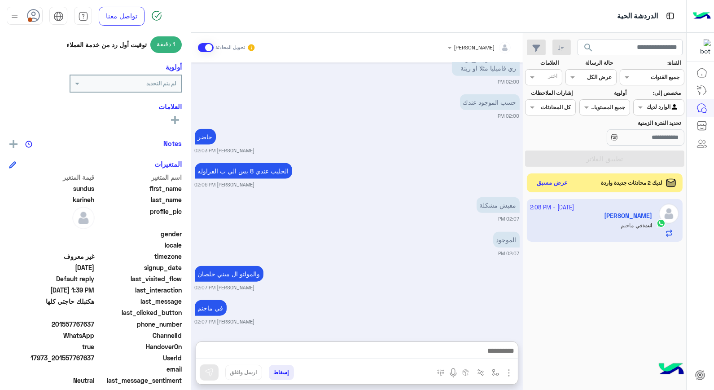
click at [545, 186] on button "عرض مسبق" at bounding box center [553, 183] width 38 height 12
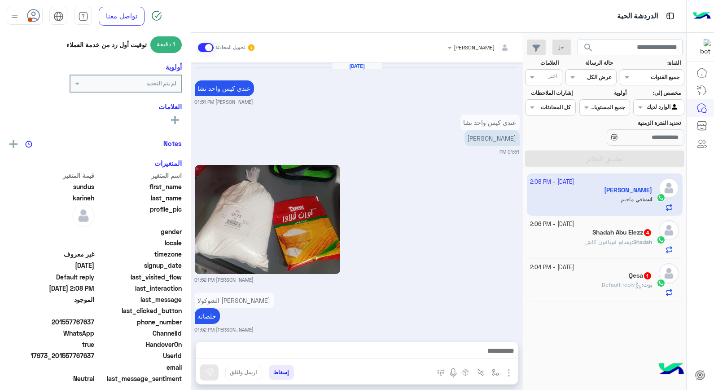
scroll to position [968, 0]
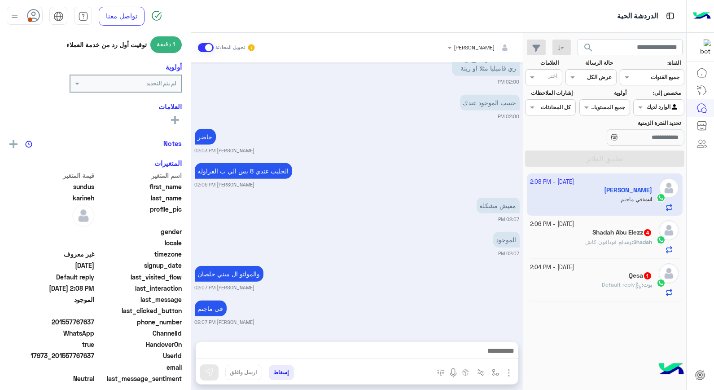
click at [607, 233] on h5 "Shadah Abu Elezz 4" at bounding box center [623, 233] width 60 height 8
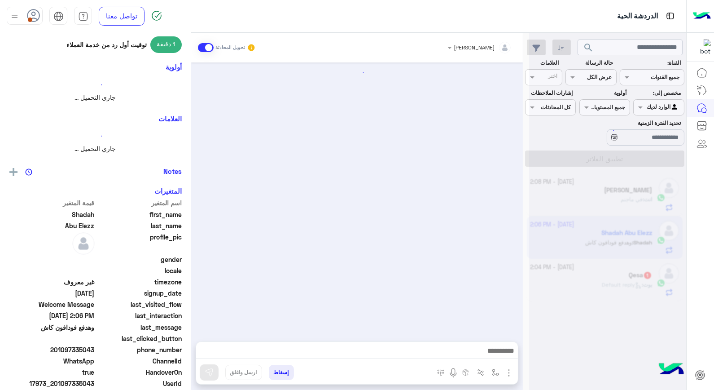
scroll to position [487, 0]
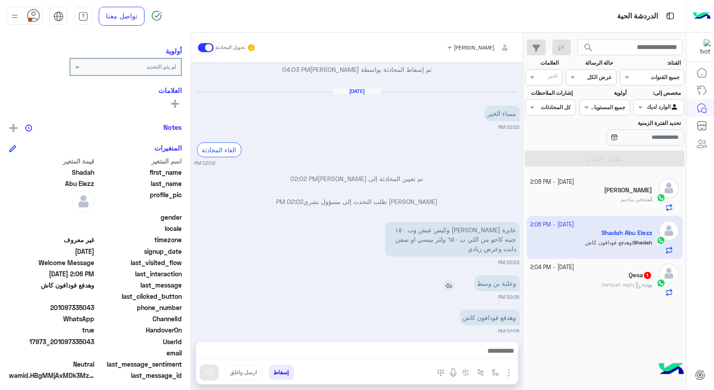
click at [448, 280] on img at bounding box center [449, 285] width 11 height 11
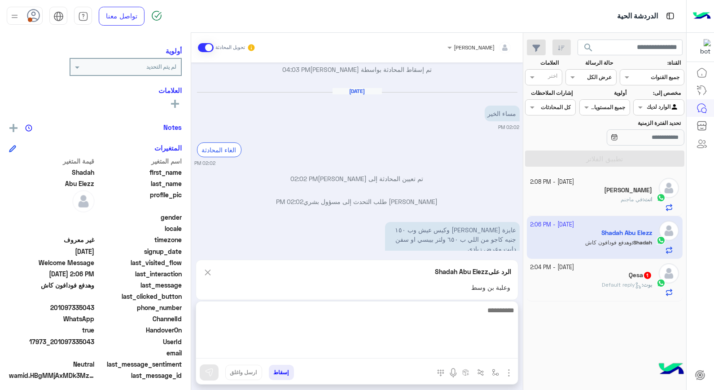
click at [470, 351] on textarea at bounding box center [357, 331] width 322 height 54
type textarea "**********"
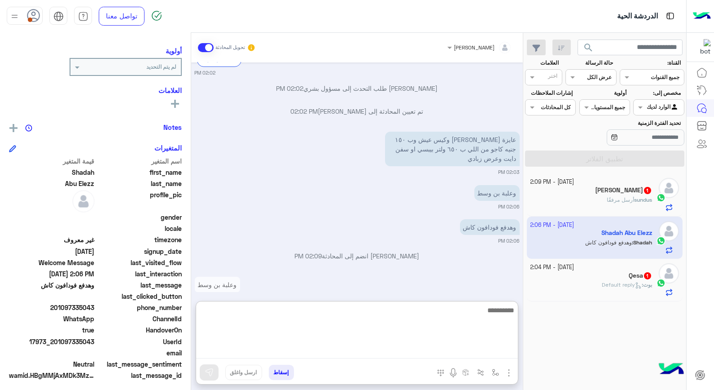
scroll to position [600, 0]
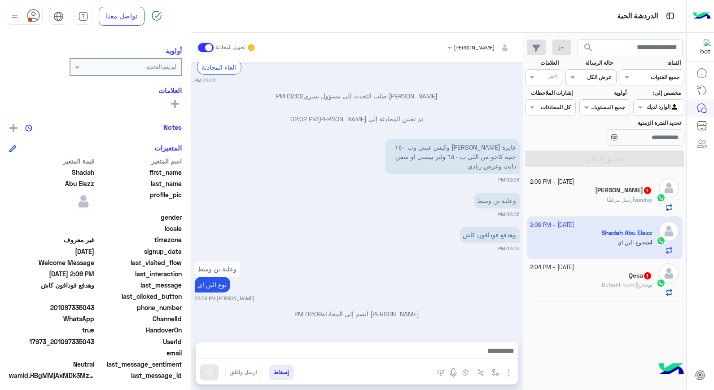
click at [594, 194] on div "[PERSON_NAME] 1" at bounding box center [592, 190] width 122 height 9
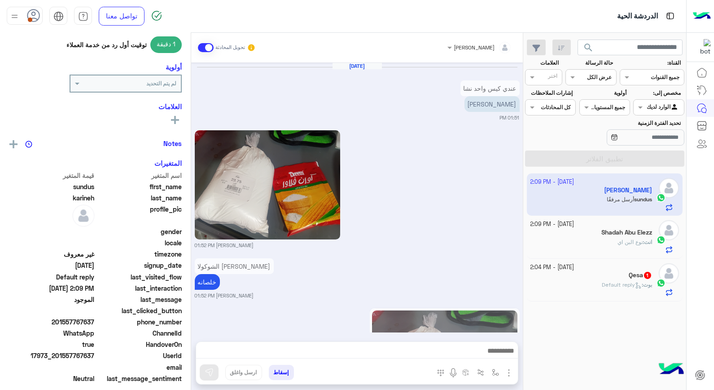
scroll to position [1066, 0]
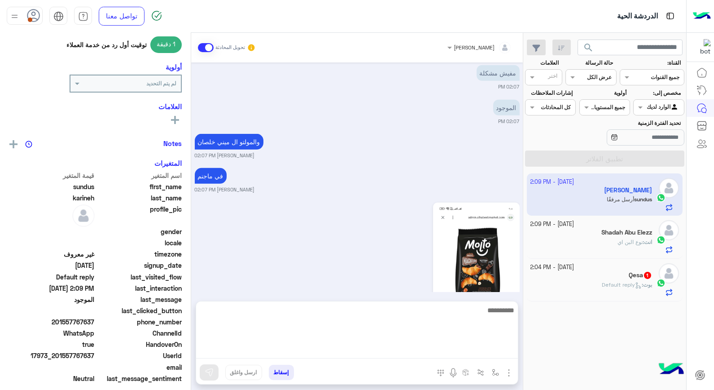
click at [481, 352] on textarea at bounding box center [357, 331] width 322 height 54
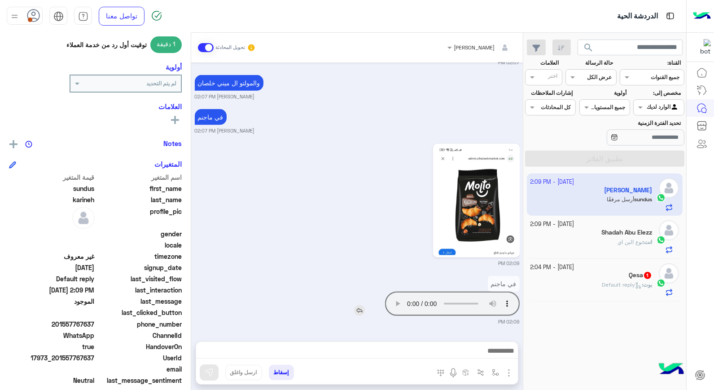
scroll to position [1124, 0]
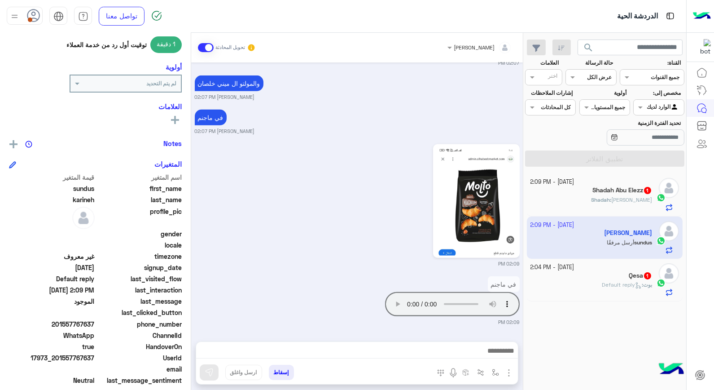
click at [629, 184] on div "[DATE] - 2:09 PM" at bounding box center [592, 182] width 122 height 9
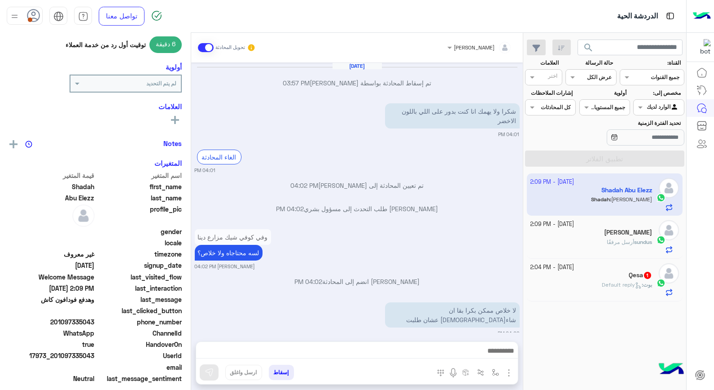
scroll to position [420, 0]
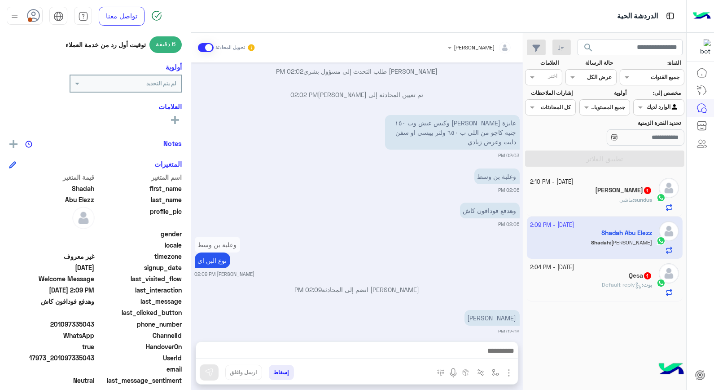
click at [602, 189] on h5 "[PERSON_NAME] 1" at bounding box center [623, 190] width 57 height 8
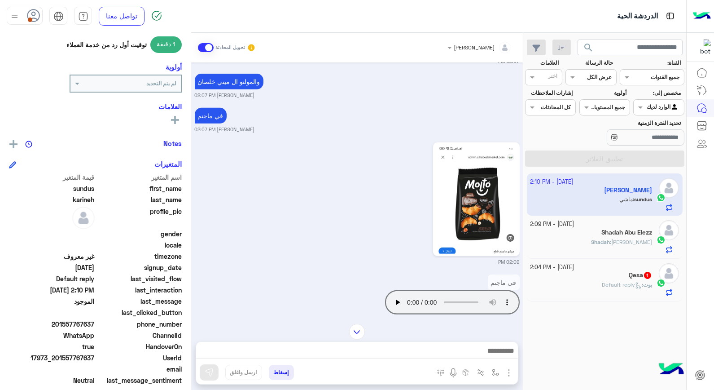
scroll to position [766, 0]
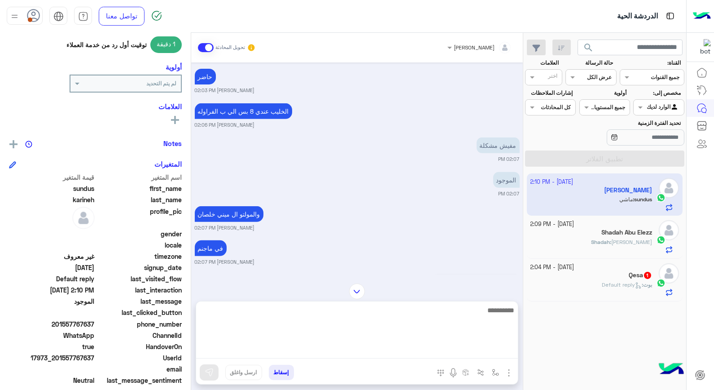
click at [437, 352] on textarea at bounding box center [357, 331] width 322 height 54
type textarea "***"
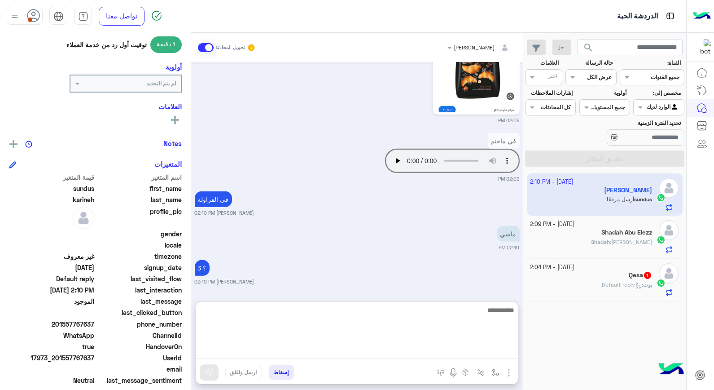
scroll to position [1083, 0]
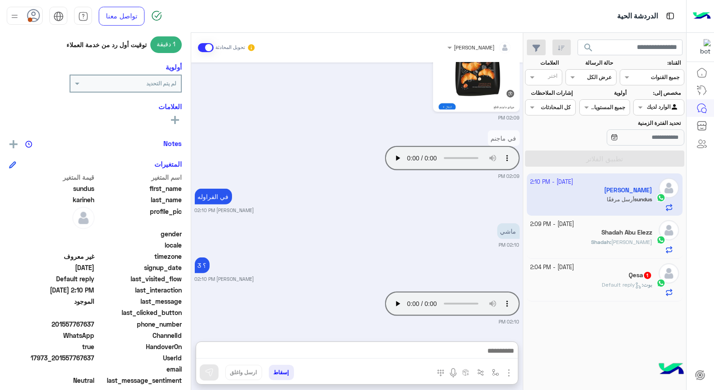
click at [586, 230] on div "Shadah Abu Elezz" at bounding box center [592, 233] width 122 height 9
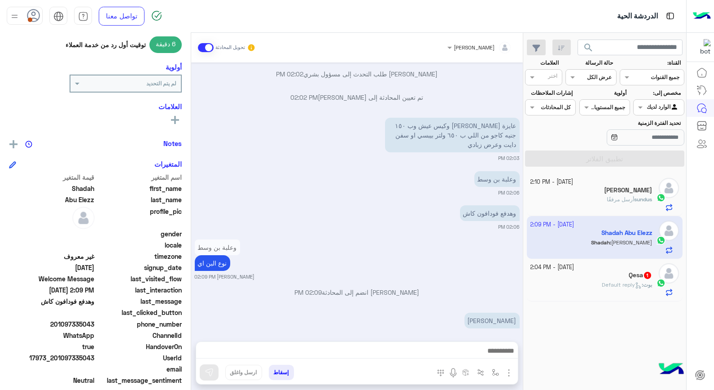
scroll to position [420, 0]
click at [596, 193] on div "[PERSON_NAME]" at bounding box center [592, 190] width 122 height 9
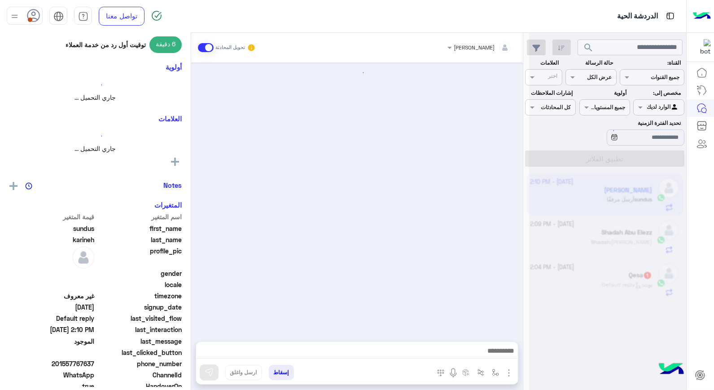
scroll to position [844, 0]
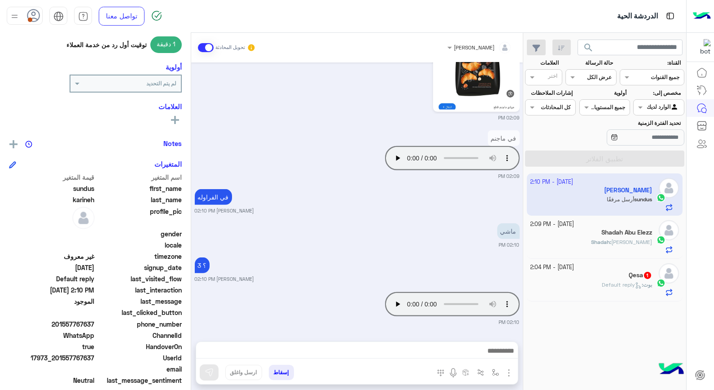
click at [638, 233] on h5 "Shadah Abu Elezz" at bounding box center [627, 233] width 51 height 8
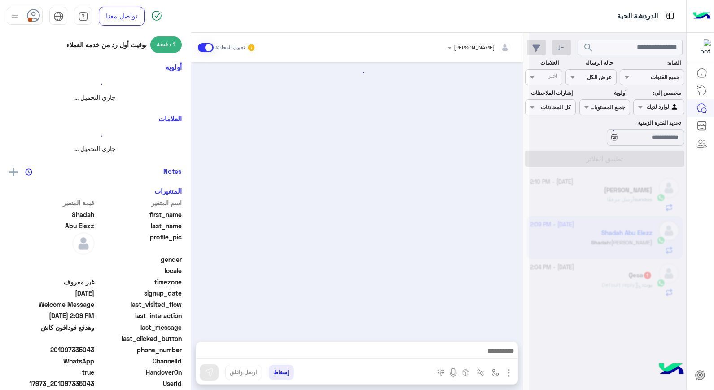
scroll to position [420, 0]
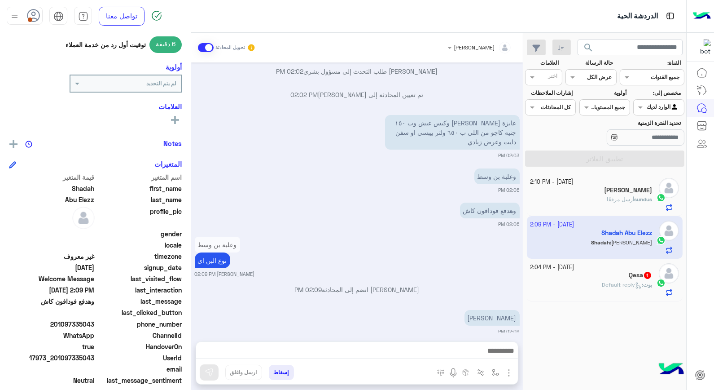
click at [440, 186] on small "02:06 PM" at bounding box center [357, 189] width 325 height 7
click at [615, 196] on span "أرسل مرفقًا" at bounding box center [620, 199] width 27 height 7
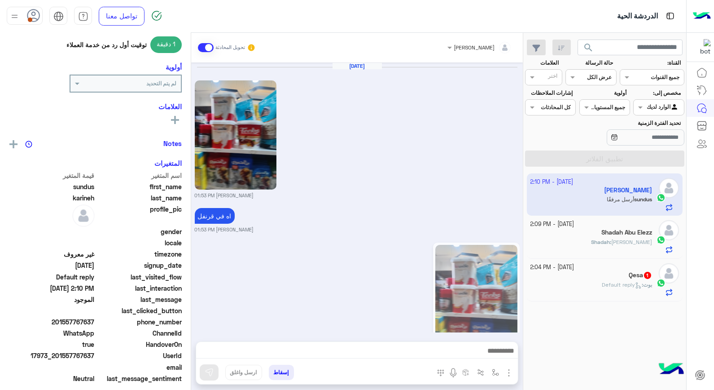
scroll to position [844, 0]
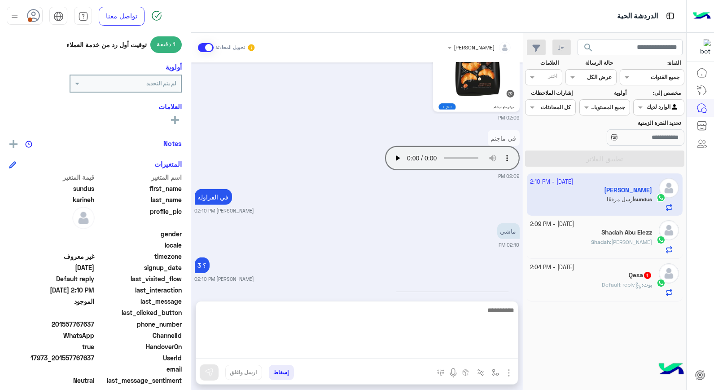
click at [500, 353] on textarea at bounding box center [357, 331] width 322 height 54
type textarea "****"
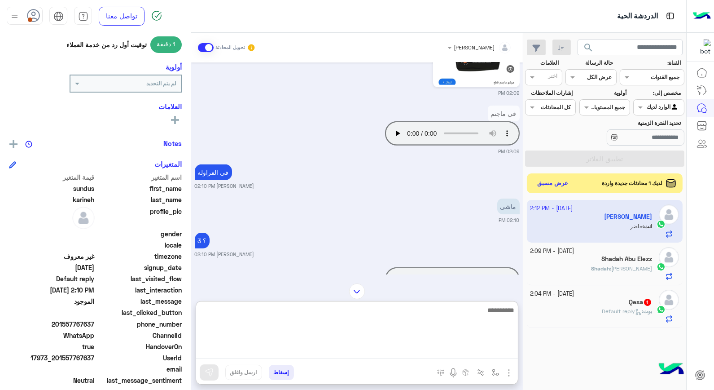
scroll to position [687, 0]
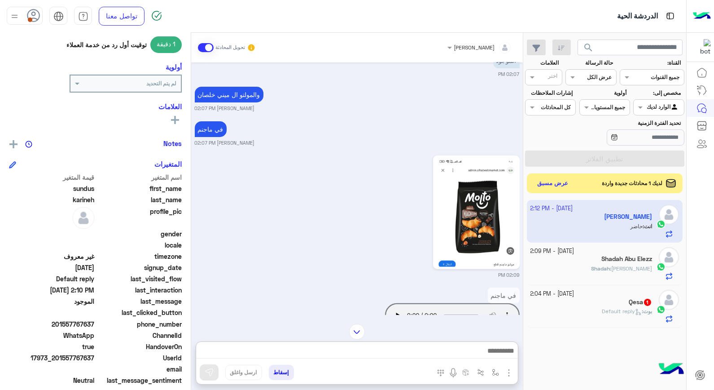
click at [573, 263] on div "Shadah Abu Elezz" at bounding box center [592, 259] width 122 height 9
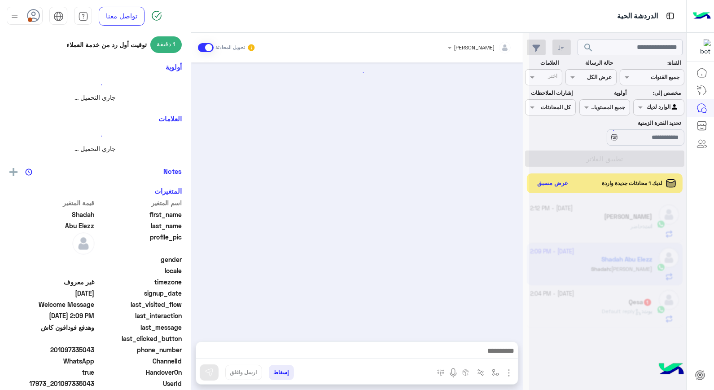
scroll to position [420, 0]
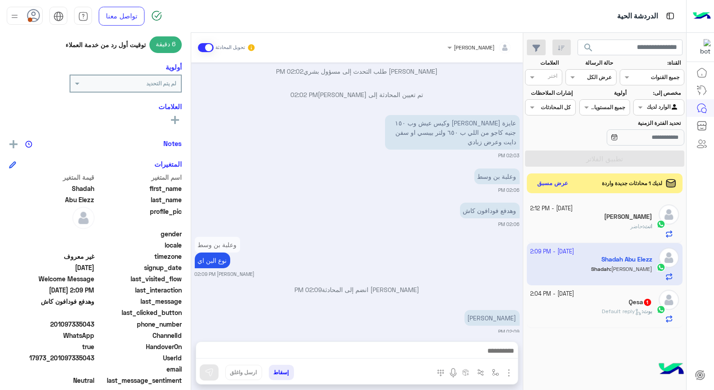
drag, startPoint x: 57, startPoint y: 356, endPoint x: 96, endPoint y: 355, distance: 38.6
click at [95, 355] on span "17973_201097335043" at bounding box center [52, 357] width 86 height 9
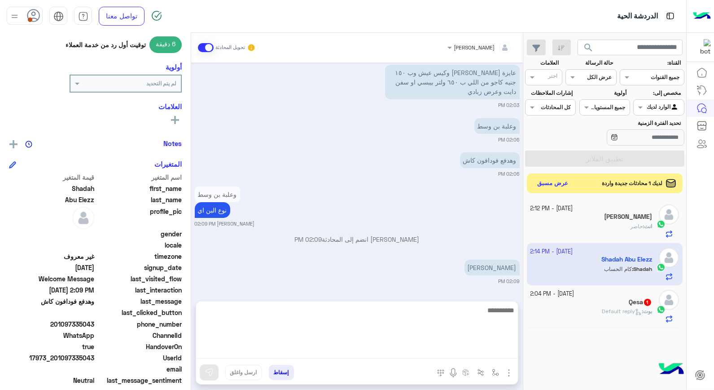
click at [383, 356] on textarea at bounding box center [357, 331] width 322 height 54
type textarea "**********"
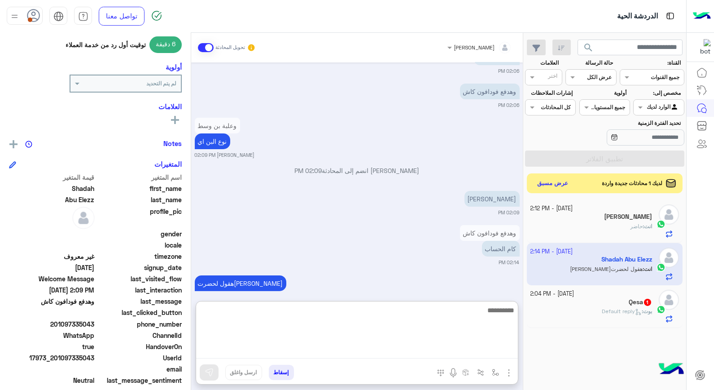
scroll to position [545, 0]
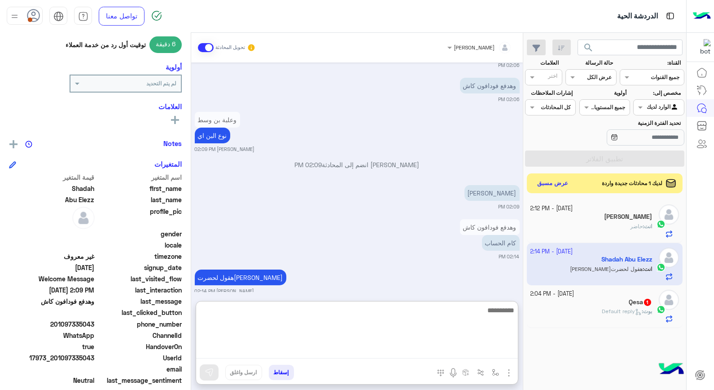
click at [472, 314] on textarea at bounding box center [357, 331] width 322 height 54
type textarea "***"
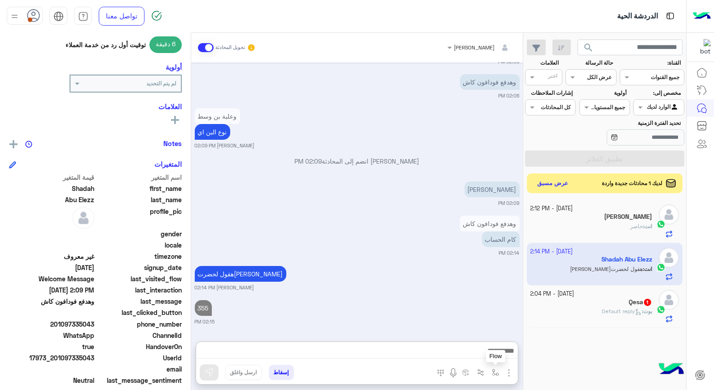
click at [491, 374] on button "button" at bounding box center [496, 372] width 15 height 15
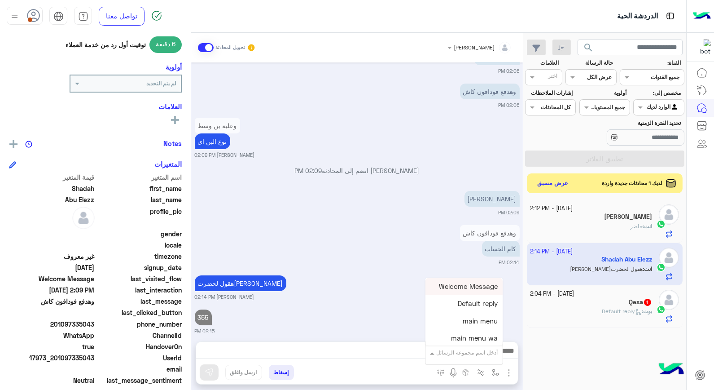
click at [472, 352] on input "text" at bounding box center [475, 351] width 45 height 8
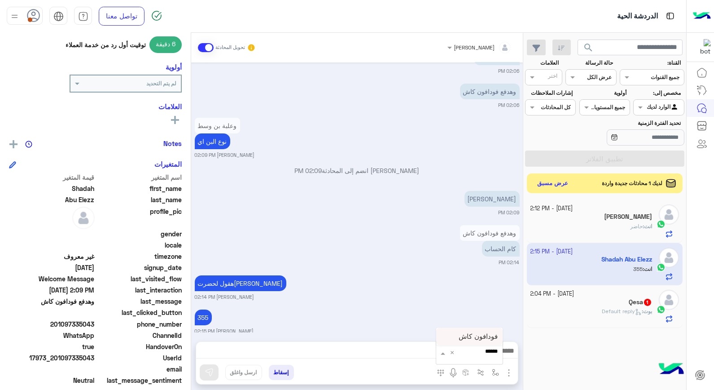
type input "*******"
type textarea "**********"
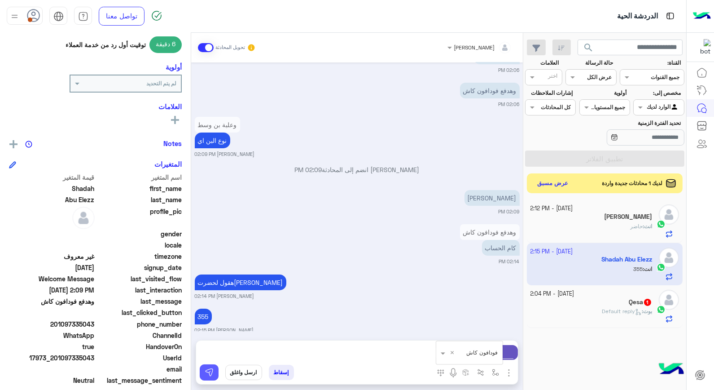
click at [202, 378] on button at bounding box center [209, 372] width 19 height 16
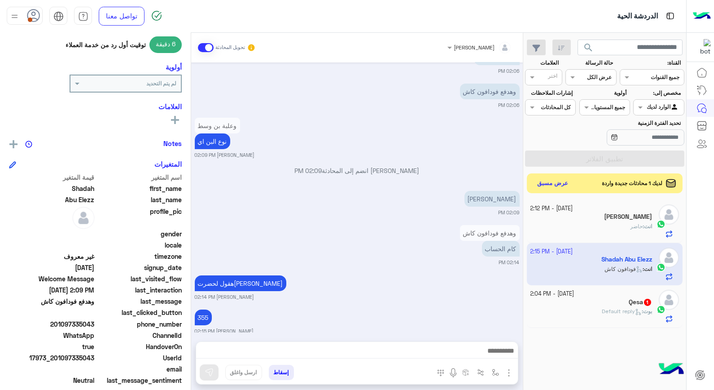
scroll to position [583, 0]
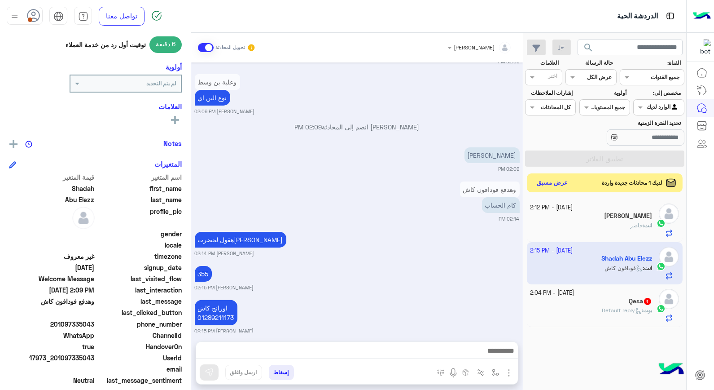
click at [553, 187] on button "عرض مسبق" at bounding box center [553, 183] width 38 height 12
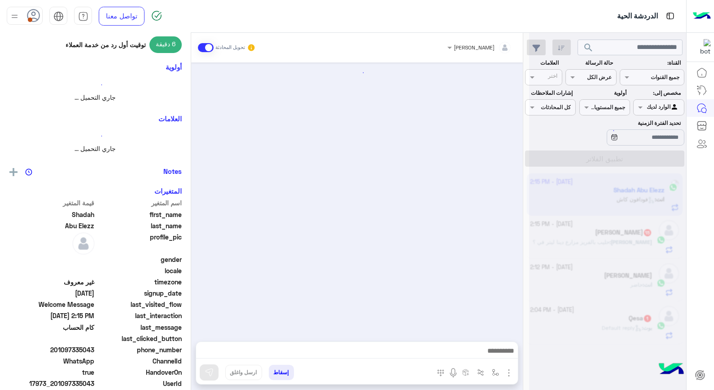
scroll to position [457, 0]
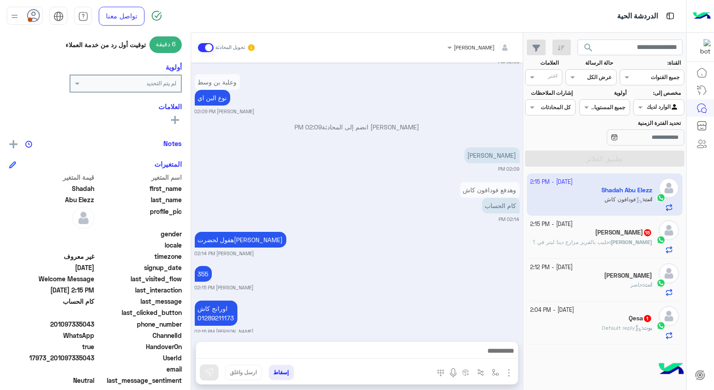
click at [610, 244] on span "حليب بالفريز مزارع دينا ليتر في ؟" at bounding box center [571, 241] width 77 height 7
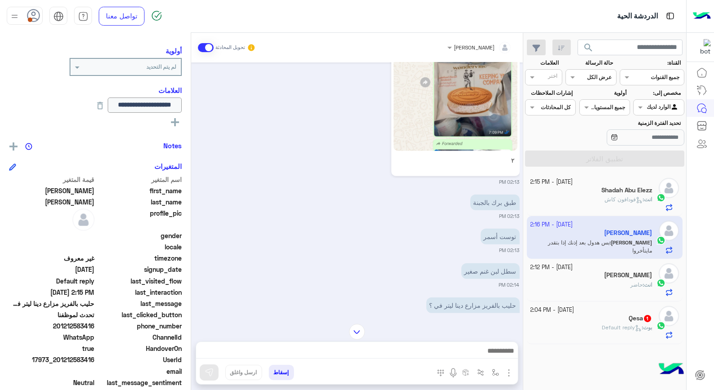
scroll to position [1327, 0]
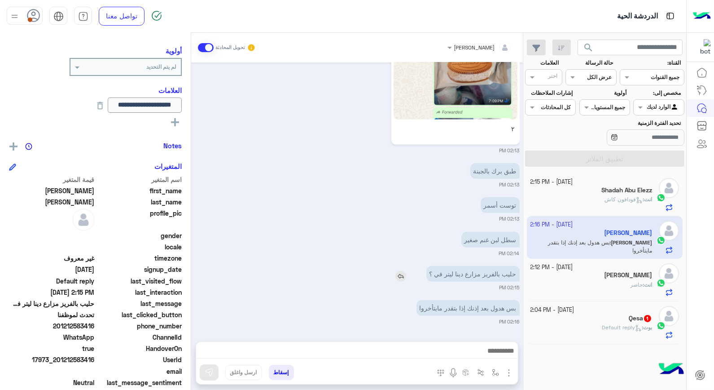
click at [406, 276] on img at bounding box center [401, 276] width 11 height 11
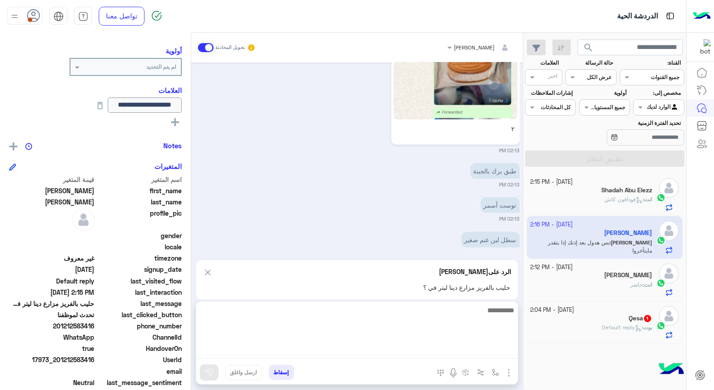
click at [432, 349] on textarea at bounding box center [357, 331] width 322 height 54
type textarea "**********"
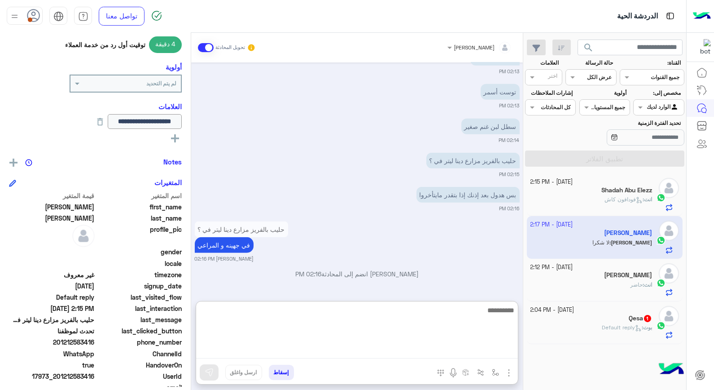
scroll to position [1475, 0]
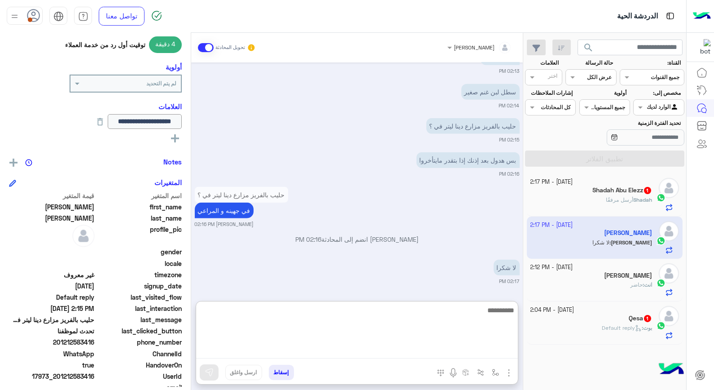
click at [486, 318] on textarea at bounding box center [357, 331] width 322 height 54
type textarea "****"
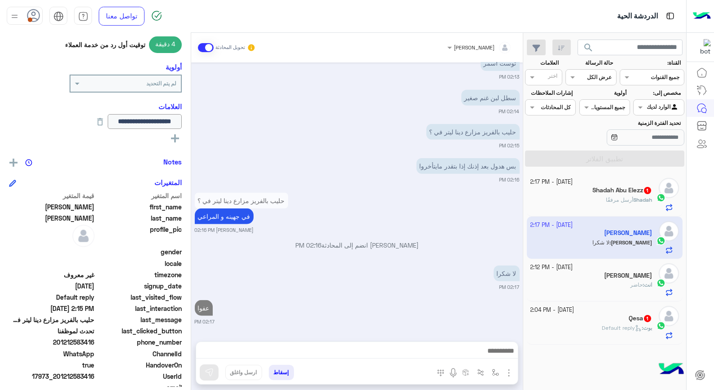
click at [596, 190] on h5 "Shadah Abu Elezz 1" at bounding box center [623, 190] width 60 height 8
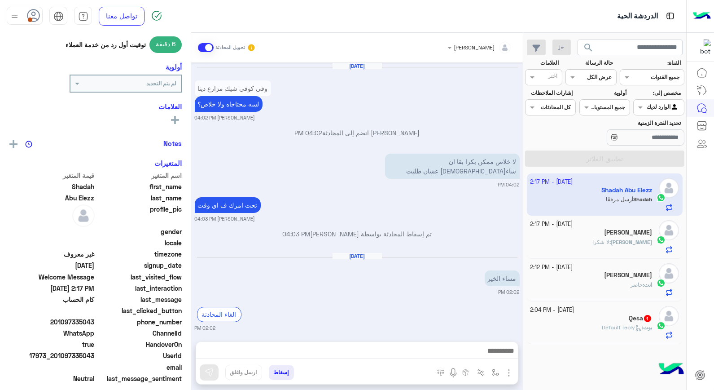
scroll to position [566, 0]
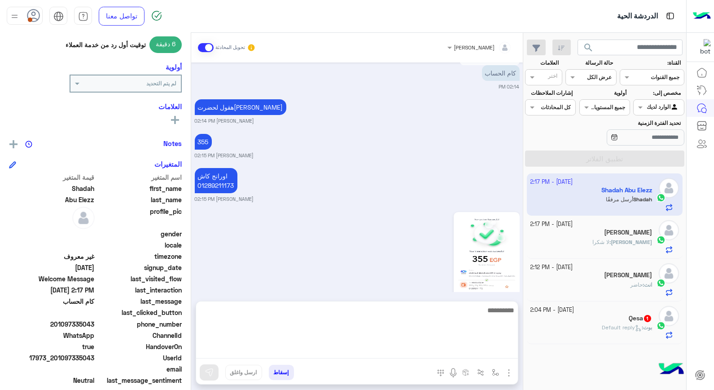
click at [471, 350] on textarea at bounding box center [357, 331] width 322 height 54
type textarea "****"
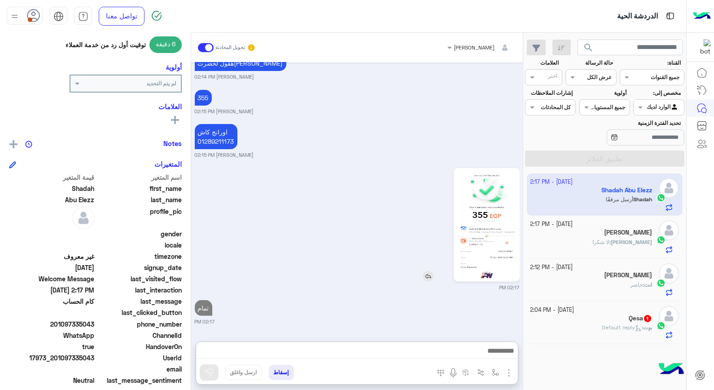
click at [472, 177] on img at bounding box center [487, 224] width 62 height 109
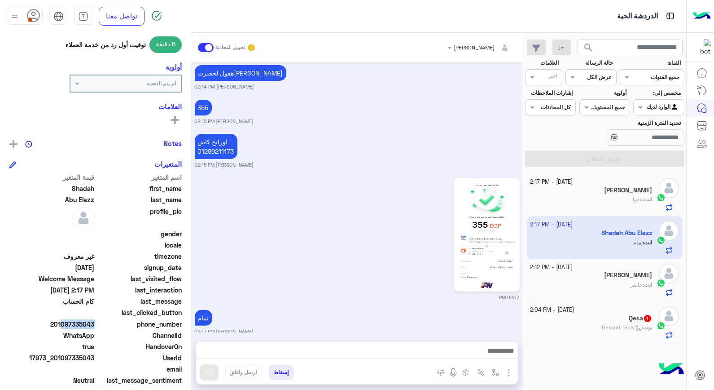
drag, startPoint x: 59, startPoint y: 321, endPoint x: 112, endPoint y: 330, distance: 54.2
click at [112, 330] on div "اسم المتغير قيمة المتغير first_name Shadah last_name Abu Elezz profile_pic gend…" at bounding box center [95, 284] width 173 height 225
click at [286, 376] on button "إسقاط" at bounding box center [281, 372] width 25 height 15
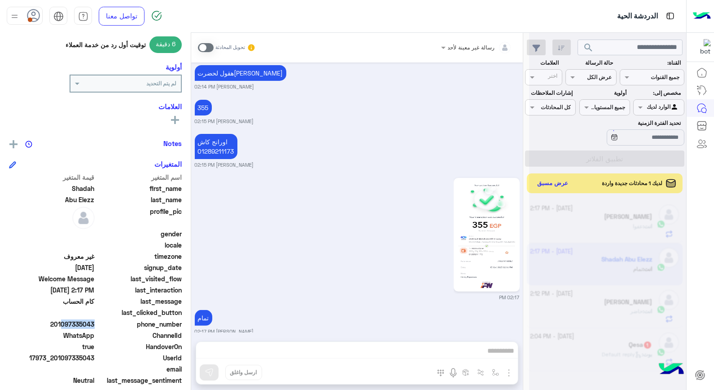
scroll to position [623, 0]
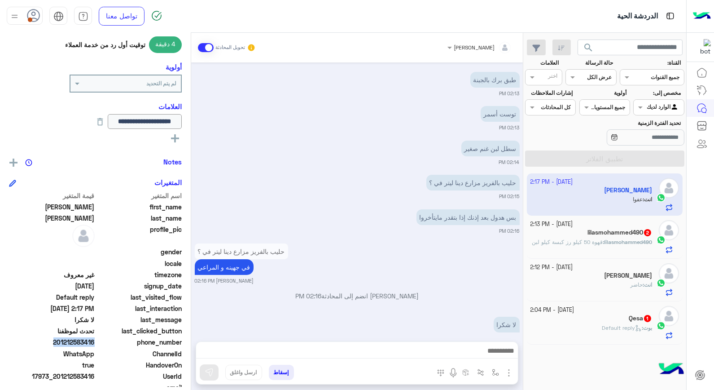
scroll to position [450, 0]
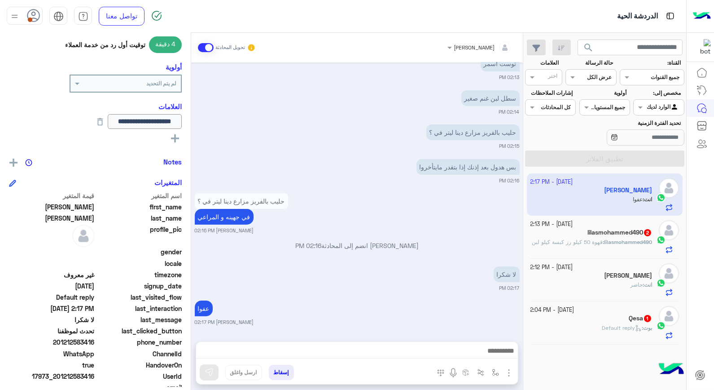
click at [621, 328] on span "Default reply" at bounding box center [622, 327] width 40 height 7
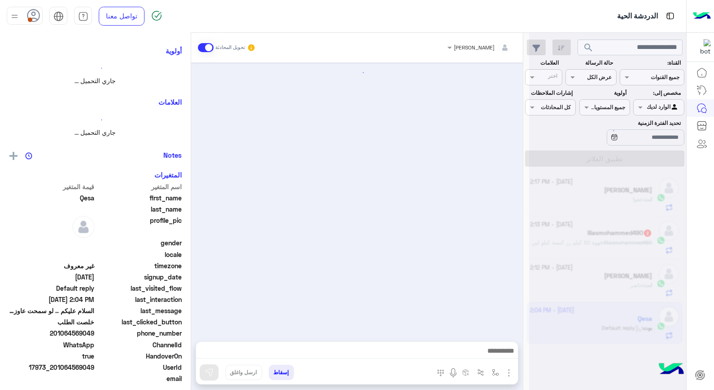
scroll to position [599, 0]
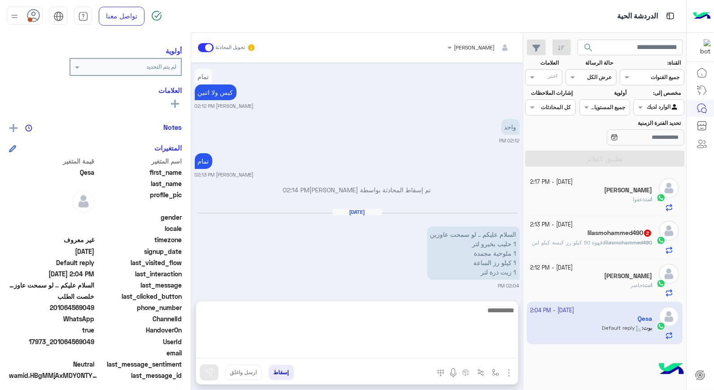
click at [448, 357] on textarea at bounding box center [357, 331] width 322 height 54
type textarea "**********"
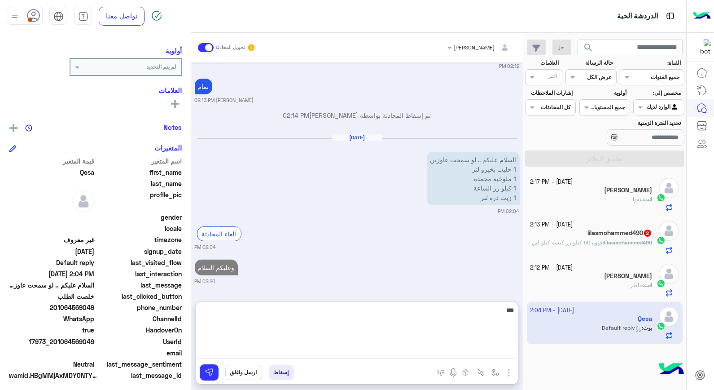
type textarea "****"
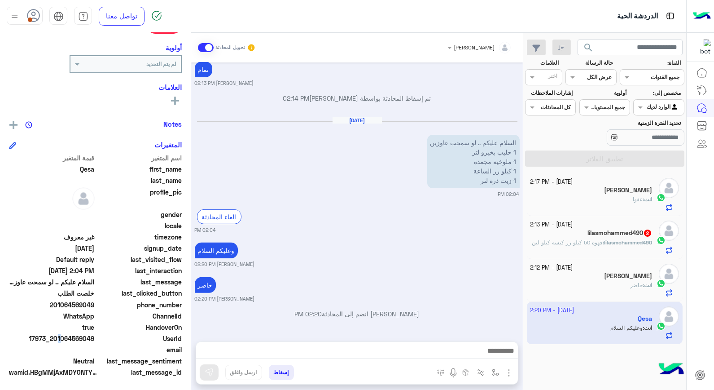
scroll to position [690, 0]
drag, startPoint x: 56, startPoint y: 337, endPoint x: 96, endPoint y: 338, distance: 40.0
click at [95, 338] on span "17973_201064569049" at bounding box center [52, 338] width 86 height 9
click at [286, 374] on button "إسقاط" at bounding box center [281, 372] width 25 height 15
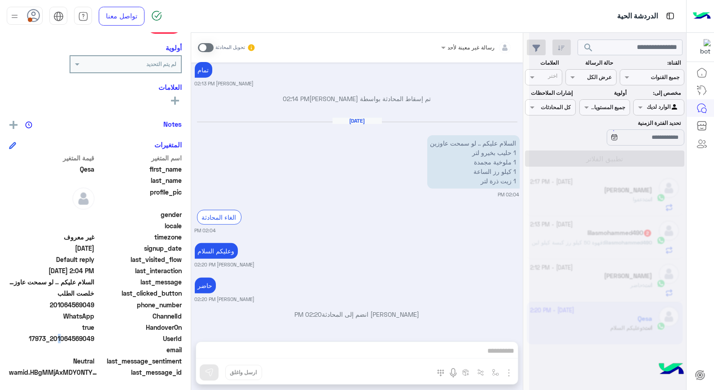
scroll to position [713, 0]
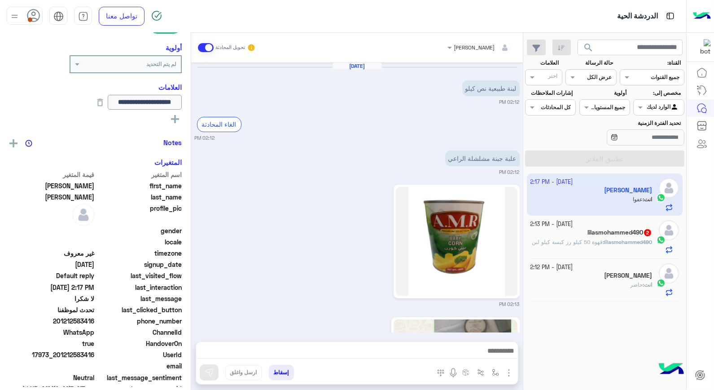
scroll to position [450, 0]
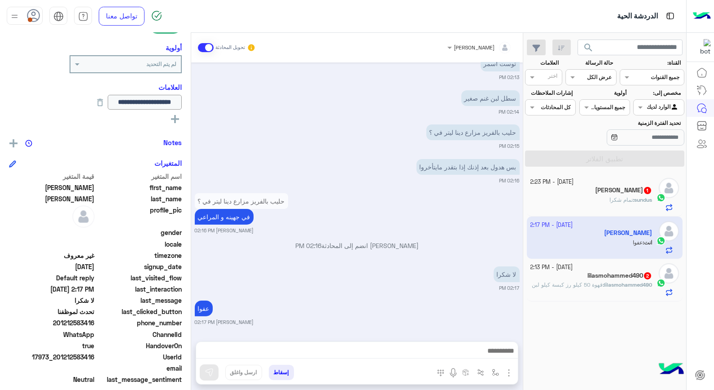
click at [611, 198] on span "تمام شكرا" at bounding box center [621, 199] width 23 height 7
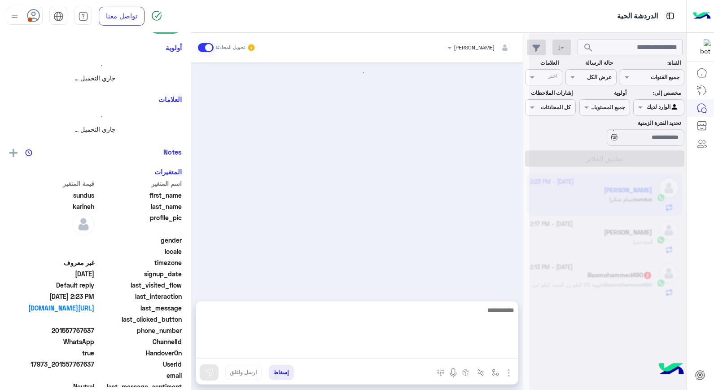
click at [452, 348] on textarea at bounding box center [357, 331] width 322 height 54
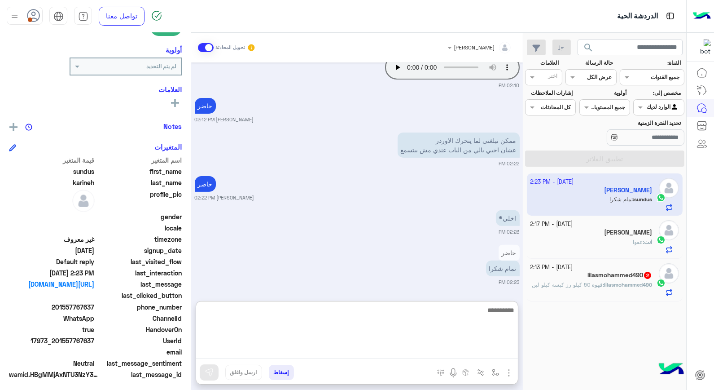
scroll to position [130, 0]
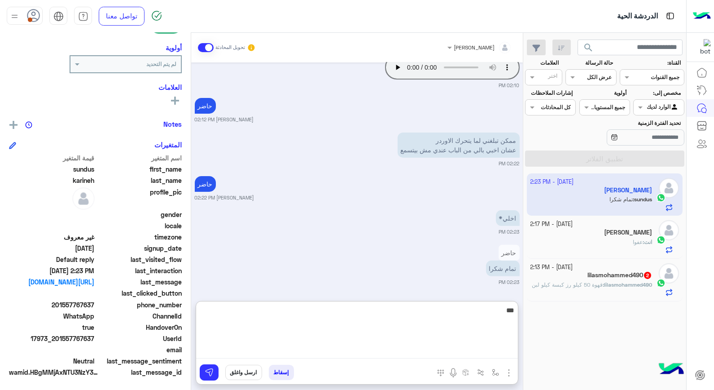
type textarea "****"
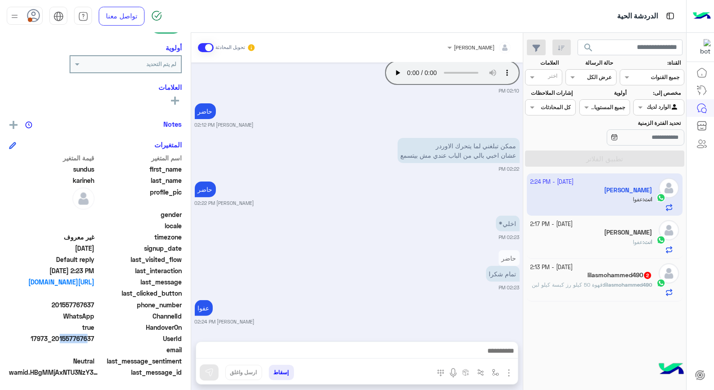
scroll to position [656, 0]
drag, startPoint x: 59, startPoint y: 337, endPoint x: 95, endPoint y: 336, distance: 36.4
click at [95, 336] on span "17973_201557767637" at bounding box center [52, 338] width 86 height 9
click at [282, 370] on button "إسقاط" at bounding box center [281, 372] width 25 height 15
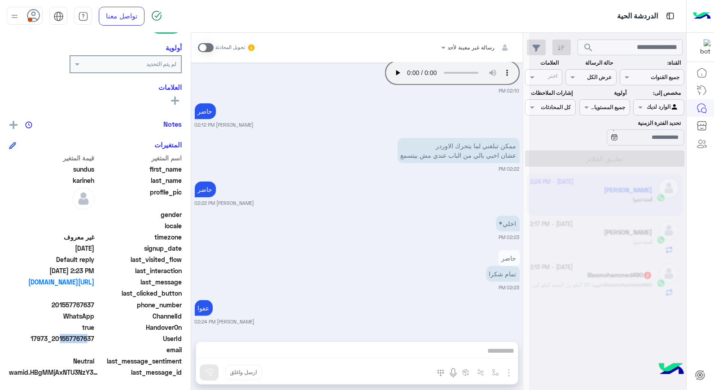
scroll to position [678, 0]
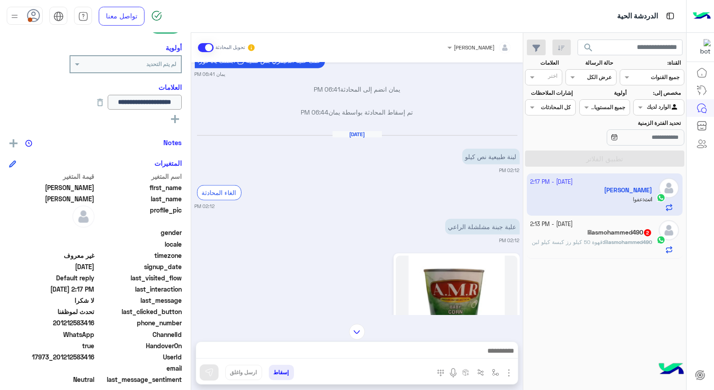
scroll to position [1664, 0]
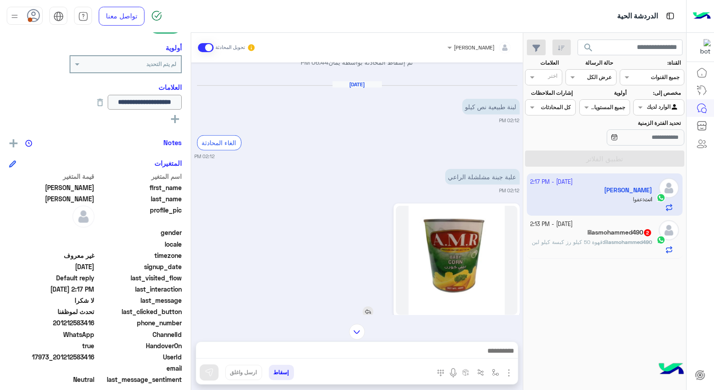
click at [464, 276] on img at bounding box center [457, 260] width 122 height 109
click at [364, 311] on img at bounding box center [368, 311] width 11 height 11
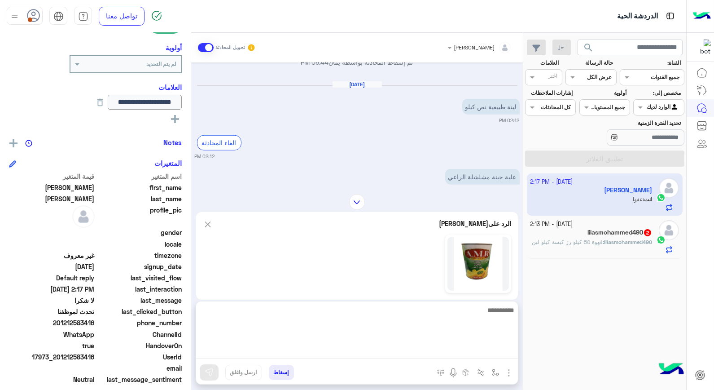
click at [451, 349] on textarea at bounding box center [357, 331] width 322 height 54
type textarea "**********"
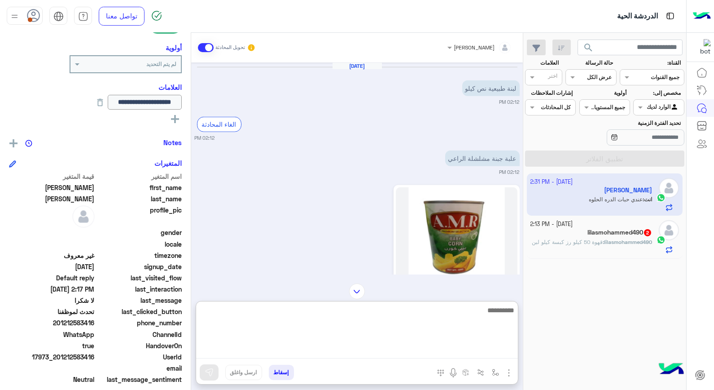
scroll to position [1705, 0]
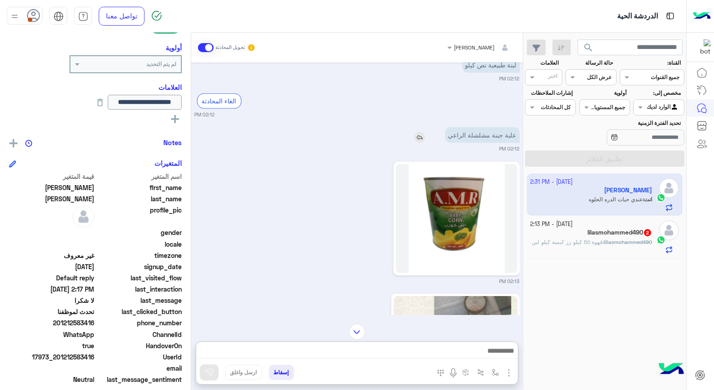
click at [421, 138] on img at bounding box center [419, 137] width 11 height 11
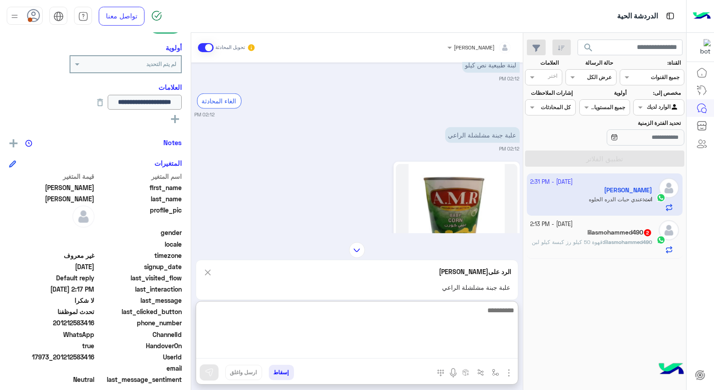
click at [477, 351] on textarea at bounding box center [357, 331] width 322 height 54
type textarea "********"
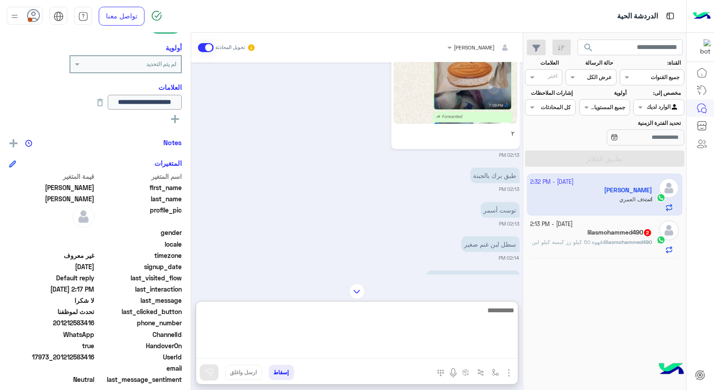
scroll to position [2086, 0]
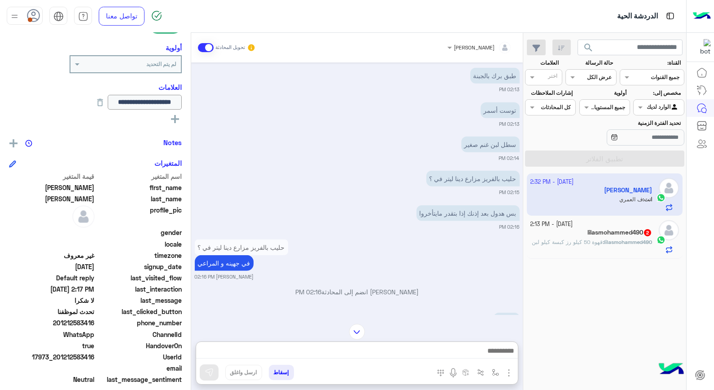
click at [440, 167] on div "[DATE] رز الضحى بعد إذنك 05:54 PM مابدي الساعة 05:55 PM .تمام يمان 05:59 PM جوز…" at bounding box center [357, 188] width 332 height 252
drag, startPoint x: 440, startPoint y: 167, endPoint x: 457, endPoint y: 97, distance: 72.0
click at [458, 91] on small "02:13 PM" at bounding box center [357, 89] width 325 height 7
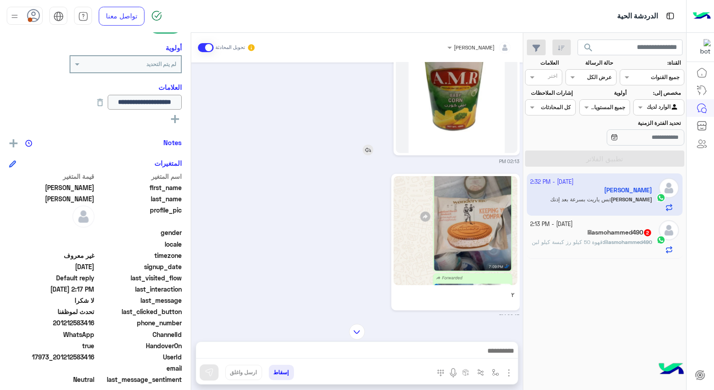
scroll to position [1809, 0]
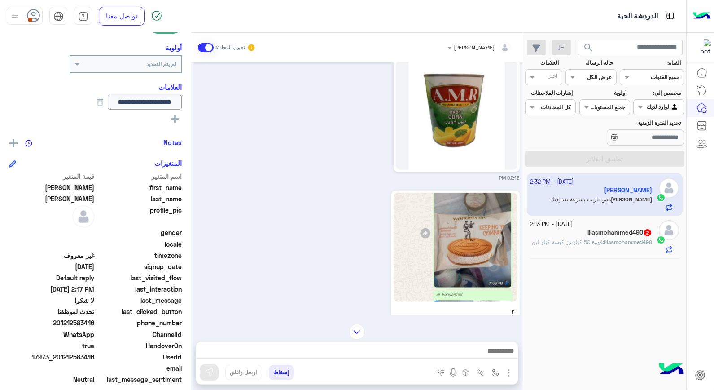
click at [466, 235] on img at bounding box center [455, 247] width 123 height 109
click at [30, 15] on icon at bounding box center [33, 15] width 13 height 13
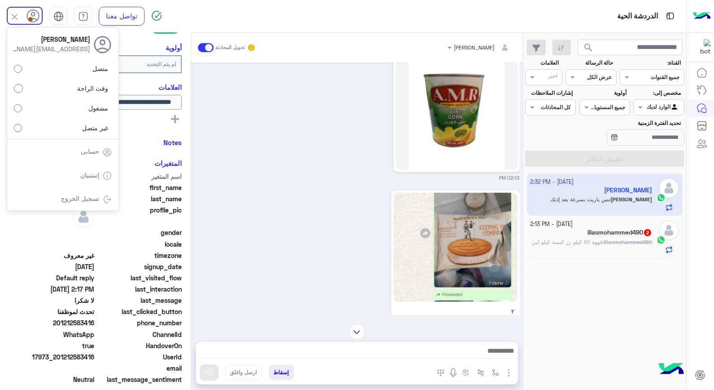
click at [30, 15] on icon at bounding box center [32, 15] width 13 height 13
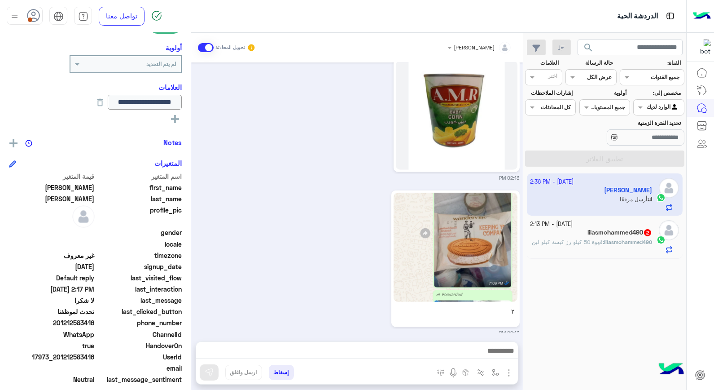
scroll to position [2588, 0]
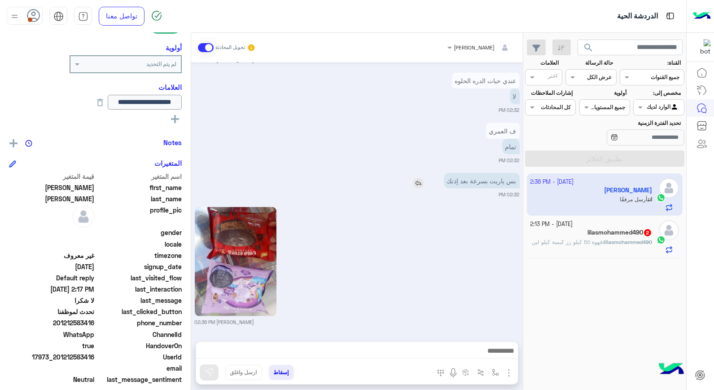
click at [424, 187] on img at bounding box center [418, 183] width 11 height 11
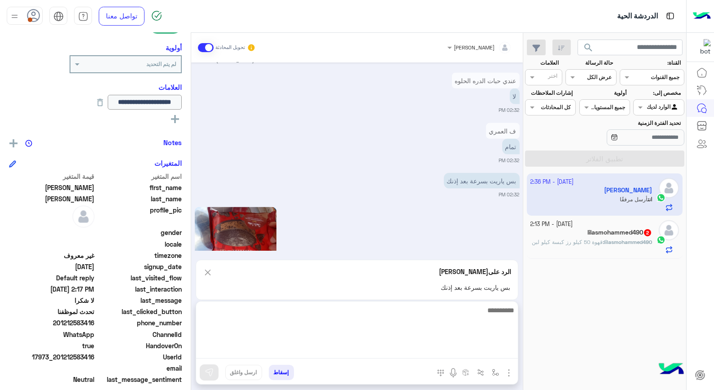
click at [476, 355] on textarea at bounding box center [357, 331] width 322 height 54
type textarea "****"
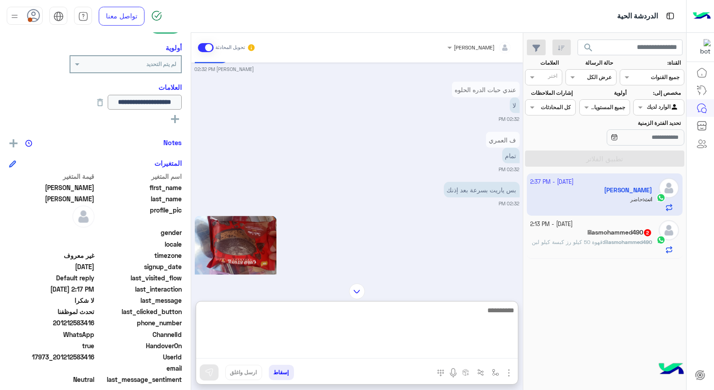
scroll to position [2529, 0]
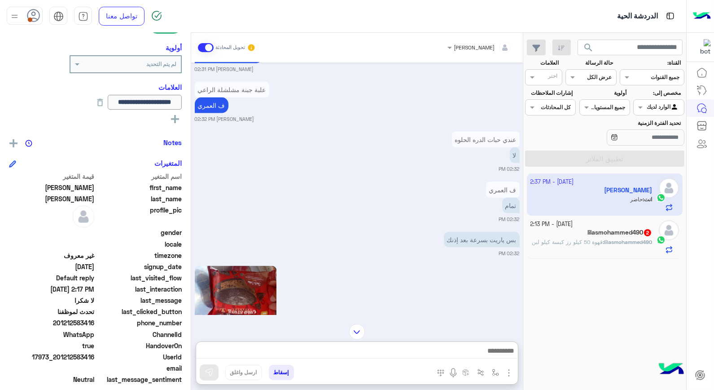
click at [572, 227] on small "[DATE] - 2:13 PM" at bounding box center [552, 224] width 43 height 9
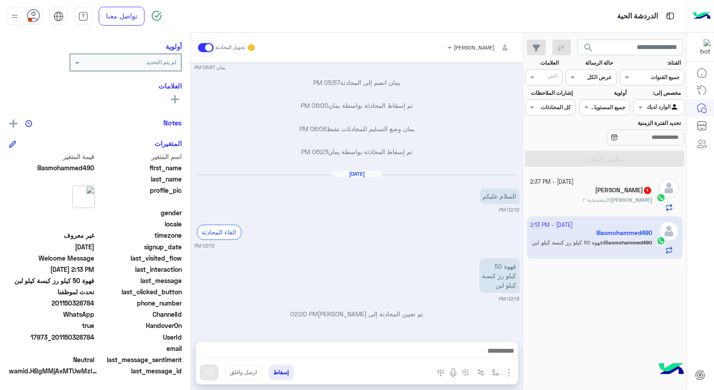
scroll to position [114, 0]
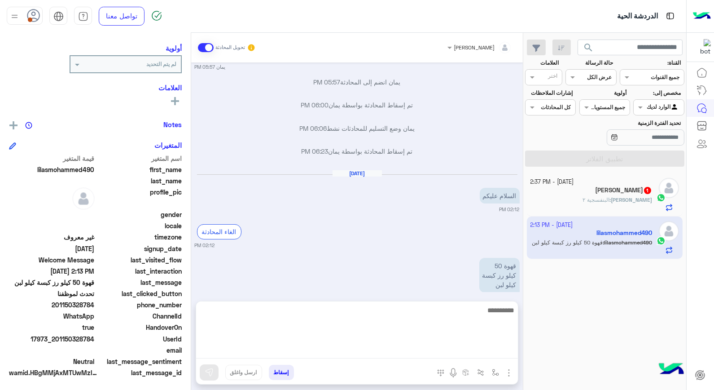
click at [487, 345] on textarea at bounding box center [357, 331] width 322 height 54
type textarea "**********"
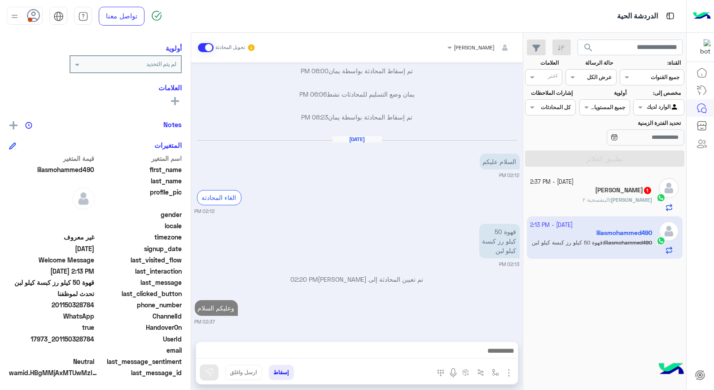
click at [610, 198] on span "البنفسجية ٢" at bounding box center [596, 199] width 27 height 7
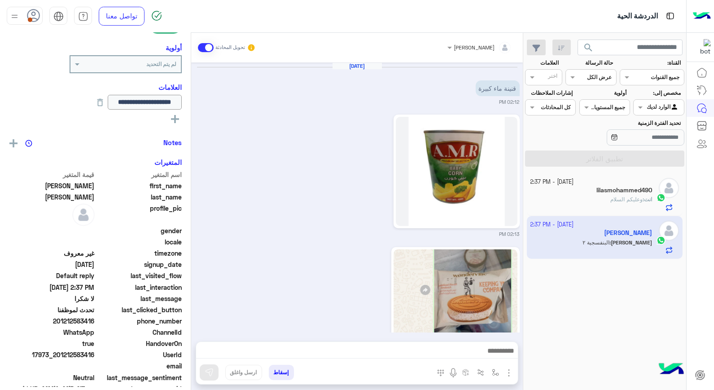
scroll to position [920, 0]
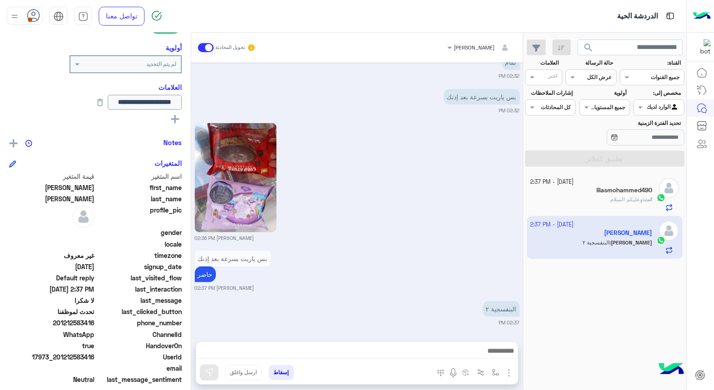
click at [448, 344] on div at bounding box center [357, 353] width 322 height 22
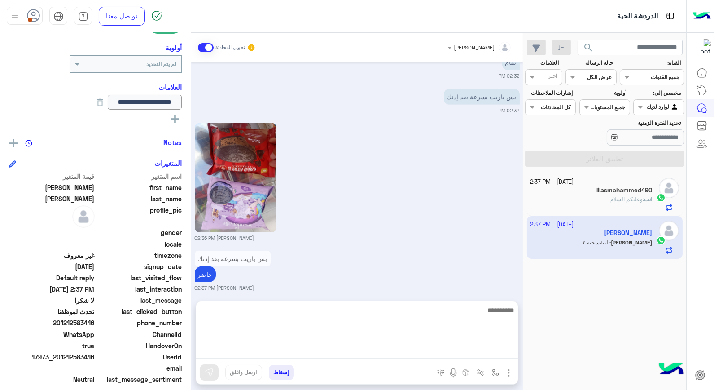
click at [447, 347] on textarea at bounding box center [357, 331] width 322 height 54
type textarea "****"
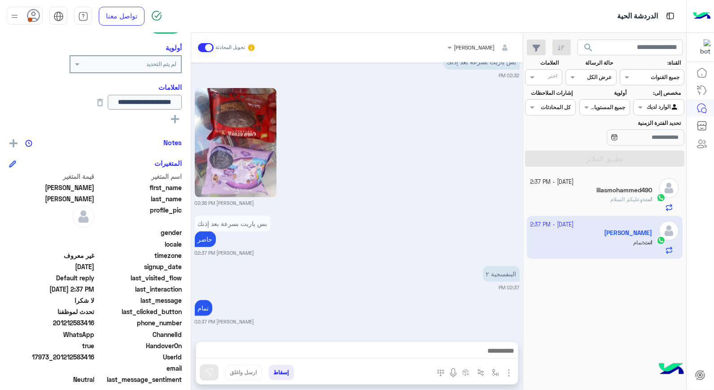
scroll to position [954, 0]
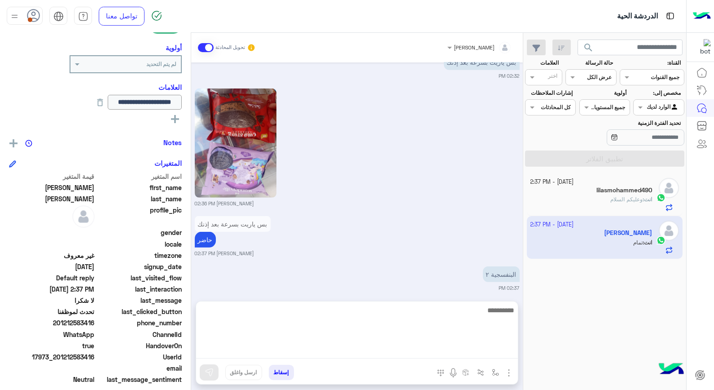
click at [438, 349] on textarea at bounding box center [357, 331] width 322 height 54
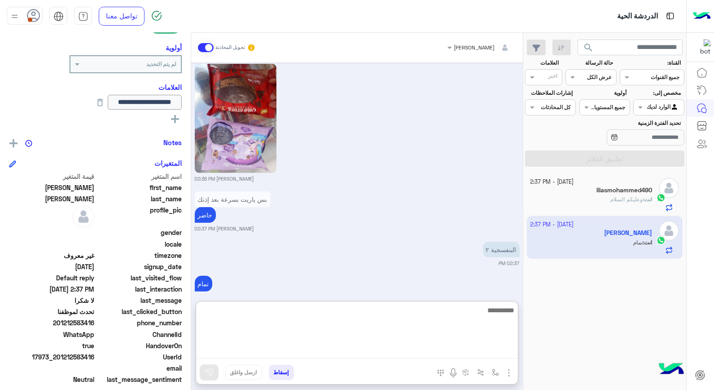
scroll to position [995, 0]
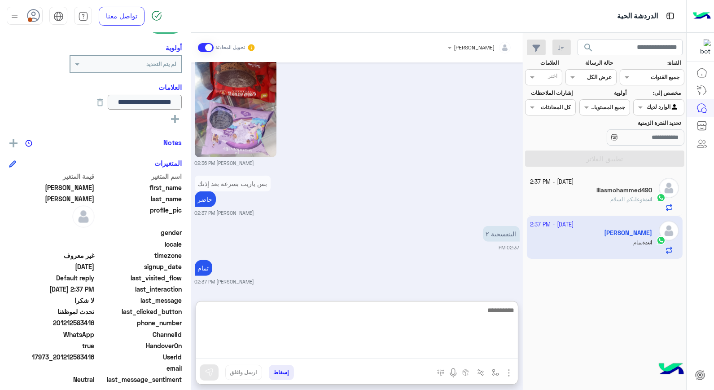
click at [437, 320] on textarea at bounding box center [357, 331] width 322 height 54
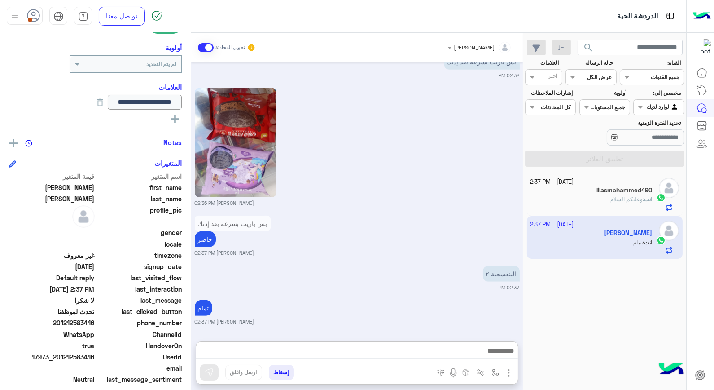
click at [650, 105] on div at bounding box center [659, 106] width 50 height 9
click at [657, 137] on div "غير معينة" at bounding box center [659, 143] width 51 height 18
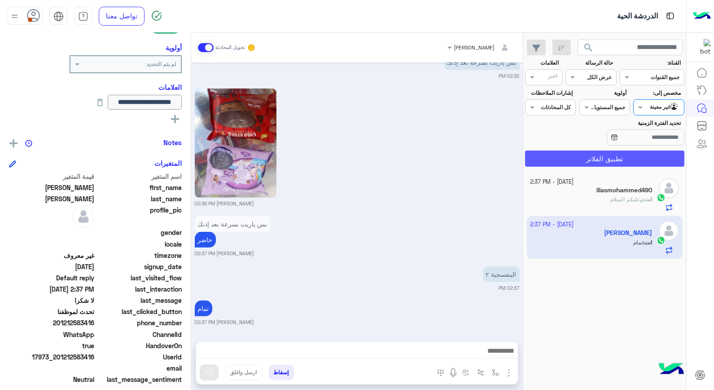
click at [614, 161] on button "تطبيق الفلاتر" at bounding box center [604, 158] width 159 height 16
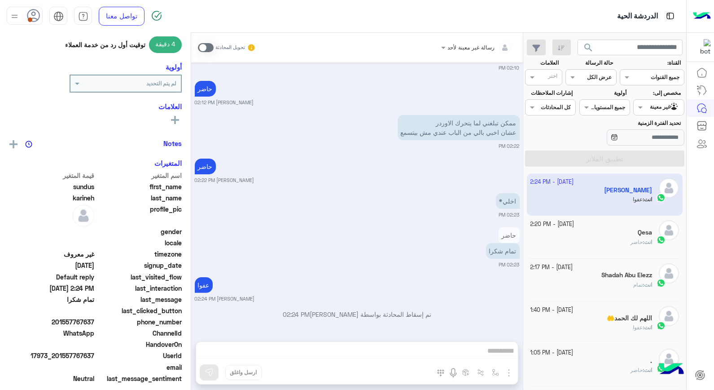
scroll to position [130, 0]
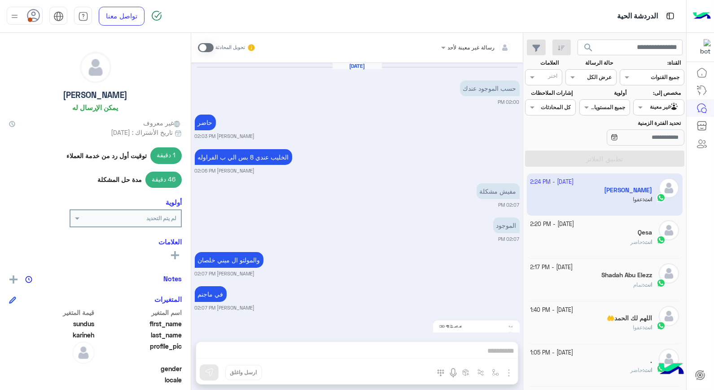
scroll to position [130, 0]
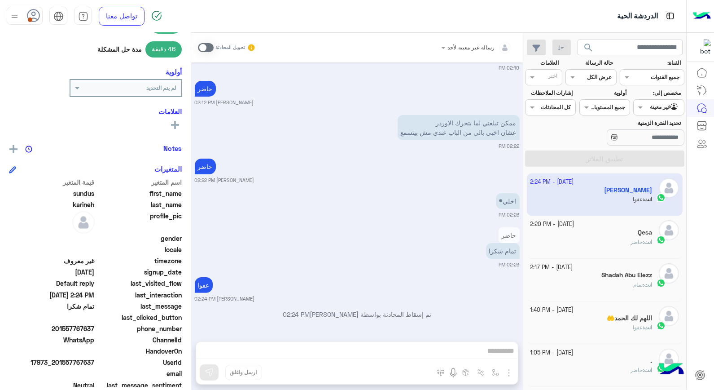
click at [621, 195] on app-inbox-user "15 October - 2:24 PM sundus karineh انت : عفوا" at bounding box center [605, 194] width 156 height 42
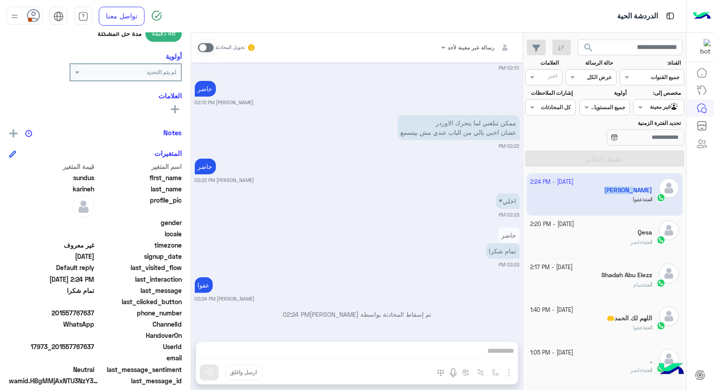
scroll to position [154, 0]
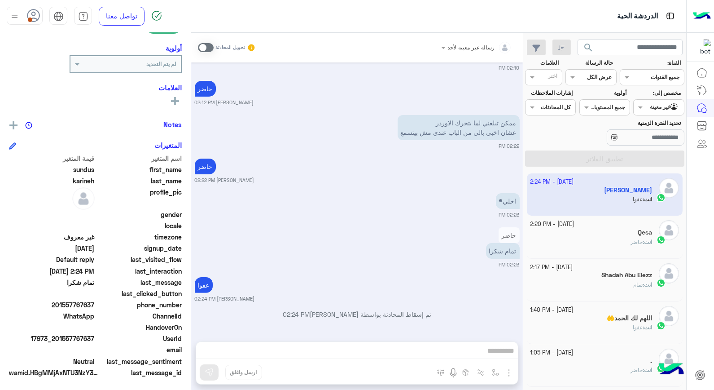
click at [391, 200] on div "اخلي* 02:23 PM" at bounding box center [357, 204] width 325 height 27
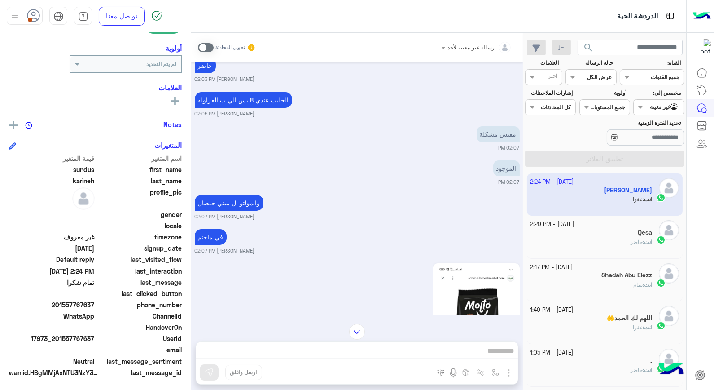
click at [34, 17] on icon at bounding box center [33, 15] width 13 height 13
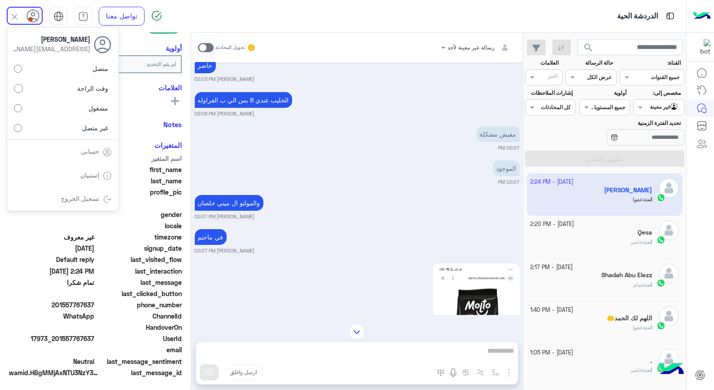
click at [85, 73] on label "متصل" at bounding box center [63, 69] width 98 height 16
click at [253, 171] on div "الموجود 02:07 PM" at bounding box center [357, 171] width 325 height 27
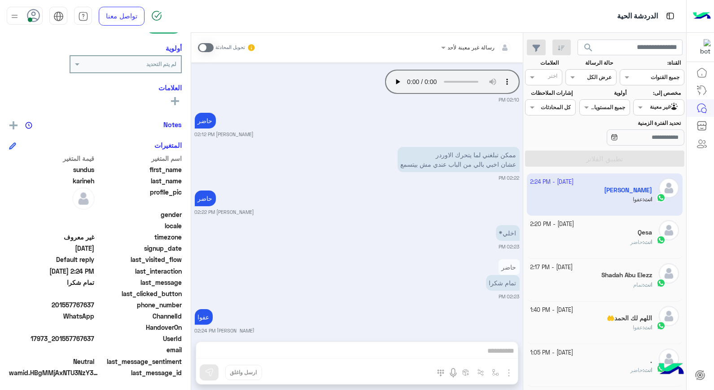
scroll to position [576, 0]
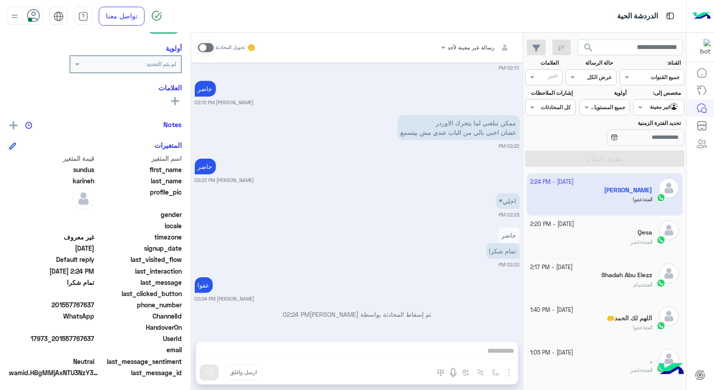
click at [655, 105] on div at bounding box center [659, 106] width 50 height 9
click at [652, 156] on b "الوارد لديك" at bounding box center [657, 160] width 28 height 8
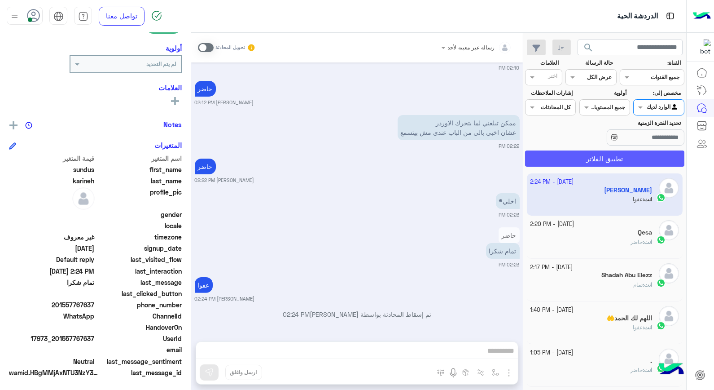
click at [645, 159] on button "تطبيق الفلاتر" at bounding box center [604, 158] width 159 height 16
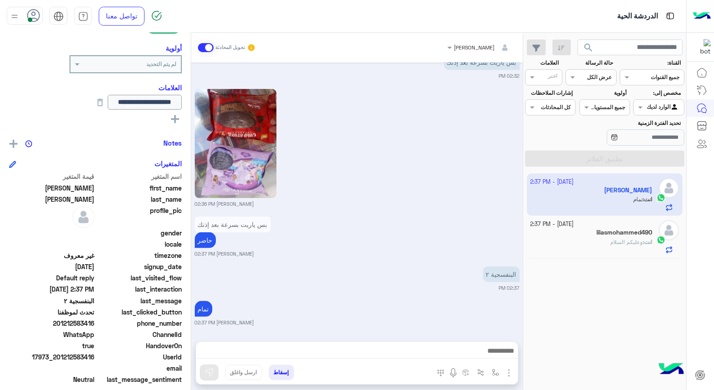
scroll to position [149, 0]
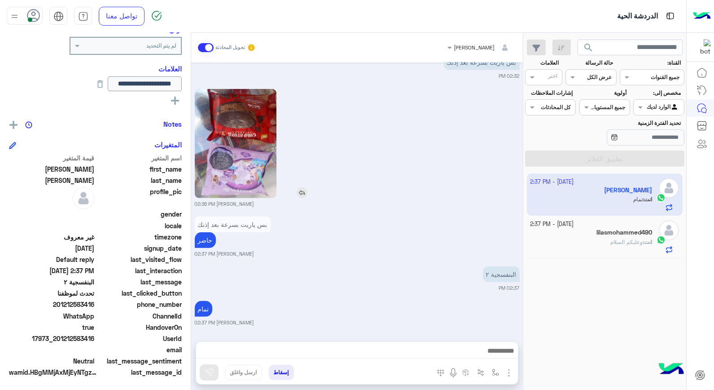
click at [306, 192] on img at bounding box center [302, 192] width 11 height 11
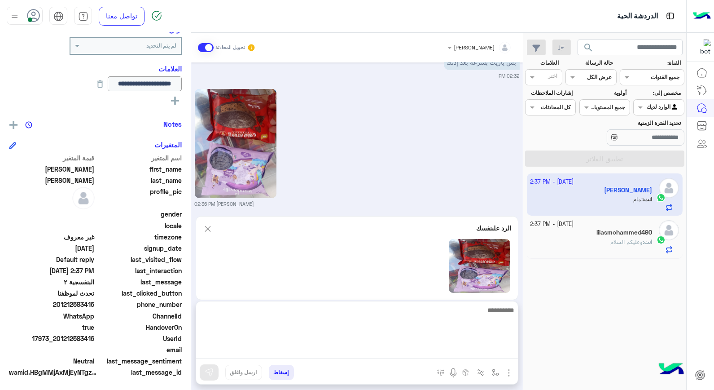
click at [440, 349] on textarea at bounding box center [357, 331] width 322 height 54
type textarea "**********"
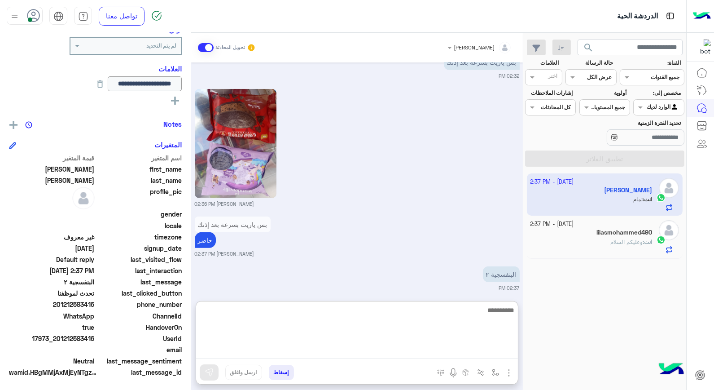
scroll to position [1104, 0]
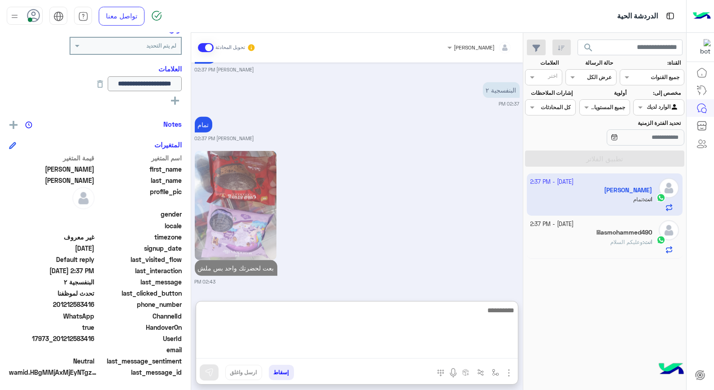
drag, startPoint x: 397, startPoint y: 331, endPoint x: 463, endPoint y: 319, distance: 67.1
click at [463, 319] on textarea at bounding box center [357, 331] width 322 height 54
click at [427, 313] on textarea at bounding box center [357, 331] width 322 height 54
type textarea "*****"
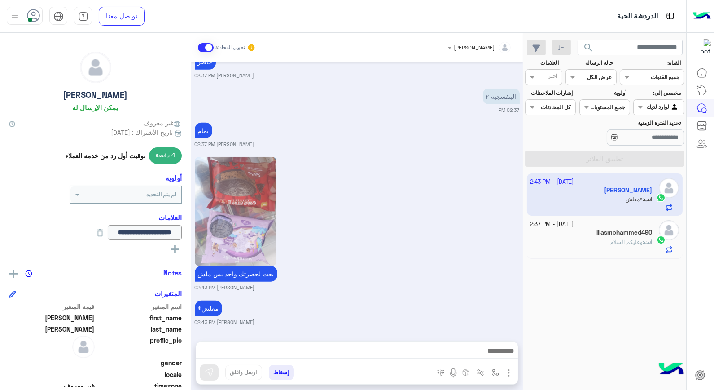
scroll to position [149, 0]
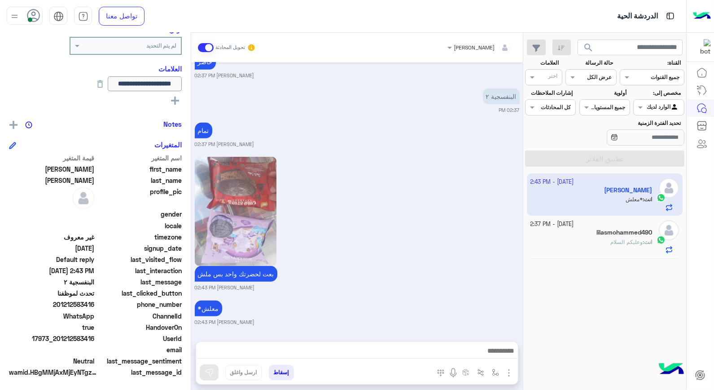
drag, startPoint x: 59, startPoint y: 336, endPoint x: 95, endPoint y: 333, distance: 35.6
click at [95, 334] on span "17973_201212583416" at bounding box center [52, 338] width 86 height 9
copy span "01212583416"
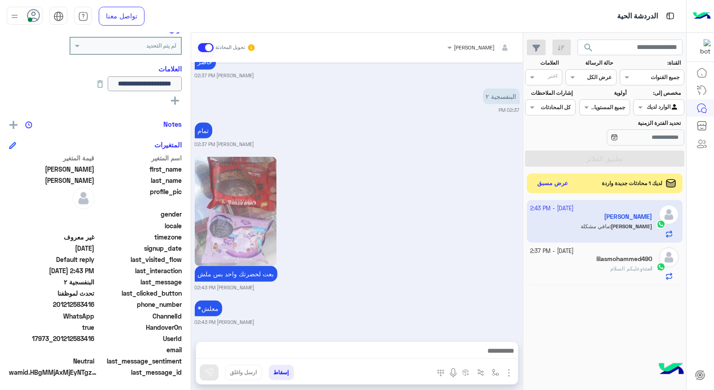
scroll to position [845, 0]
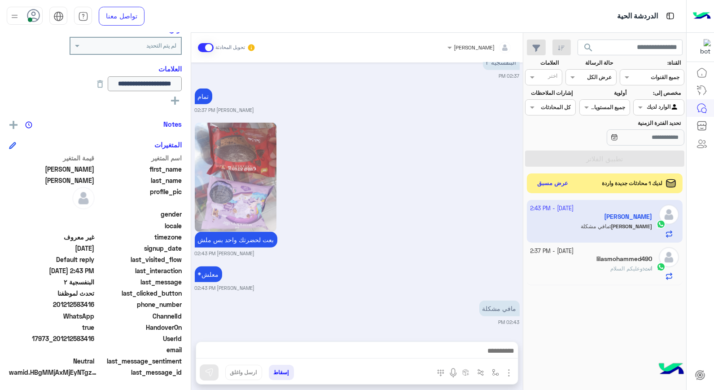
copy span "01212583416"
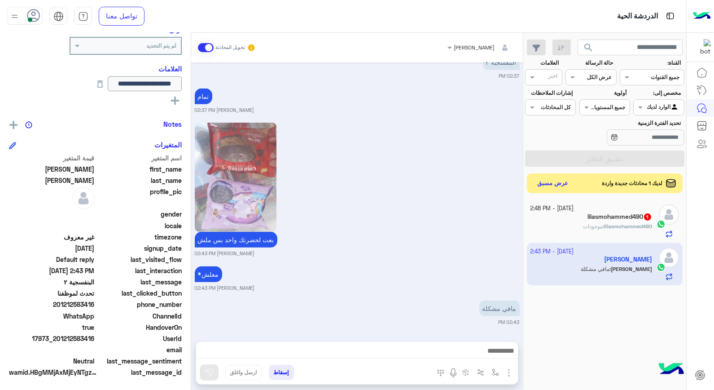
click at [284, 372] on button "إسقاط" at bounding box center [281, 372] width 25 height 15
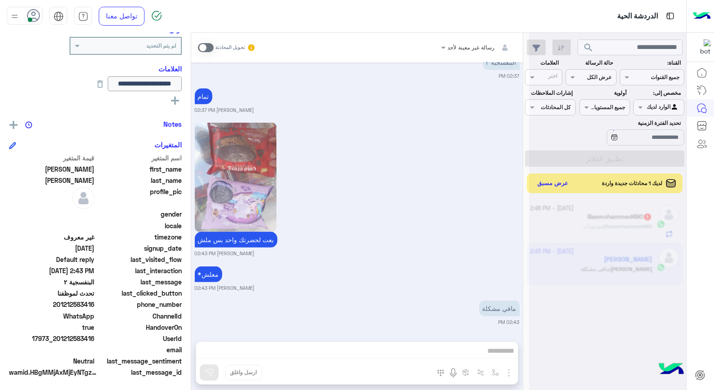
scroll to position [868, 0]
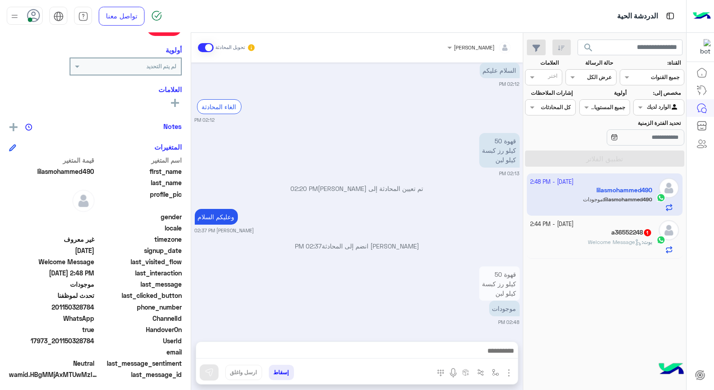
scroll to position [130, 0]
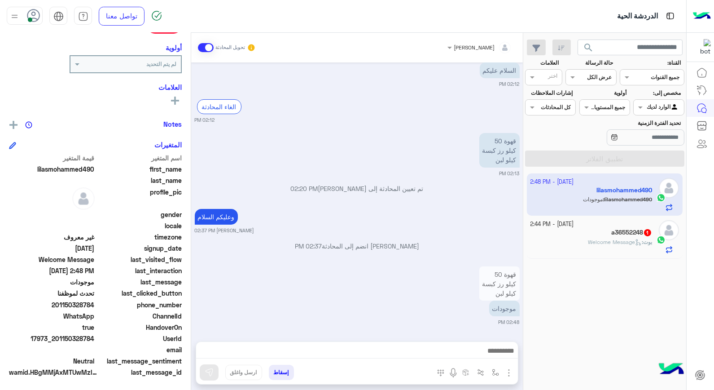
click at [460, 344] on div at bounding box center [357, 353] width 322 height 22
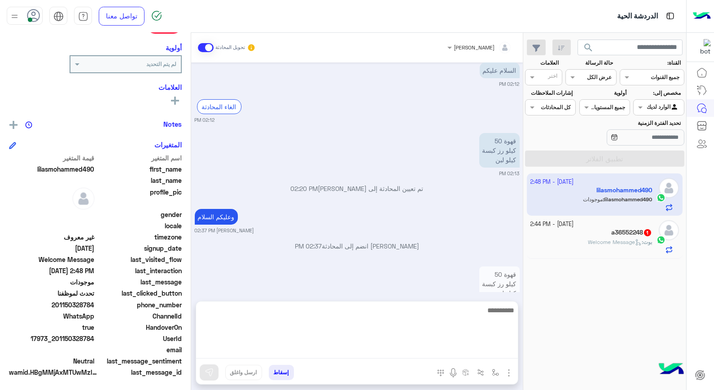
click at [459, 348] on textarea at bounding box center [357, 331] width 322 height 54
type textarea "**"
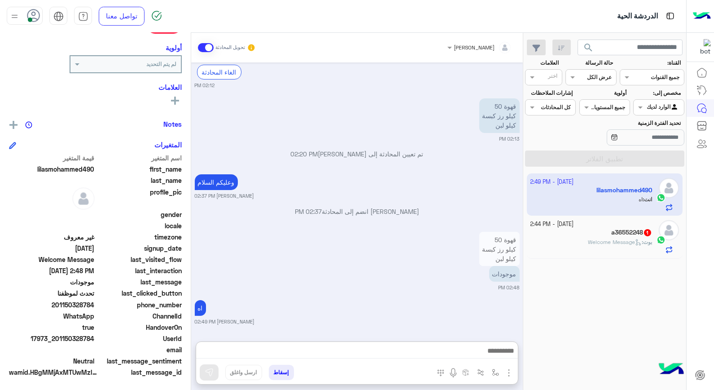
click at [561, 241] on div "بوت : Welcome Message" at bounding box center [592, 246] width 122 height 16
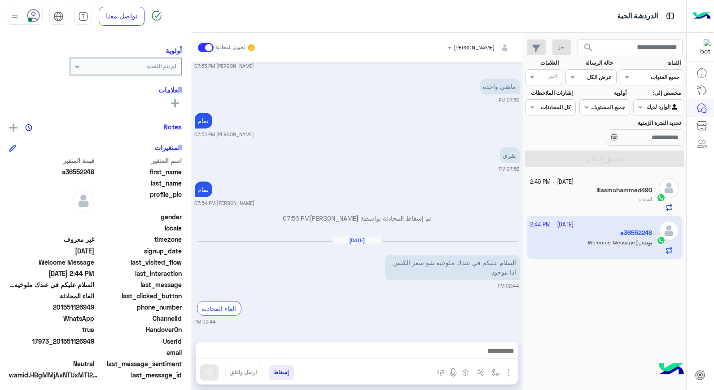
scroll to position [114, 0]
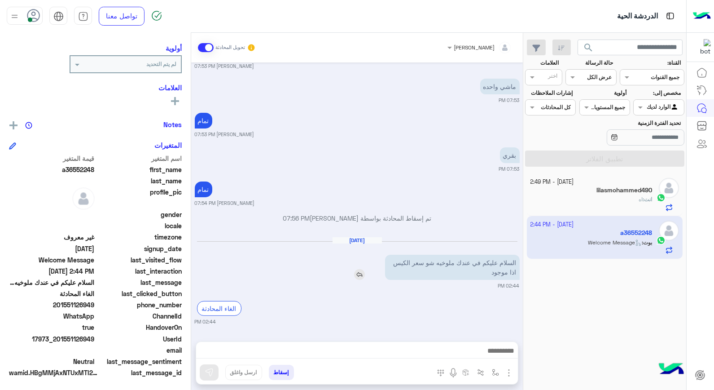
click at [358, 271] on img at bounding box center [359, 274] width 11 height 11
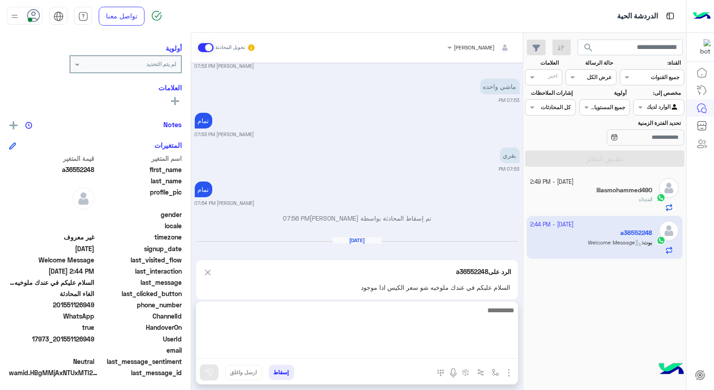
click at [472, 353] on textarea at bounding box center [357, 331] width 322 height 54
type textarea "**********"
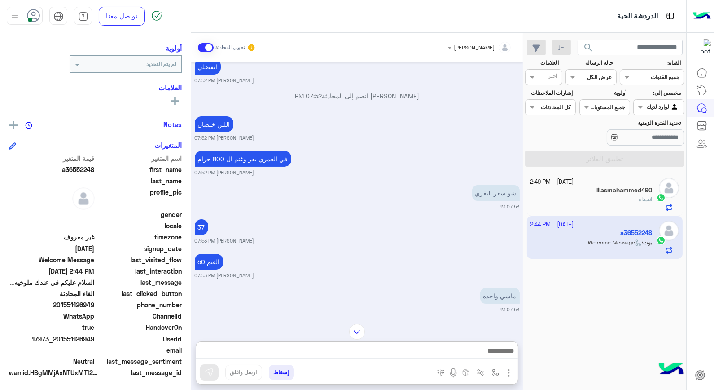
click at [584, 236] on app-inbox-user "15 October - 2:44 PM a36552248 بوت : Welcome Message" at bounding box center [605, 237] width 156 height 42
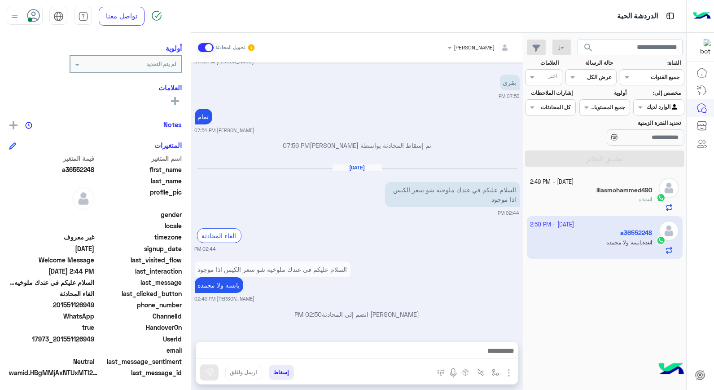
scroll to position [130, 0]
click at [599, 191] on h5 "lilasmohammed490" at bounding box center [625, 190] width 56 height 8
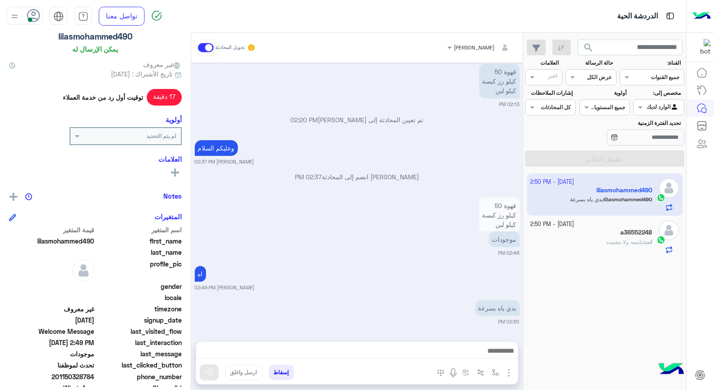
scroll to position [130, 0]
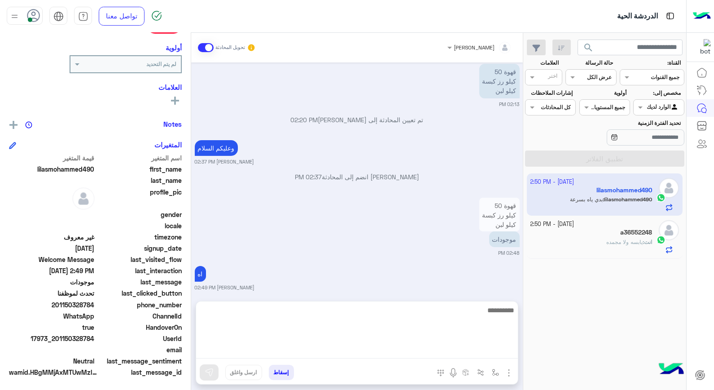
click at [506, 358] on textarea at bounding box center [357, 331] width 322 height 54
type textarea "****"
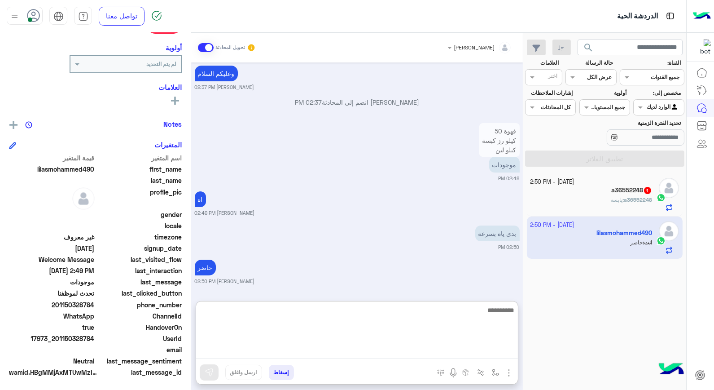
click at [483, 309] on textarea at bounding box center [357, 331] width 322 height 54
type textarea "**********"
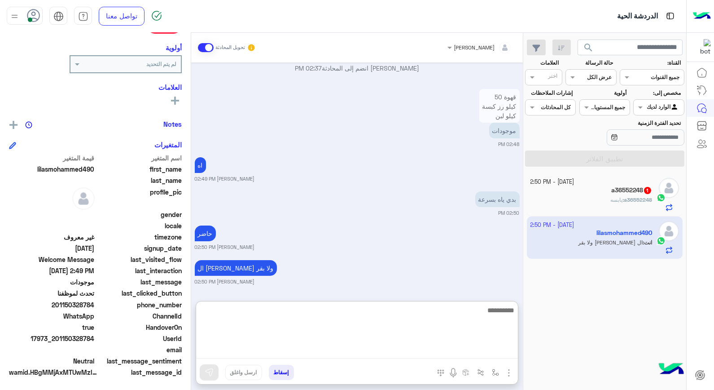
click at [469, 319] on textarea at bounding box center [357, 331] width 322 height 54
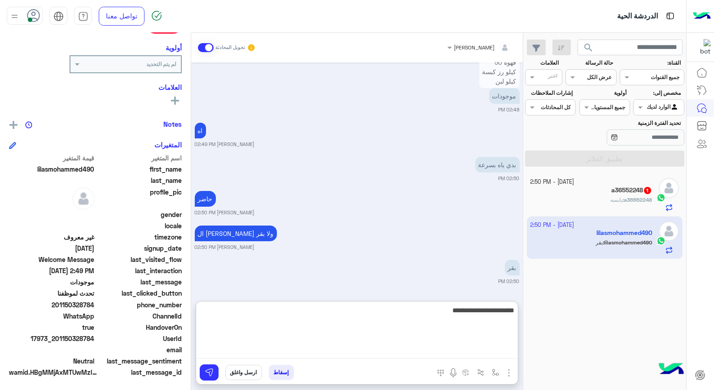
type textarea "**********"
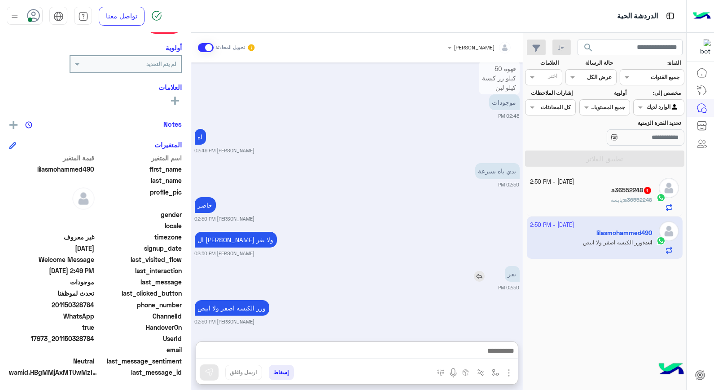
click at [479, 271] on img at bounding box center [479, 276] width 11 height 11
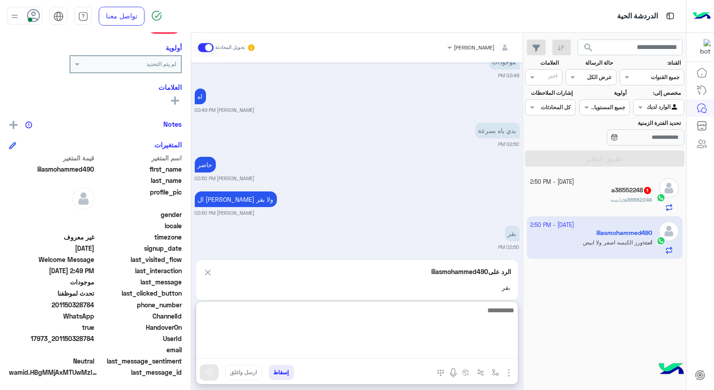
click at [481, 354] on textarea at bounding box center [357, 331] width 322 height 54
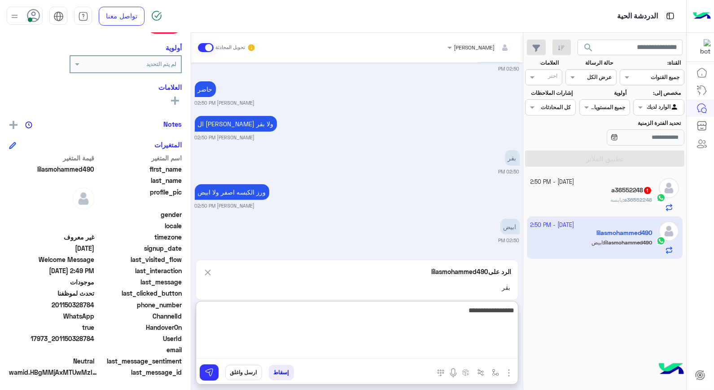
type textarea "**********"
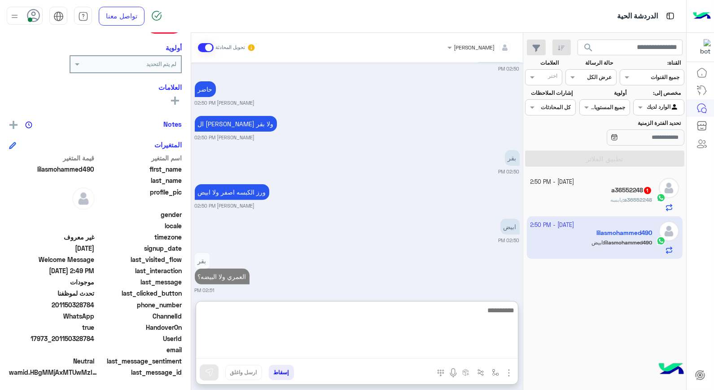
scroll to position [676, 0]
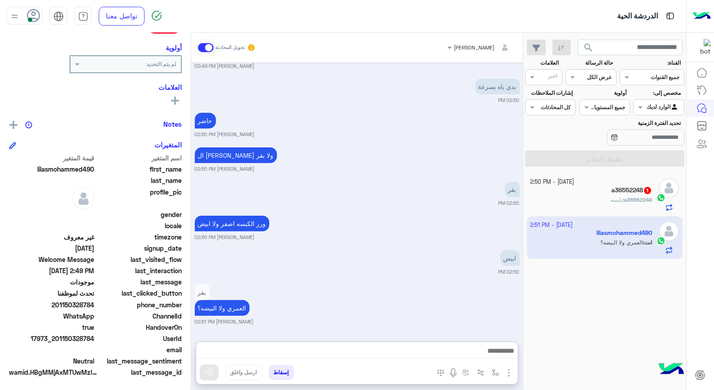
click at [608, 192] on div "a36552248 1" at bounding box center [592, 190] width 122 height 9
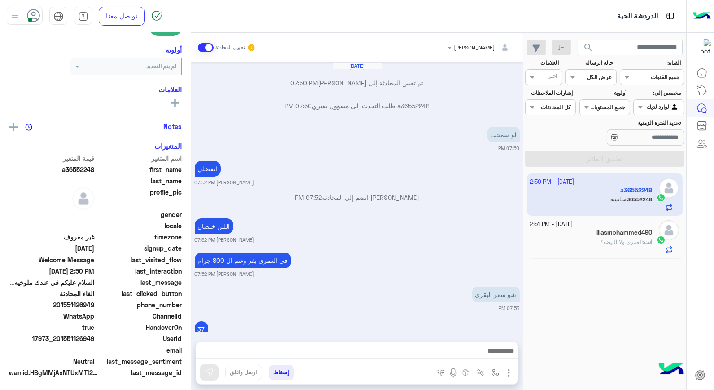
scroll to position [418, 0]
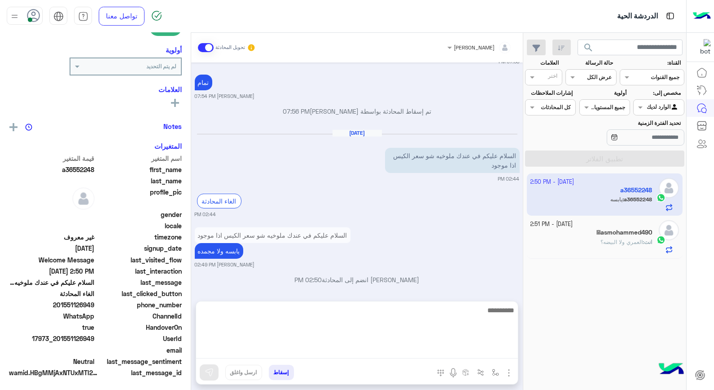
click at [477, 348] on textarea at bounding box center [357, 331] width 322 height 54
type textarea "**"
click at [473, 315] on textarea "**" at bounding box center [357, 331] width 322 height 54
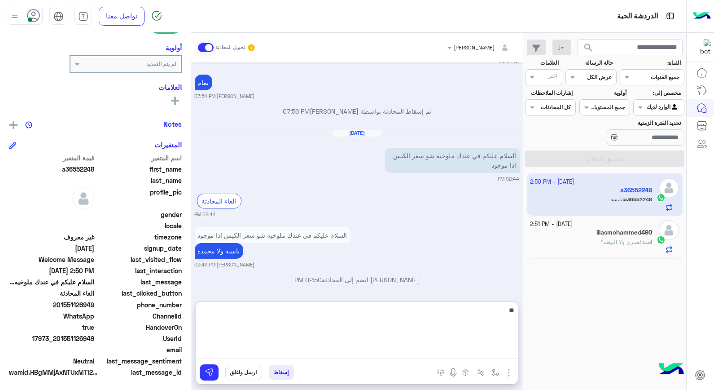
click at [473, 315] on textarea "**" at bounding box center [357, 331] width 322 height 54
type textarea "**"
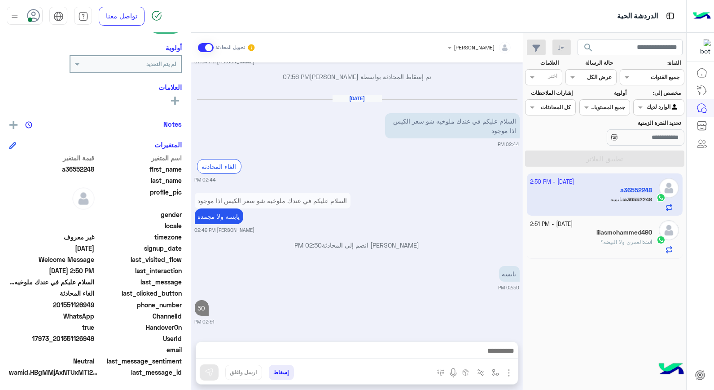
click at [608, 241] on span "العمري ولا البيضه؟" at bounding box center [622, 241] width 42 height 7
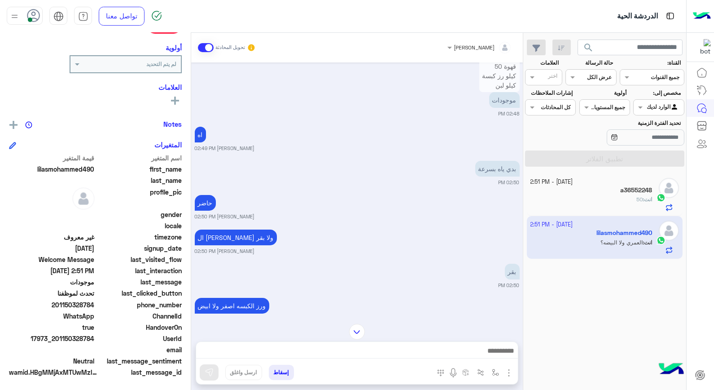
scroll to position [450, 0]
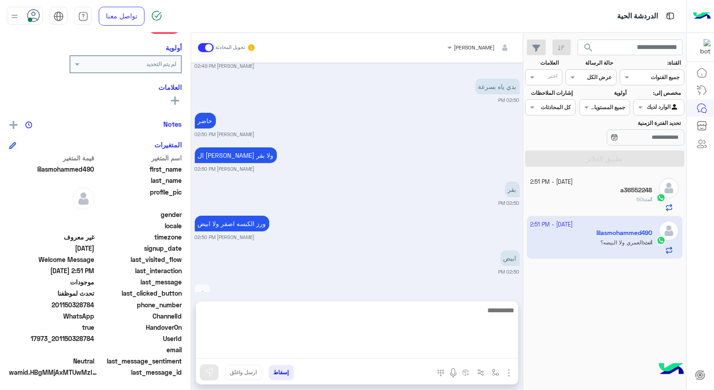
click at [432, 352] on textarea at bounding box center [357, 331] width 322 height 54
type textarea "**********"
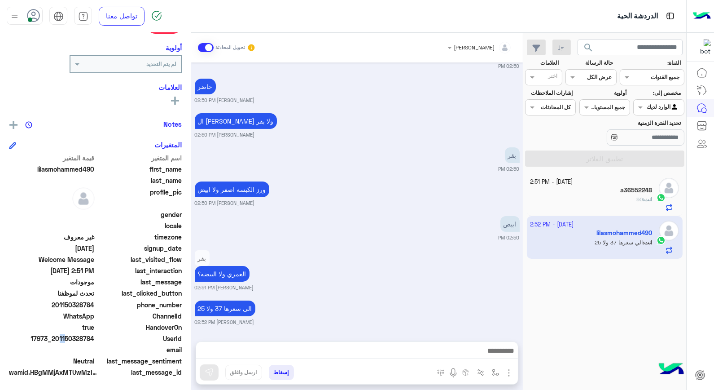
scroll to position [484, 0]
drag, startPoint x: 57, startPoint y: 337, endPoint x: 95, endPoint y: 342, distance: 38.0
click at [95, 342] on span "17973_201150328784" at bounding box center [52, 338] width 86 height 9
copy span "01150328784"
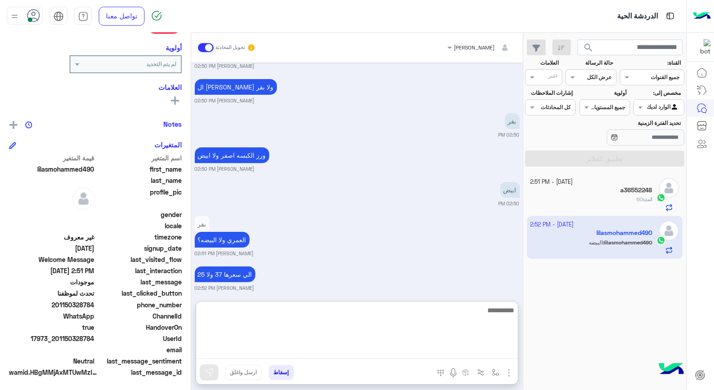
click at [400, 347] on textarea at bounding box center [357, 331] width 322 height 54
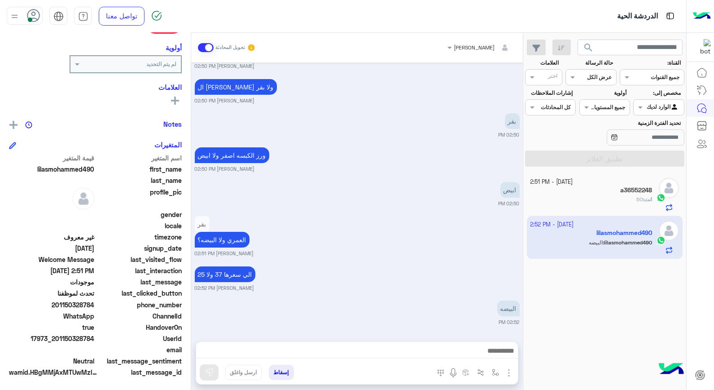
drag, startPoint x: 57, startPoint y: 335, endPoint x: 94, endPoint y: 337, distance: 37.3
click at [94, 337] on span "17973_201150328784" at bounding box center [52, 338] width 86 height 9
copy span "01150328784"
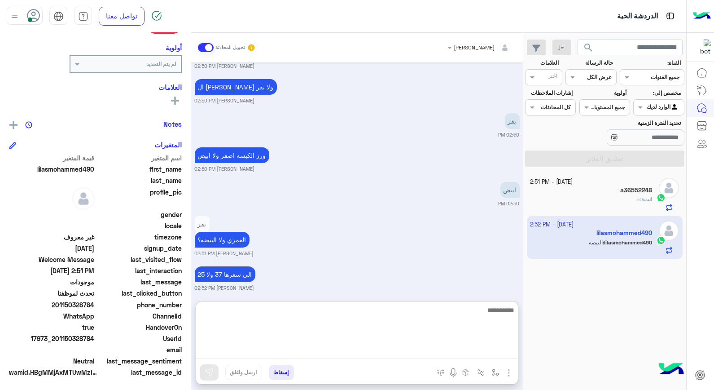
click at [428, 349] on textarea at bounding box center [357, 331] width 322 height 54
type textarea "****"
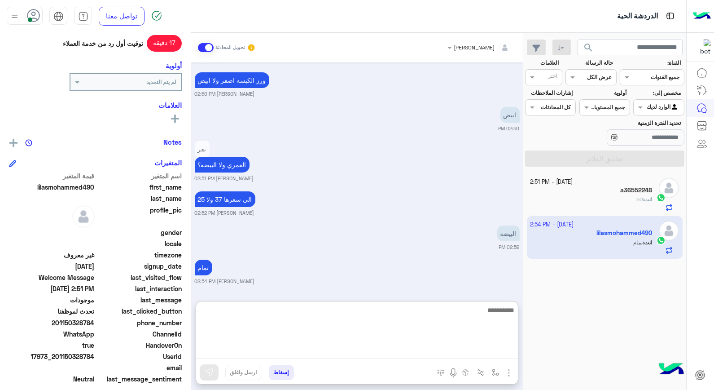
scroll to position [130, 0]
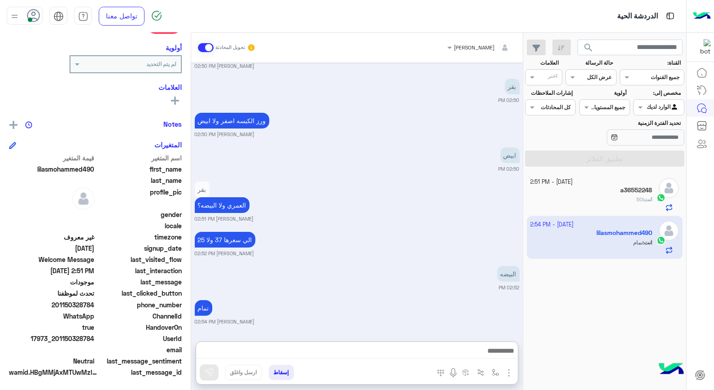
click at [286, 375] on button "إسقاط" at bounding box center [281, 372] width 25 height 15
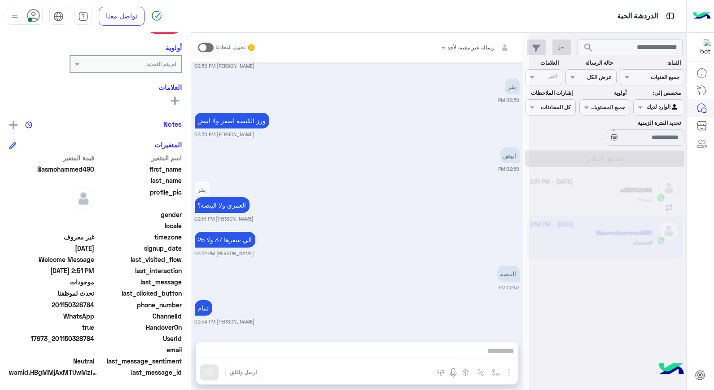
scroll to position [576, 0]
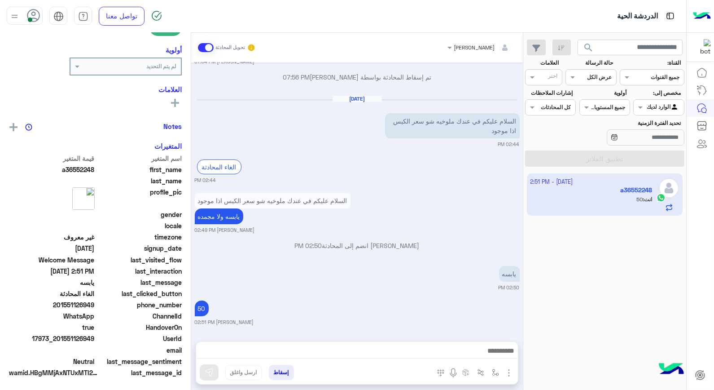
scroll to position [130, 0]
click at [284, 374] on button "إسقاط" at bounding box center [281, 372] width 25 height 15
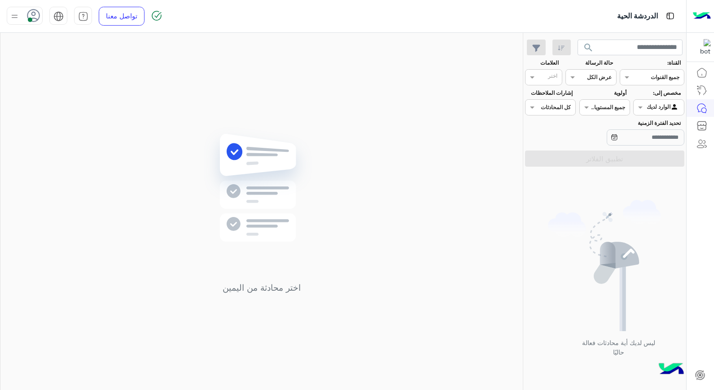
click at [35, 17] on icon at bounding box center [33, 15] width 13 height 13
click at [100, 90] on span "وقت الراحة" at bounding box center [93, 88] width 31 height 9
click at [176, 267] on div "اختر محادثة من اليمين" at bounding box center [261, 213] width 523 height 361
